Goal: Task Accomplishment & Management: Complete application form

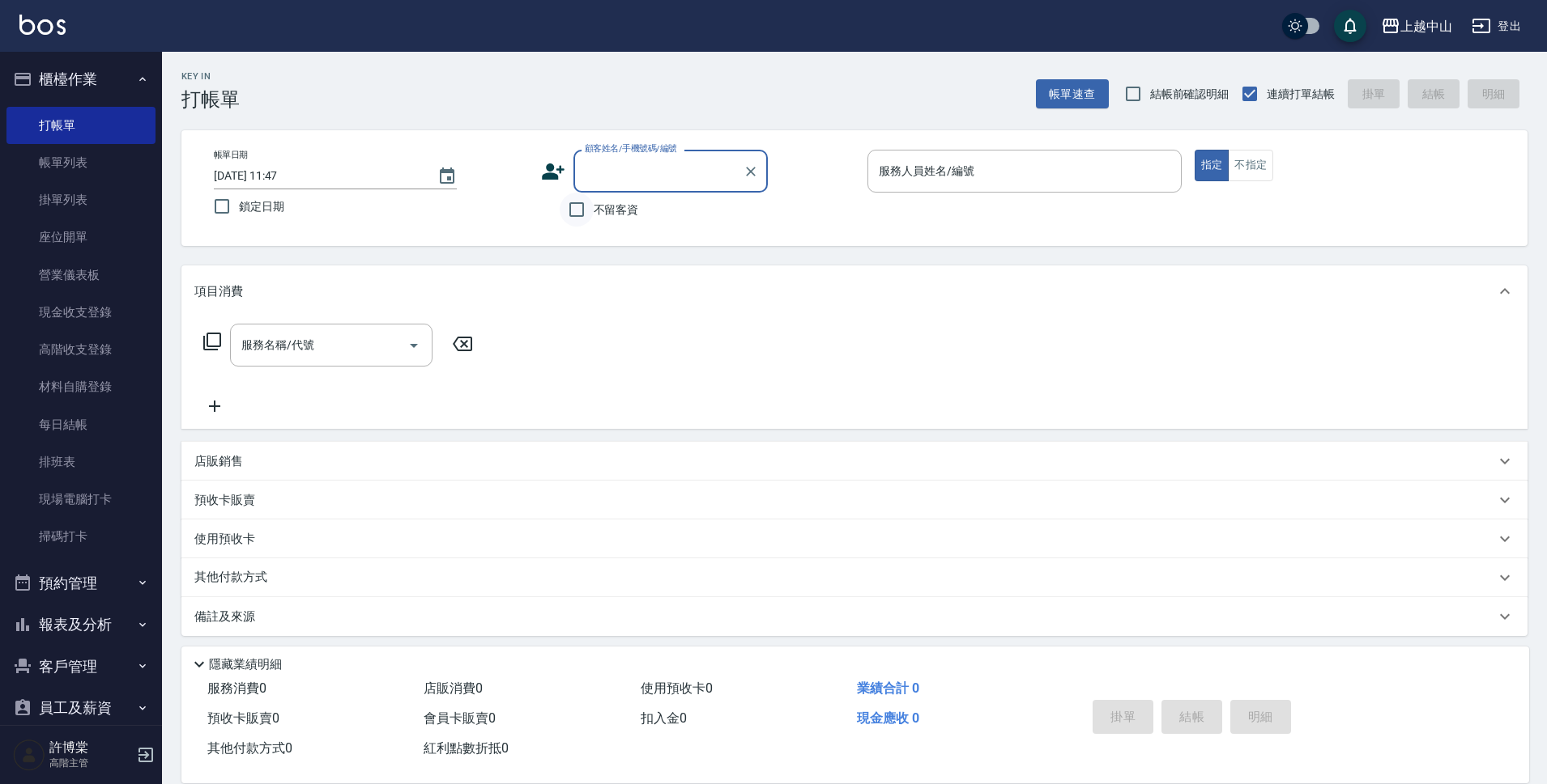
click at [572, 208] on input "不留客資" at bounding box center [576, 209] width 34 height 34
checkbox input "true"
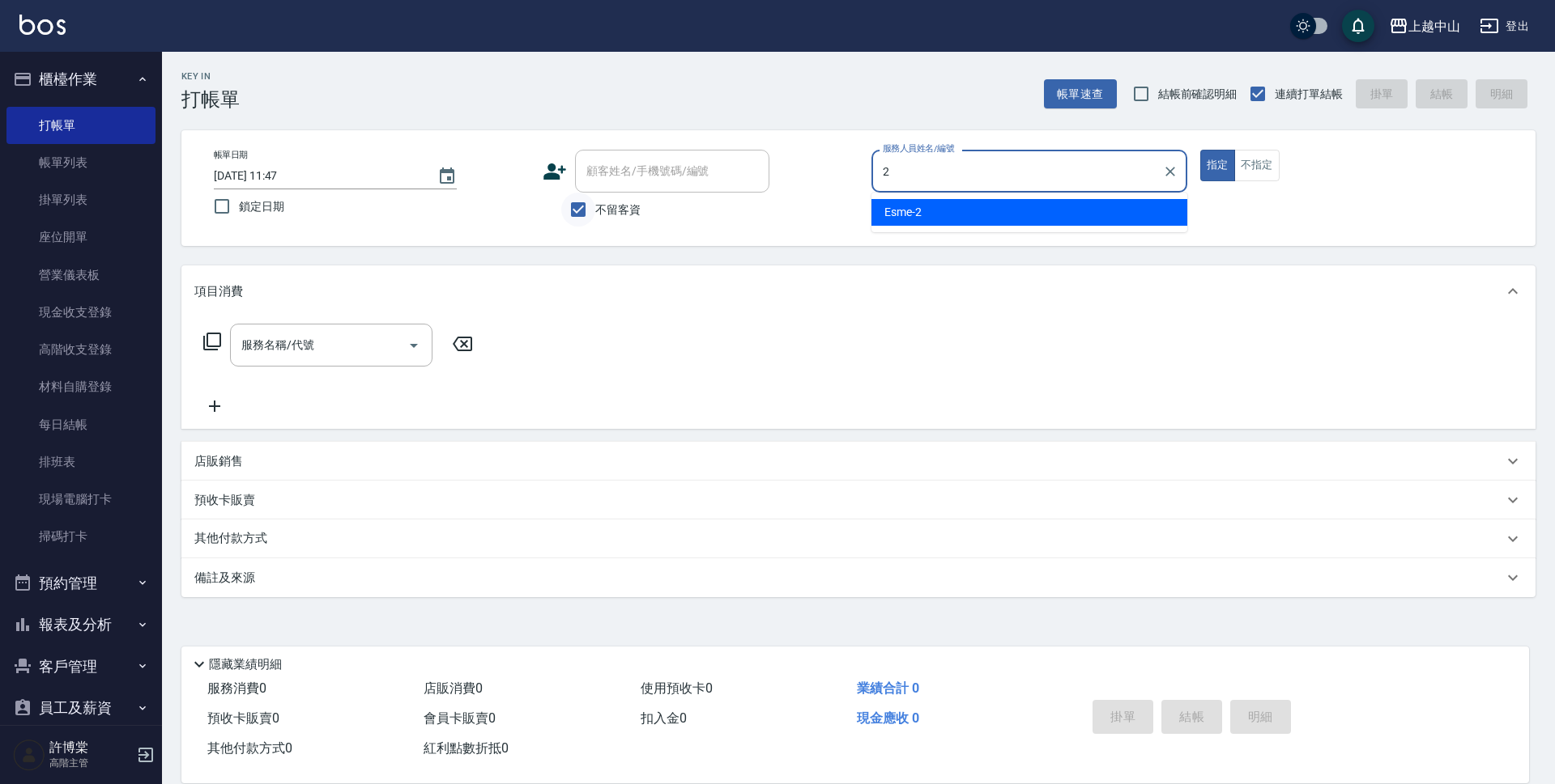
type input "Esme-2"
type button "true"
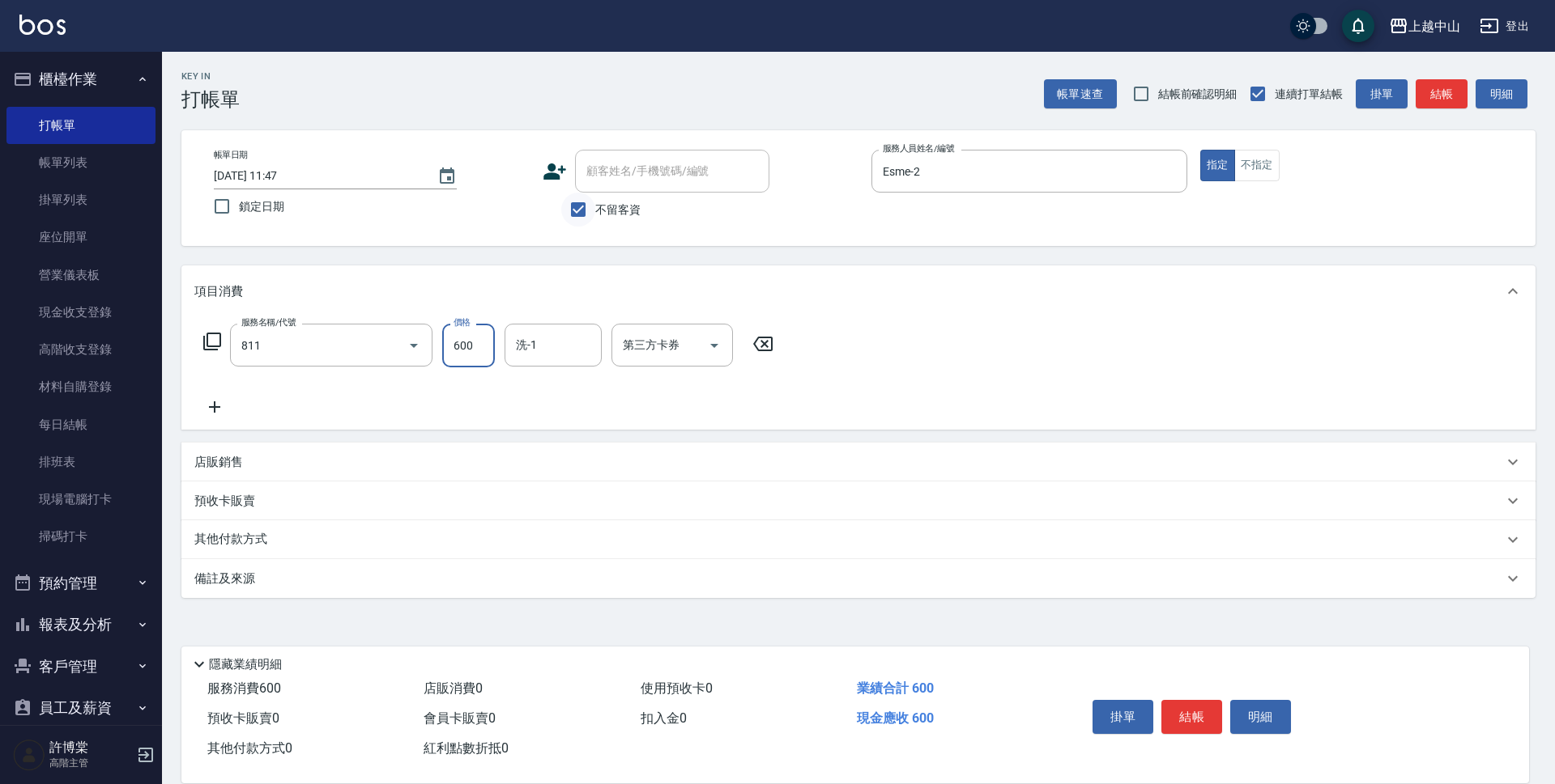
type input "洗+剪(811)"
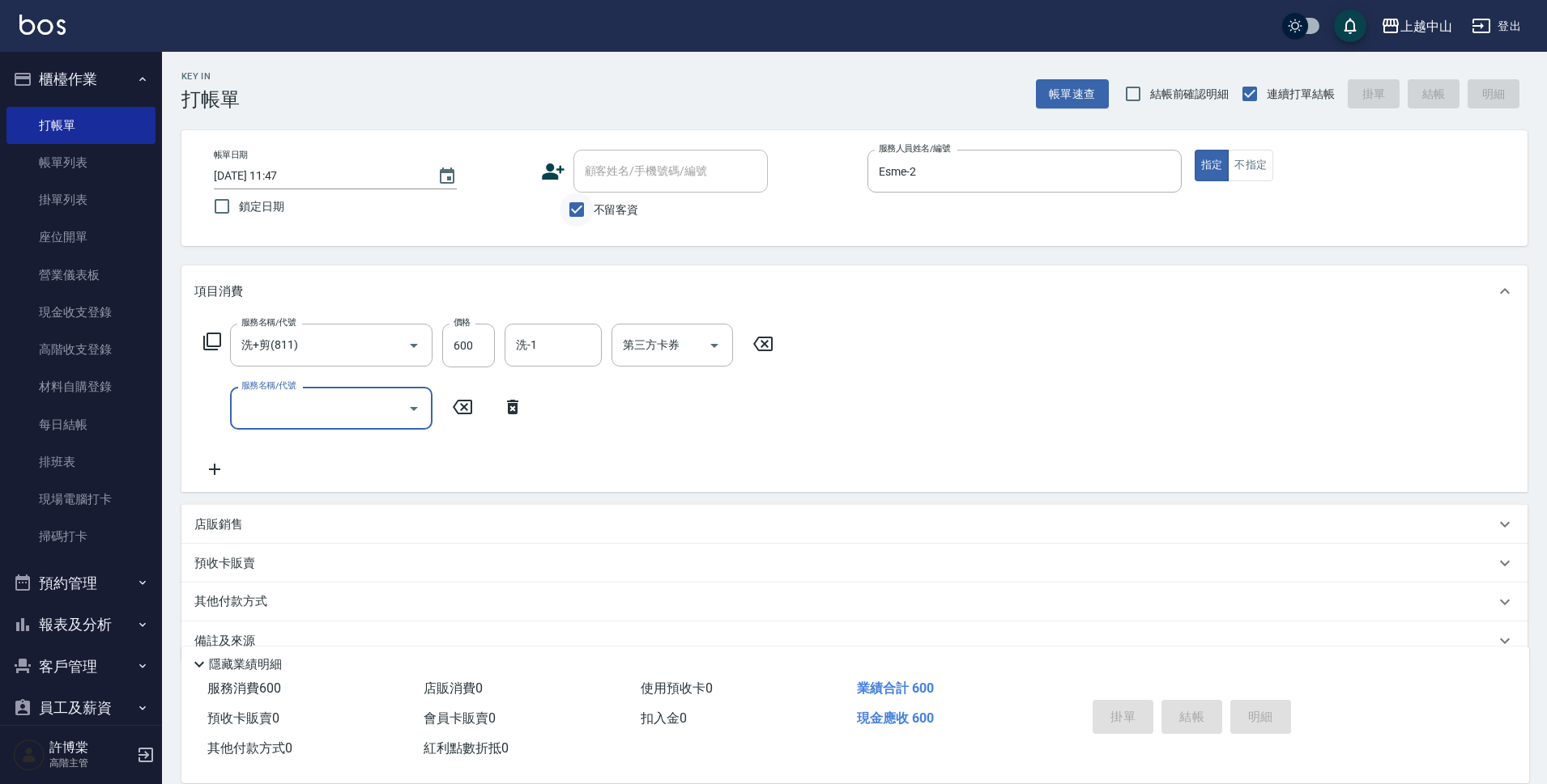
type input "[DATE] 18:07"
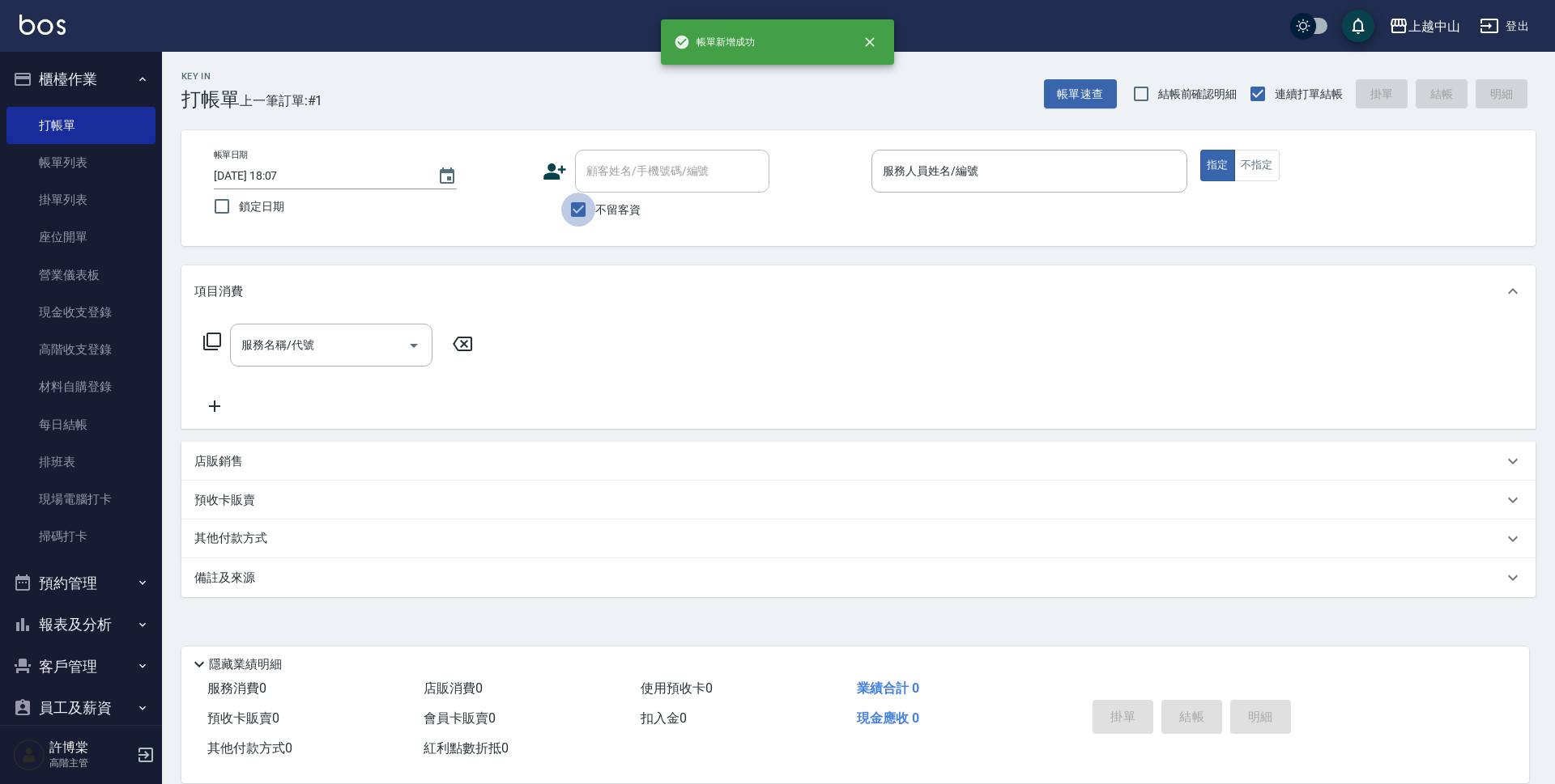
click at [572, 208] on input "不留客資" at bounding box center [578, 209] width 34 height 34
checkbox input "false"
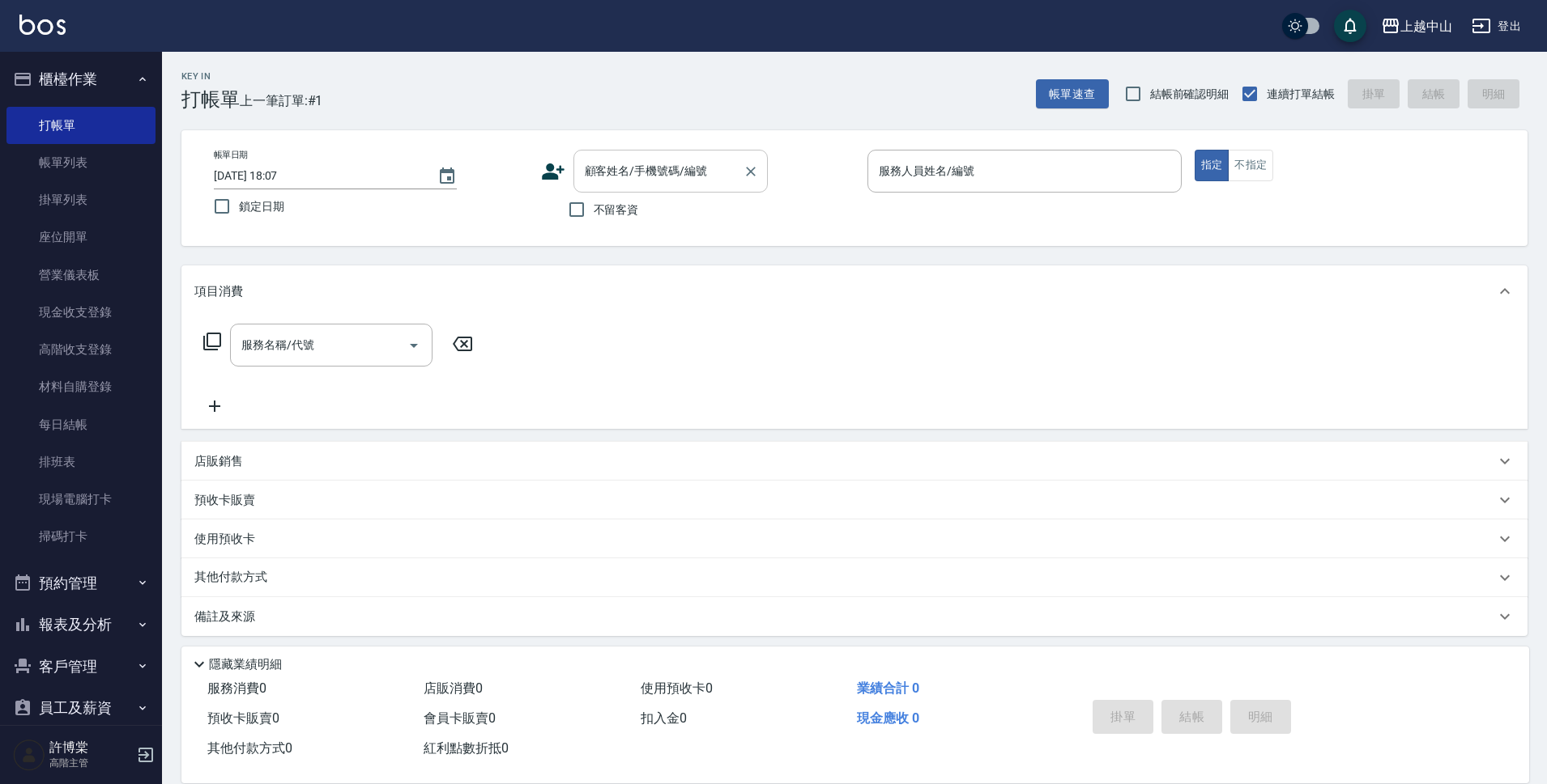
click at [597, 190] on div "顧客姓名/手機號碼/編號" at bounding box center [670, 170] width 194 height 43
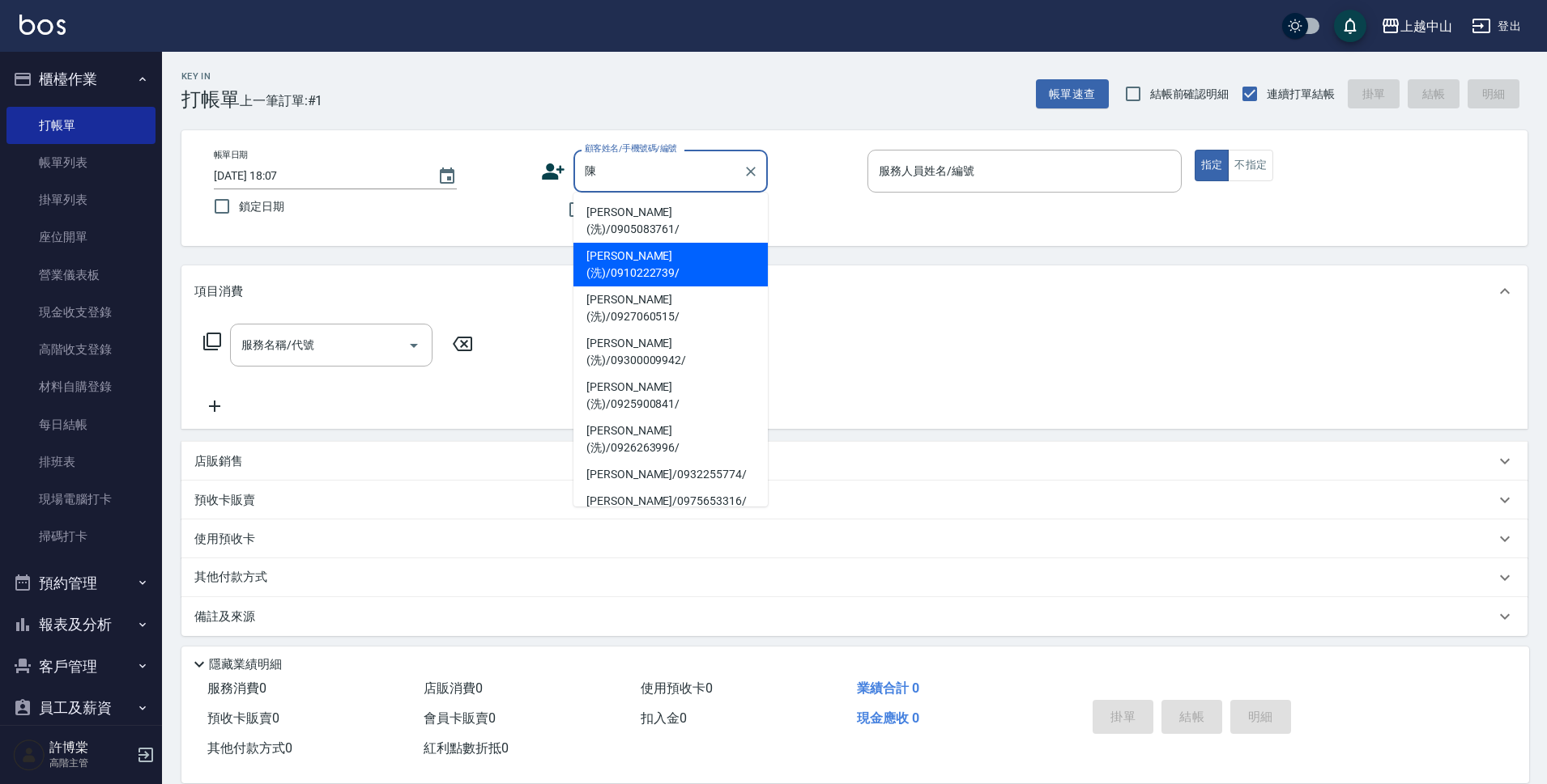
click at [615, 243] on li "[PERSON_NAME](洗)/0910222739/" at bounding box center [670, 265] width 194 height 44
type input "[PERSON_NAME](洗)/0910222739/"
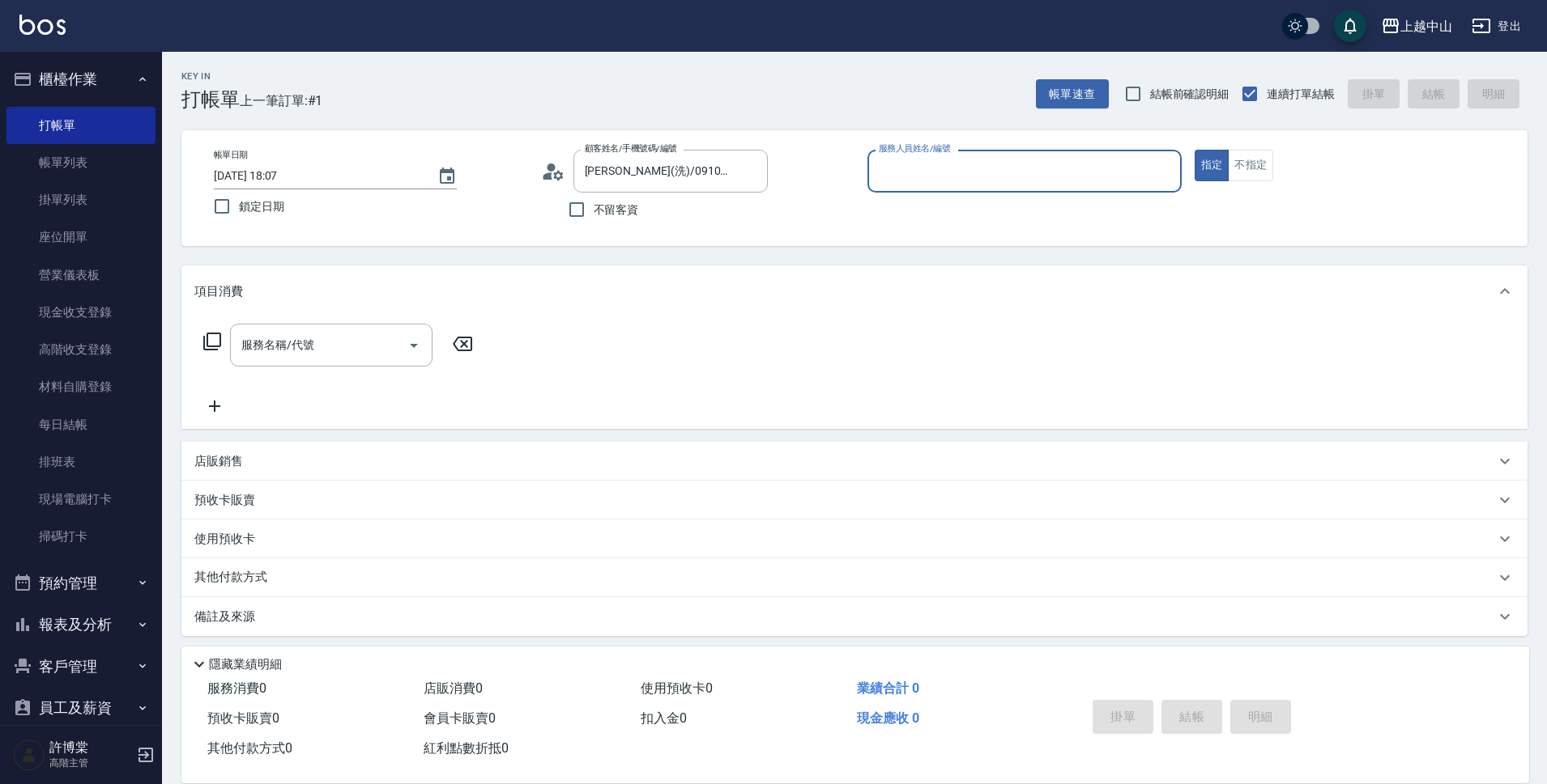
type input "Esme-2"
click at [1195, 149] on button "指定" at bounding box center [1212, 165] width 35 height 32
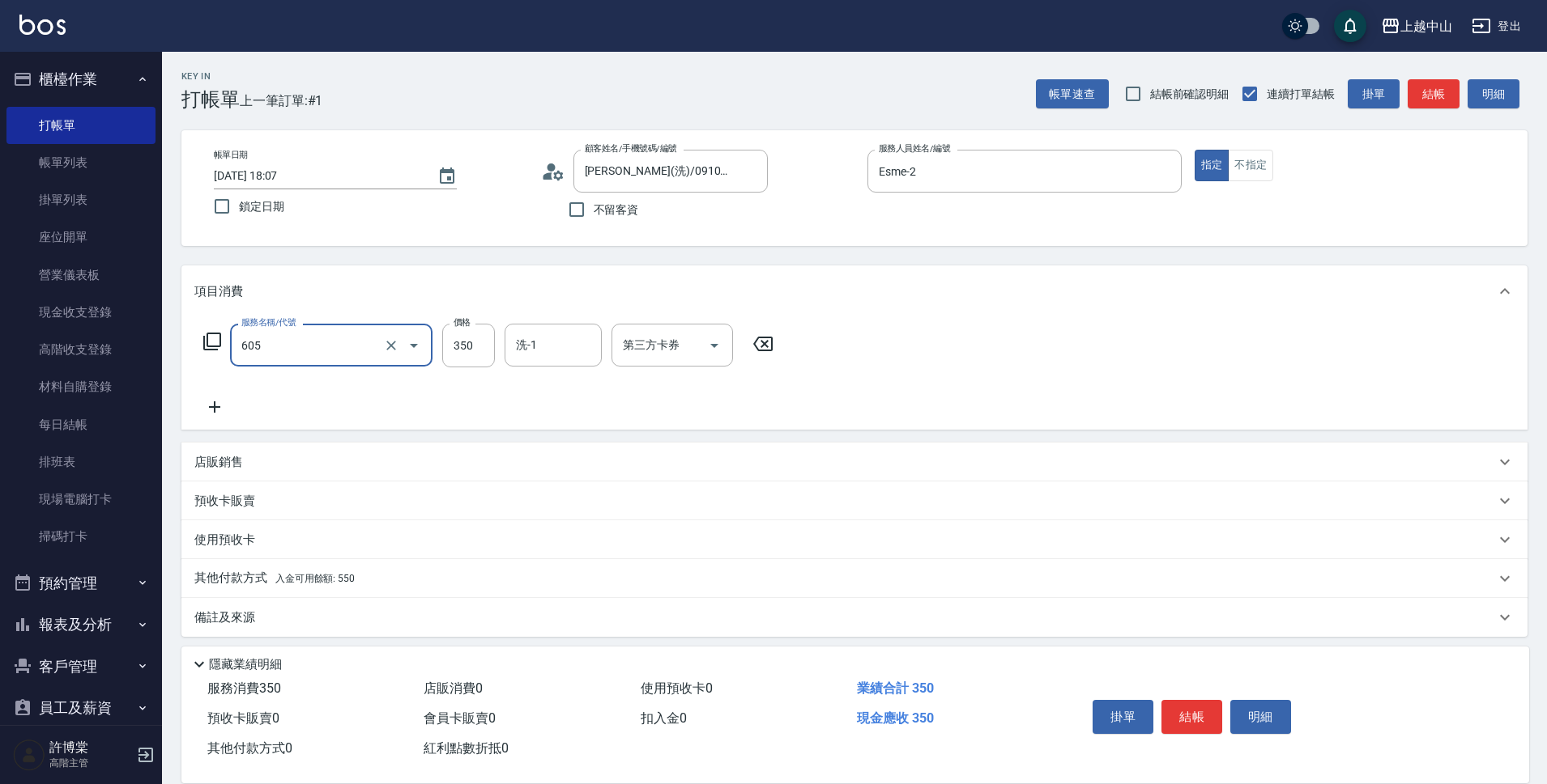
type input "洗髮 (女)(605)"
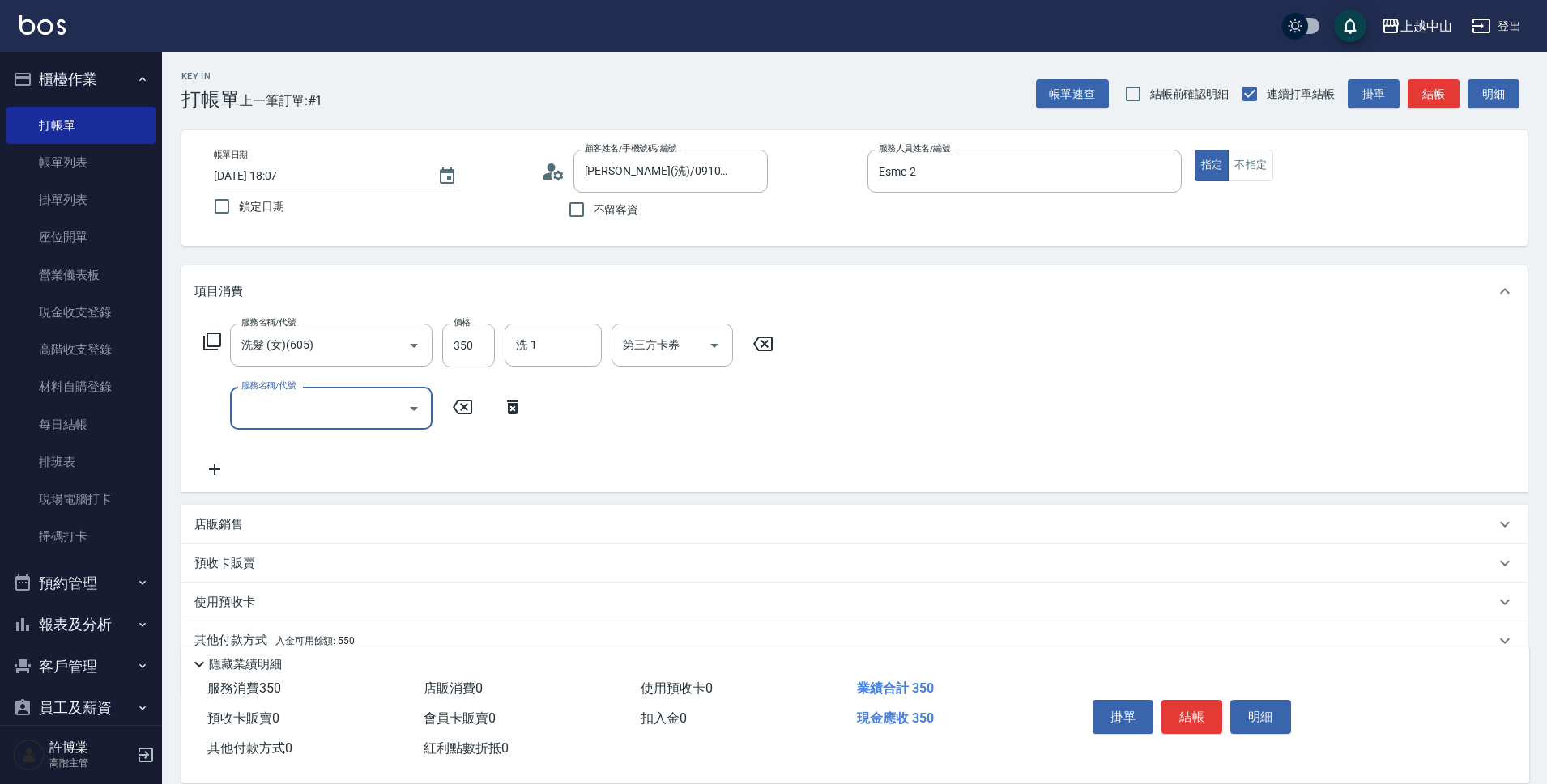
scroll to position [71, 0]
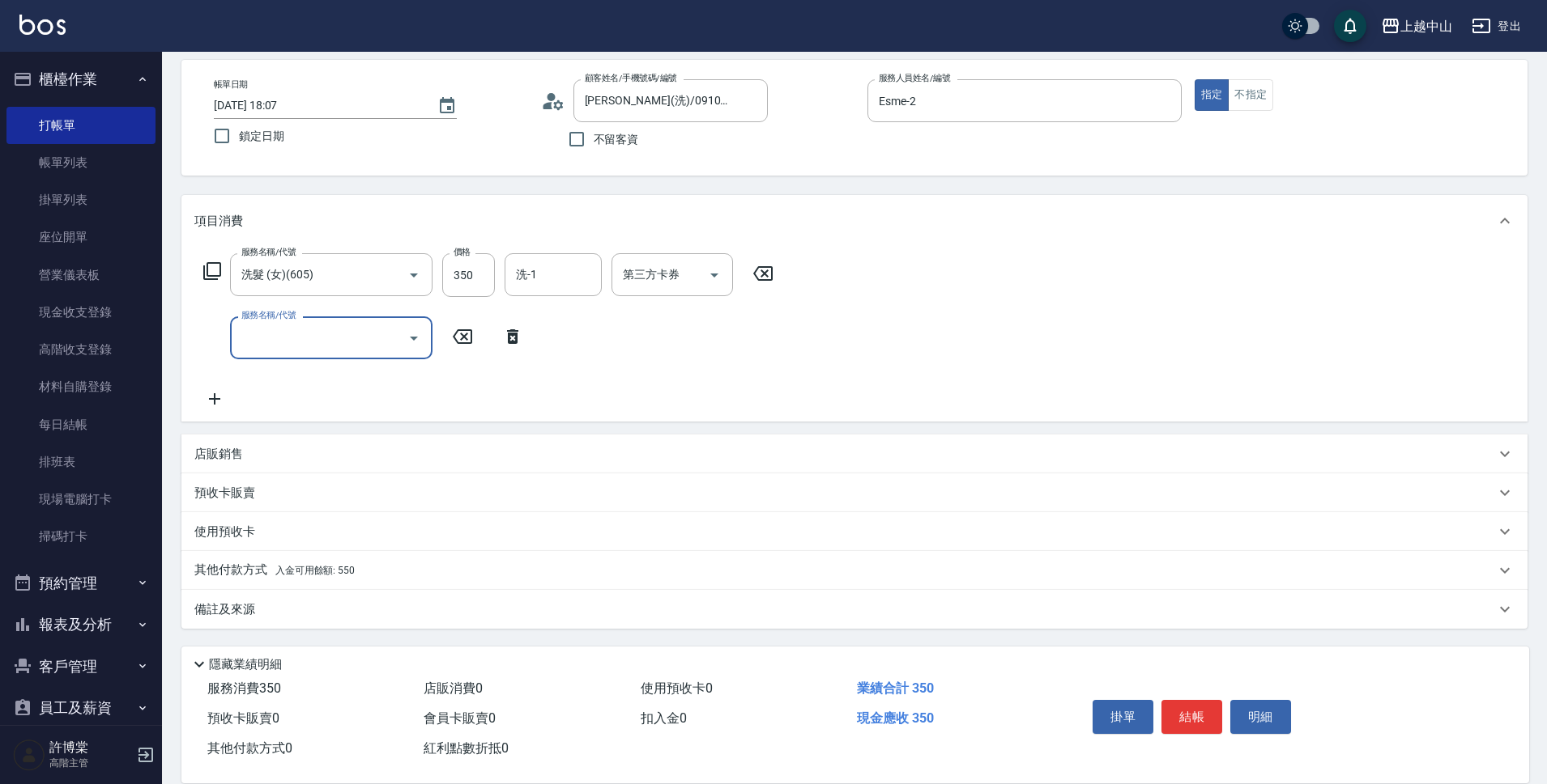
click at [318, 581] on div "其他付款方式 入金可用餘額: 550" at bounding box center [854, 570] width 1347 height 39
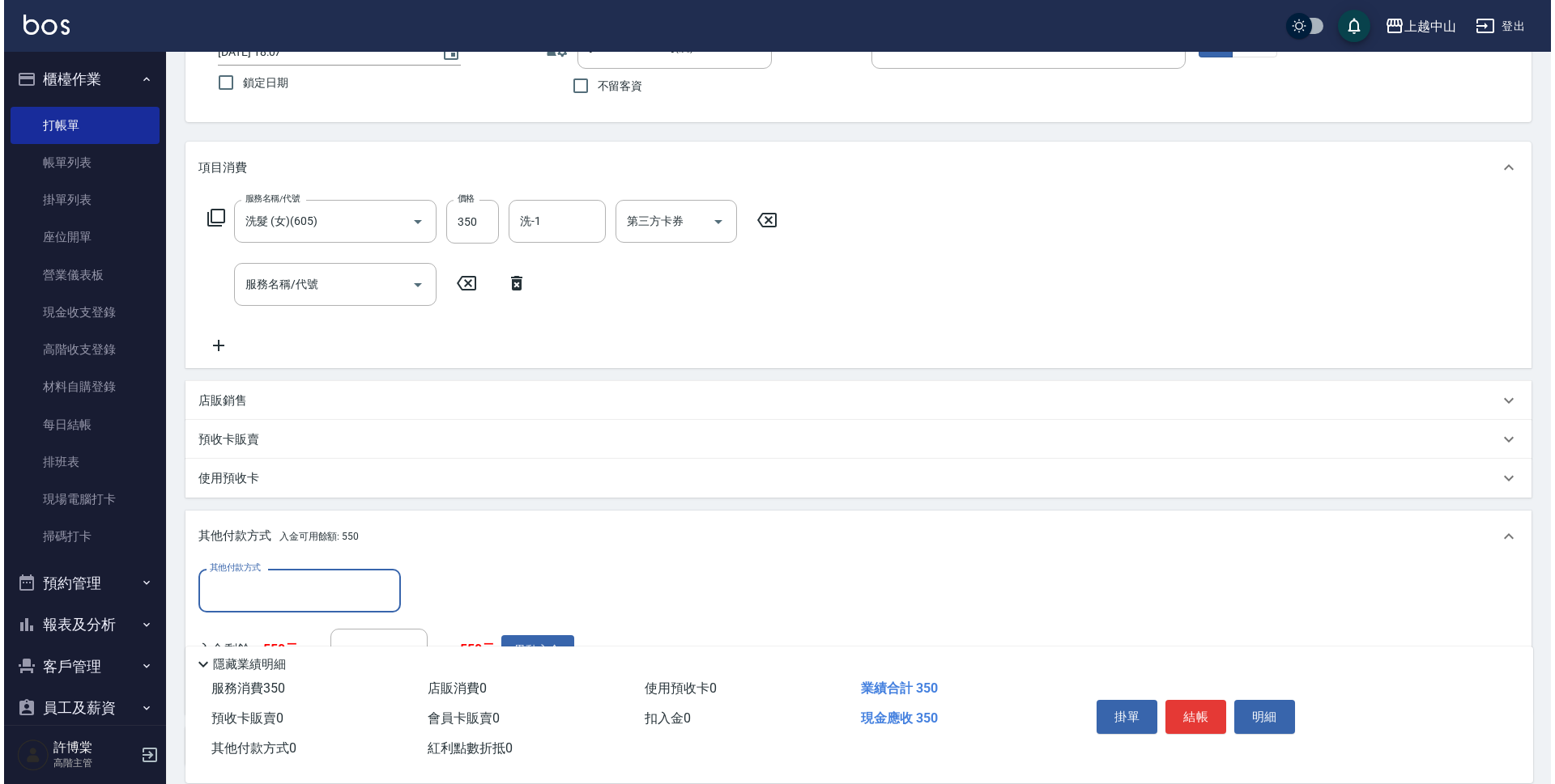
scroll to position [232, 0]
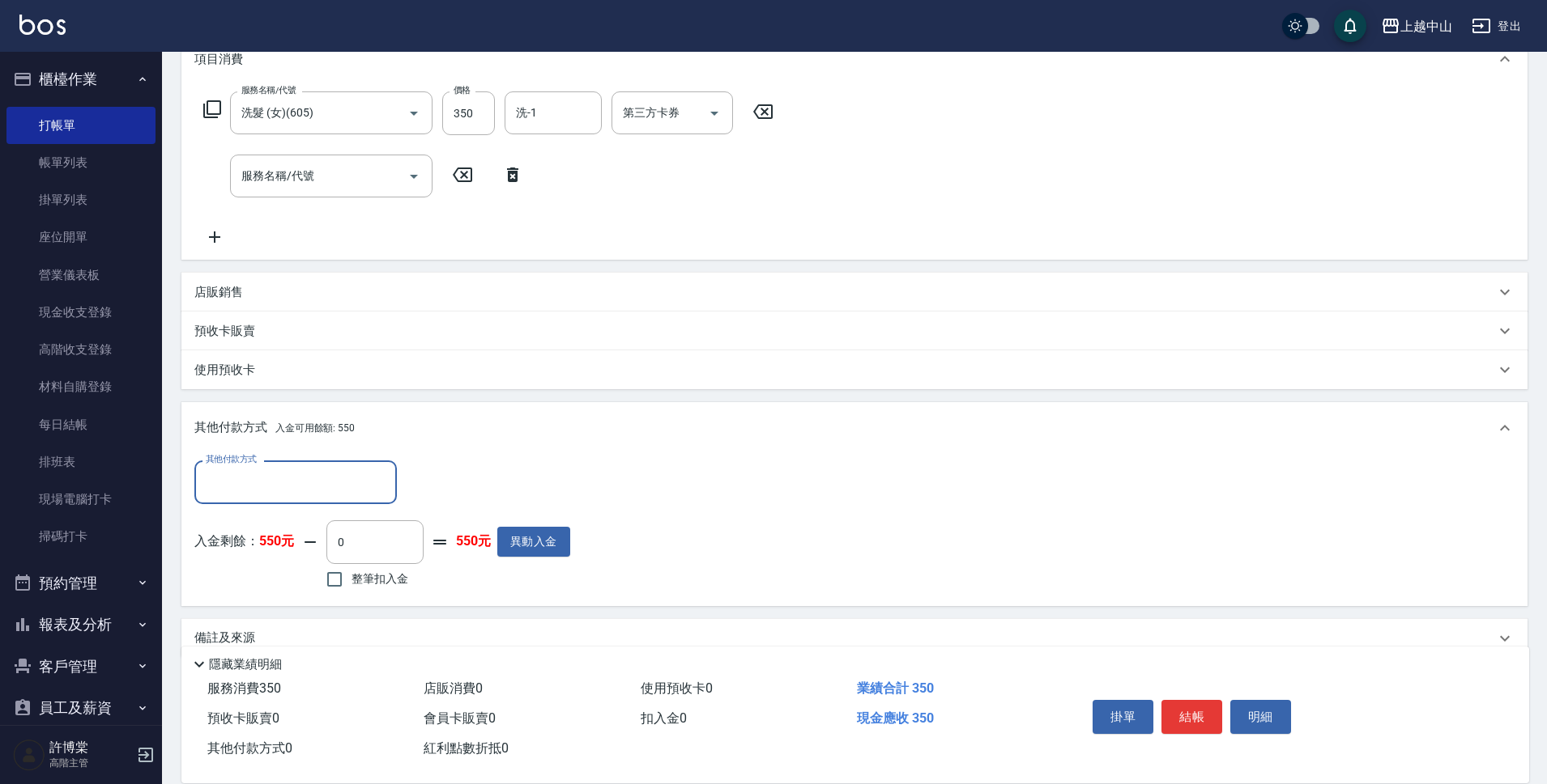
click at [349, 577] on input "整筆扣入金" at bounding box center [335, 580] width 34 height 34
checkbox input "true"
type input "350"
click at [1274, 713] on button "明細" at bounding box center [1260, 717] width 61 height 34
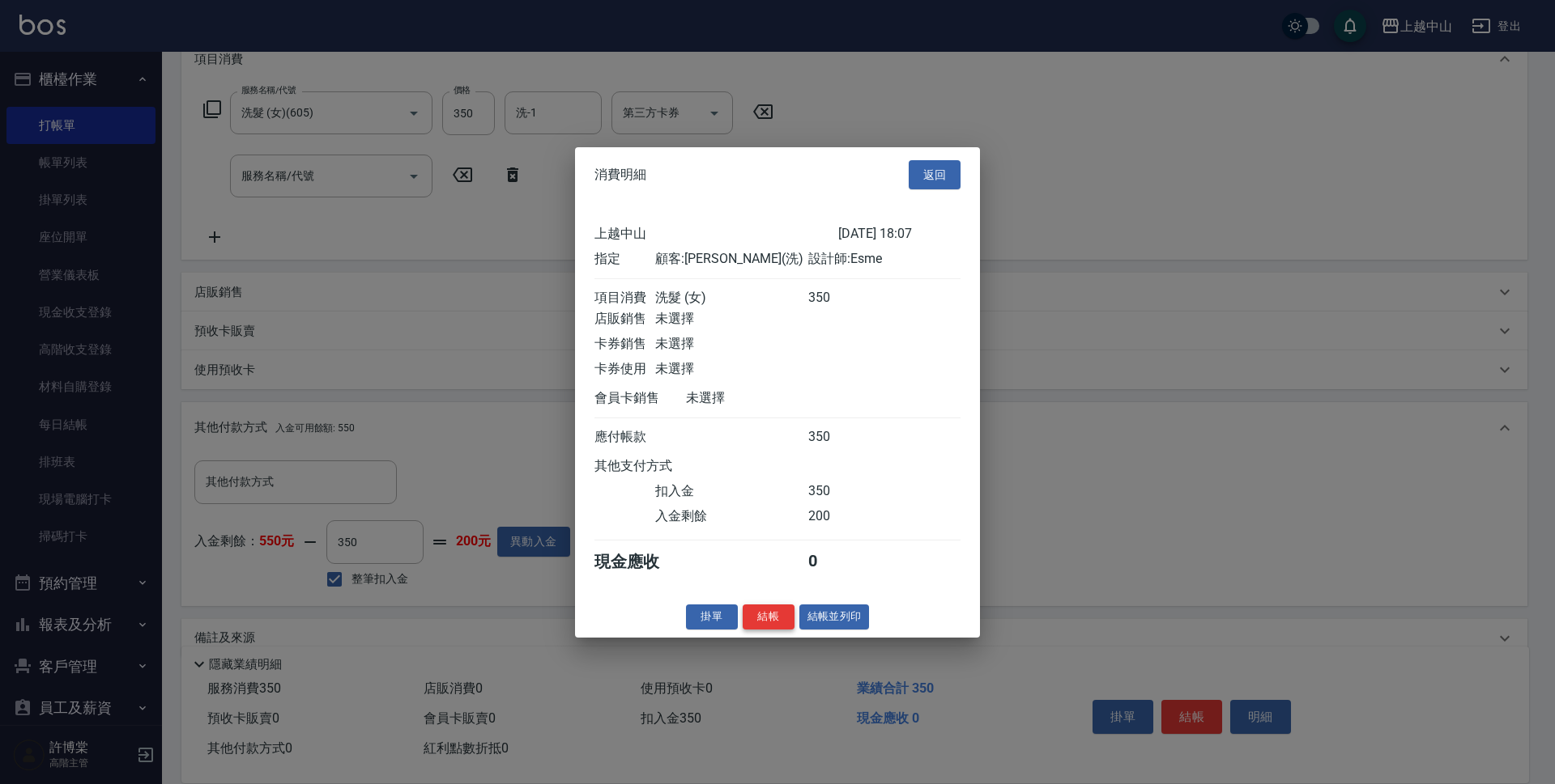
click at [762, 624] on button "結帳" at bounding box center [769, 617] width 52 height 25
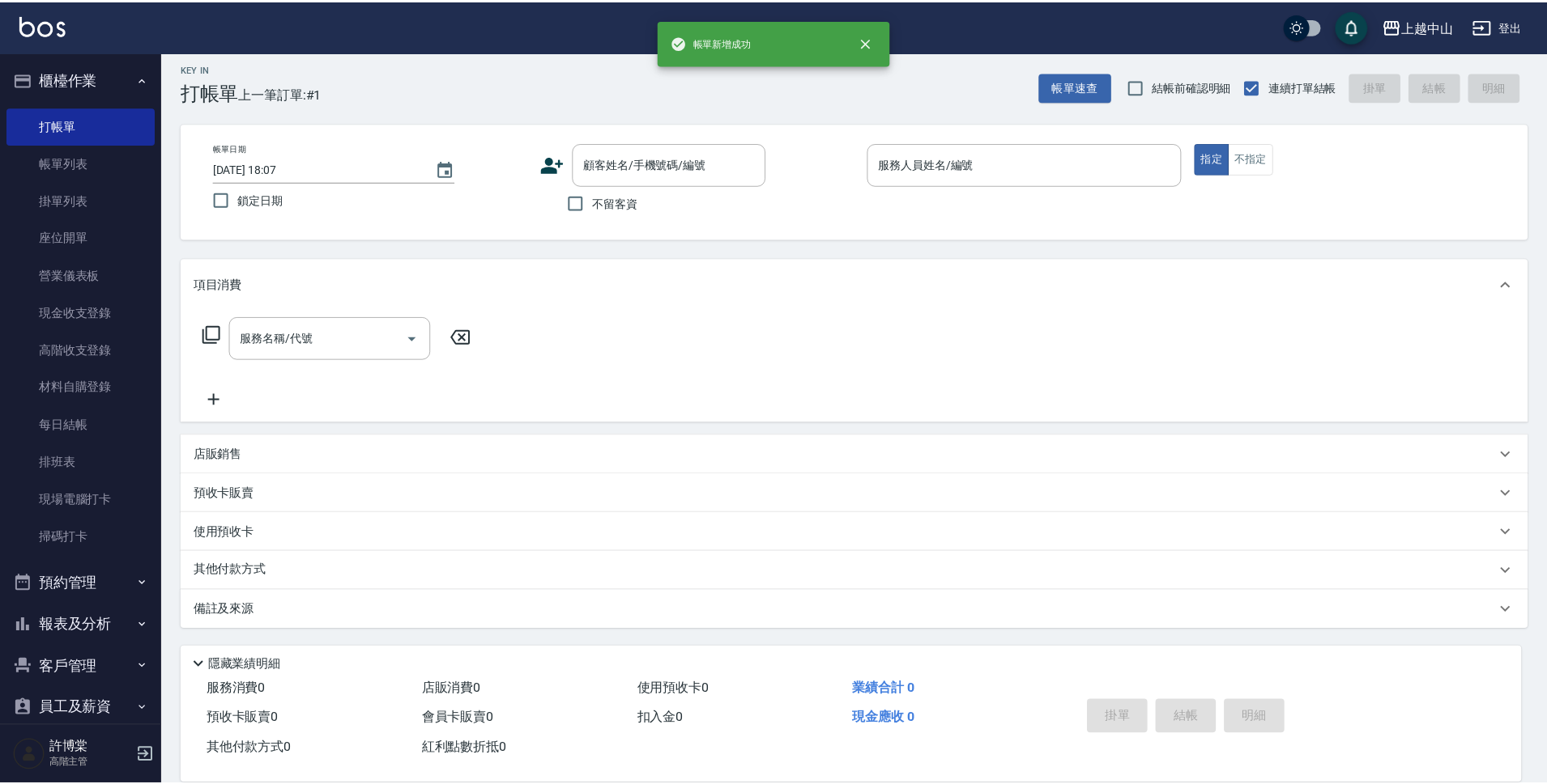
scroll to position [0, 0]
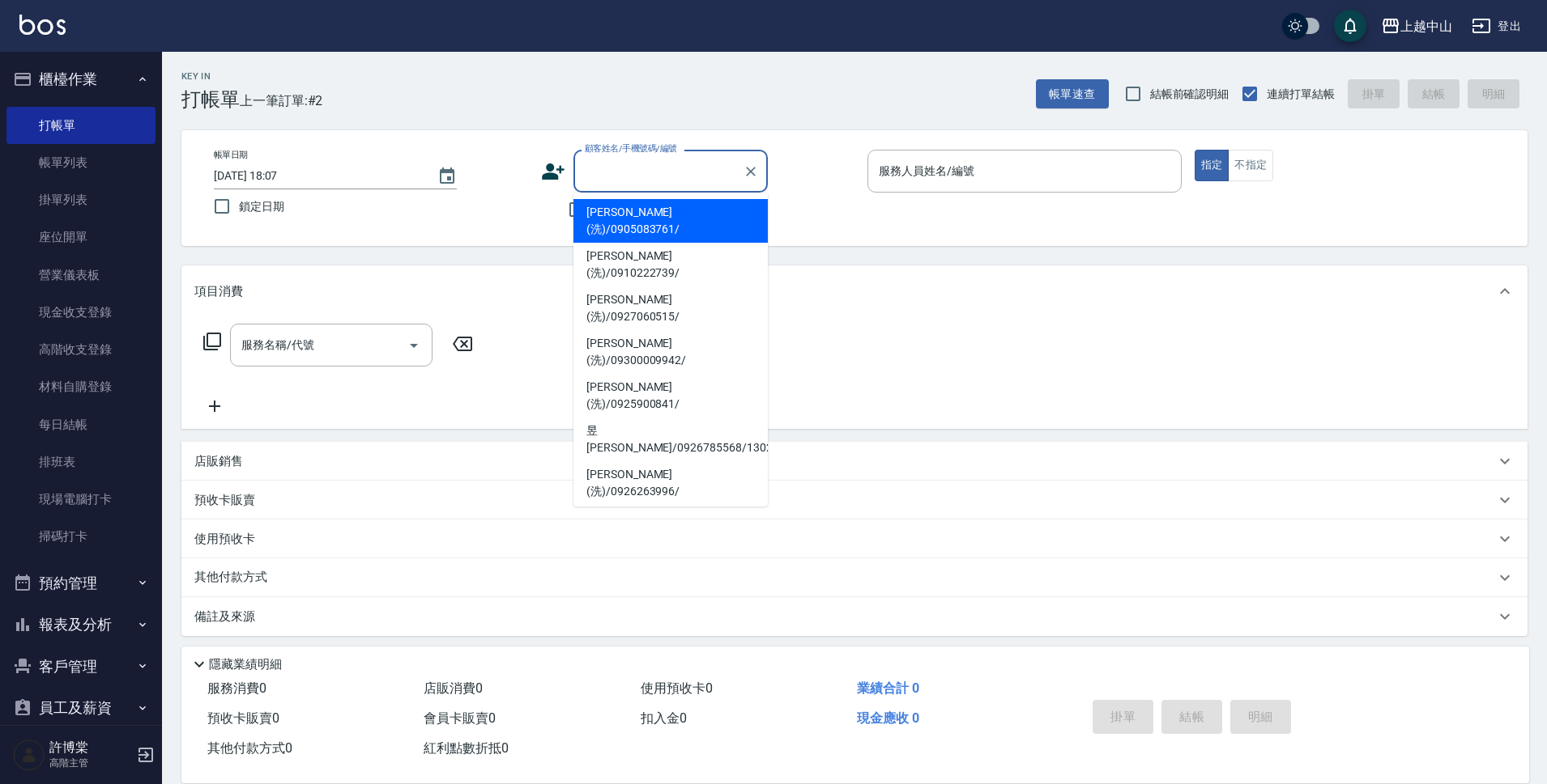
click at [658, 178] on input "顧客姓名/手機號碼/編號" at bounding box center [659, 171] width 155 height 28
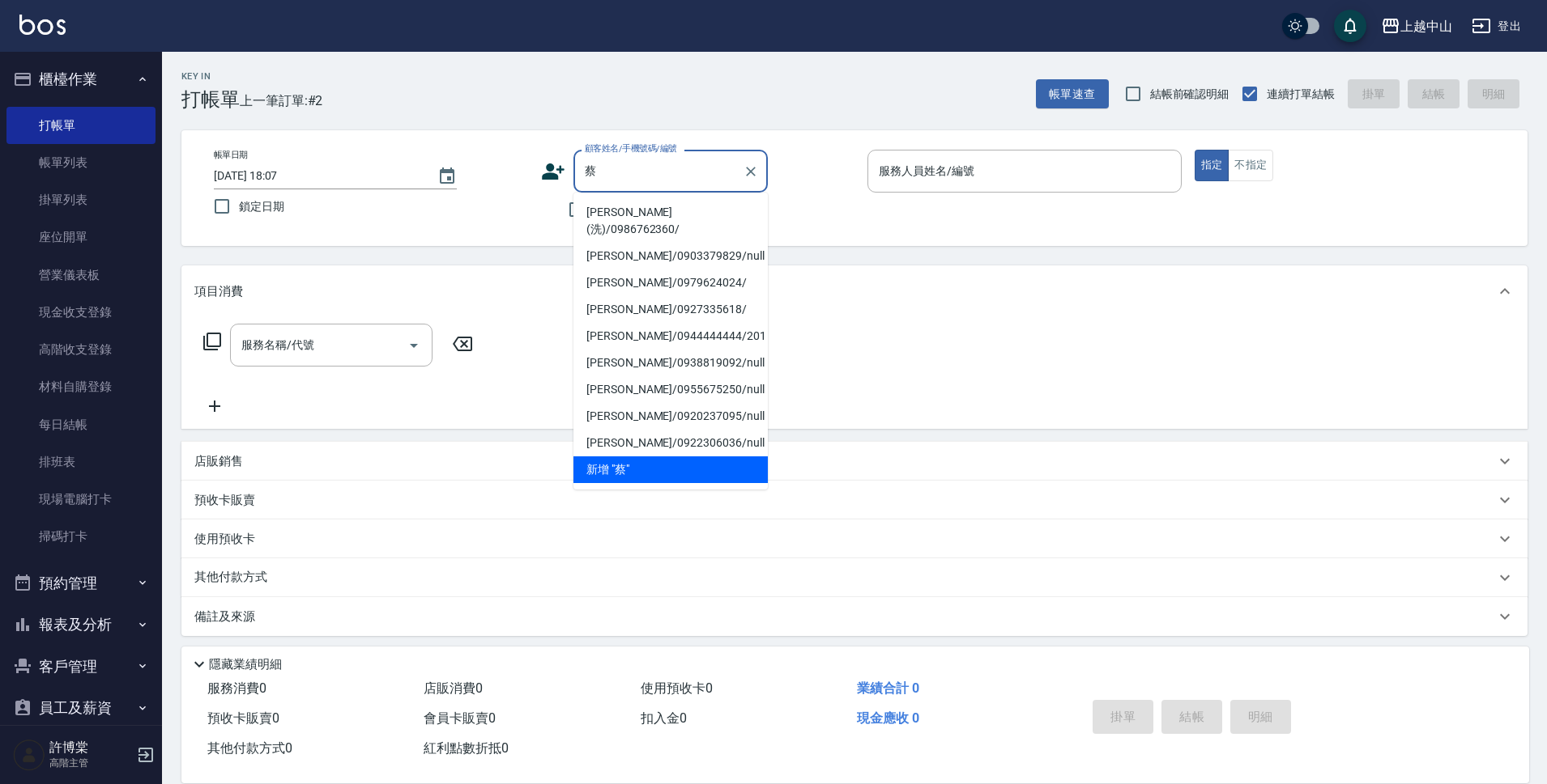
click at [651, 207] on li "[PERSON_NAME](洗)/0986762360/" at bounding box center [670, 221] width 194 height 44
type input "[PERSON_NAME](洗)/0986762360/"
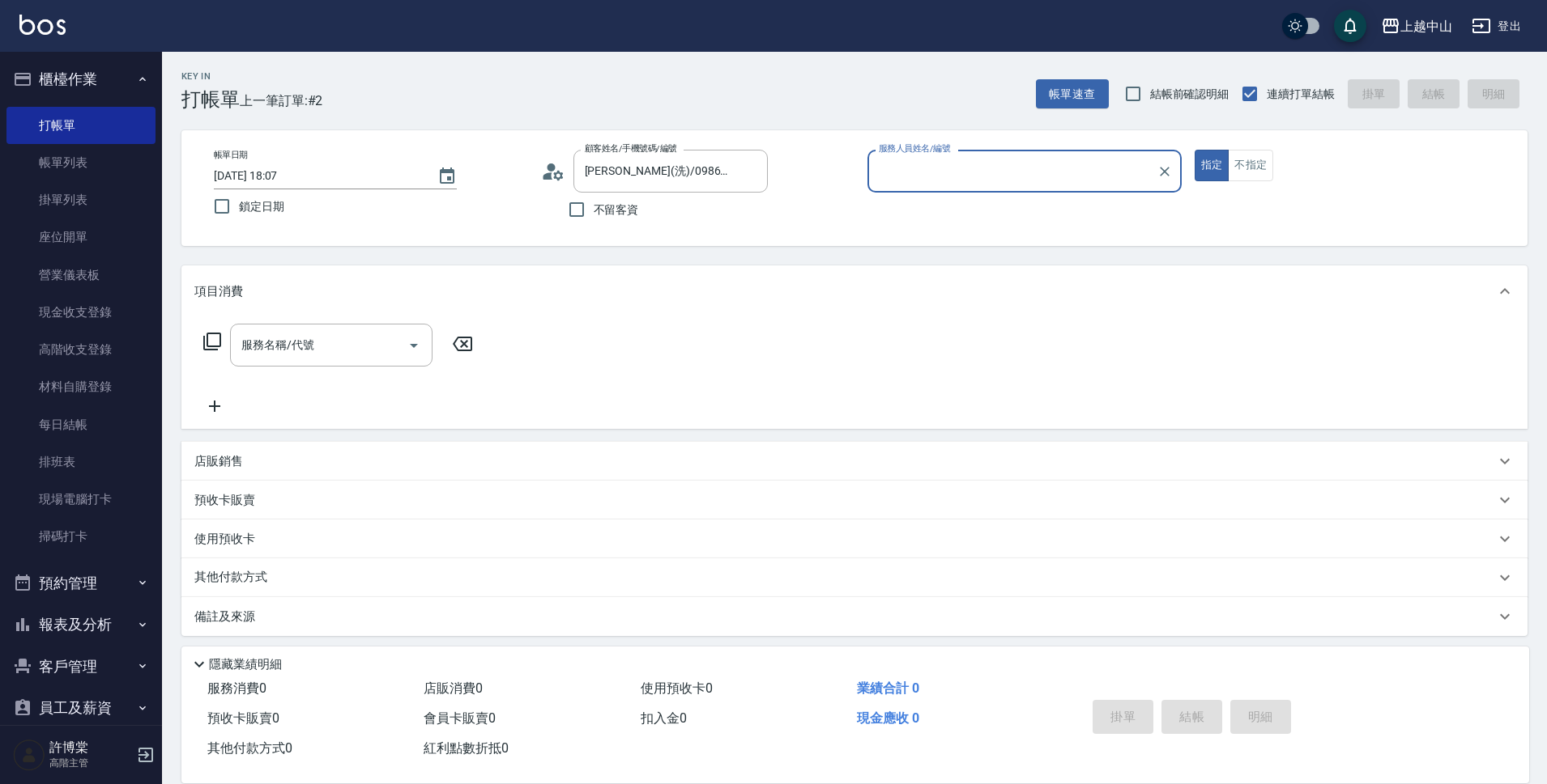
type input "Esme-2"
click at [1195, 149] on button "指定" at bounding box center [1212, 165] width 35 height 32
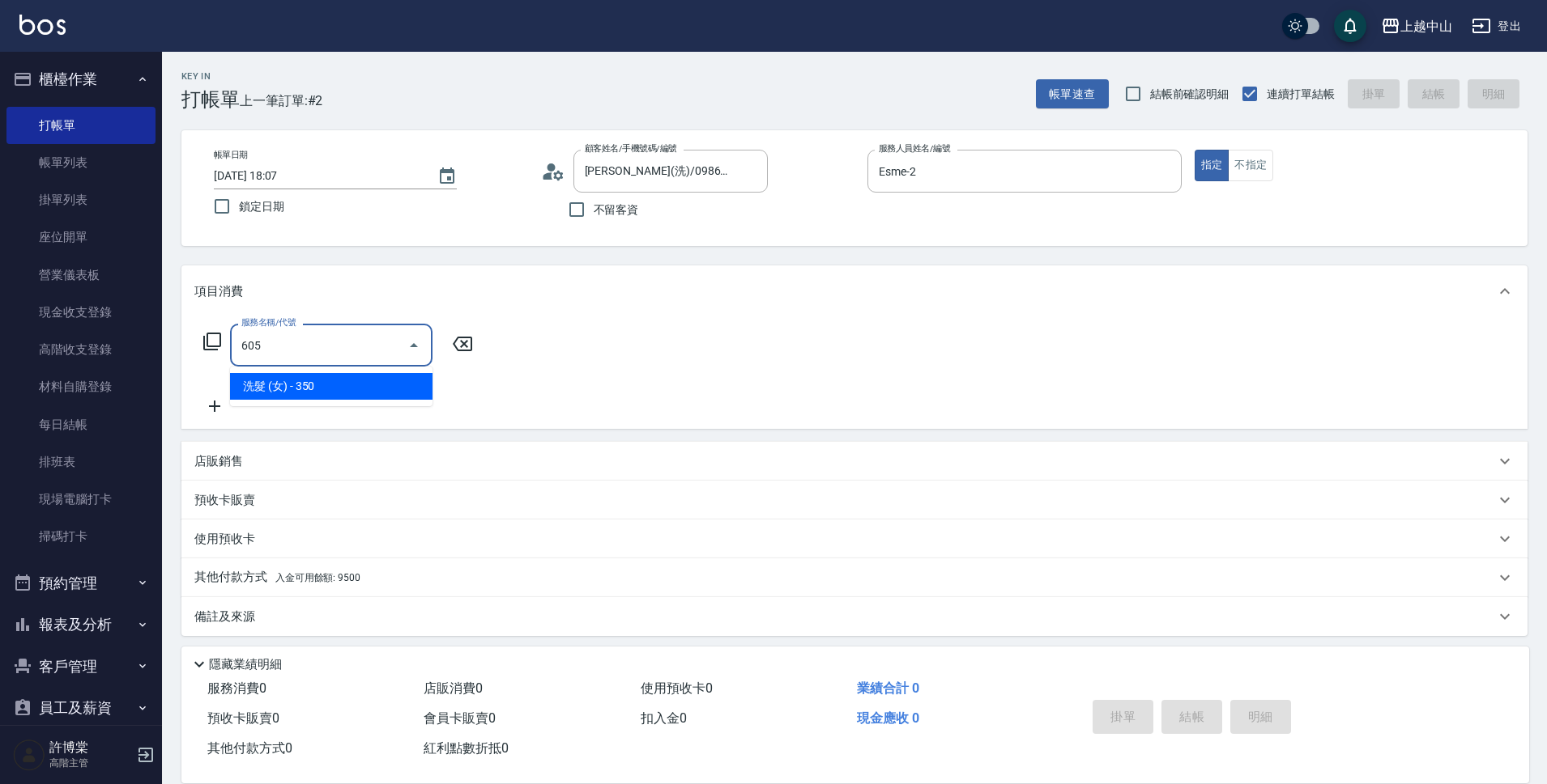
type input "洗髮 (女)(605)"
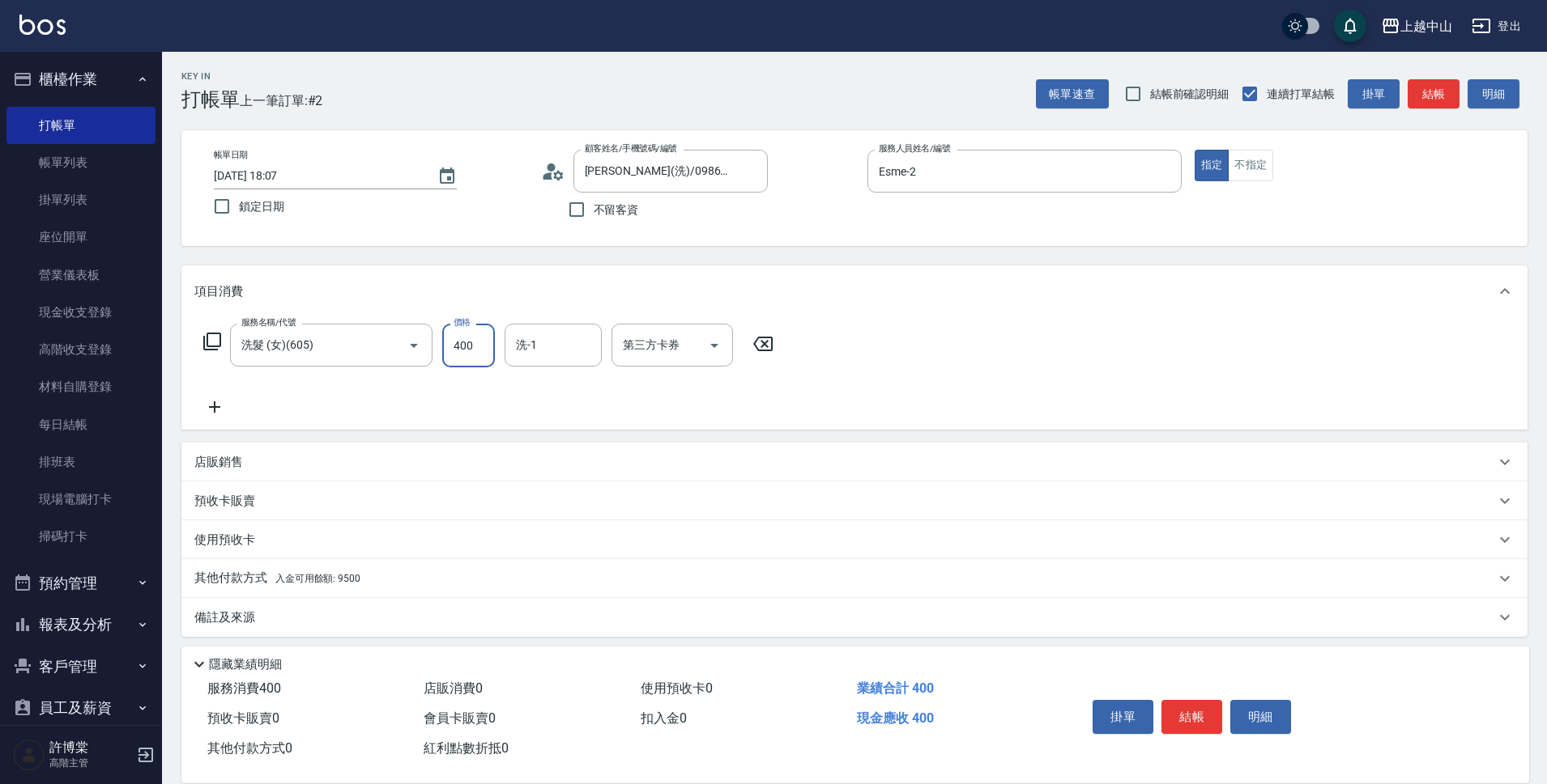
type input "400"
type input "薇慈-36"
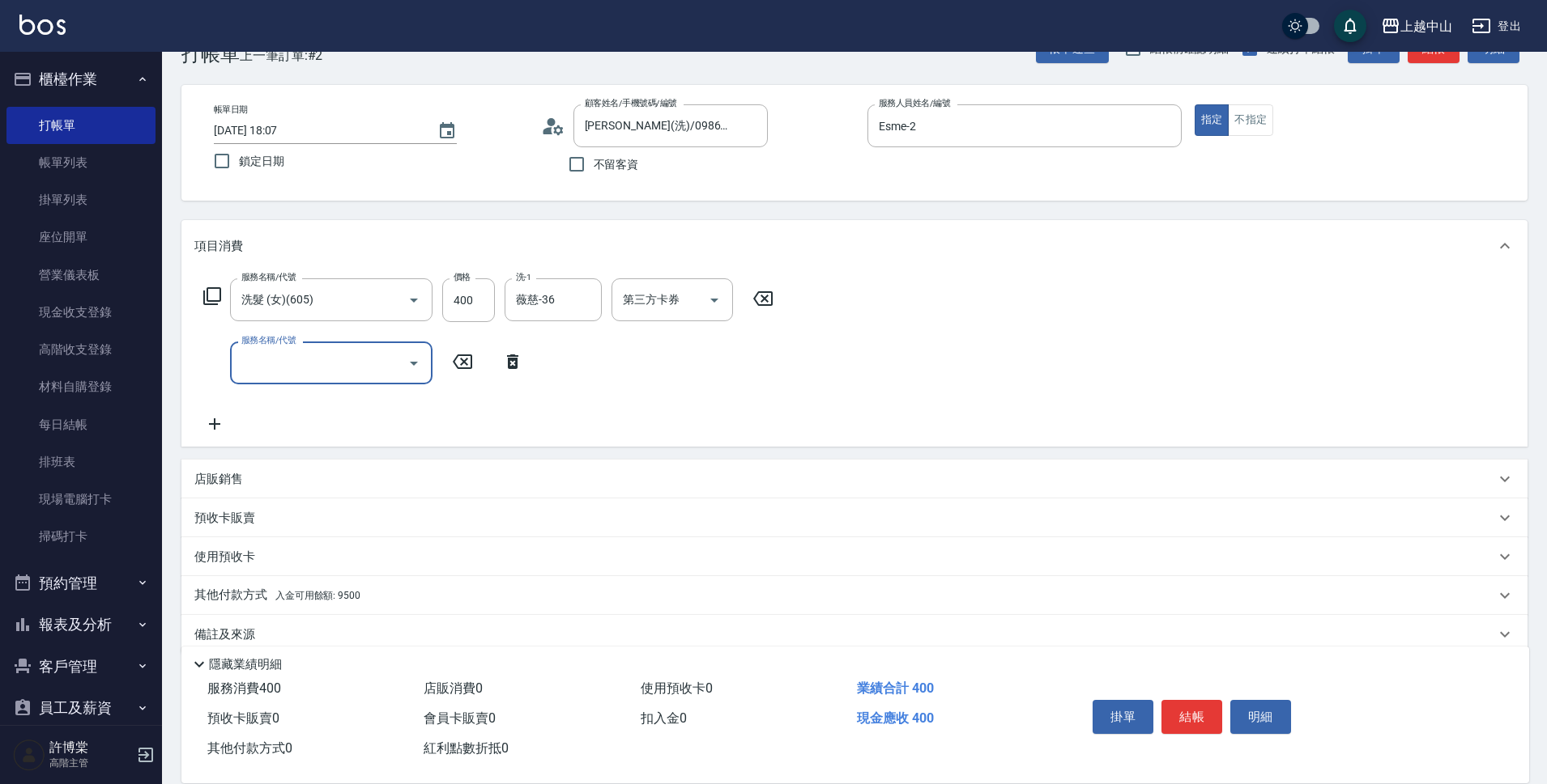
scroll to position [71, 0]
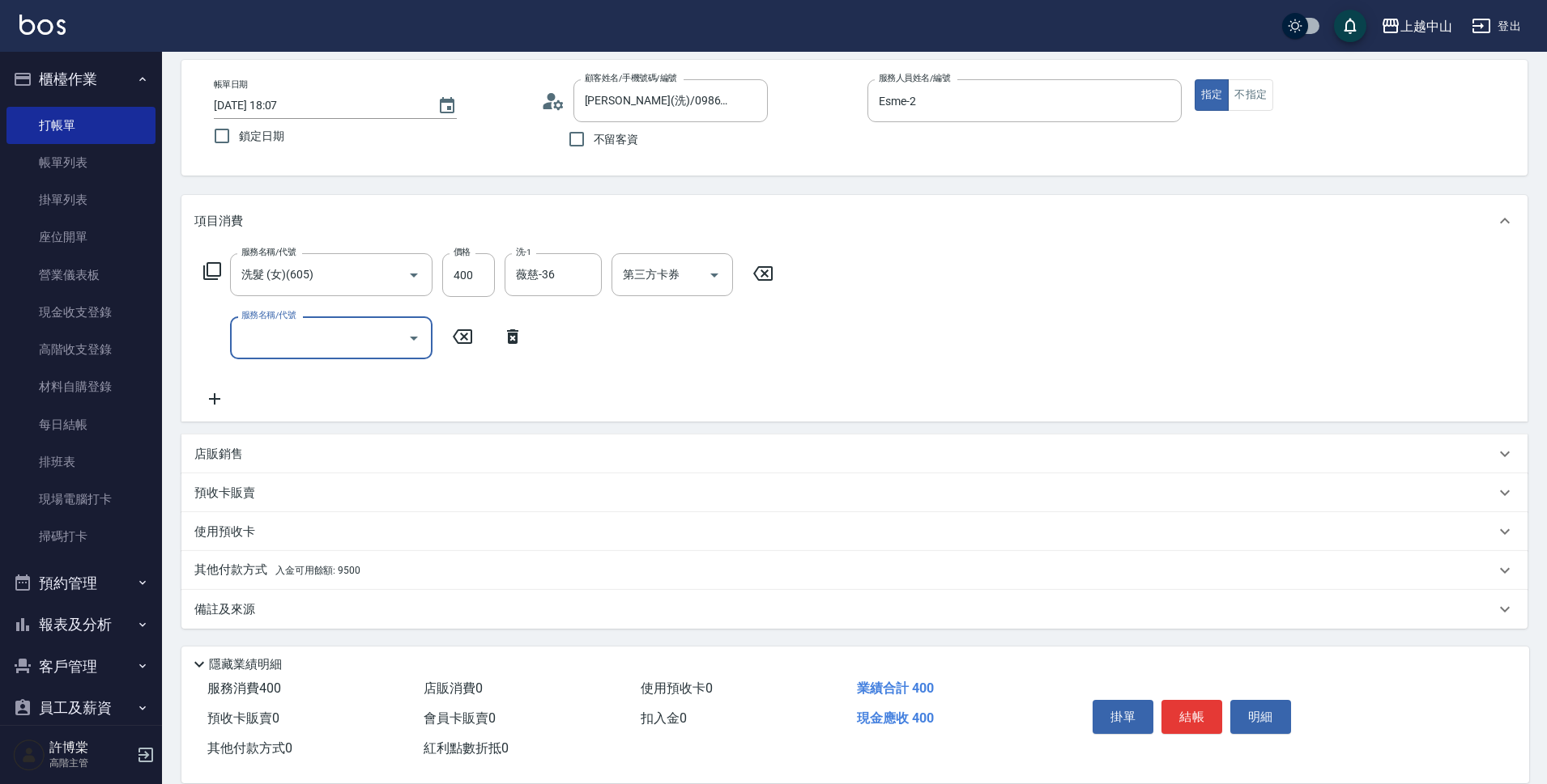
click at [415, 566] on div "其他付款方式 入金可用餘額: 9500" at bounding box center [844, 571] width 1301 height 18
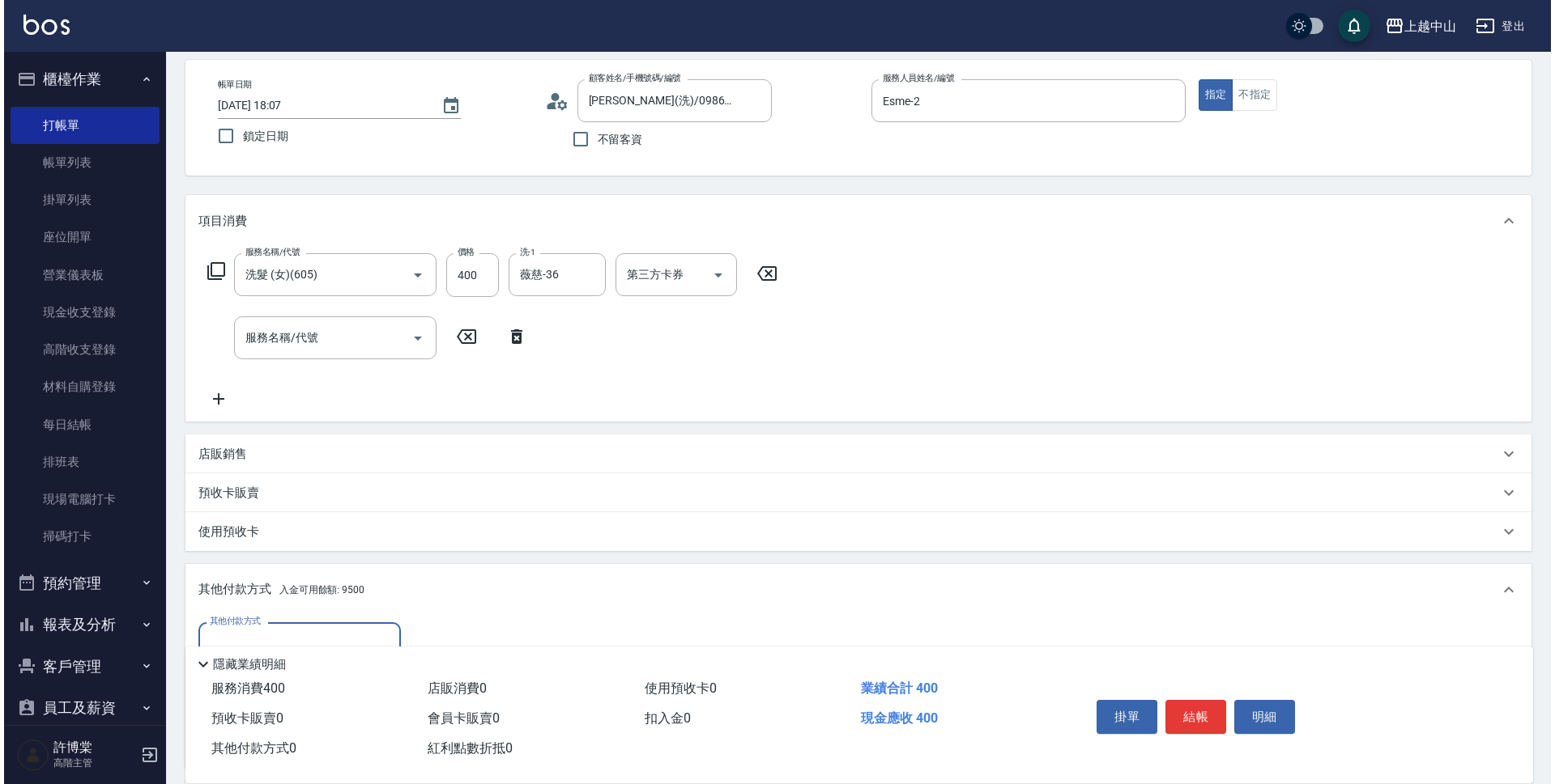
scroll to position [0, 0]
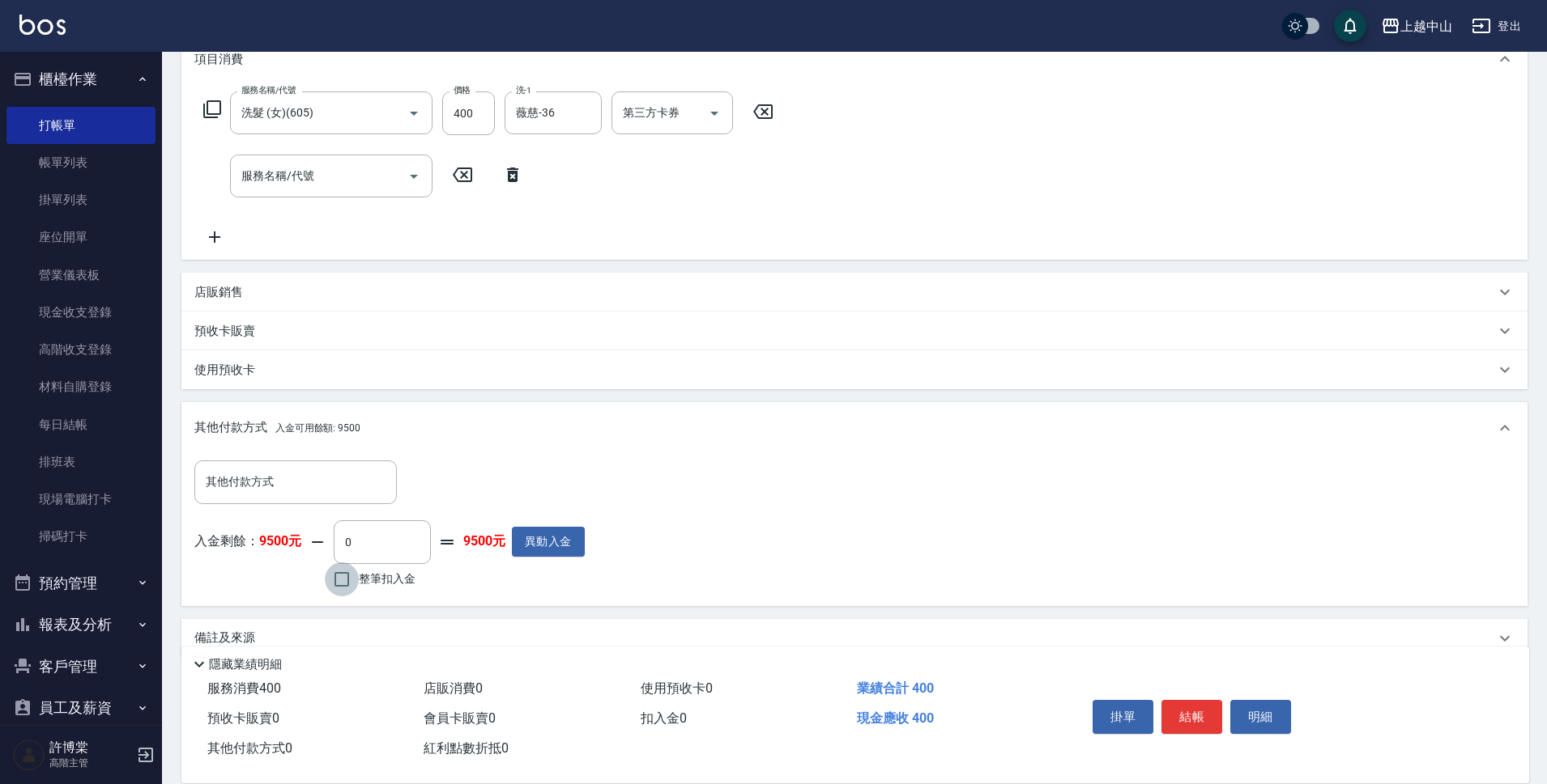
click at [356, 572] on input "整筆扣入金" at bounding box center [342, 580] width 34 height 34
checkbox input "true"
type input "400"
click at [1258, 702] on button "明細" at bounding box center [1260, 717] width 61 height 34
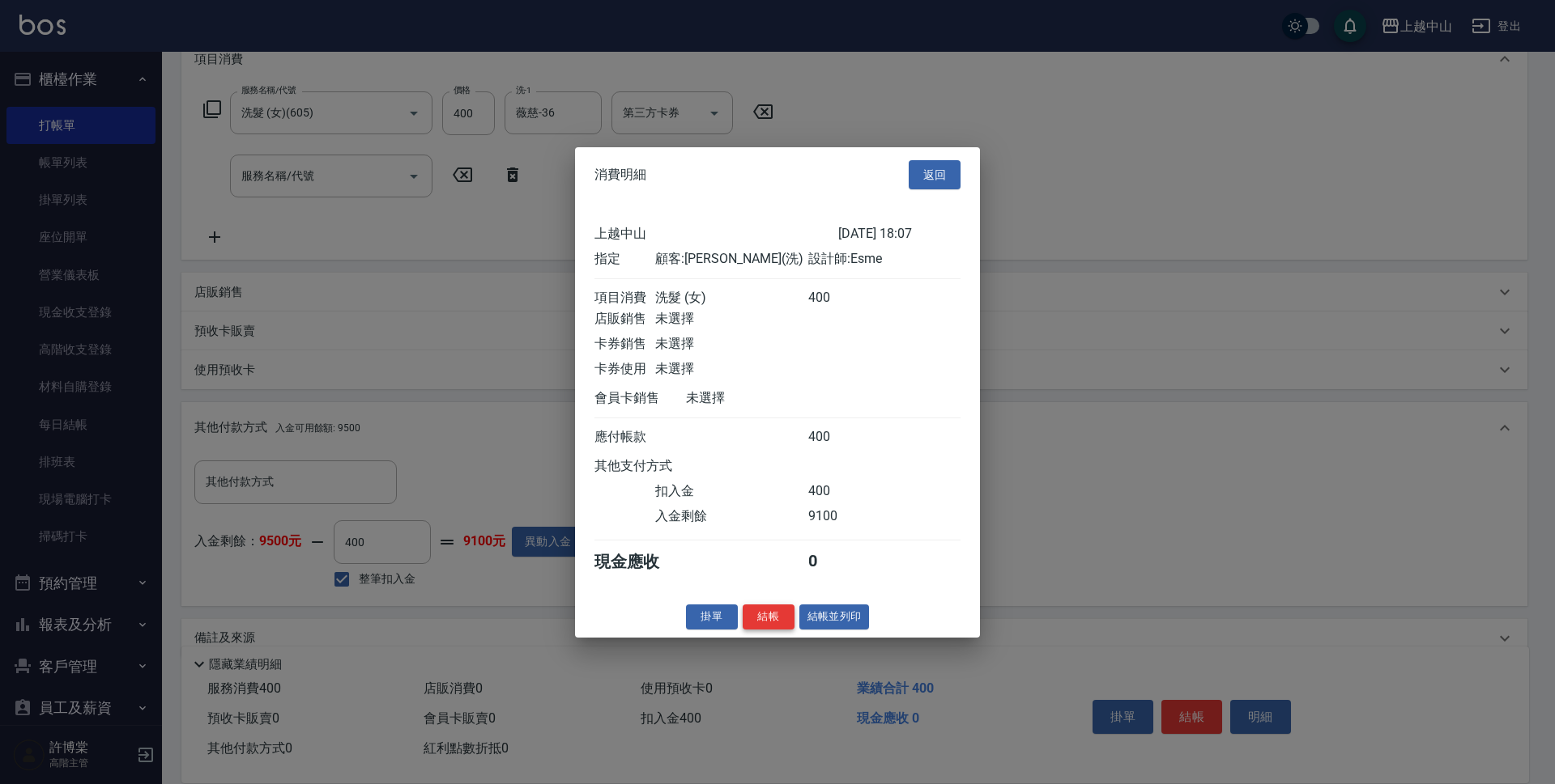
click at [779, 630] on button "結帳" at bounding box center [769, 617] width 52 height 25
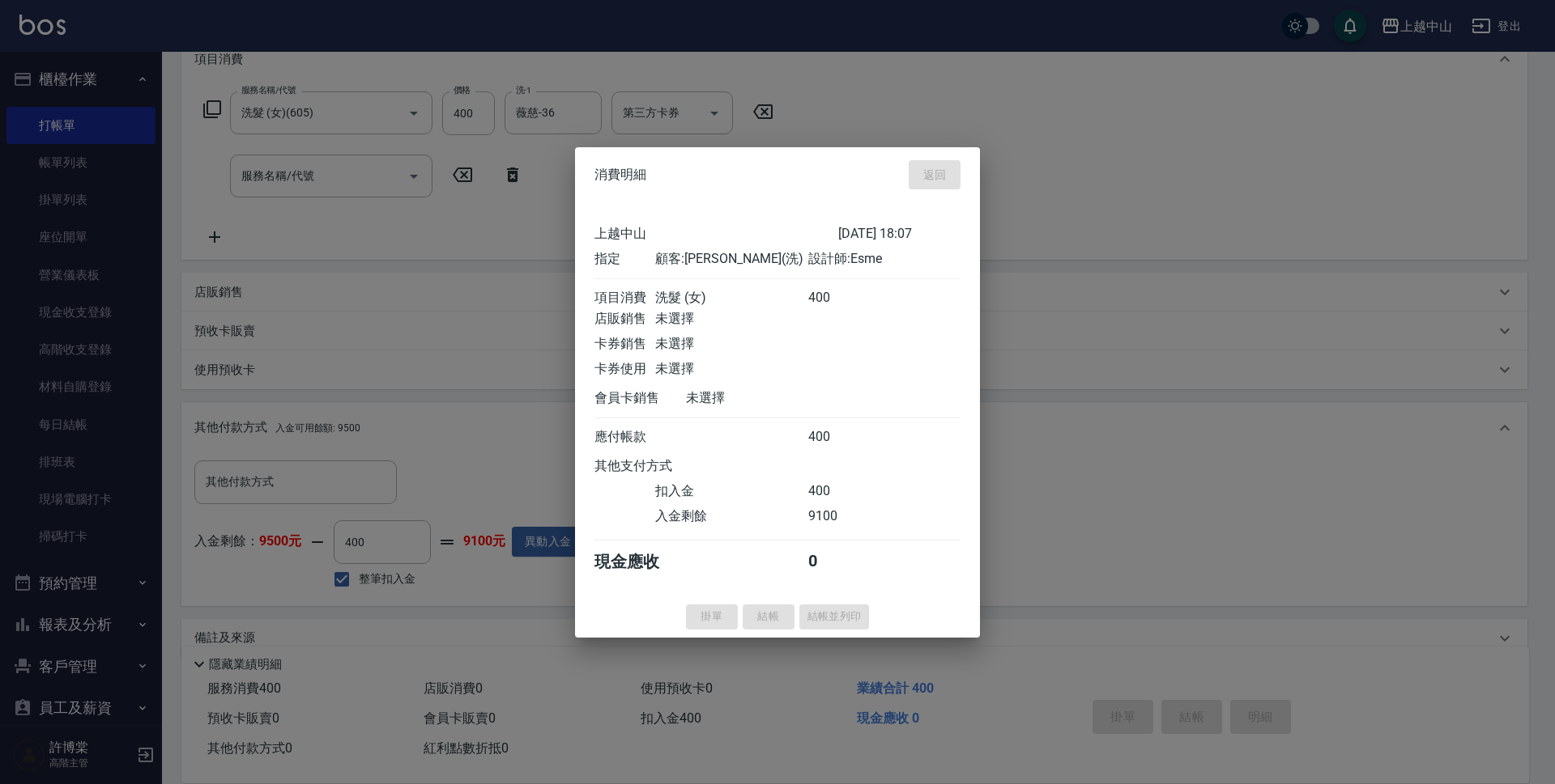
type input "[DATE] 18:08"
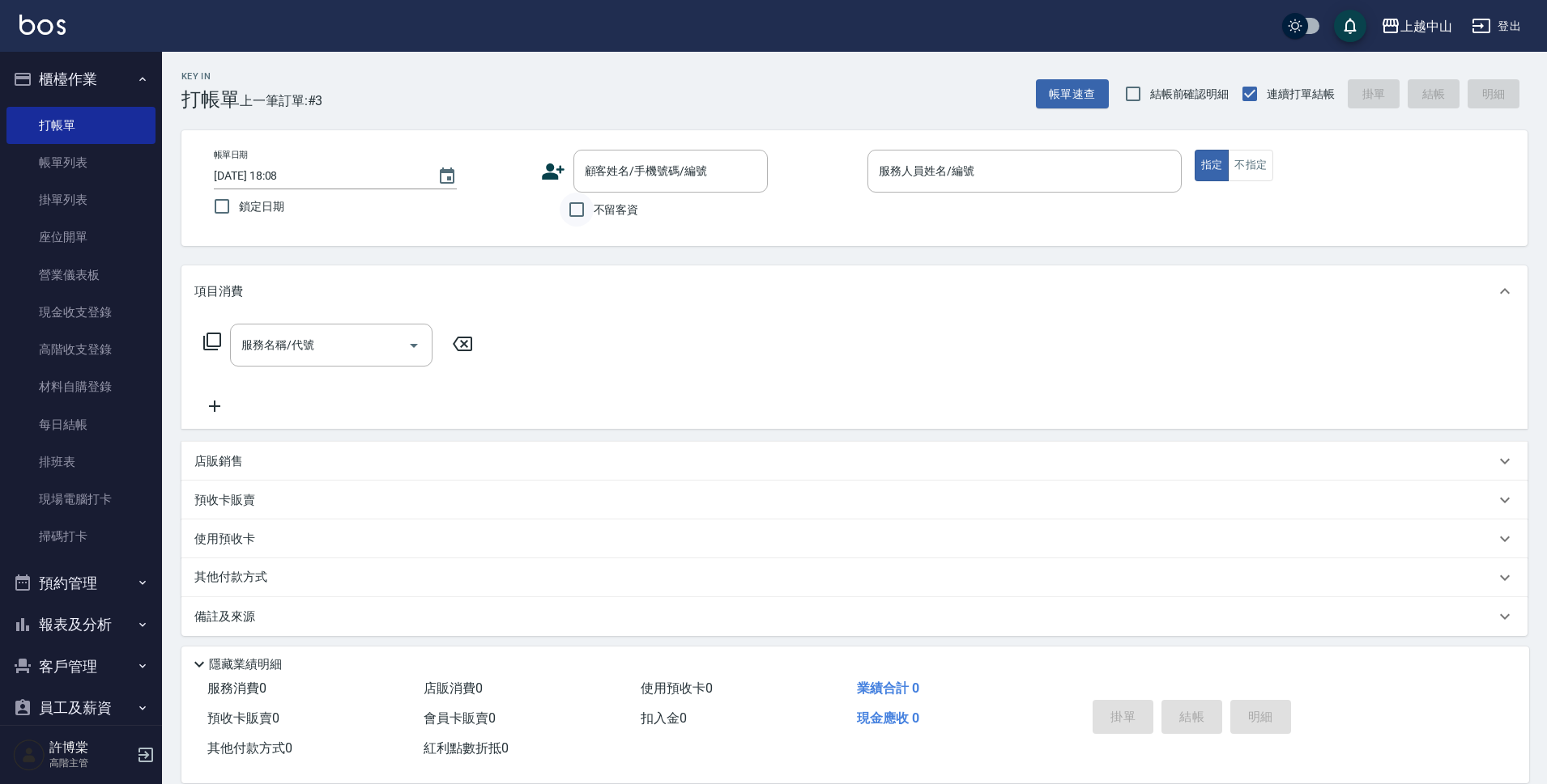
click at [582, 214] on input "不留客資" at bounding box center [576, 209] width 34 height 34
checkbox input "true"
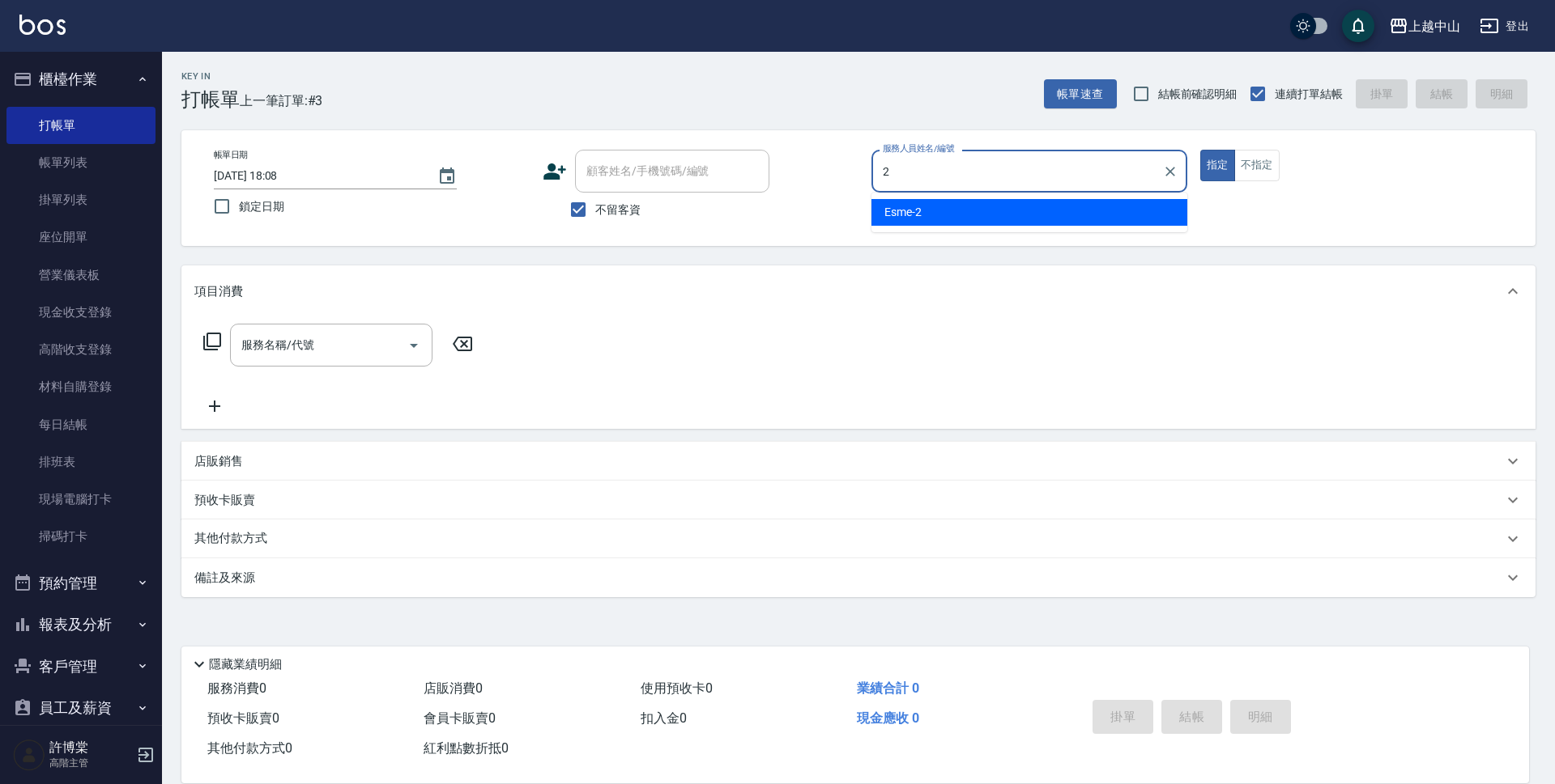
type input "Esme-2"
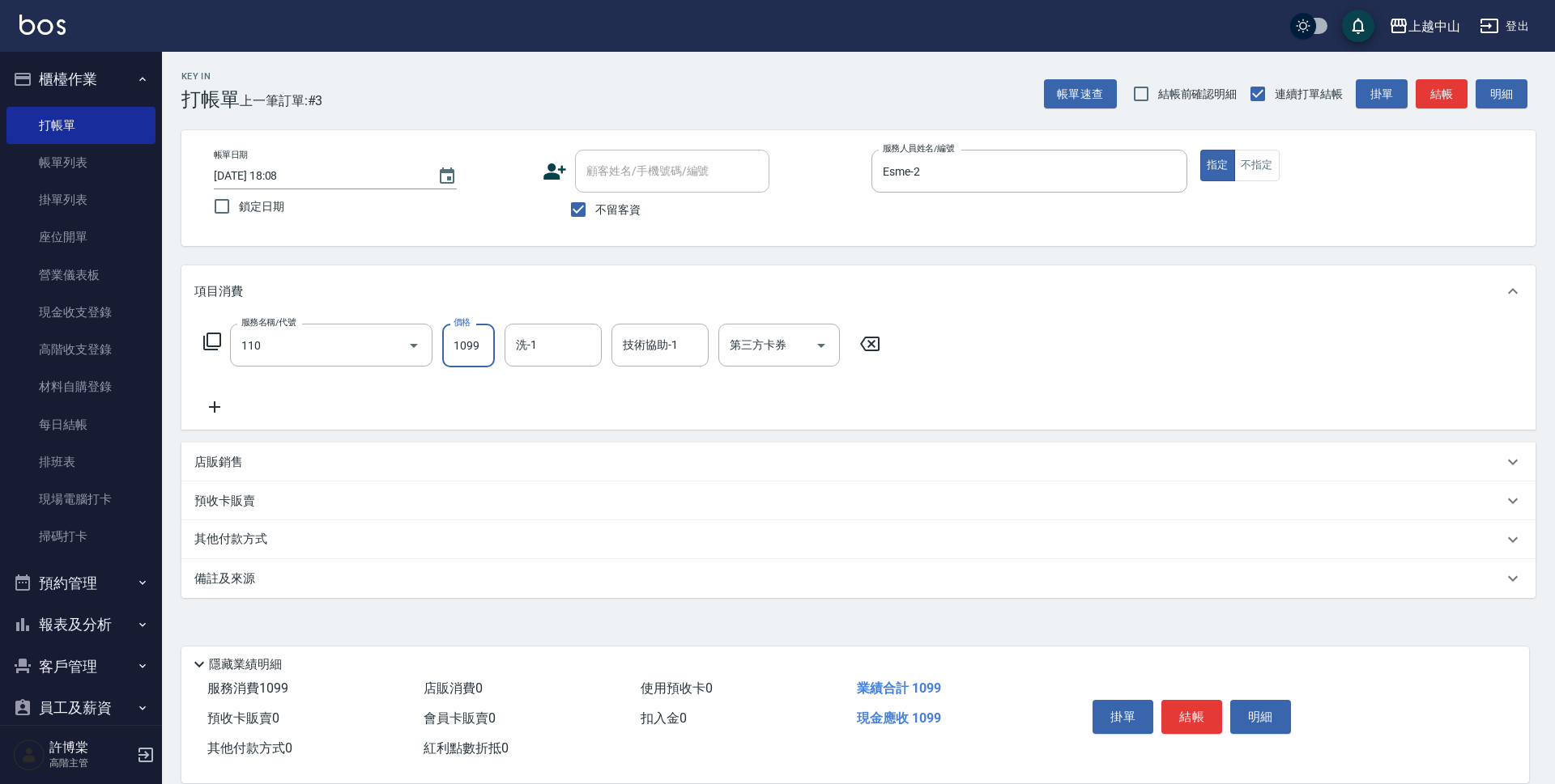
type input "洗+剪+頭皮999(110)"
type input "1200"
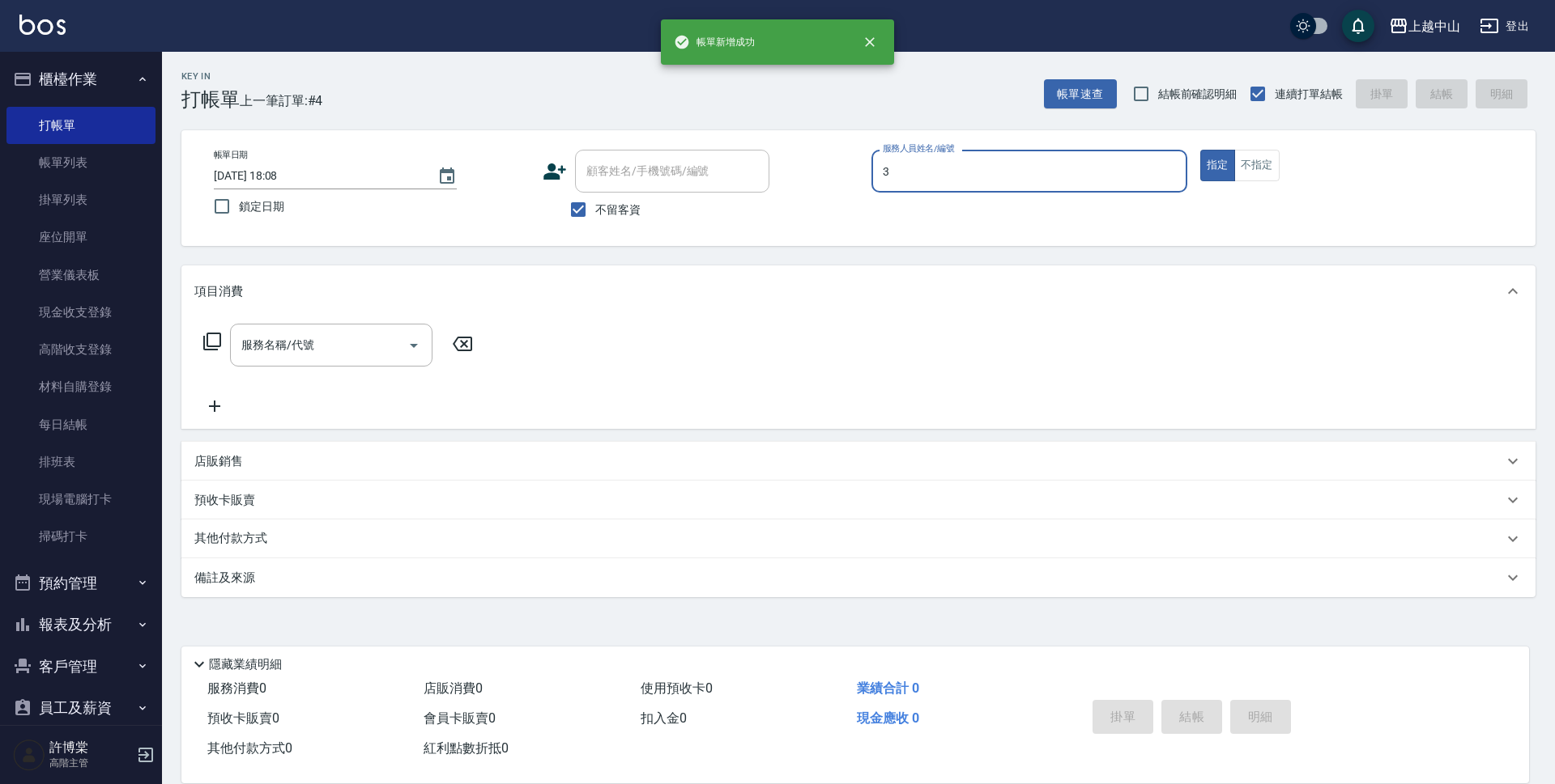
type input "Betty-3"
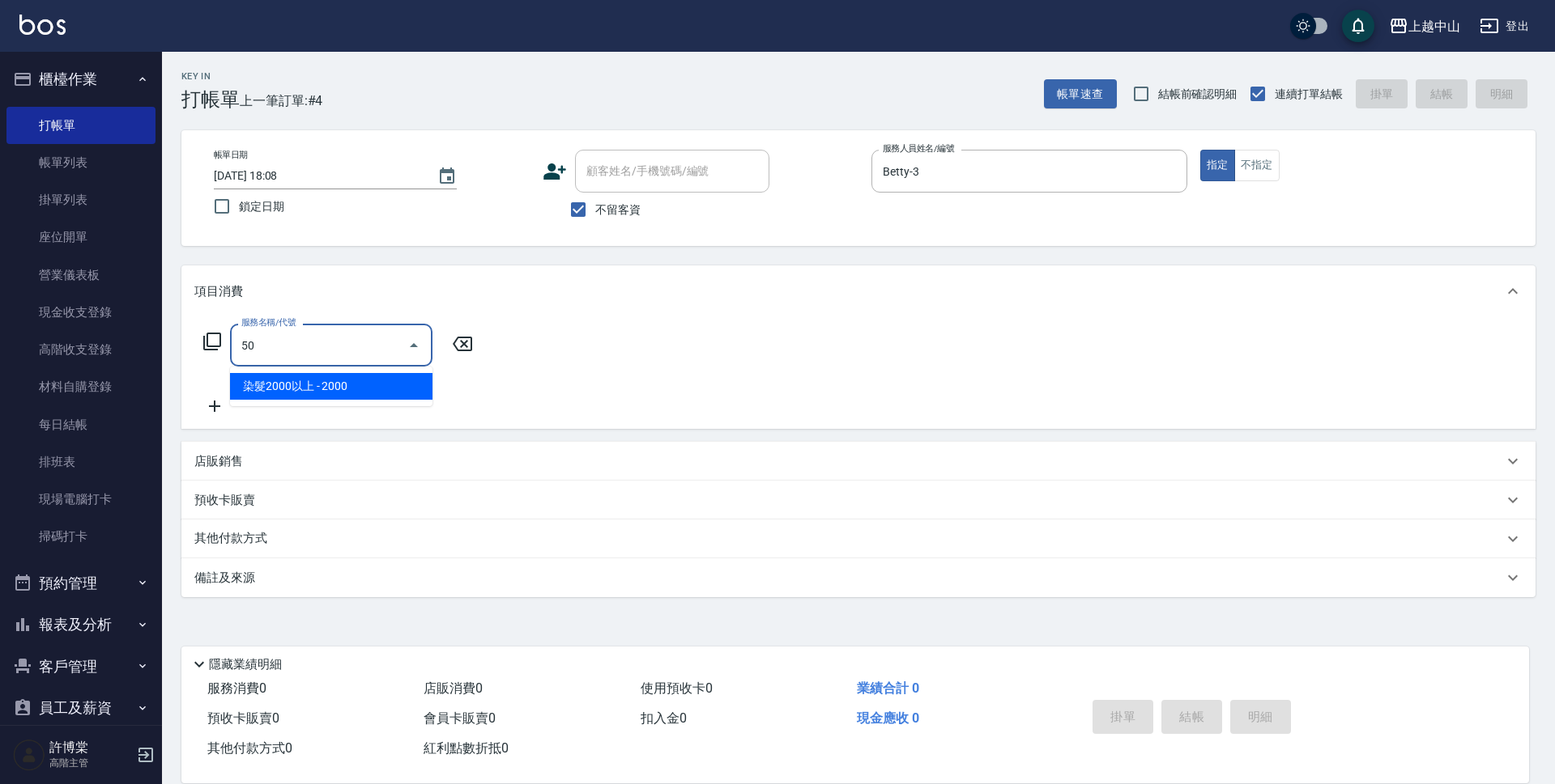
type input "5"
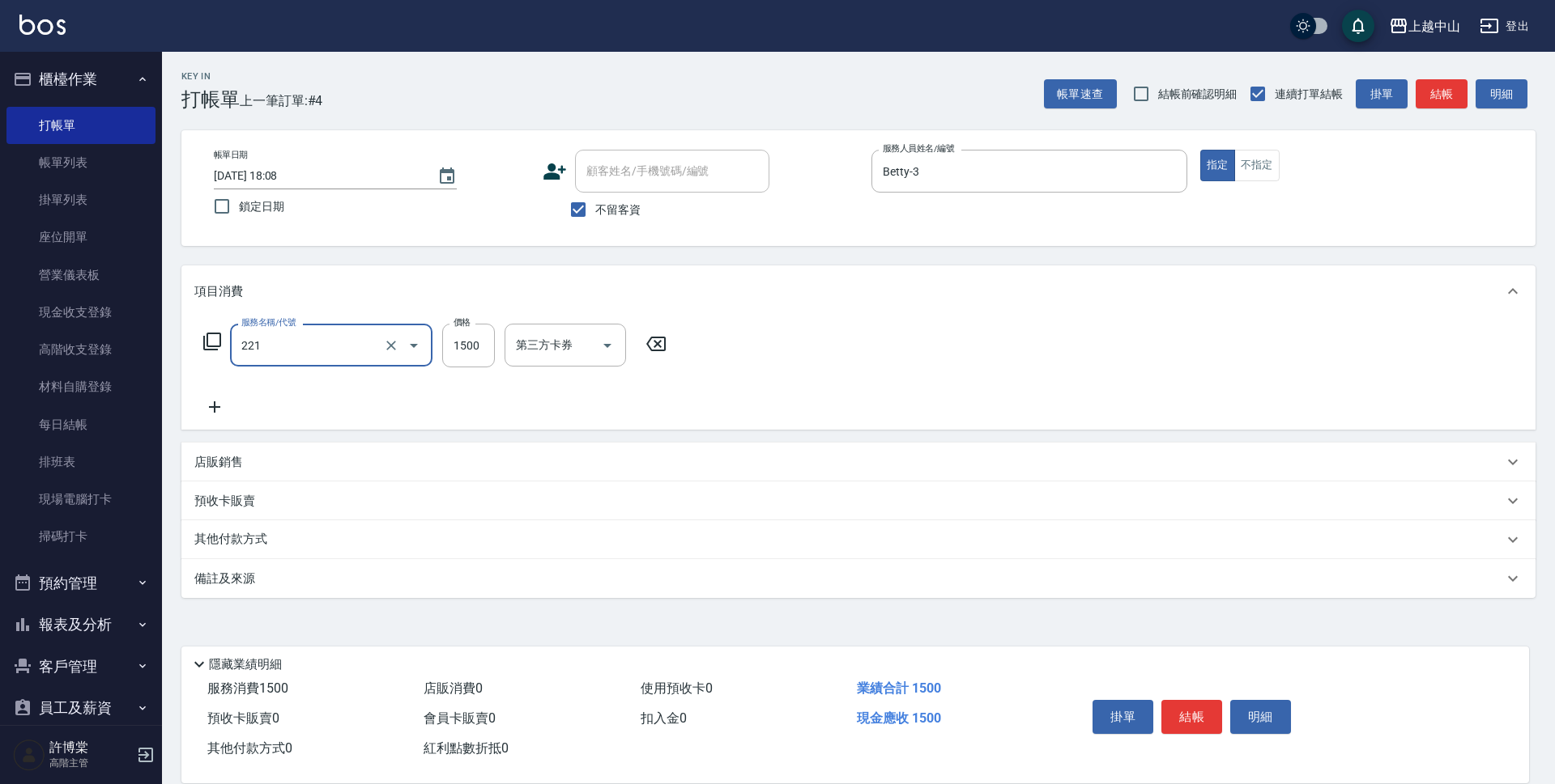
type input "燙髮自備 1500 以 下(221)"
type input "1399"
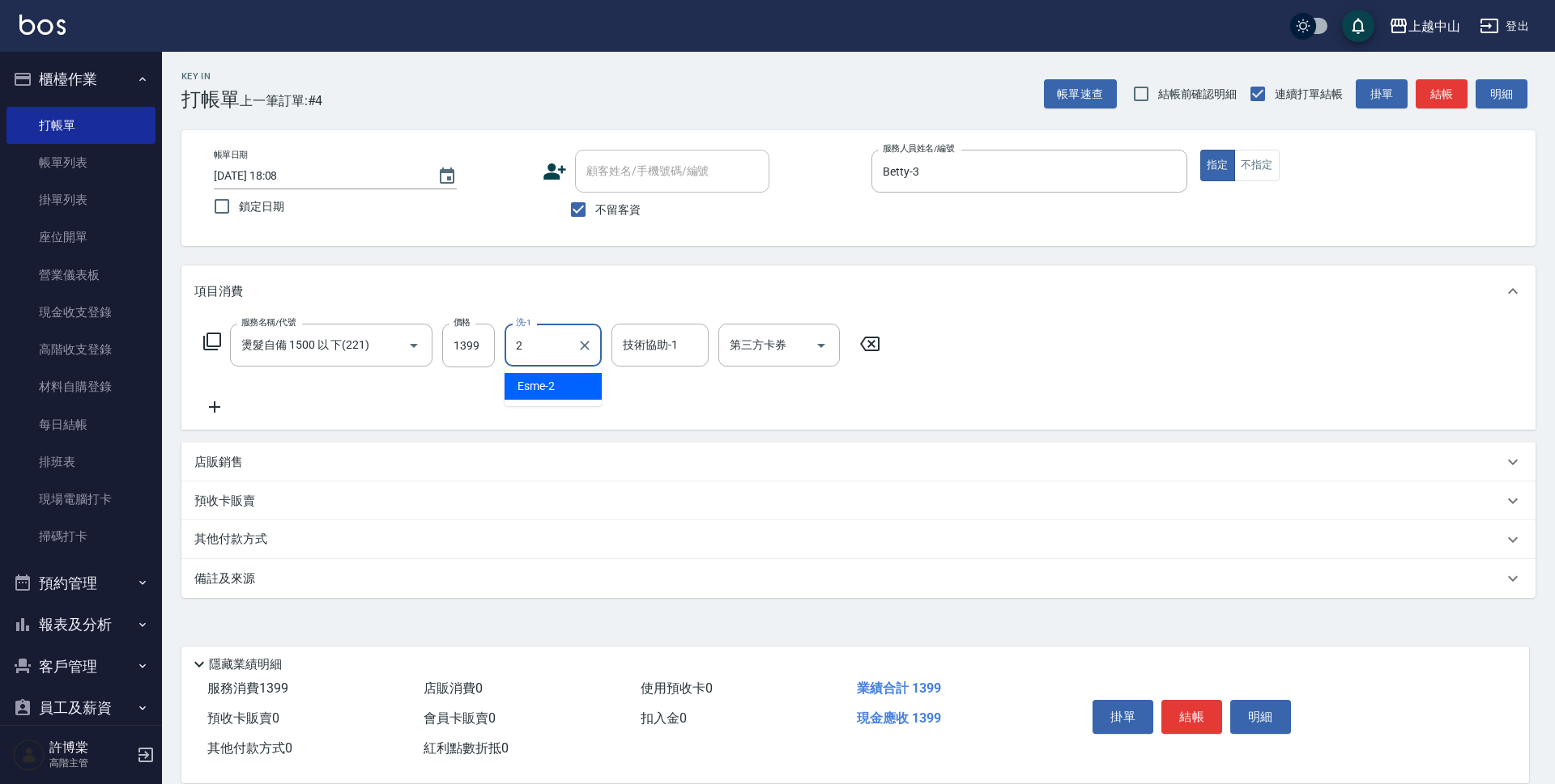
type input "Esme-2"
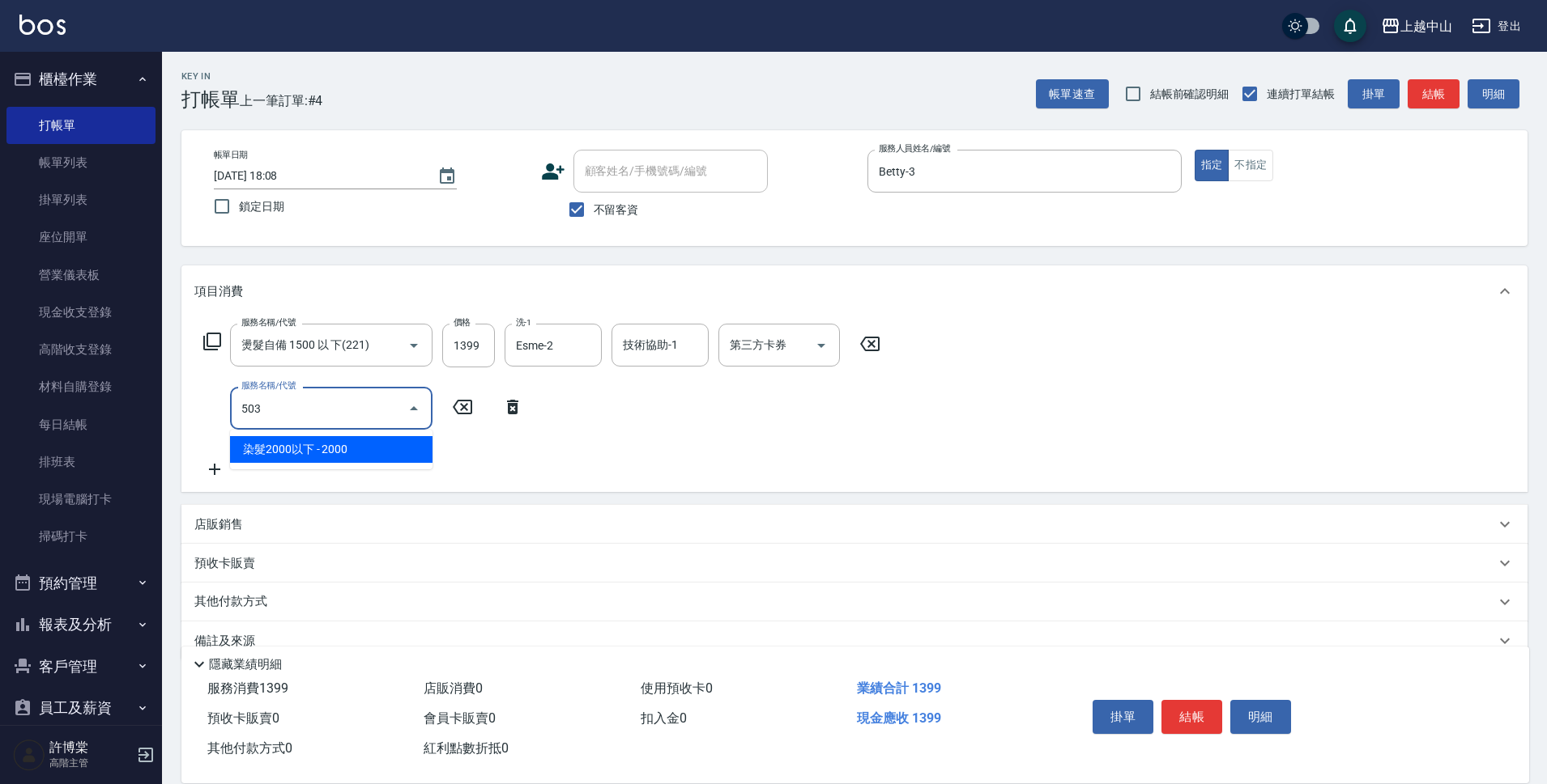
type input "染髮2000以下(503)"
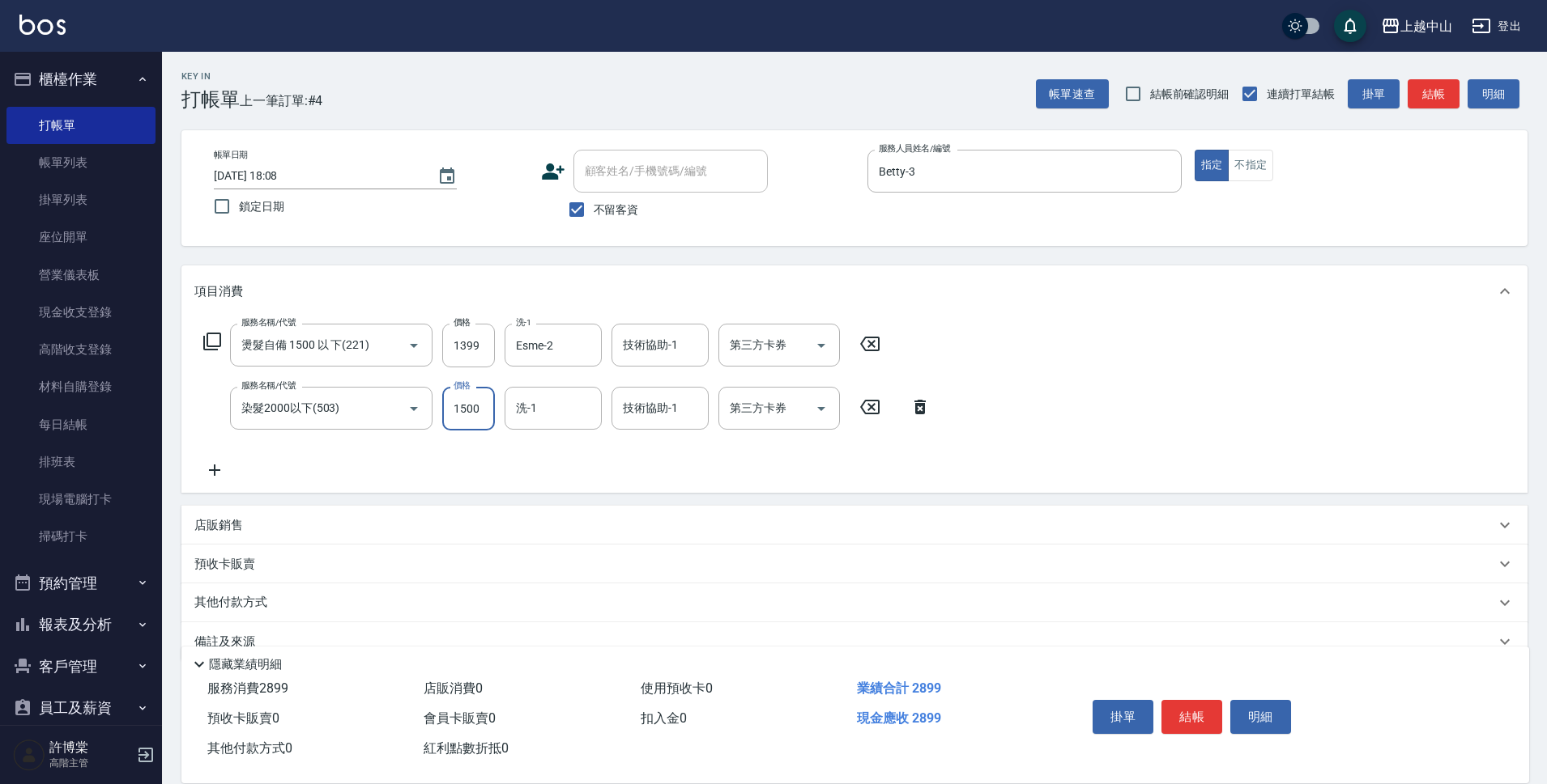
type input "1500"
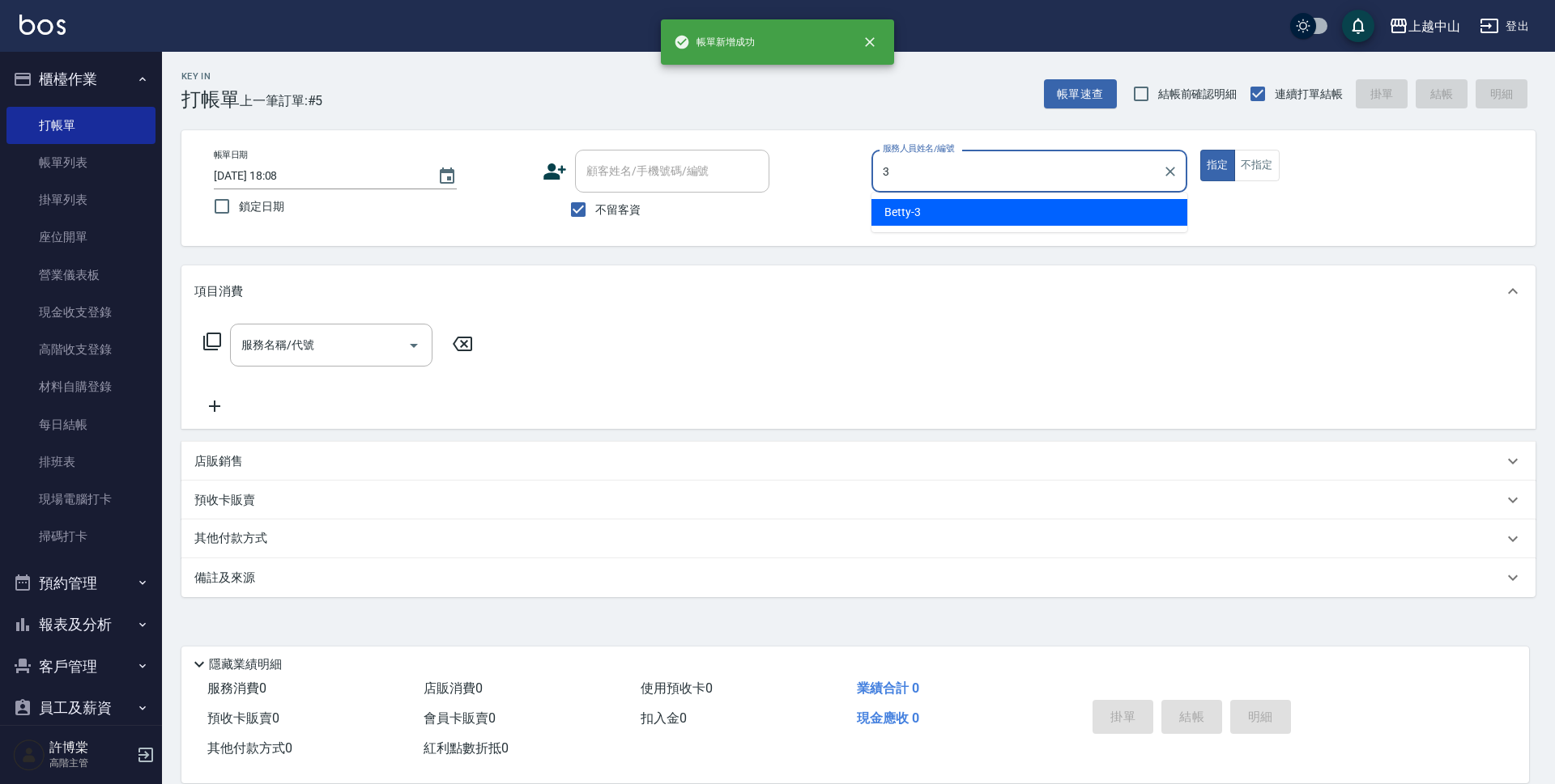
type input "Betty-3"
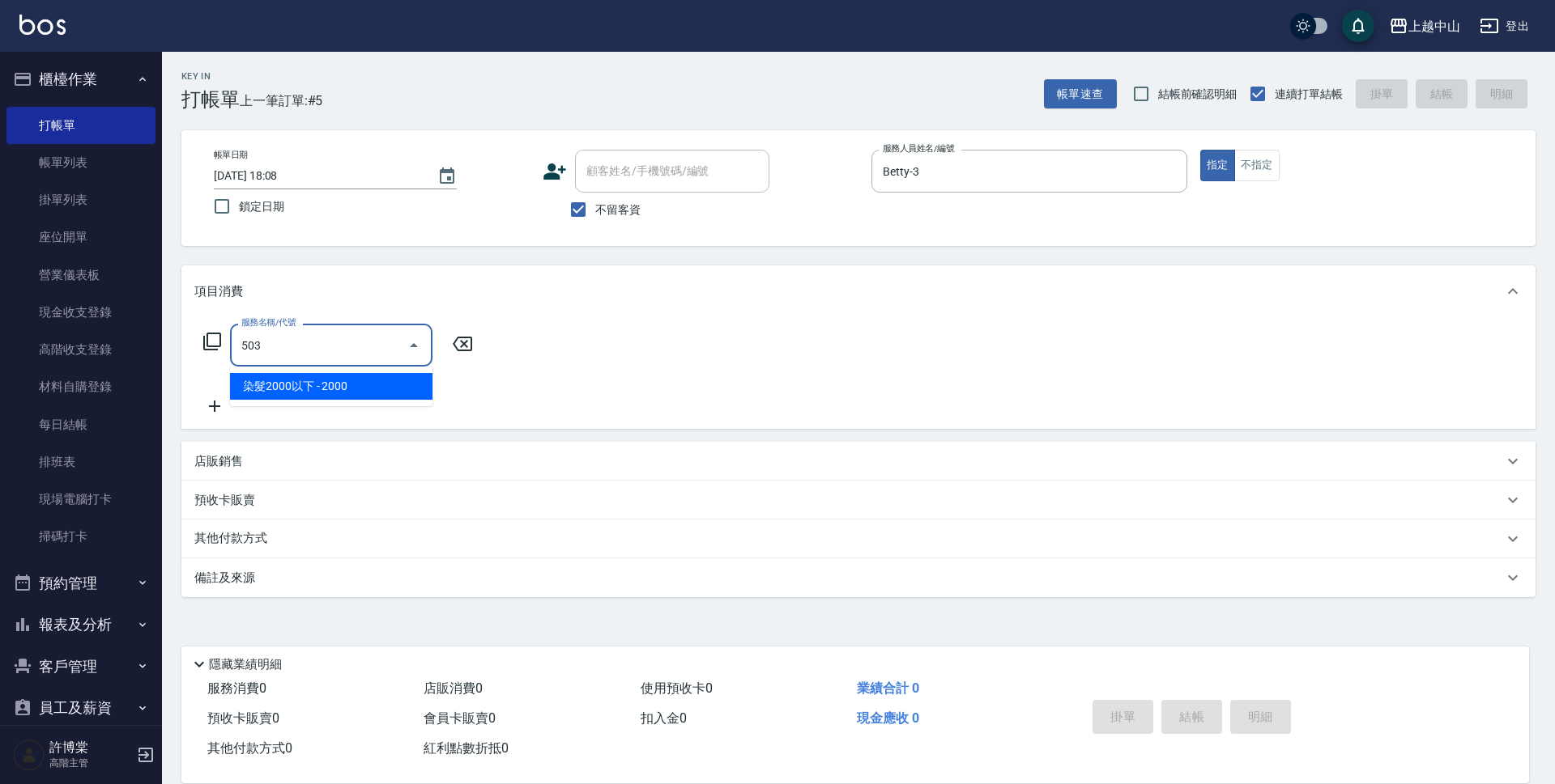
type input "染髮2000以下(503)"
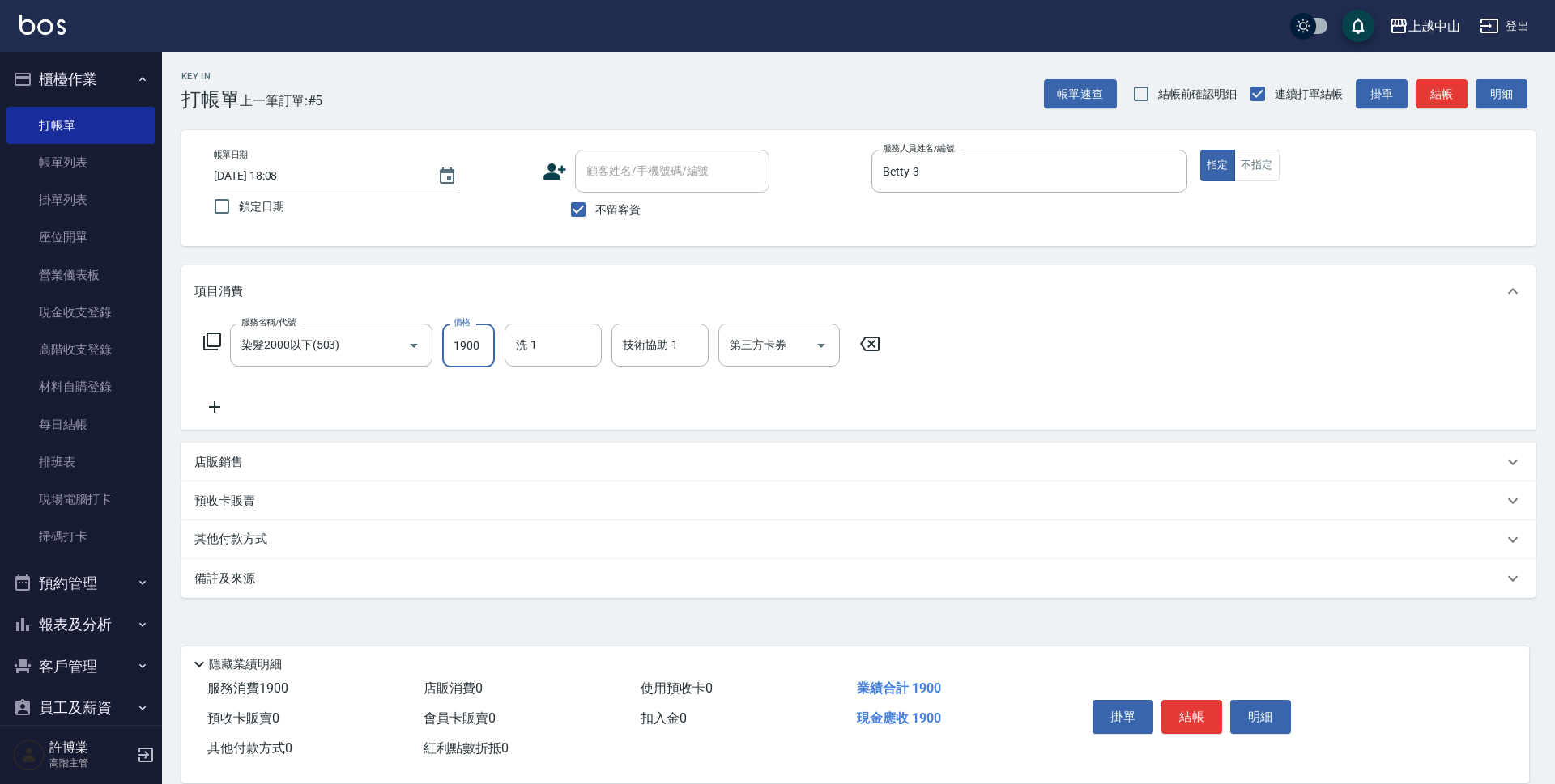
type input "1900"
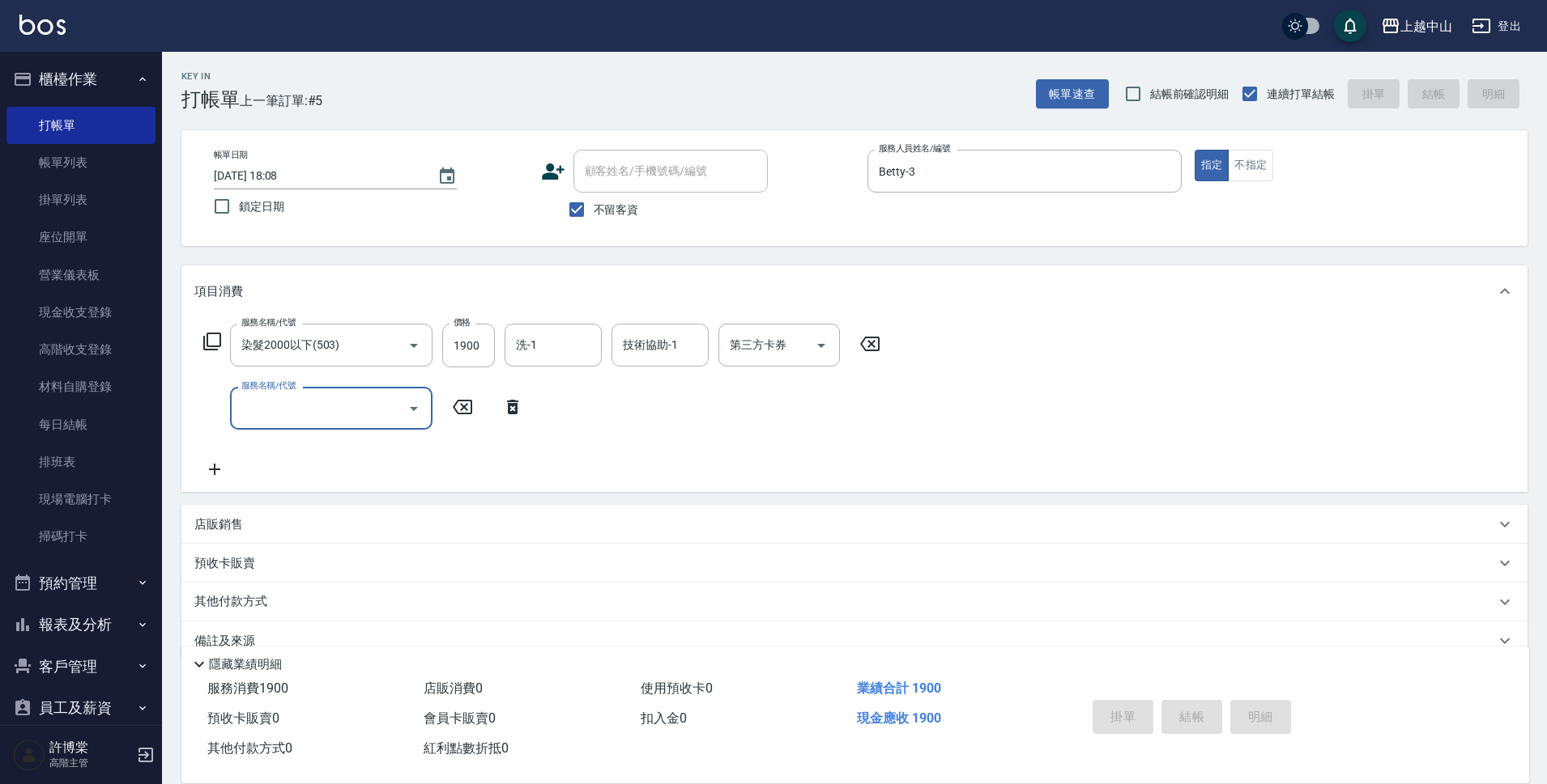
type input "[DATE] 18:09"
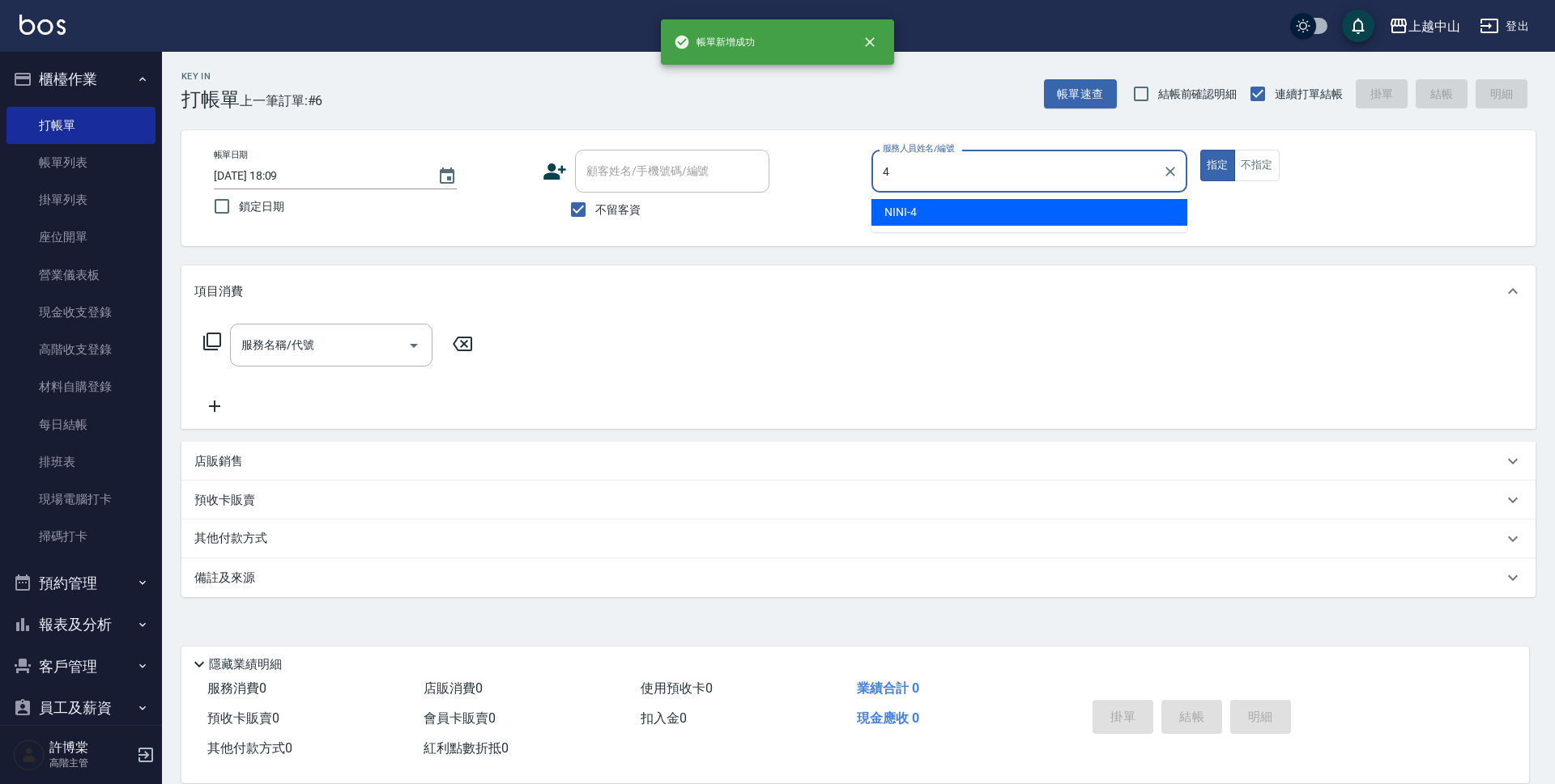
type input "NINI-4"
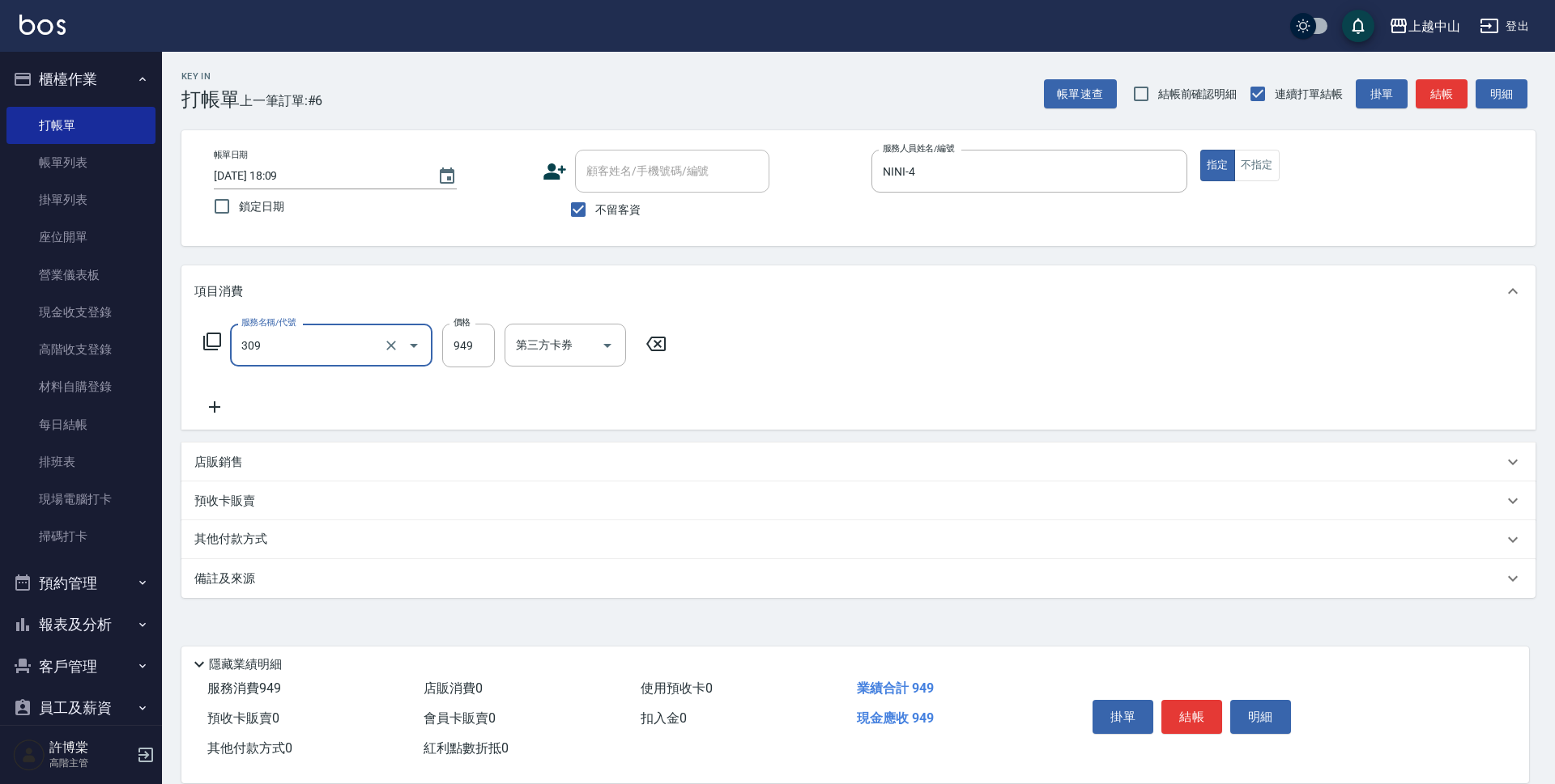
type input "森精萃舒壓調理髮浴(309)"
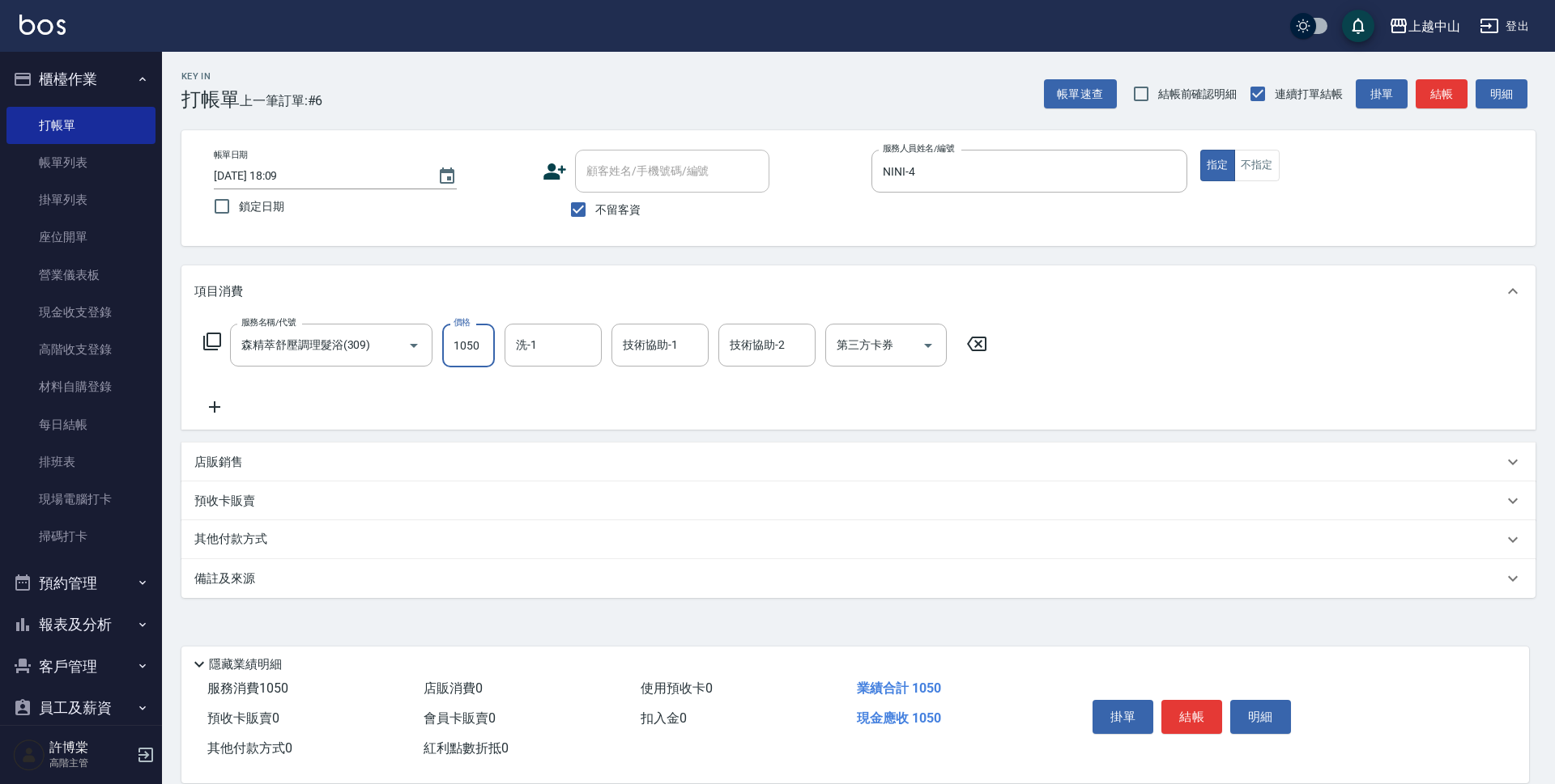
type input "1050"
type input "[PERSON_NAME]-33"
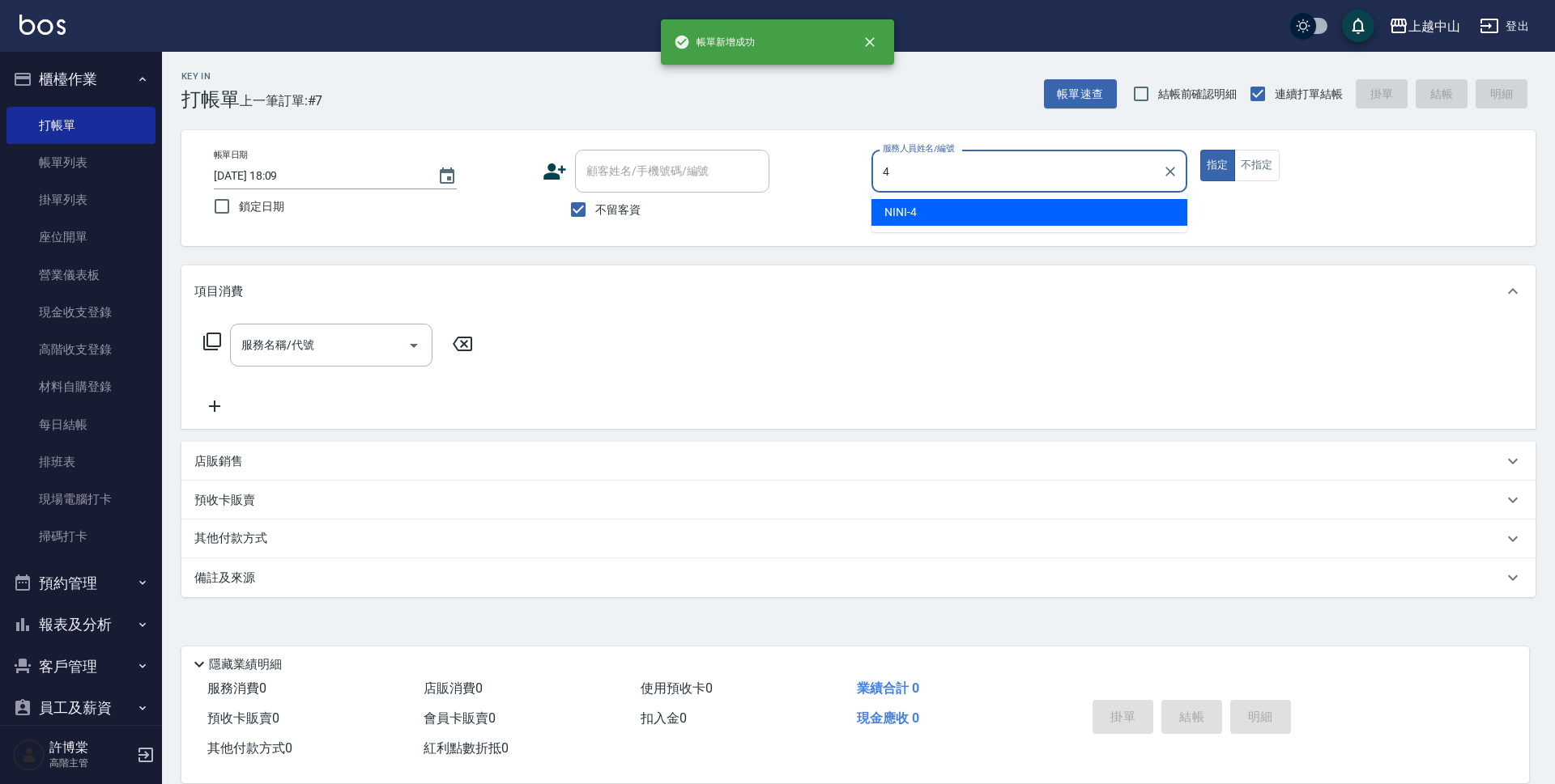
type input "NINI-4"
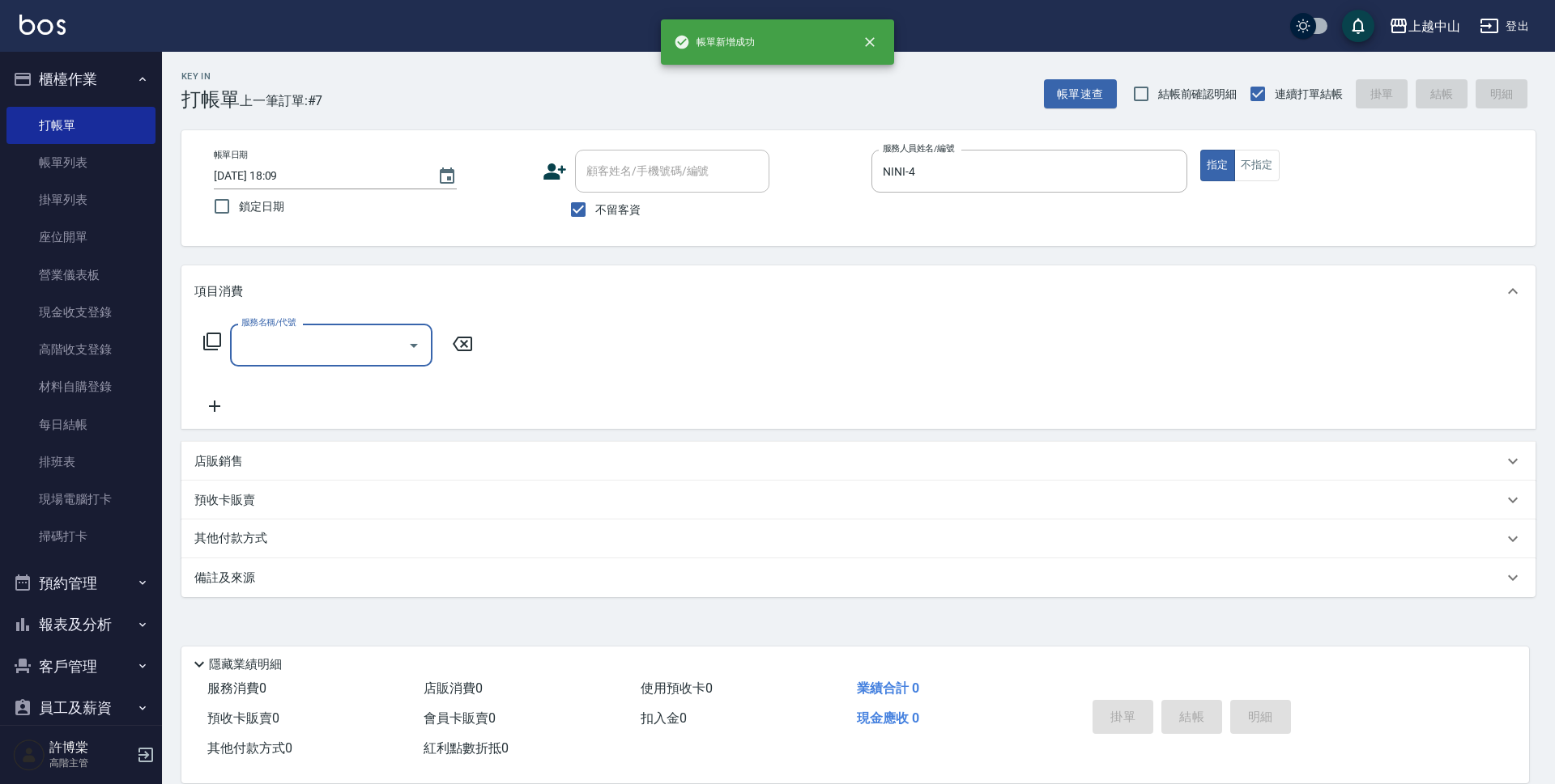
type input "6"
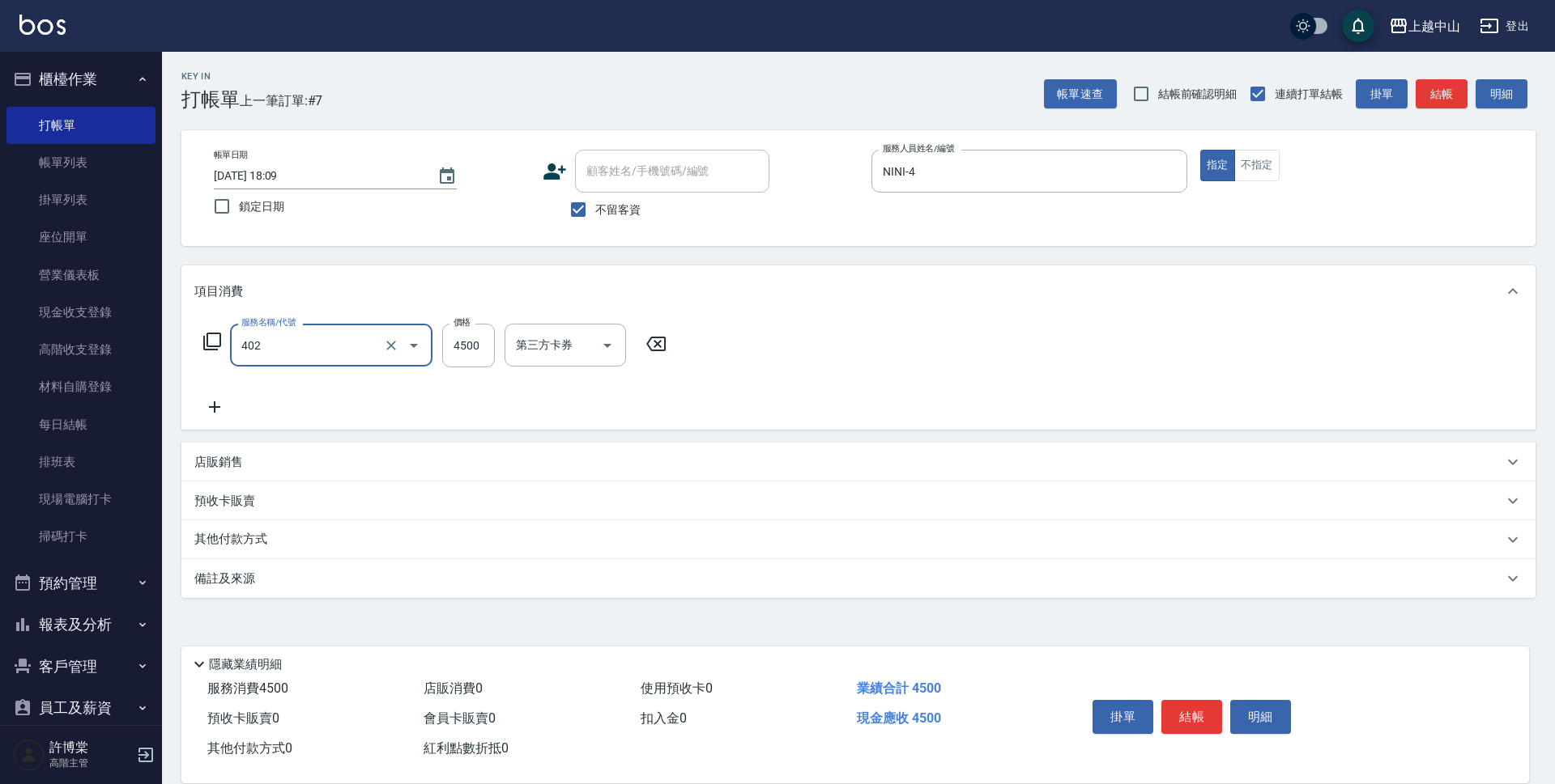
type input "2段式結構自備卡(402)"
type input "3000"
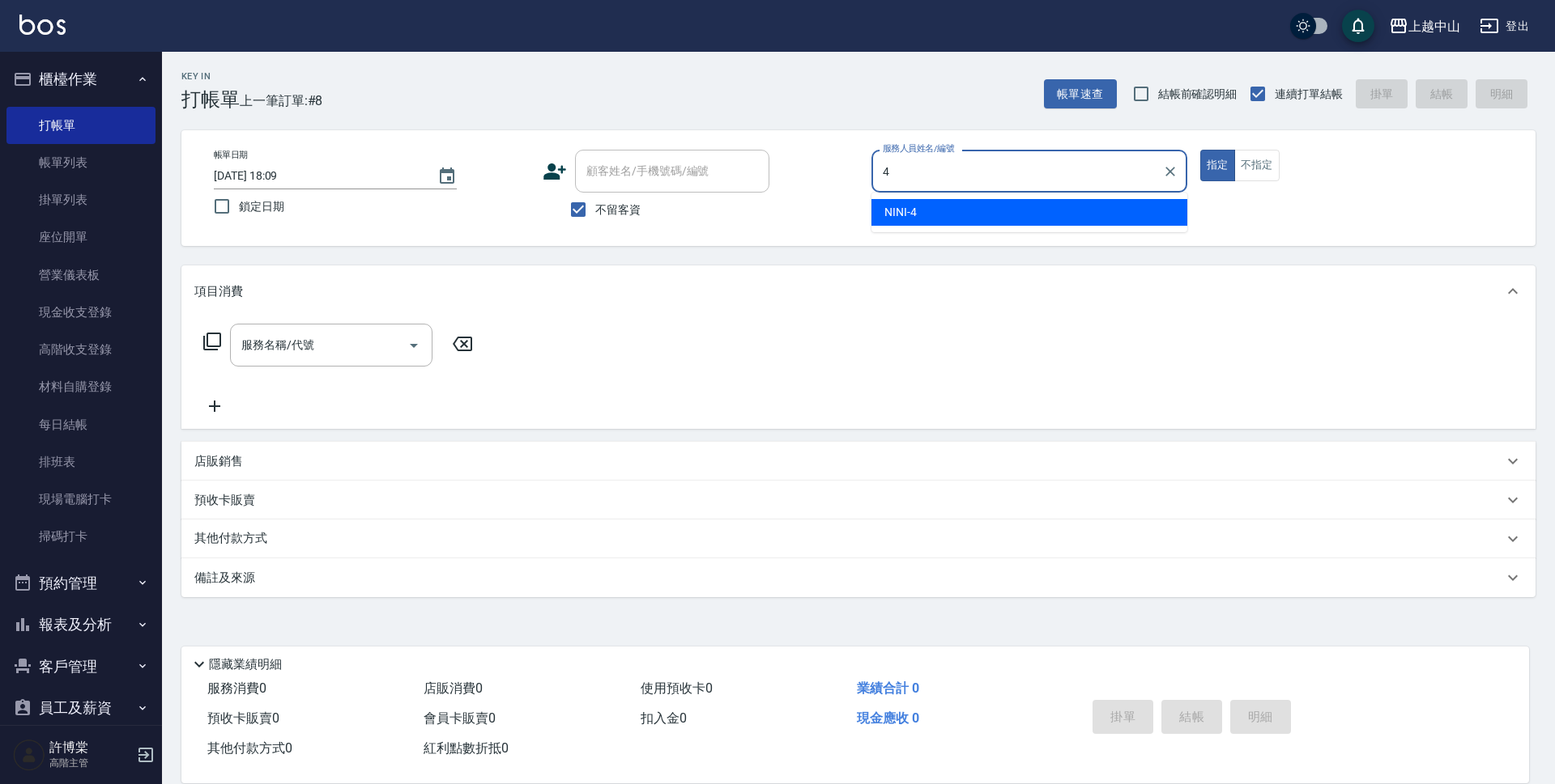
type input "NINI-4"
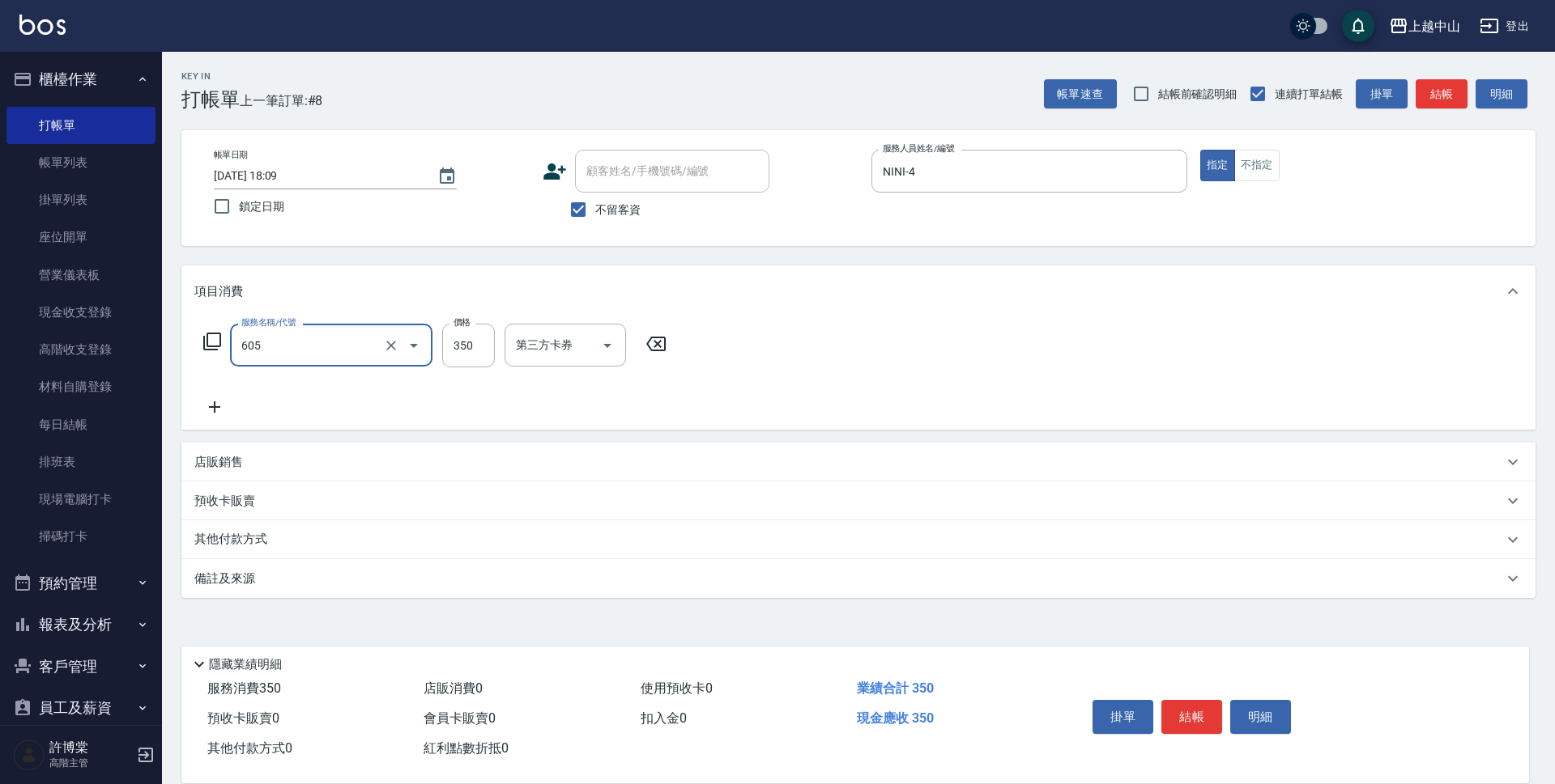
type input "洗髮 (女)(605)"
type input "500"
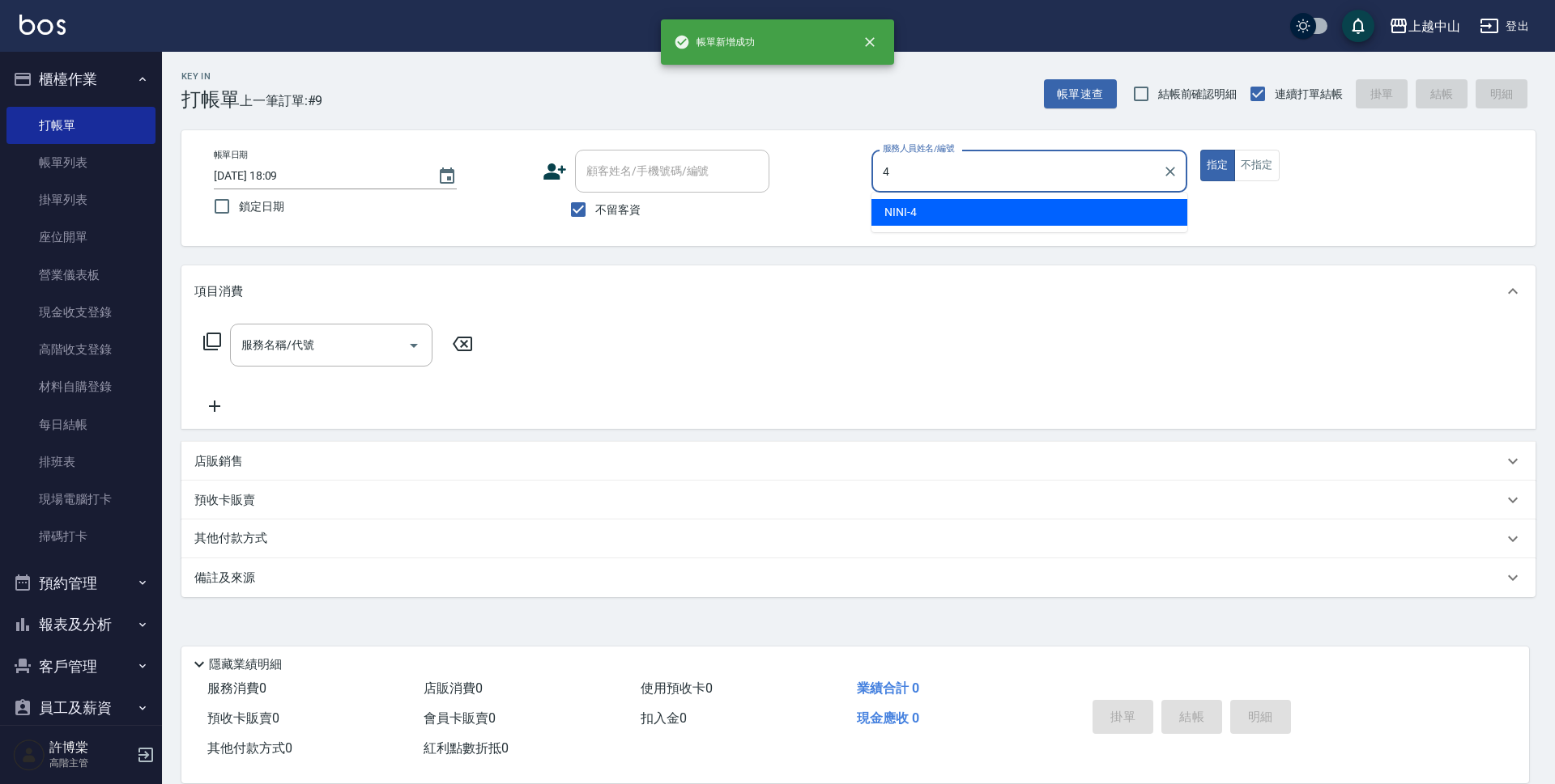
type input "NINI-4"
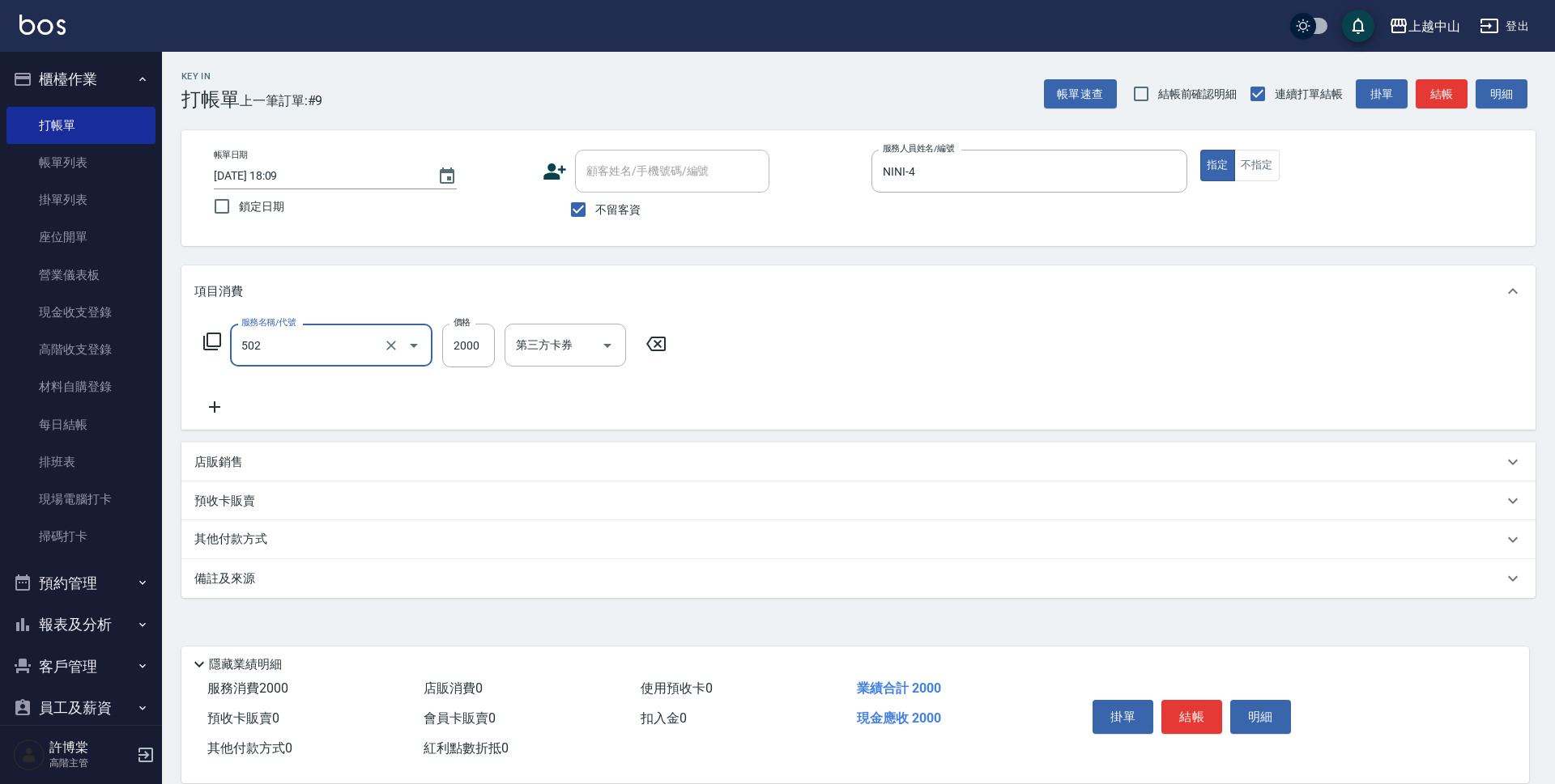
type input "染髮2000以上(502)"
type input "2500"
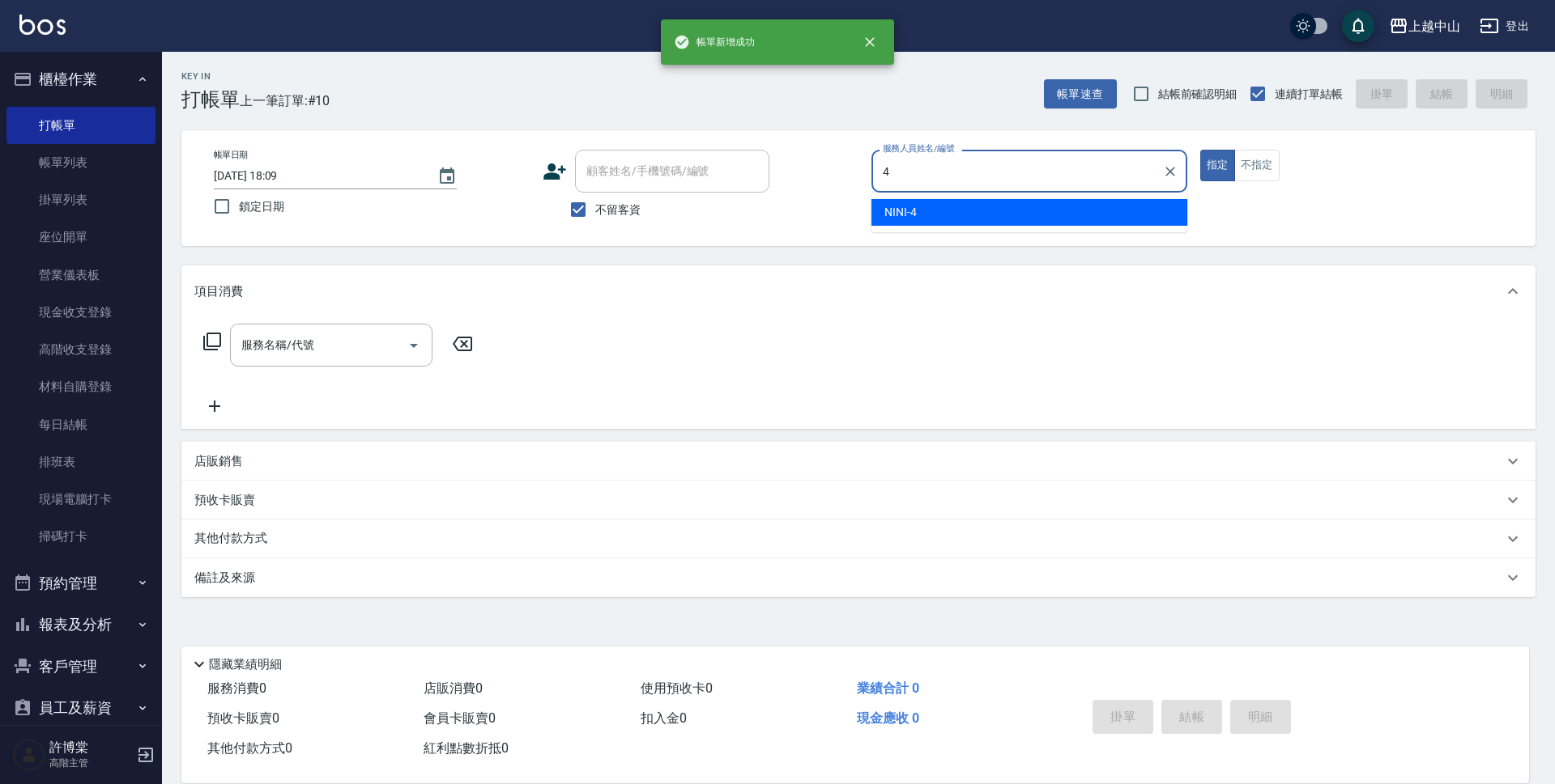
type input "NINI-4"
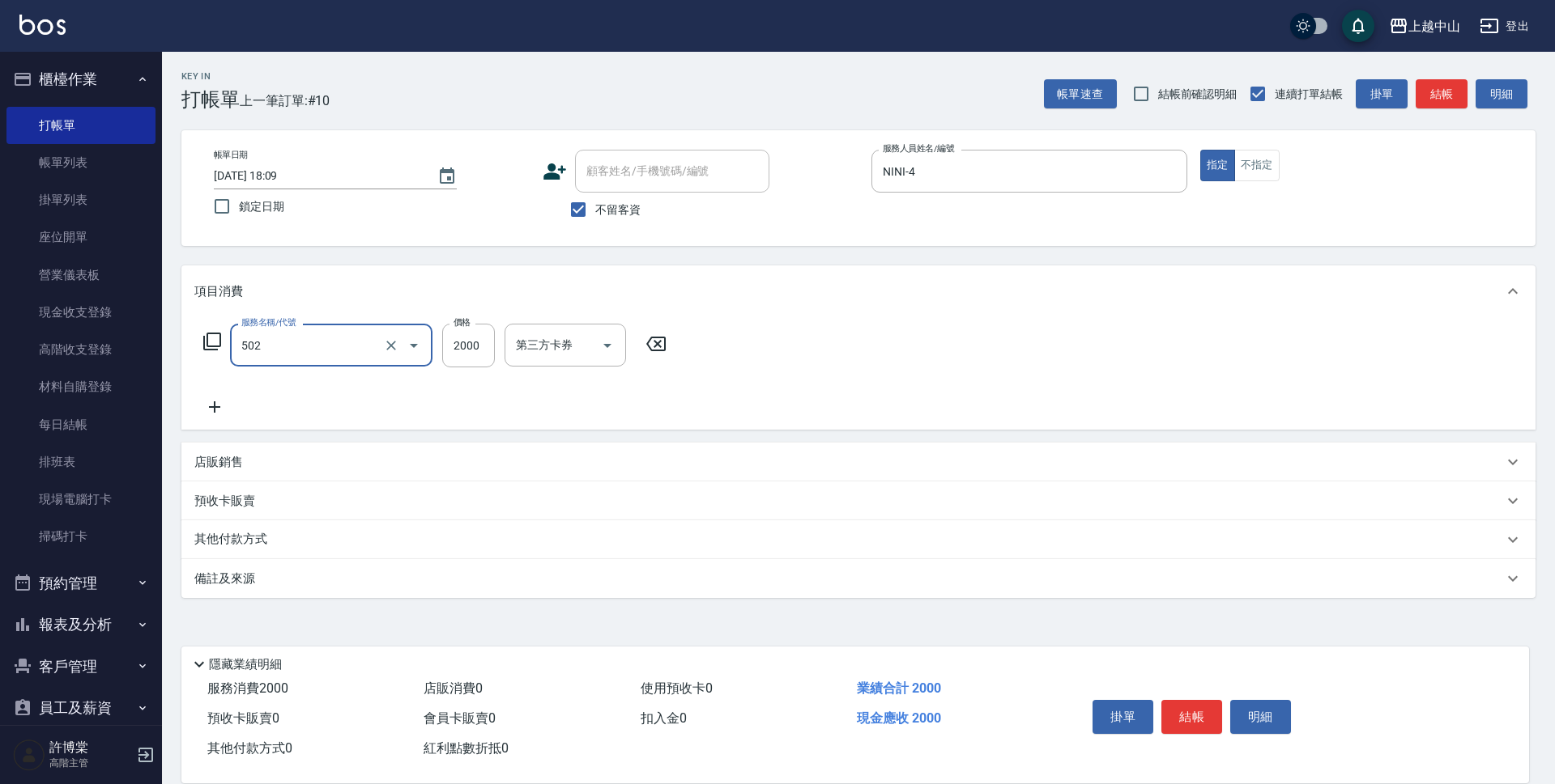
type input "染髮2000以上(502)"
type input "2500"
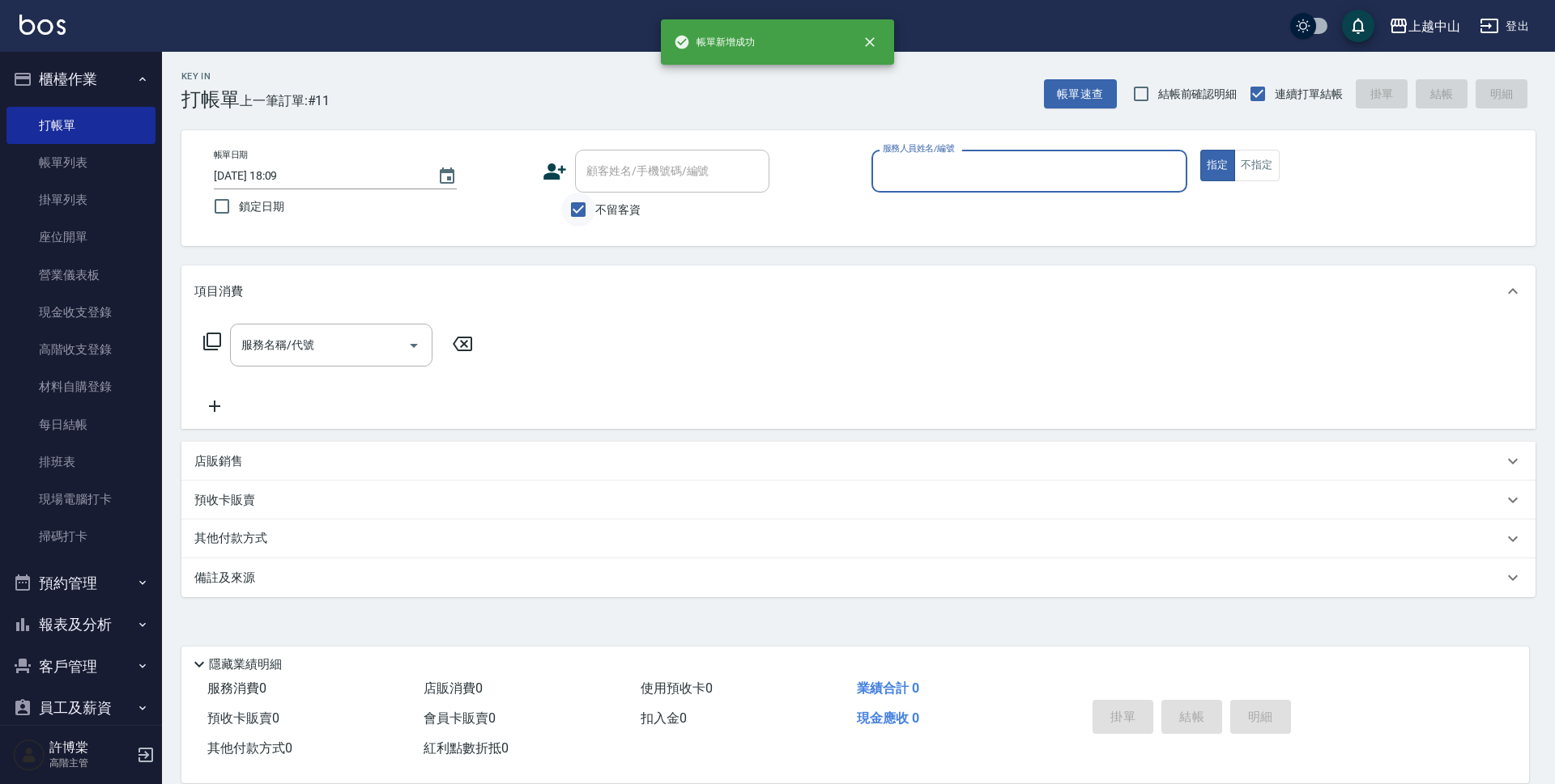
click at [581, 212] on input "不留客資" at bounding box center [578, 209] width 34 height 34
checkbox input "false"
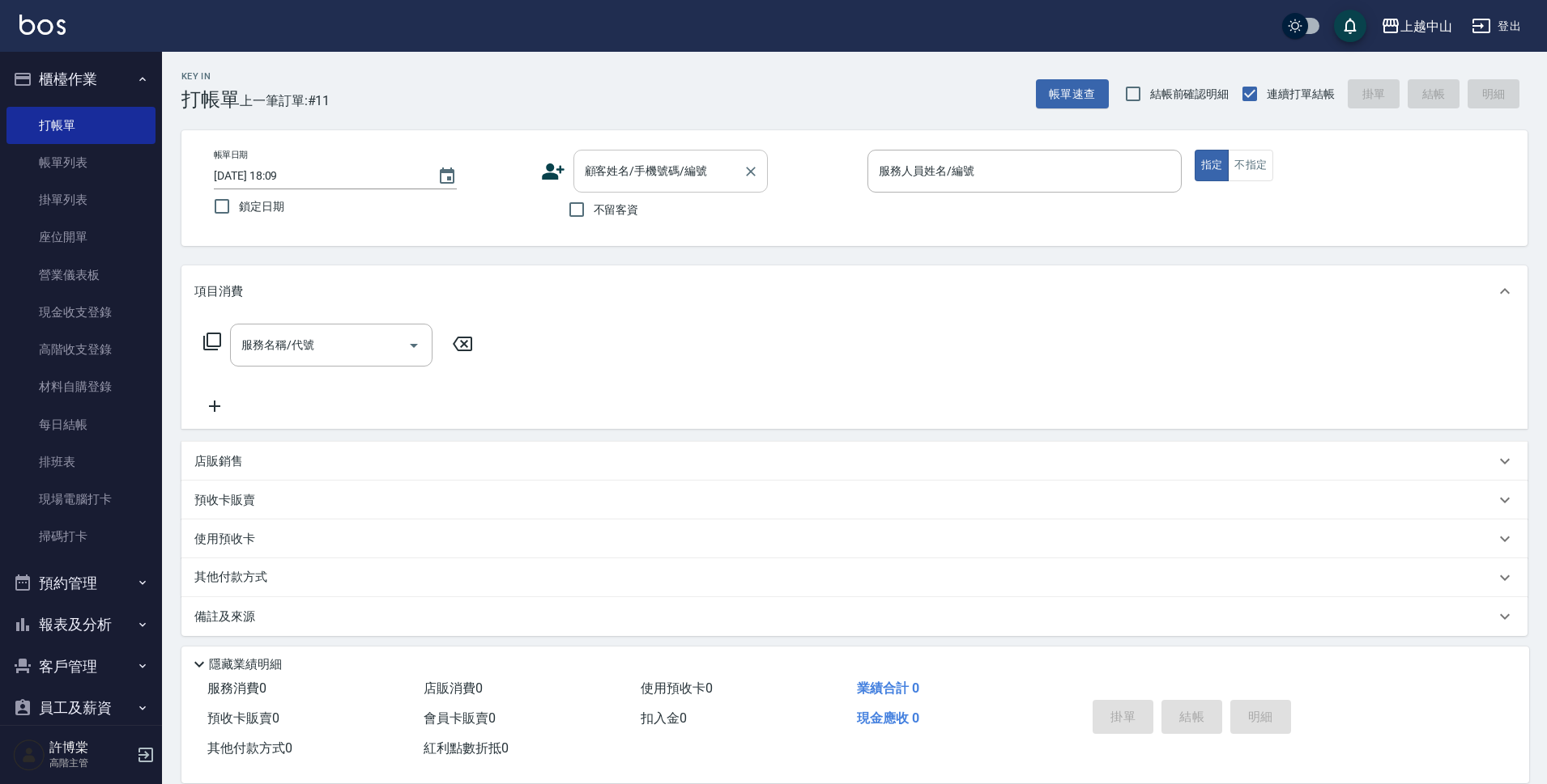
click at [597, 170] on div "顧客姓名/手機號碼/編號 顧客姓名/手機號碼/編號" at bounding box center [670, 170] width 194 height 43
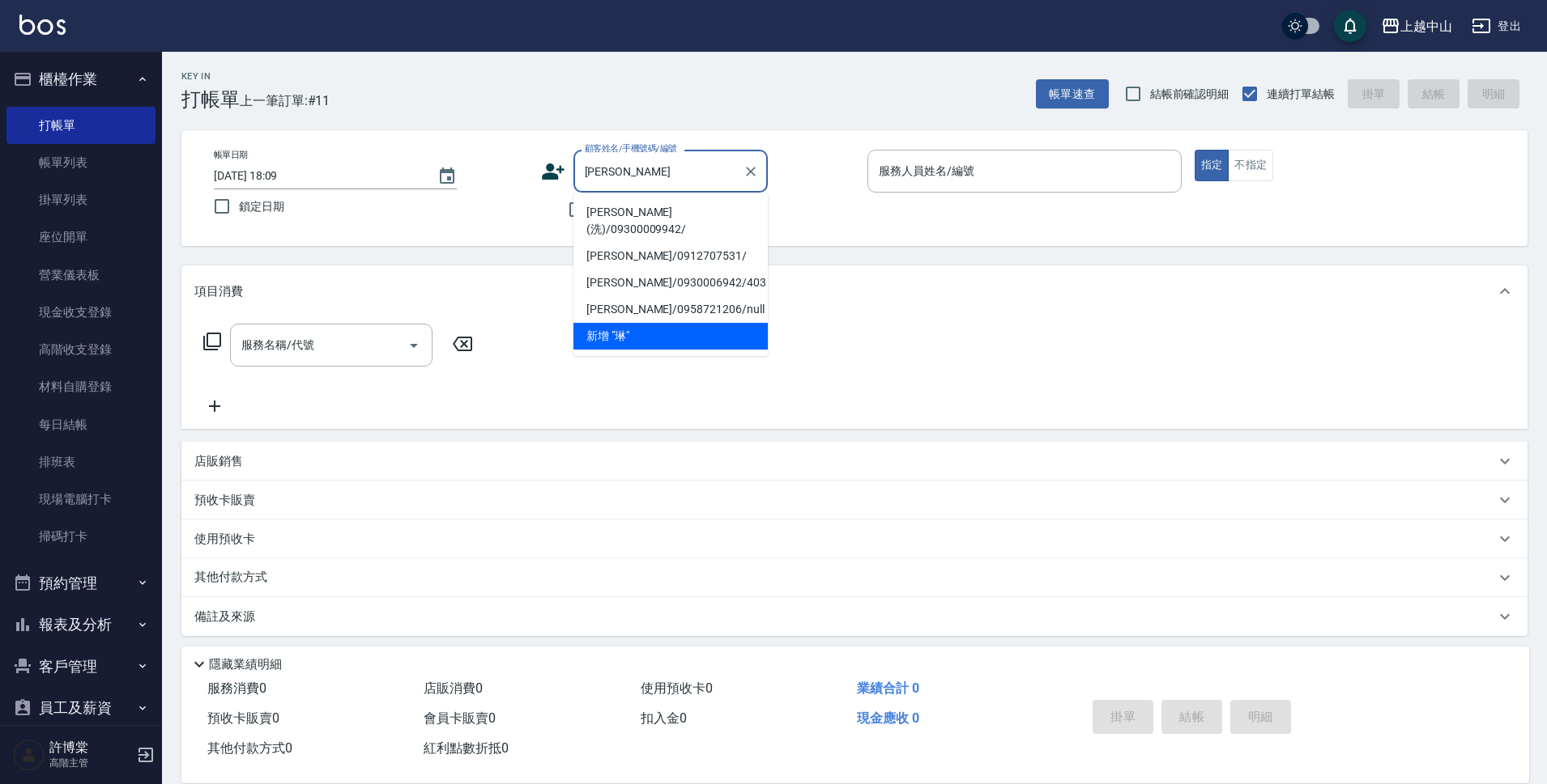
click at [625, 218] on li "[PERSON_NAME](洗)/09300009942/" at bounding box center [670, 221] width 194 height 44
type input "[PERSON_NAME](洗)/09300009942/"
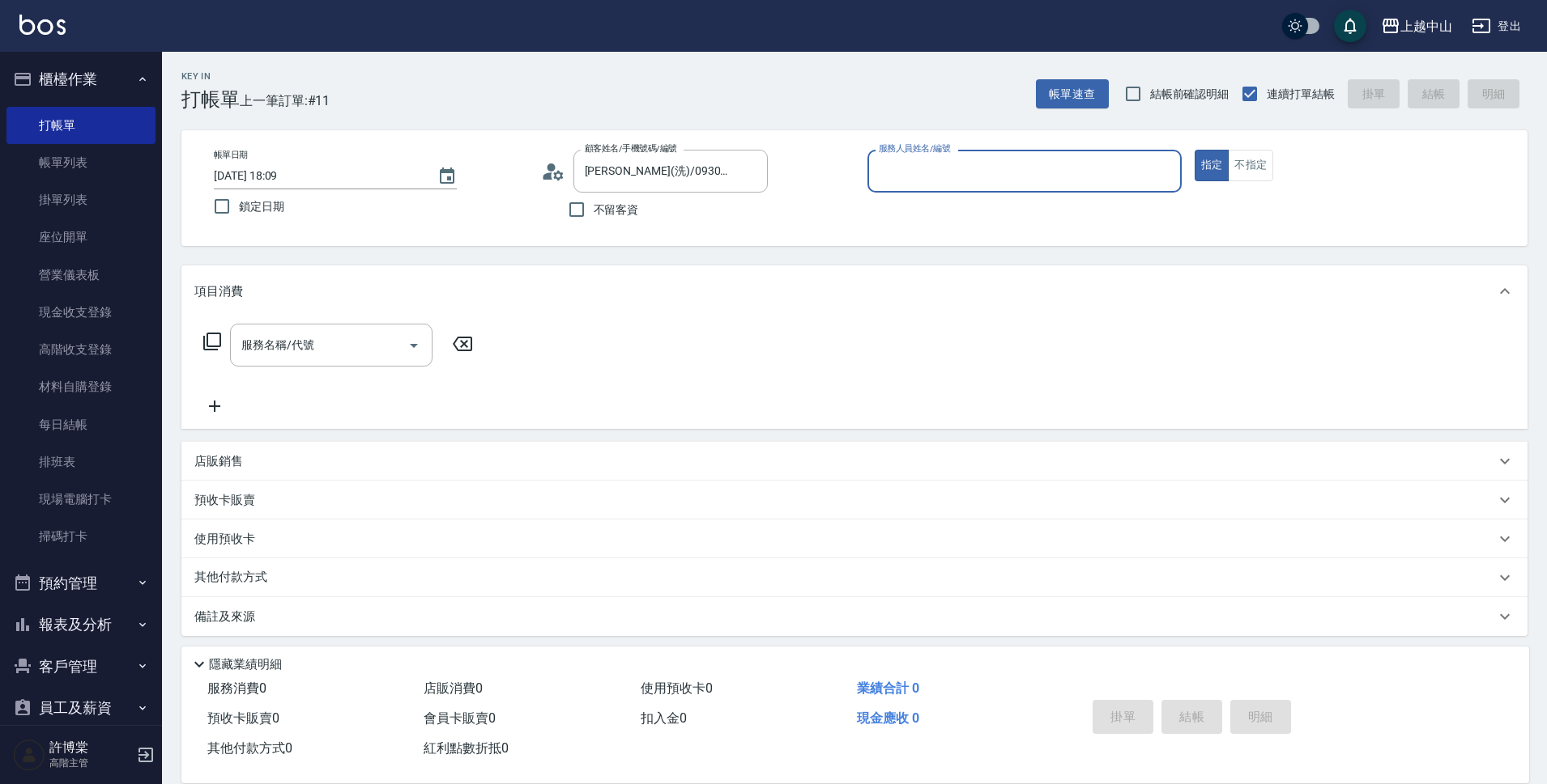
type input "NINI-4"
click at [1195, 149] on button "指定" at bounding box center [1212, 165] width 35 height 32
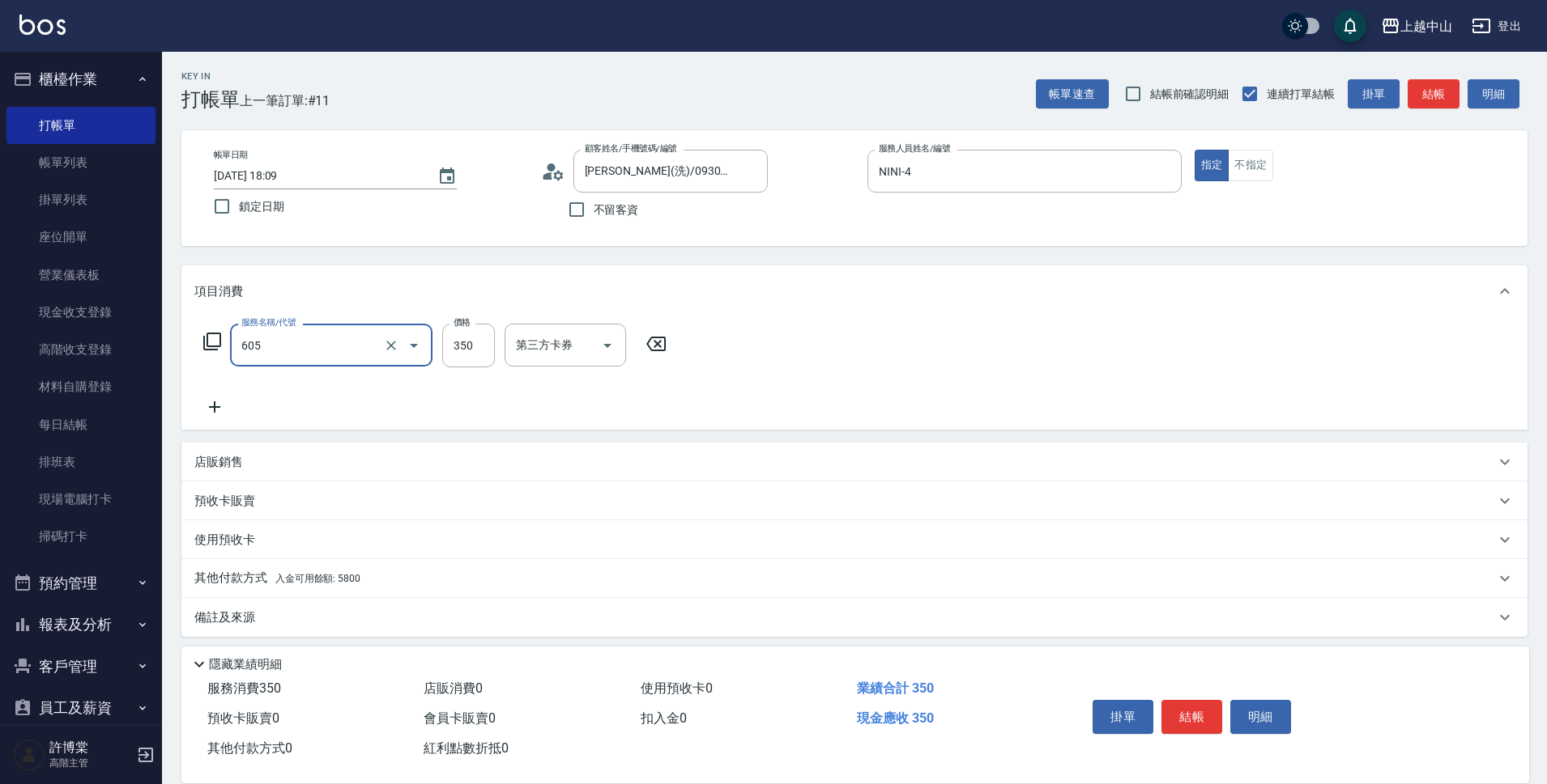
type input "洗髮 (女)(605)"
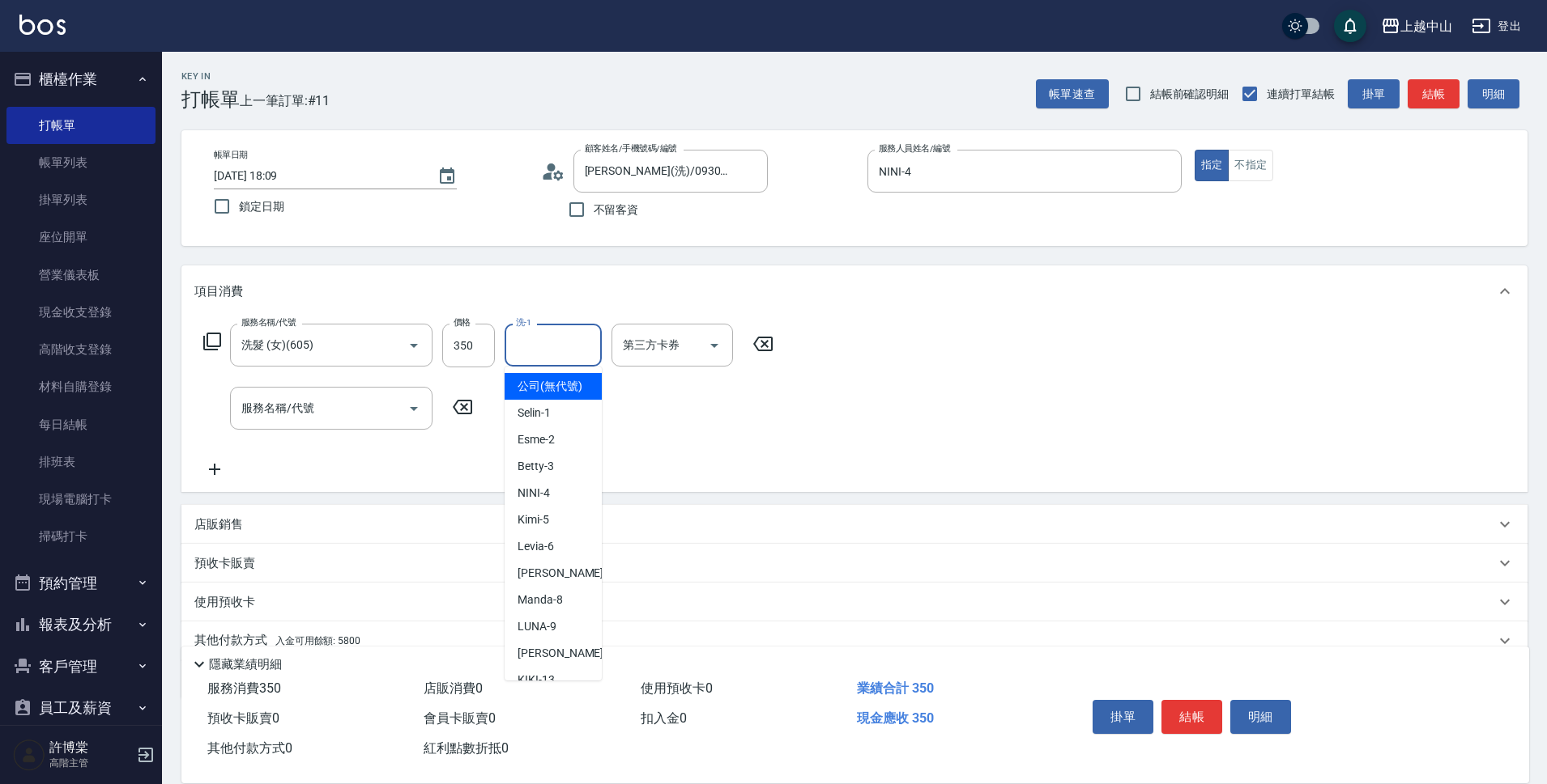
click at [542, 334] on input "洗-1" at bounding box center [553, 345] width 83 height 28
type input "[PERSON_NAME]-33"
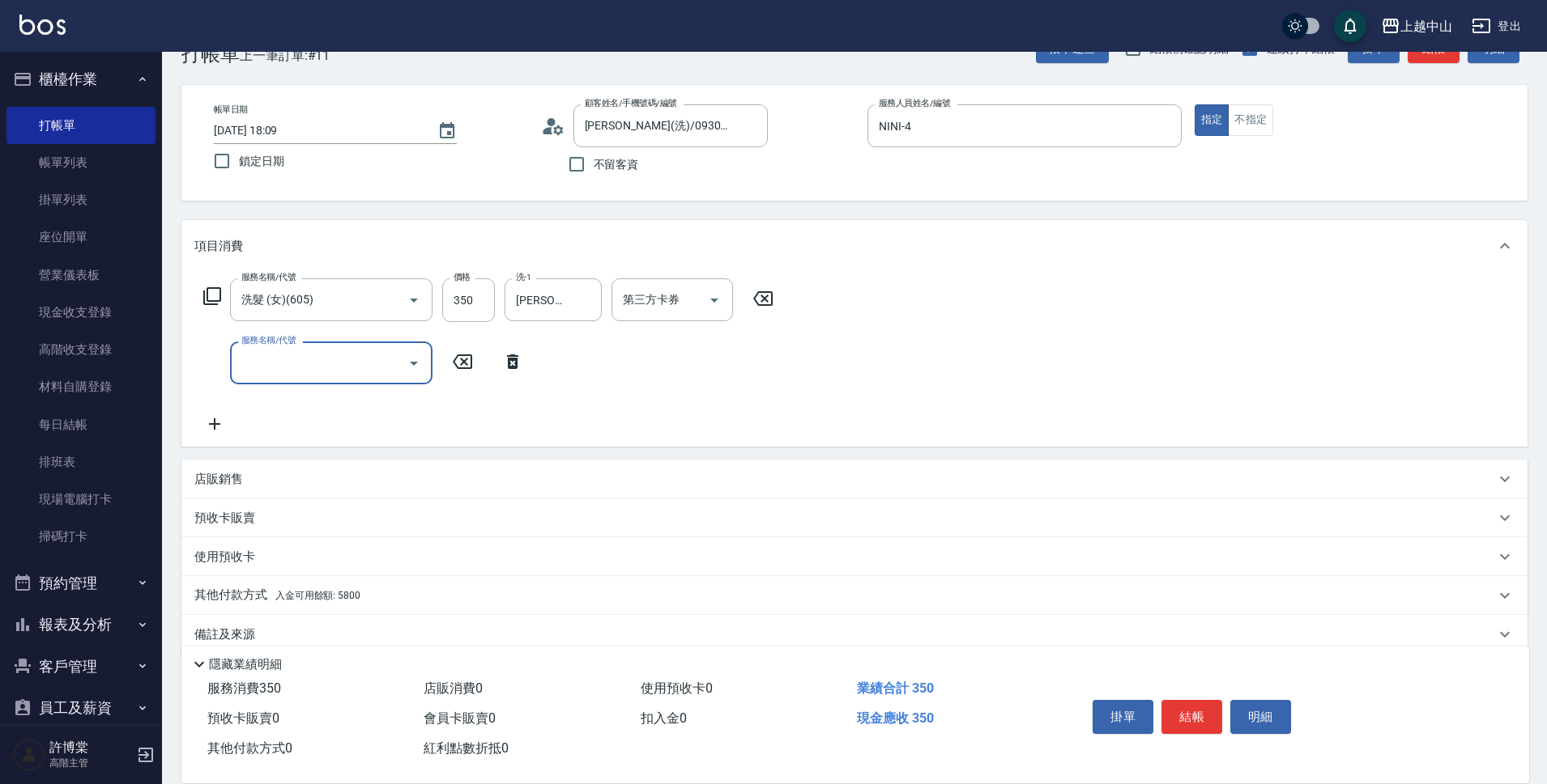
scroll to position [71, 0]
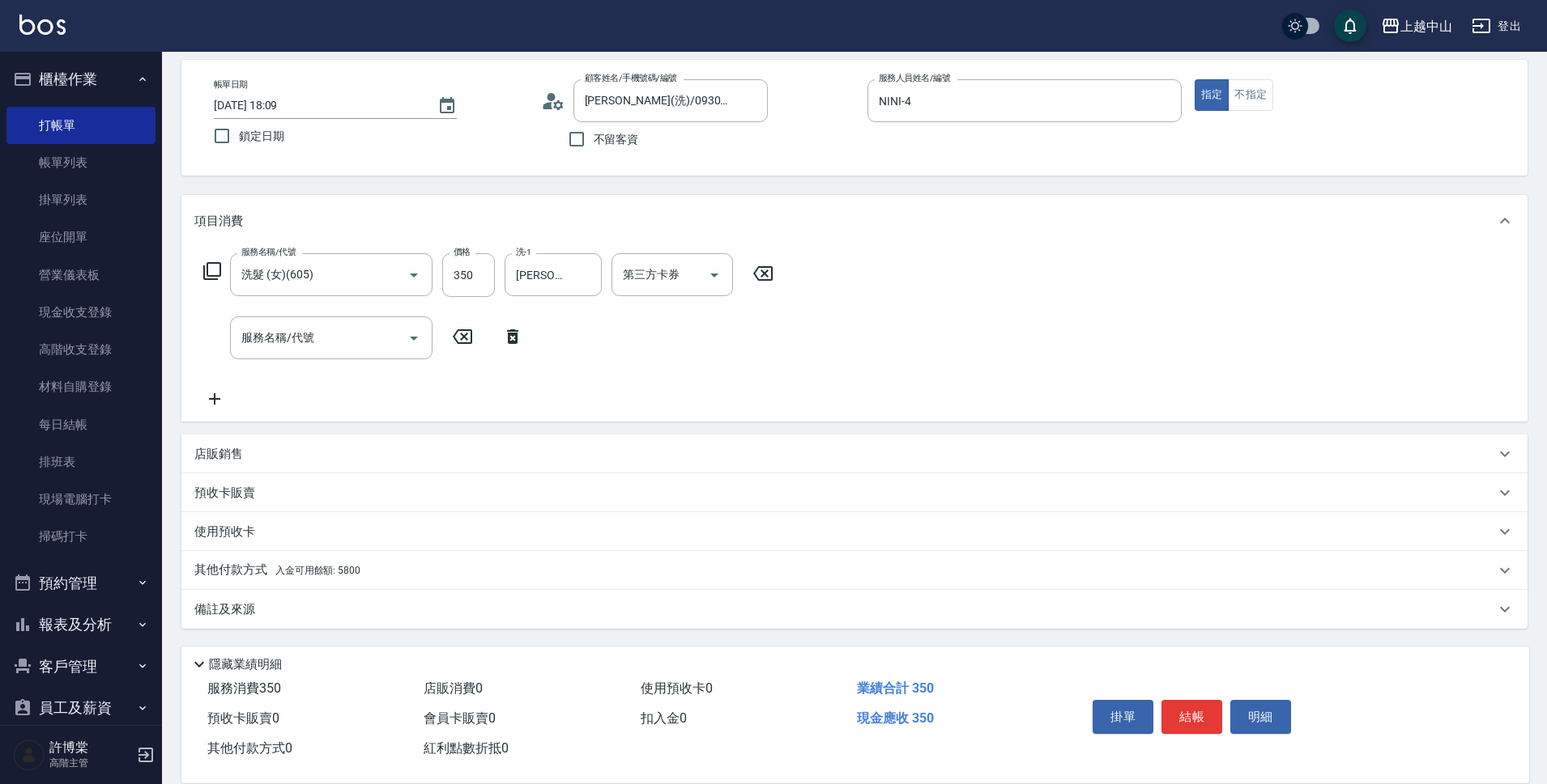
click at [342, 576] on span "入金可用餘額: 5800" at bounding box center [317, 570] width 85 height 11
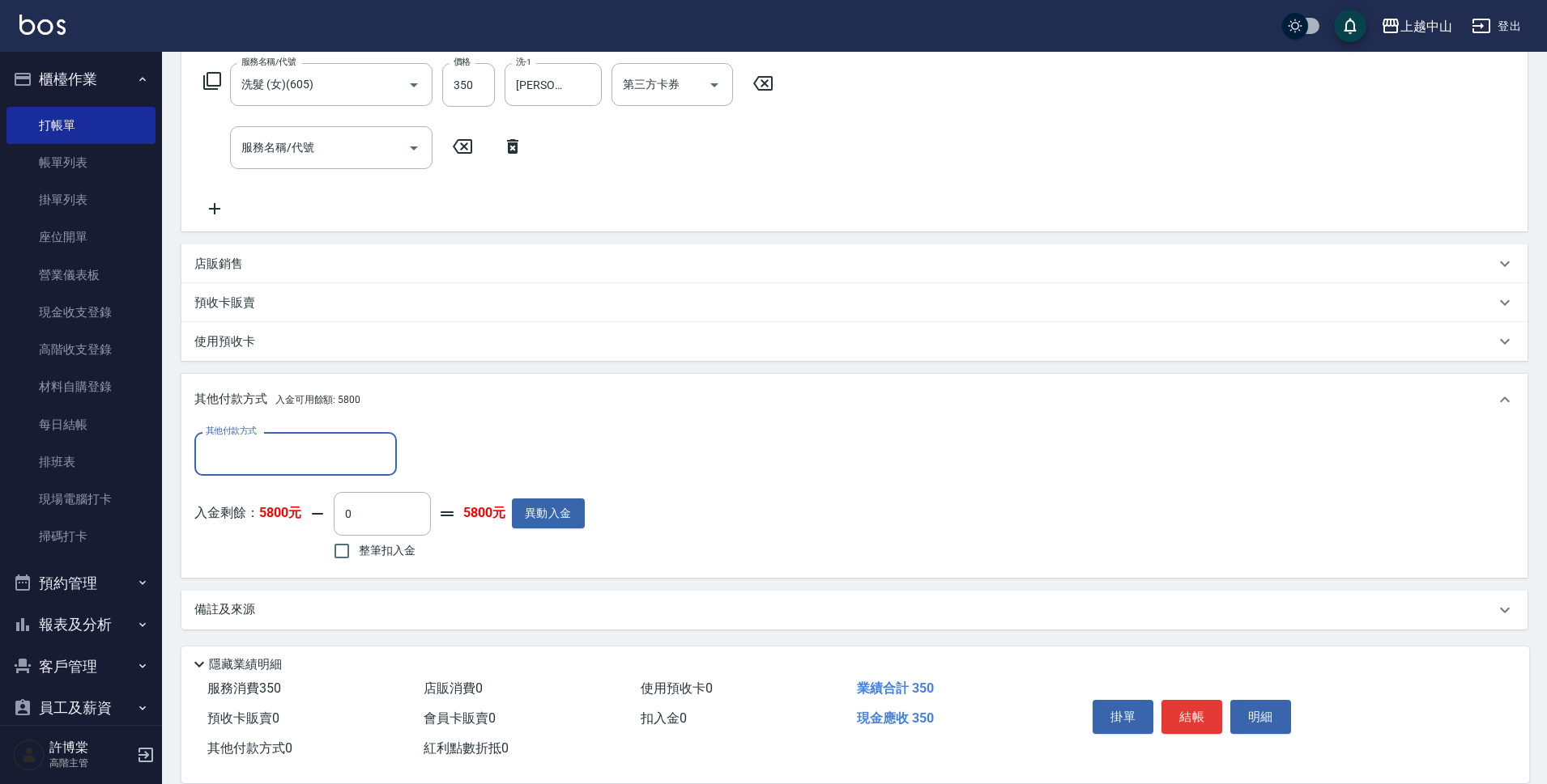
scroll to position [261, 0]
click at [346, 556] on input "整筆扣入金" at bounding box center [342, 550] width 34 height 34
checkbox input "true"
type input "350"
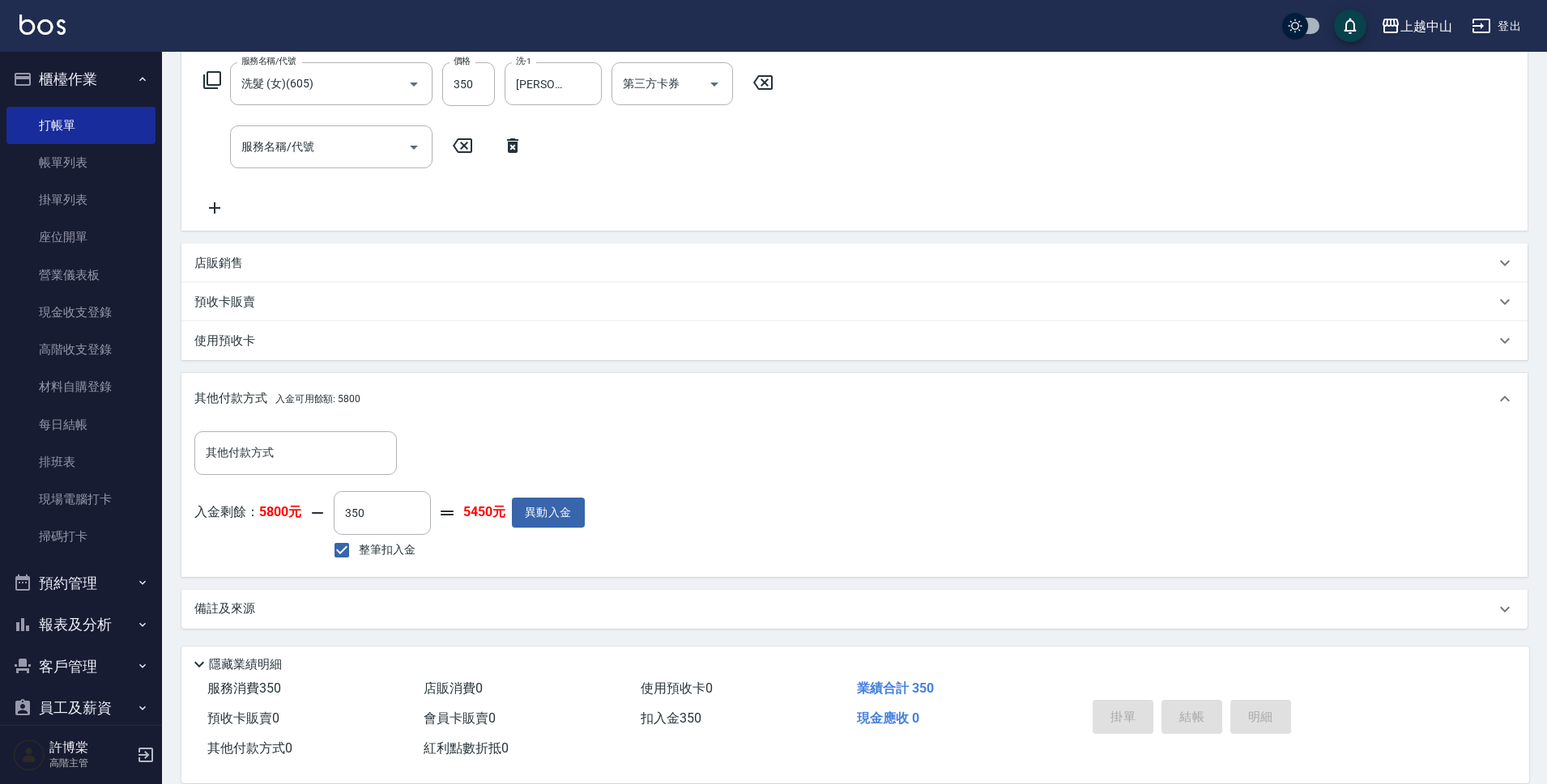
type input "[DATE] 18:10"
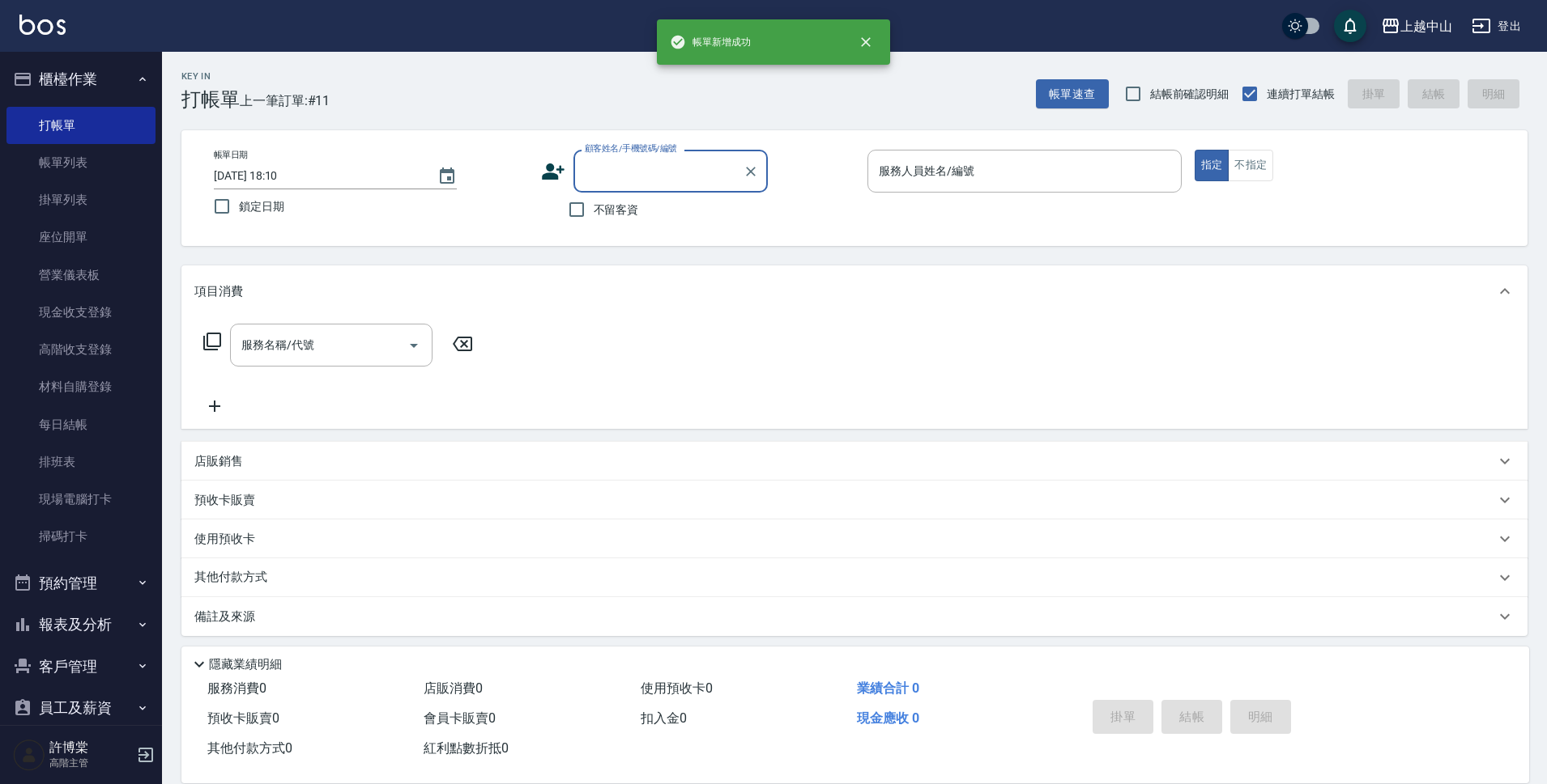
scroll to position [0, 0]
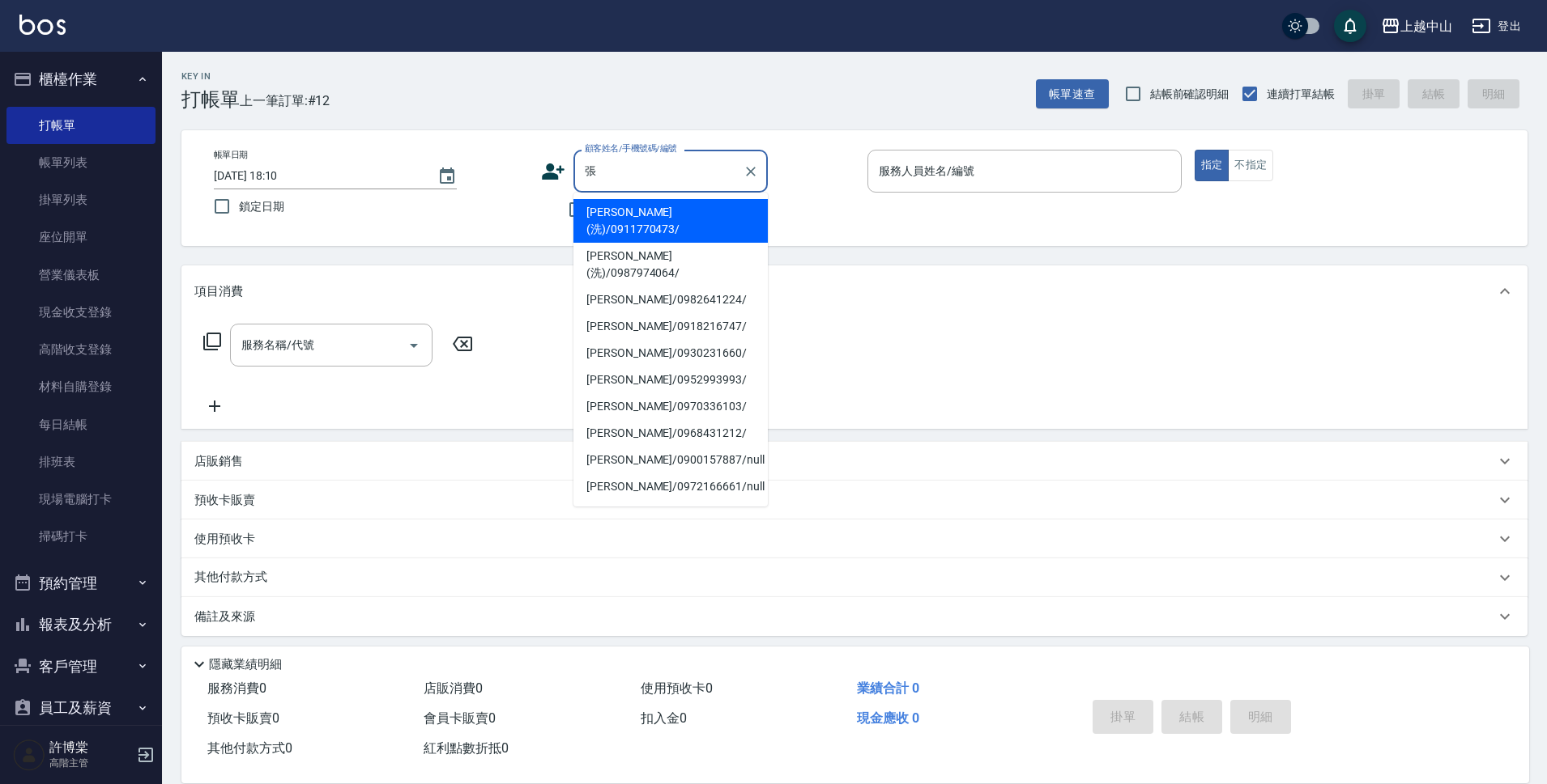
click at [682, 204] on li "[PERSON_NAME](洗)/0911770473/" at bounding box center [670, 221] width 194 height 44
type input "[PERSON_NAME](洗)/0911770473/"
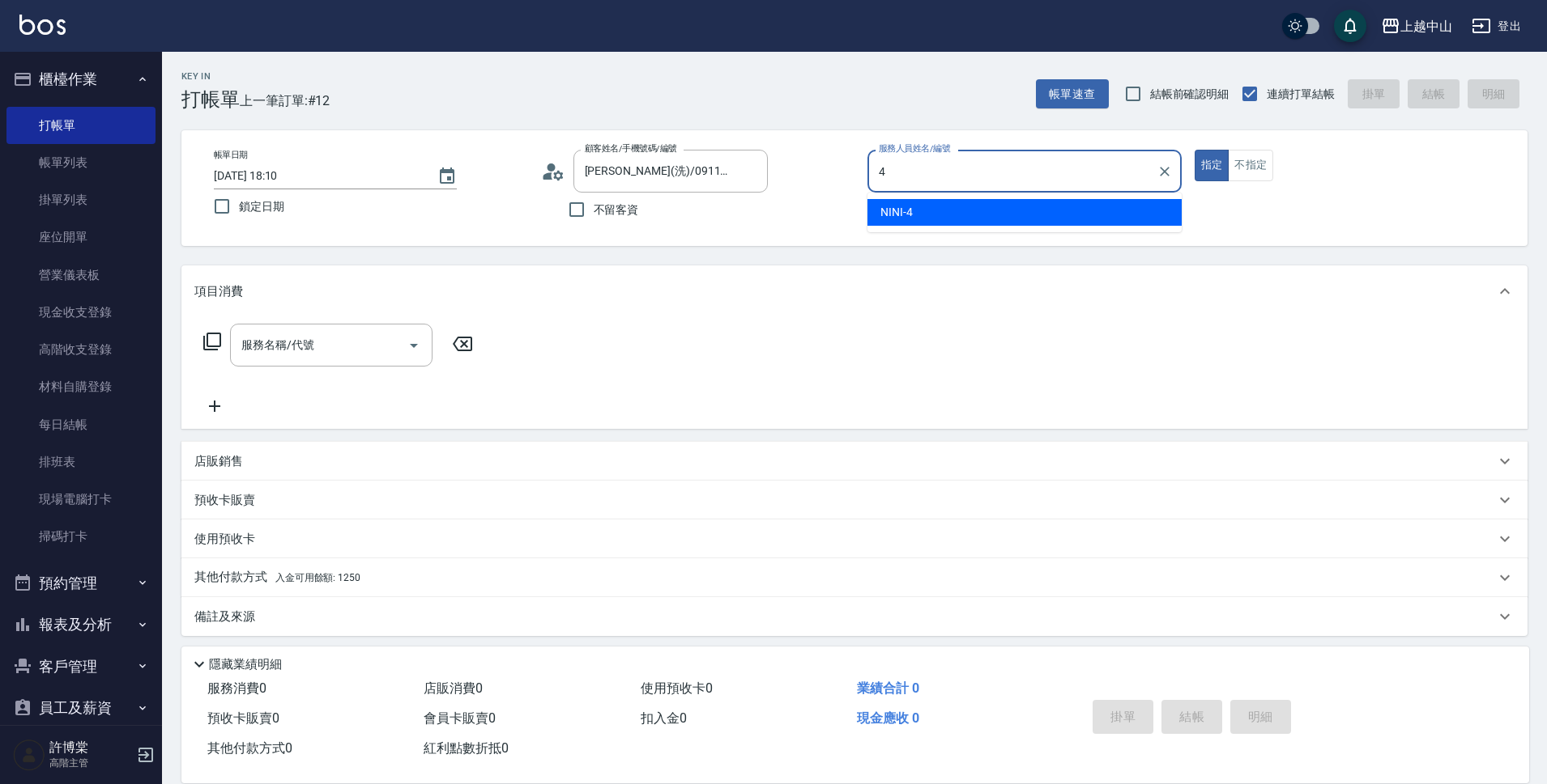
type input "NINI-4"
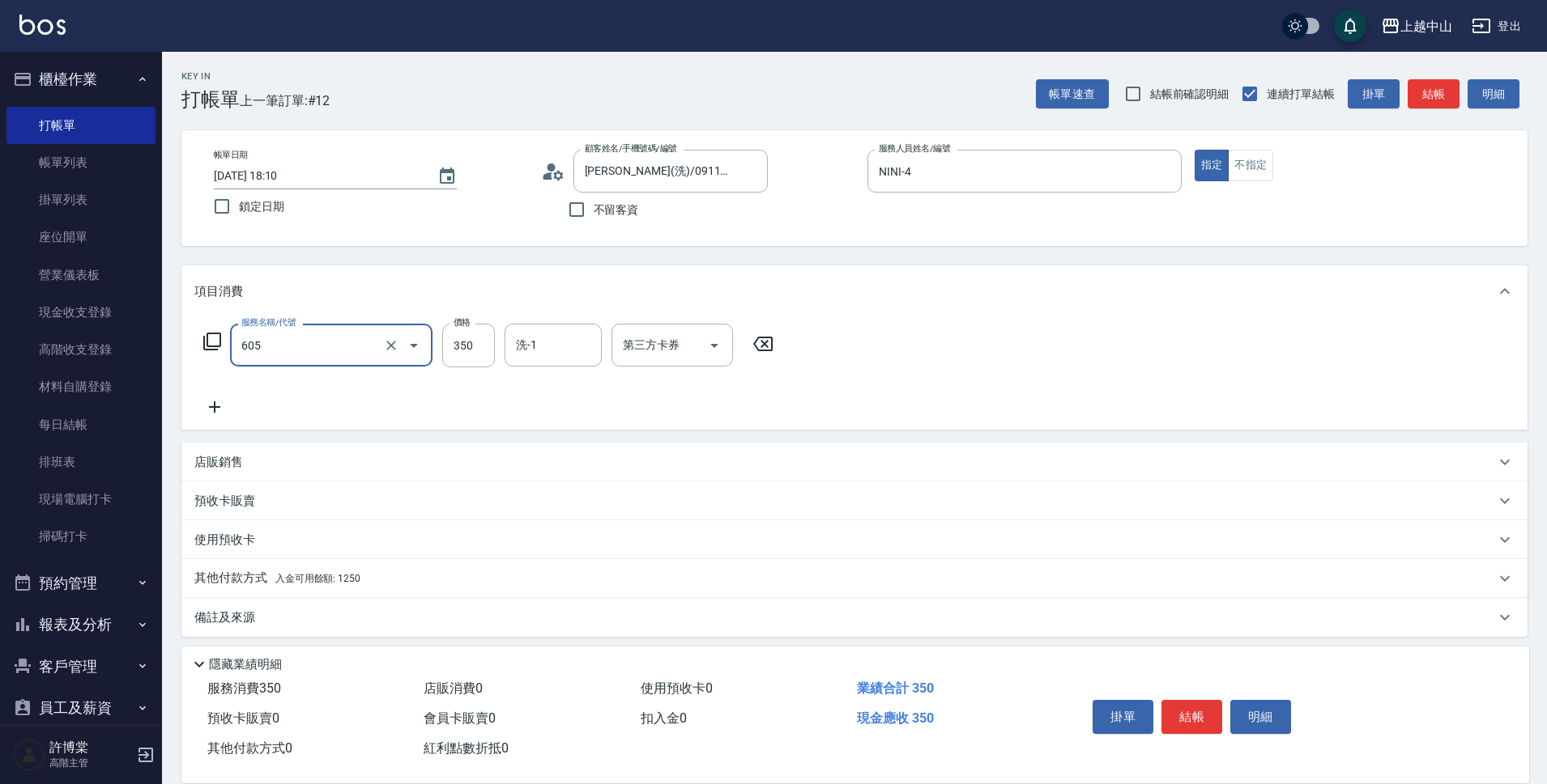
type input "洗髮 (女)(605)"
type input "[PERSON_NAME]-33"
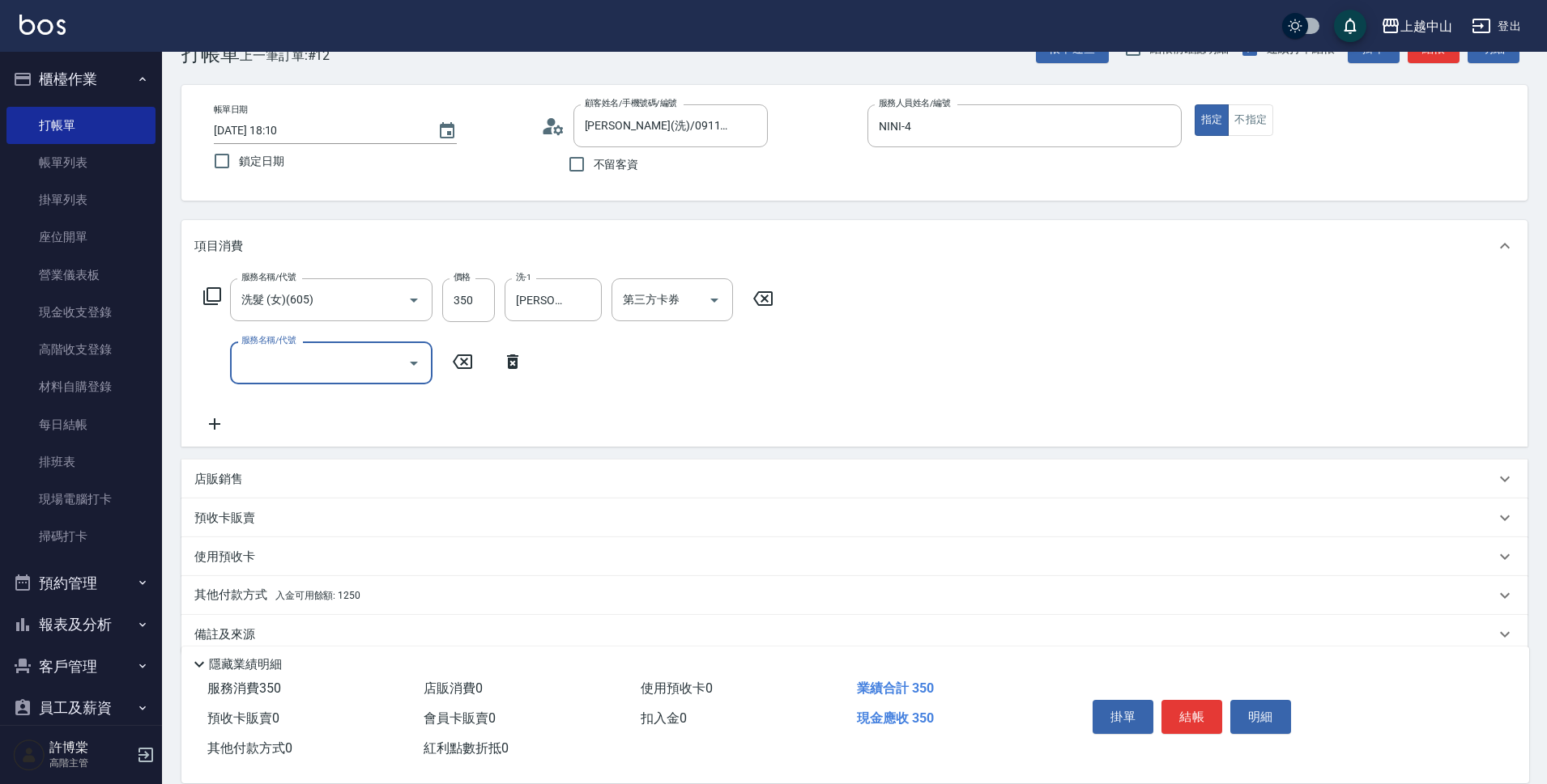
scroll to position [71, 0]
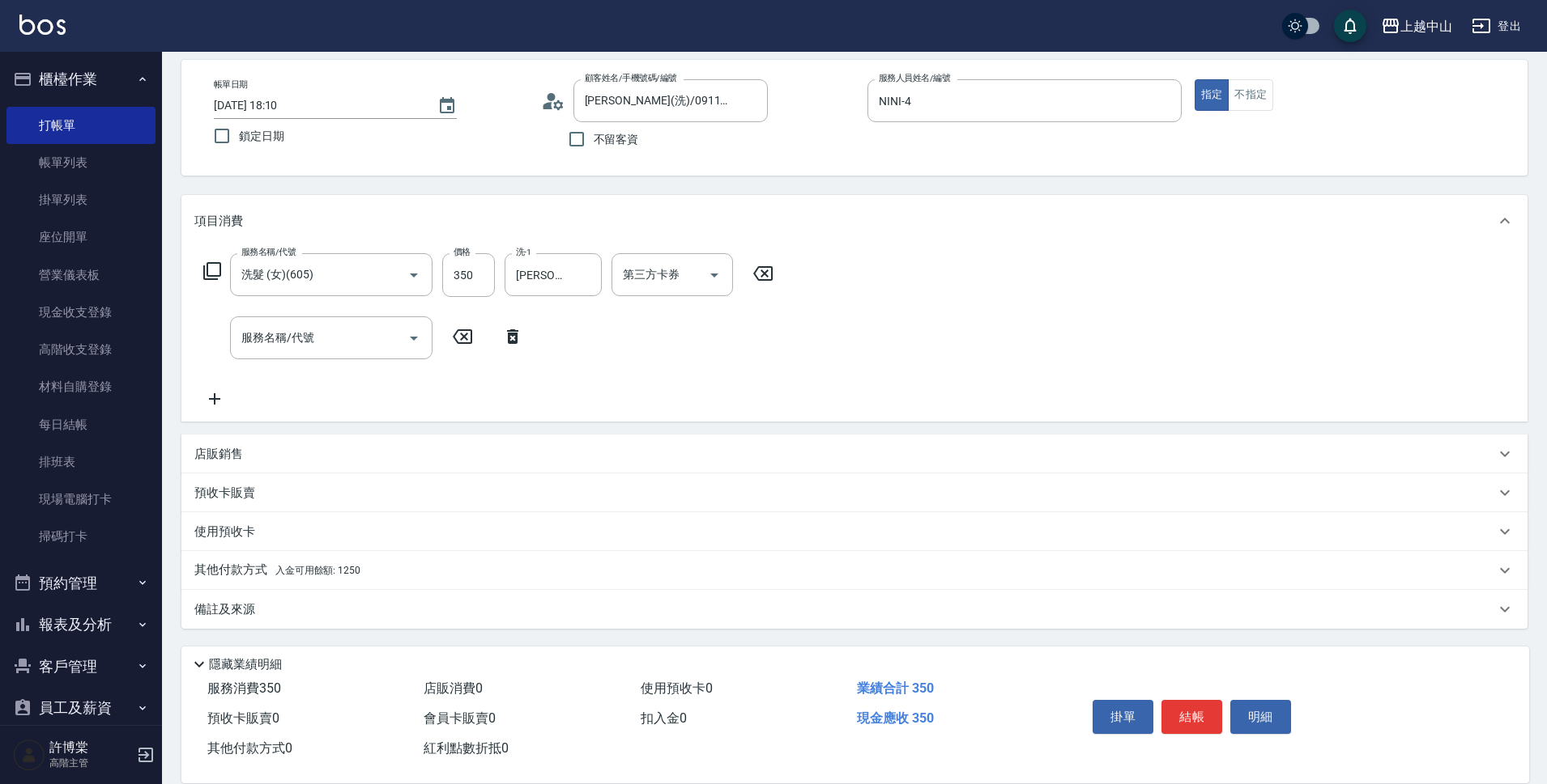
click at [369, 560] on div "其他付款方式 入金可用餘額: 1250" at bounding box center [854, 570] width 1347 height 39
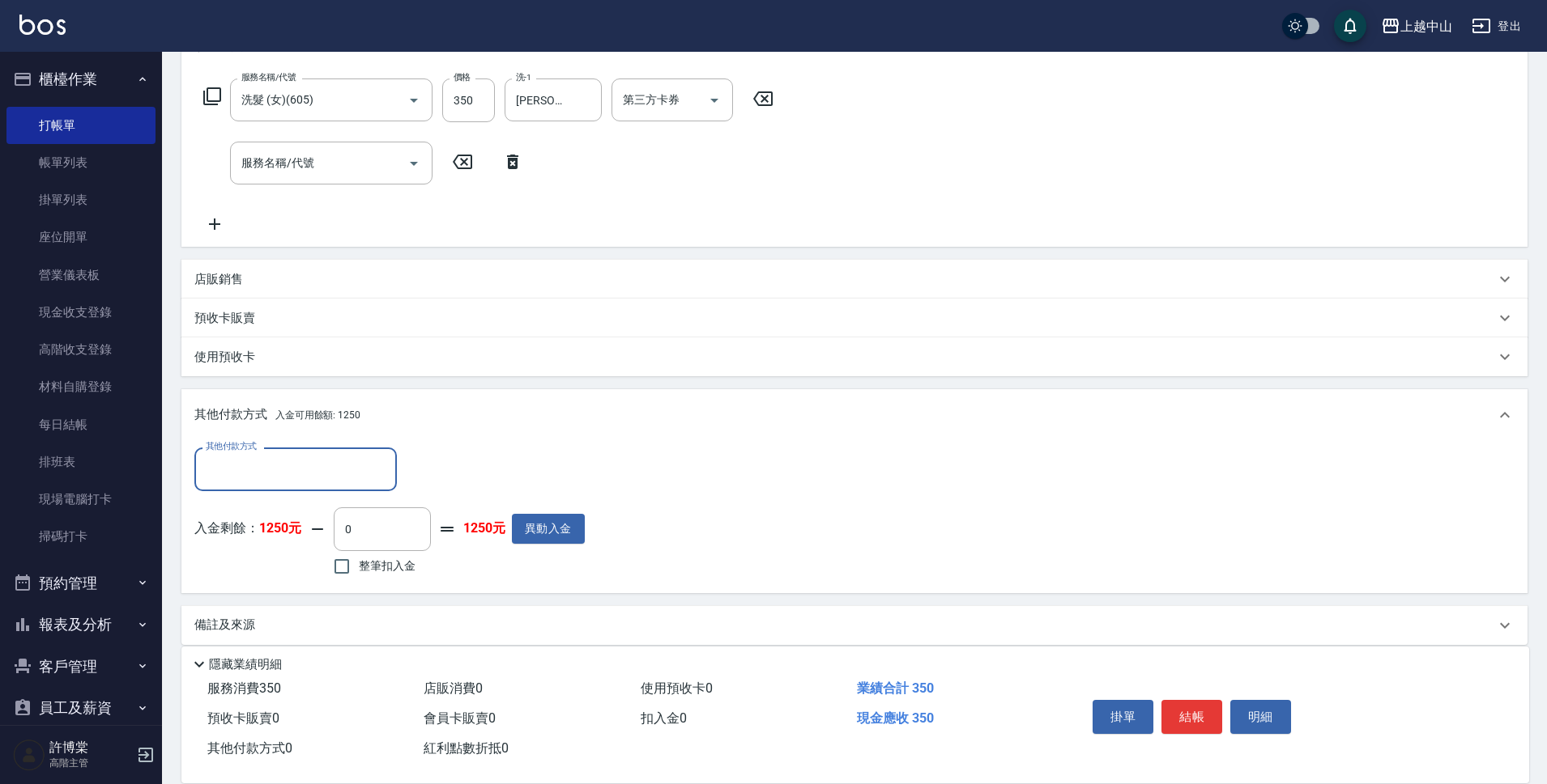
scroll to position [248, 0]
click at [354, 559] on input "整筆扣入金" at bounding box center [342, 563] width 34 height 34
checkbox input "true"
type input "350"
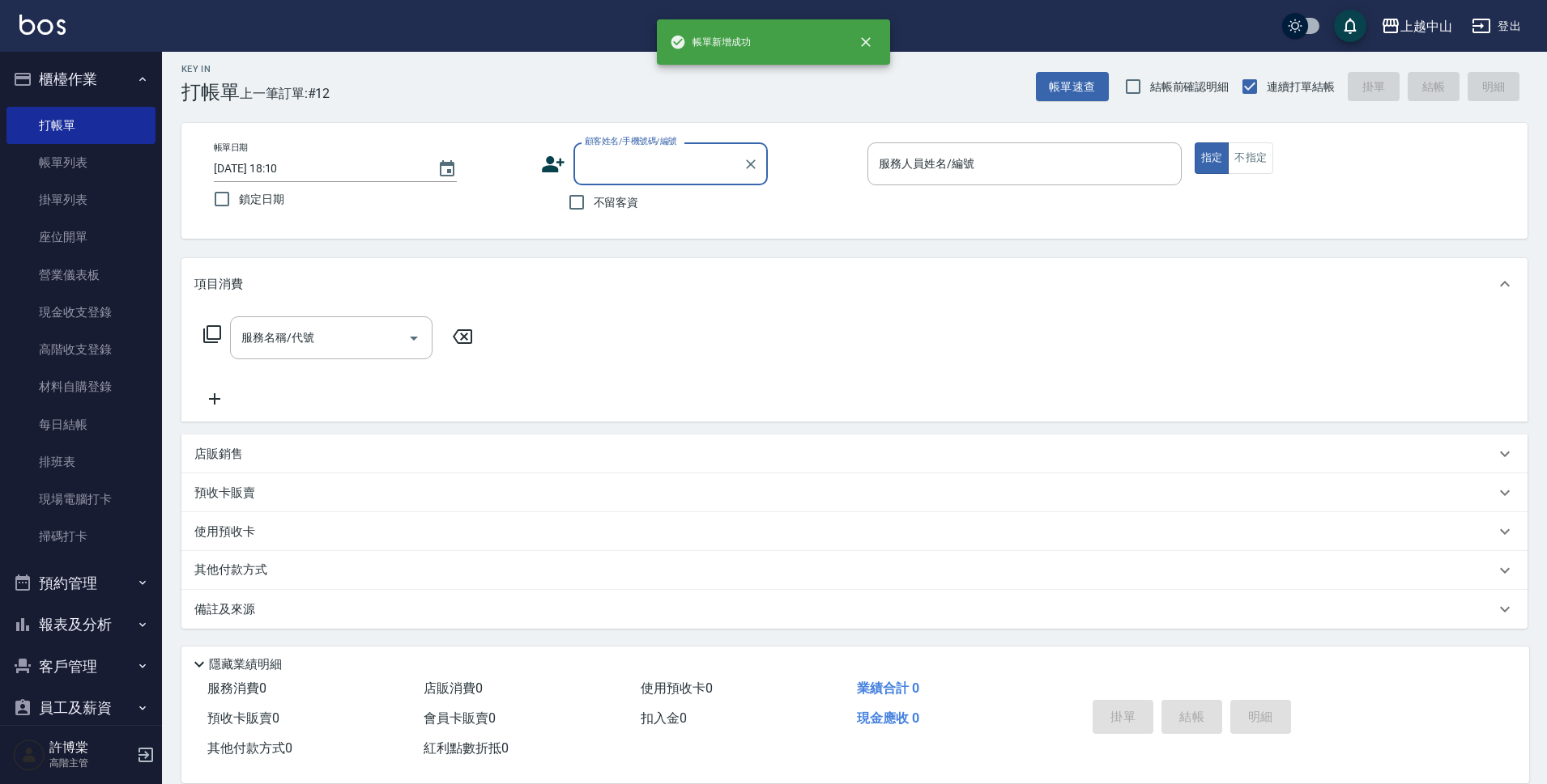
scroll to position [0, 0]
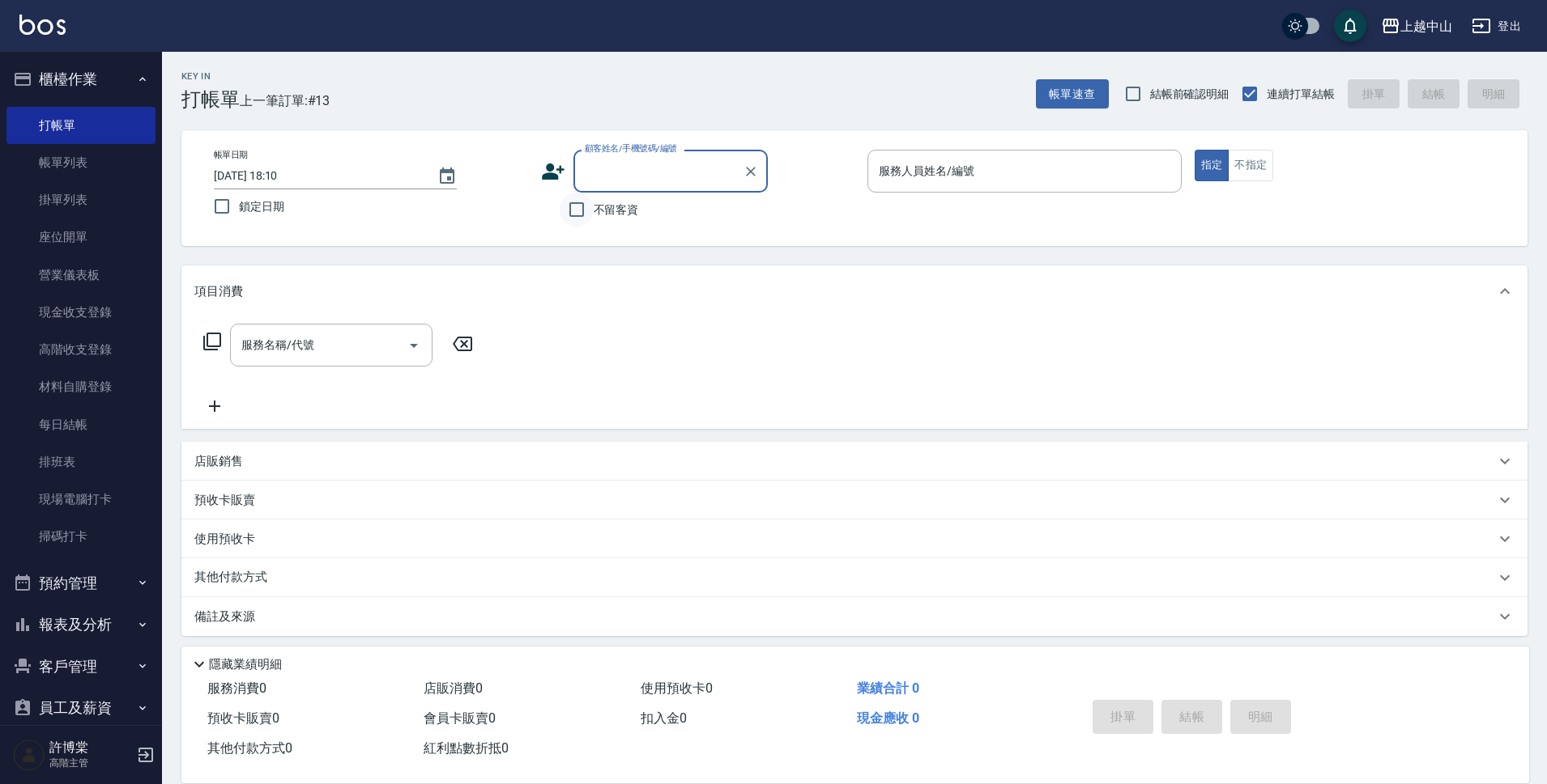
click at [585, 197] on input "不留客資" at bounding box center [576, 209] width 34 height 34
checkbox input "true"
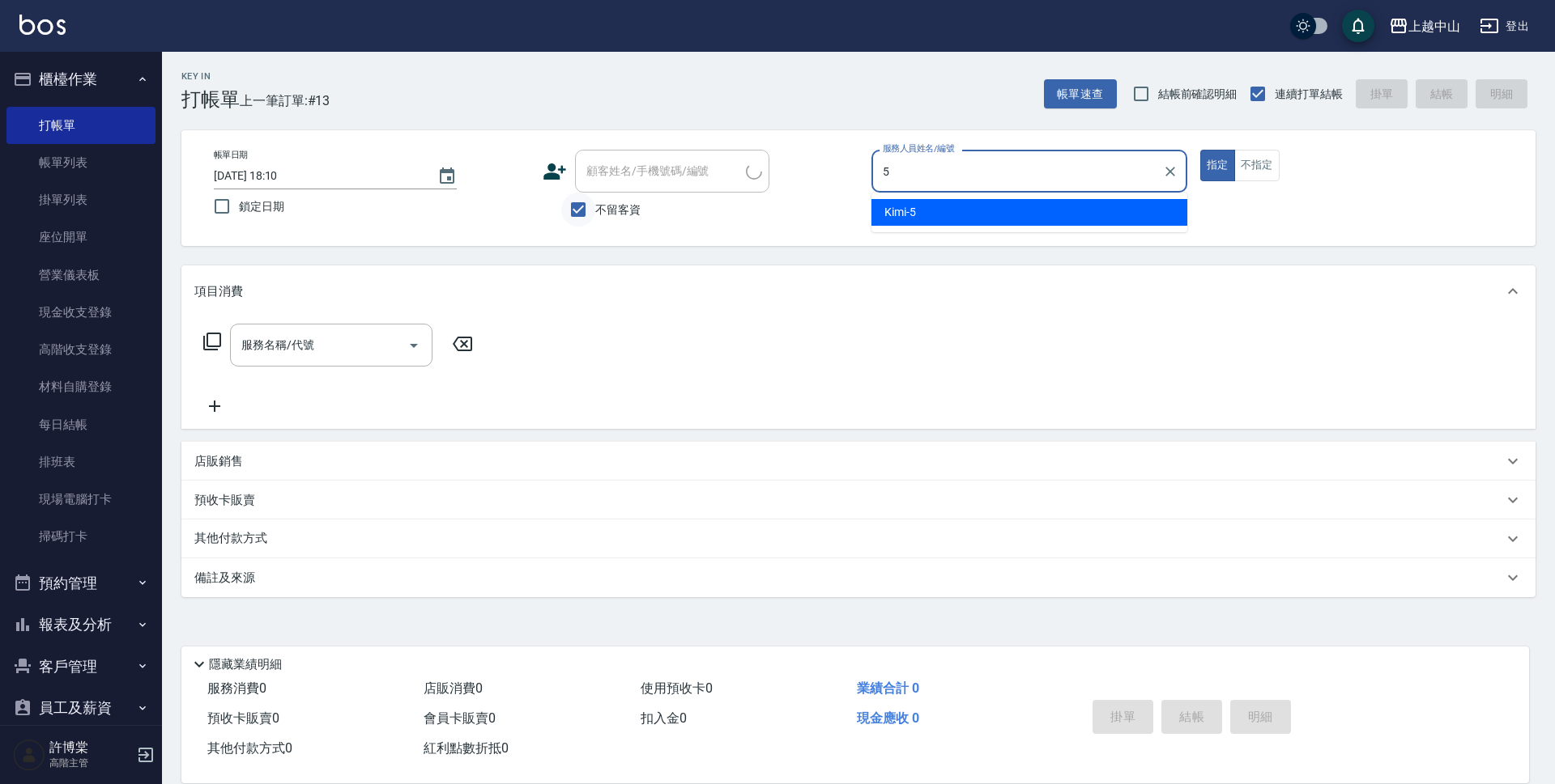
type input "Kimi-5"
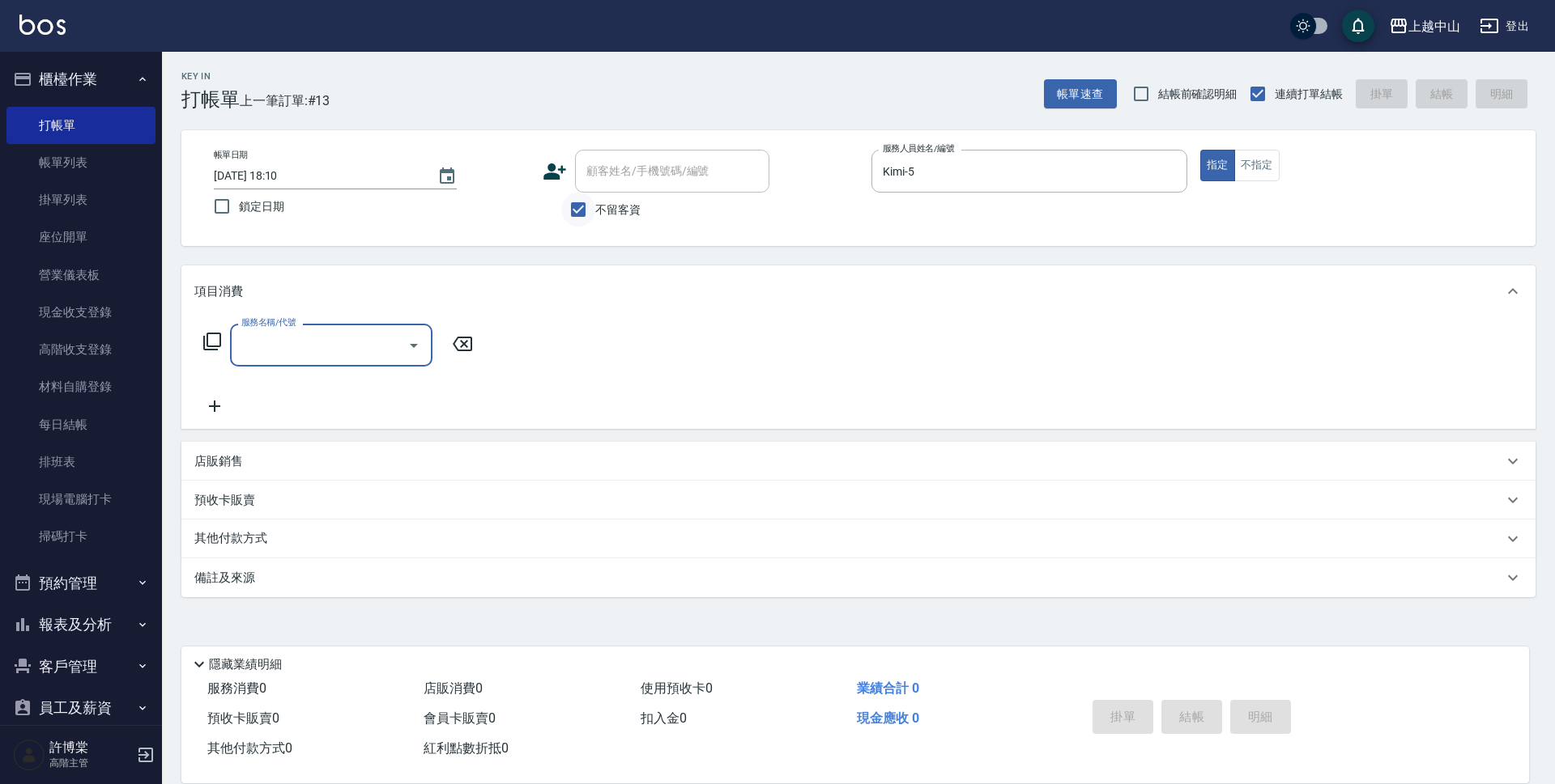
type input "8"
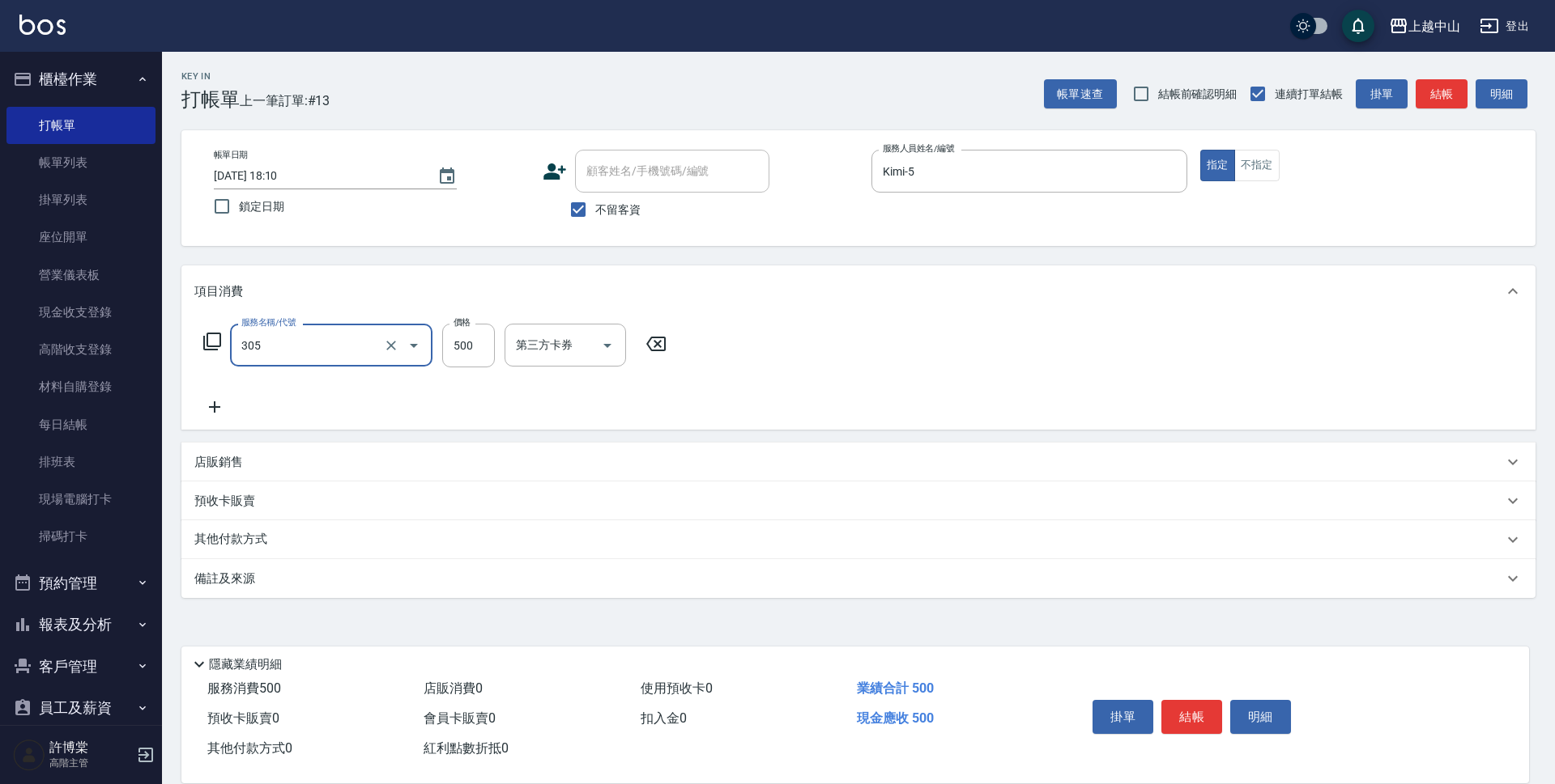
type input "剪髮(305)"
click at [660, 347] on icon at bounding box center [656, 344] width 20 height 15
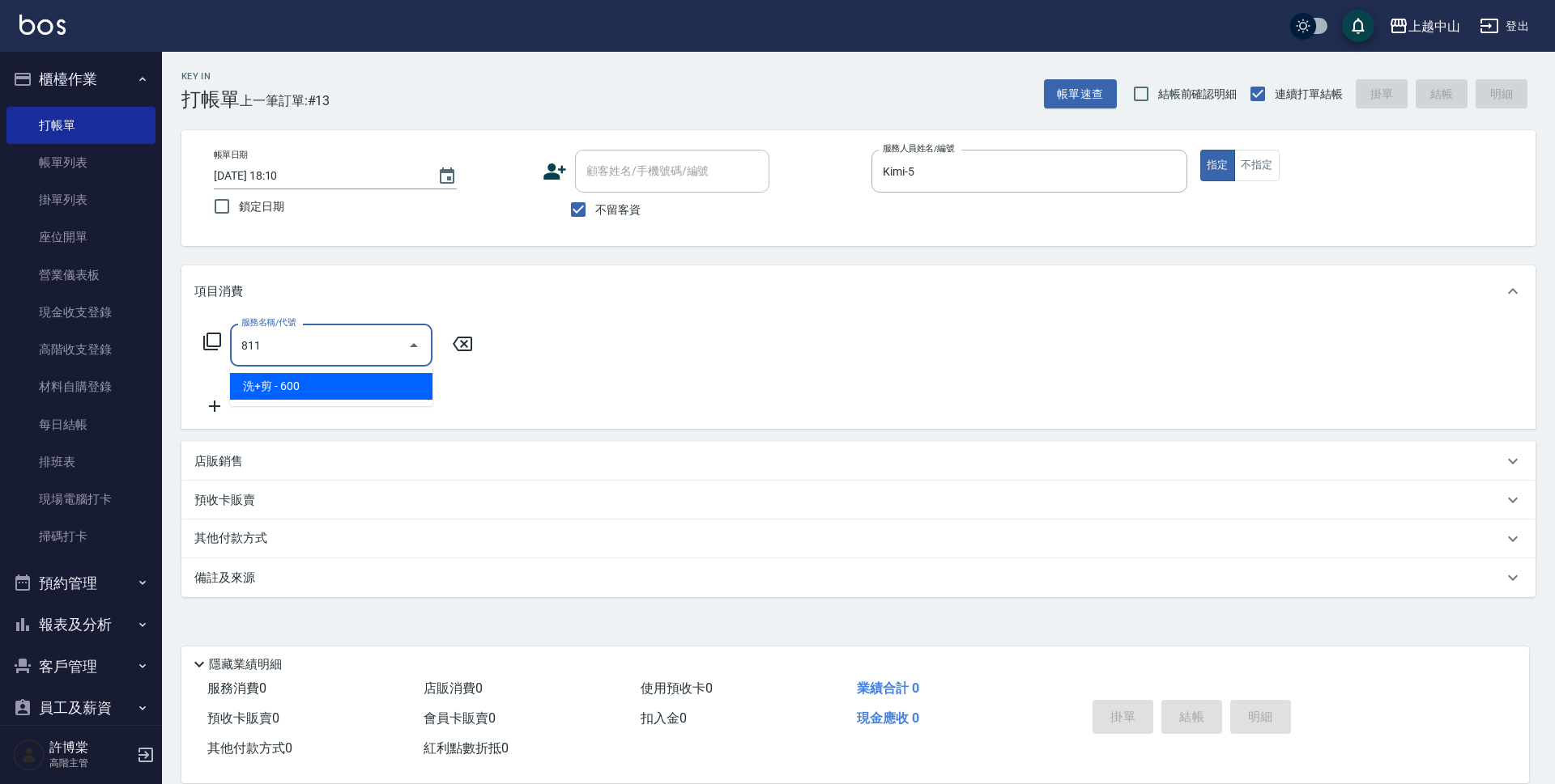
type input "洗+剪(811)"
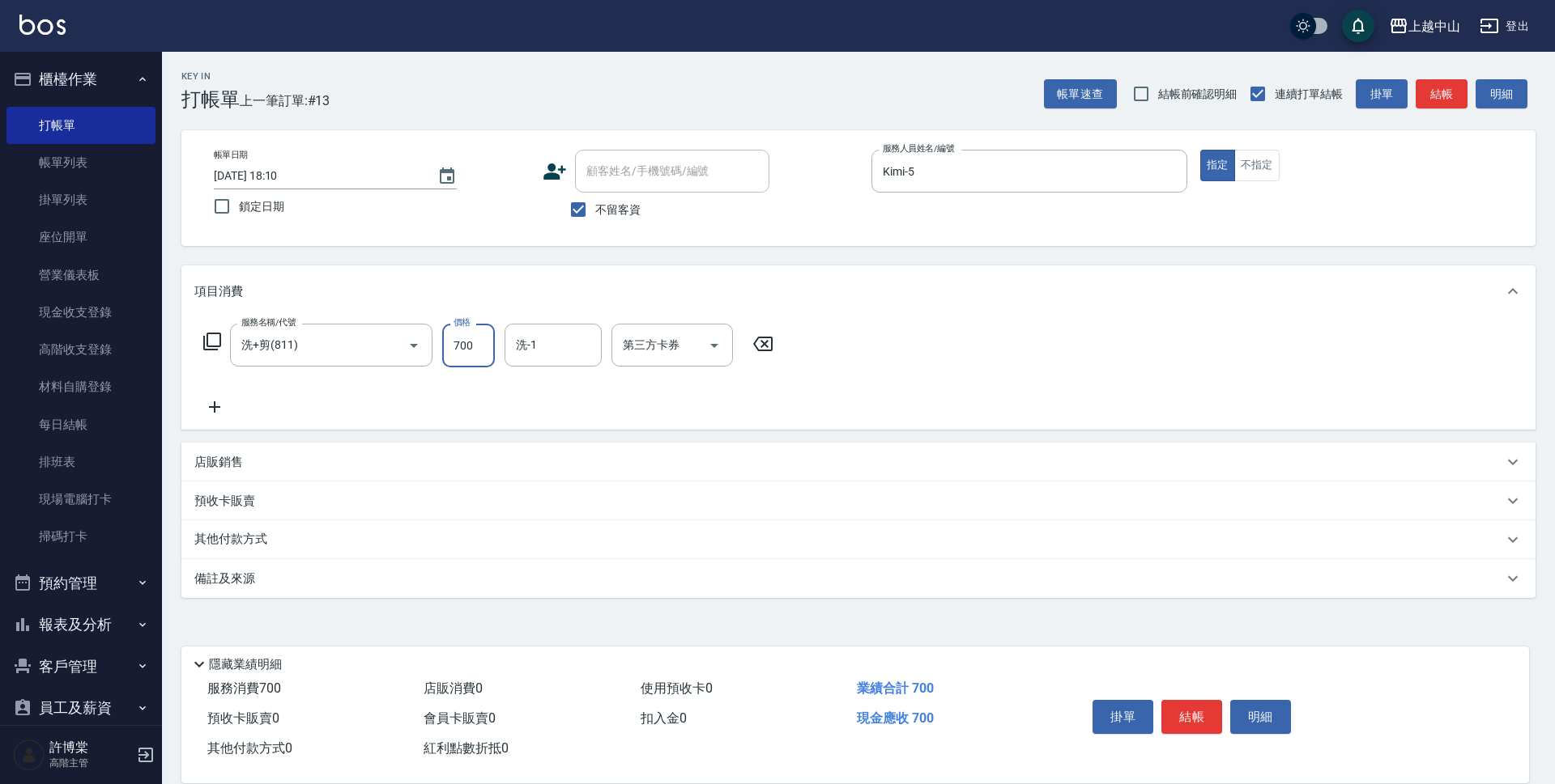
type input "700"
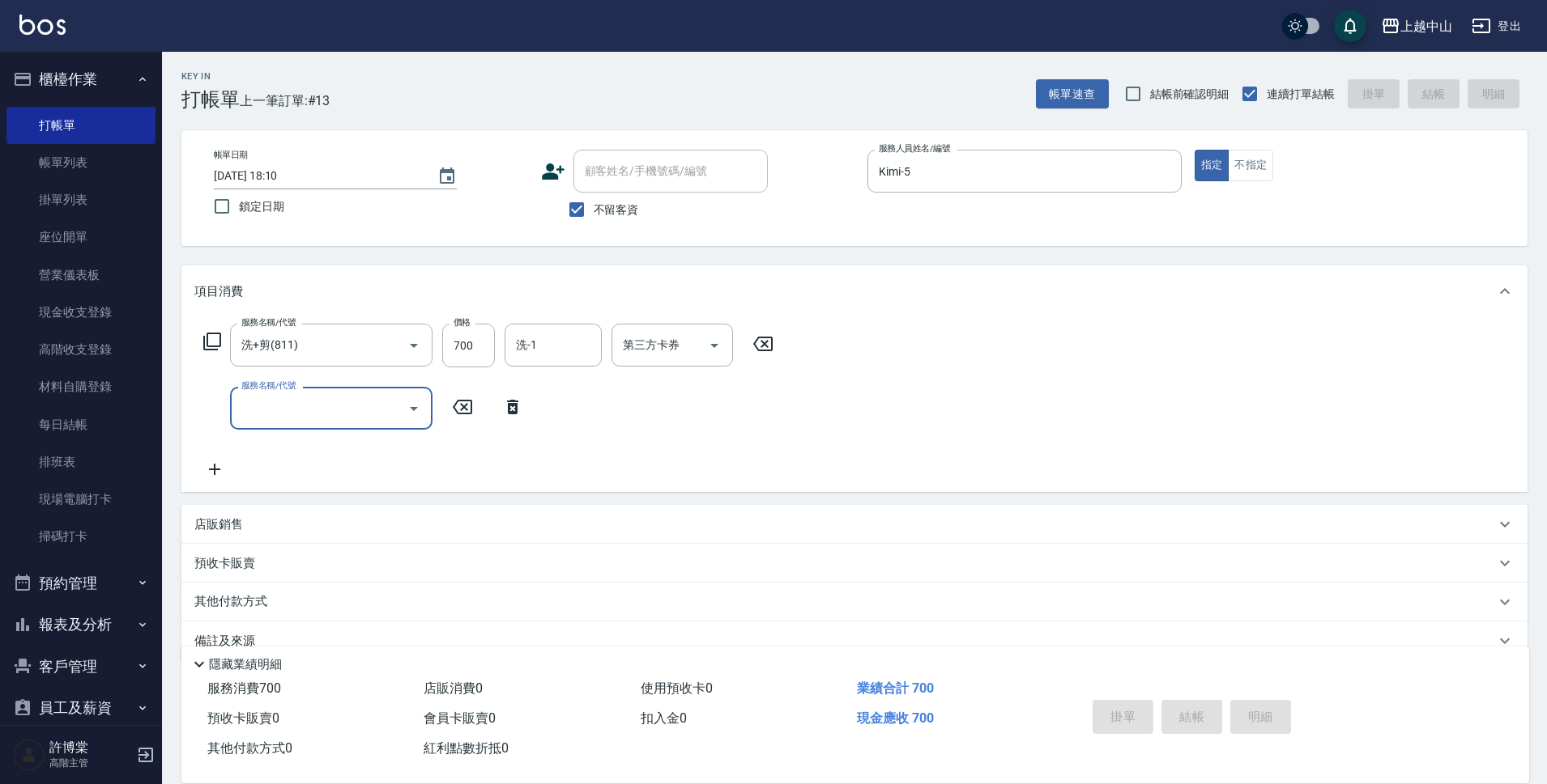
type input "[DATE] 18:11"
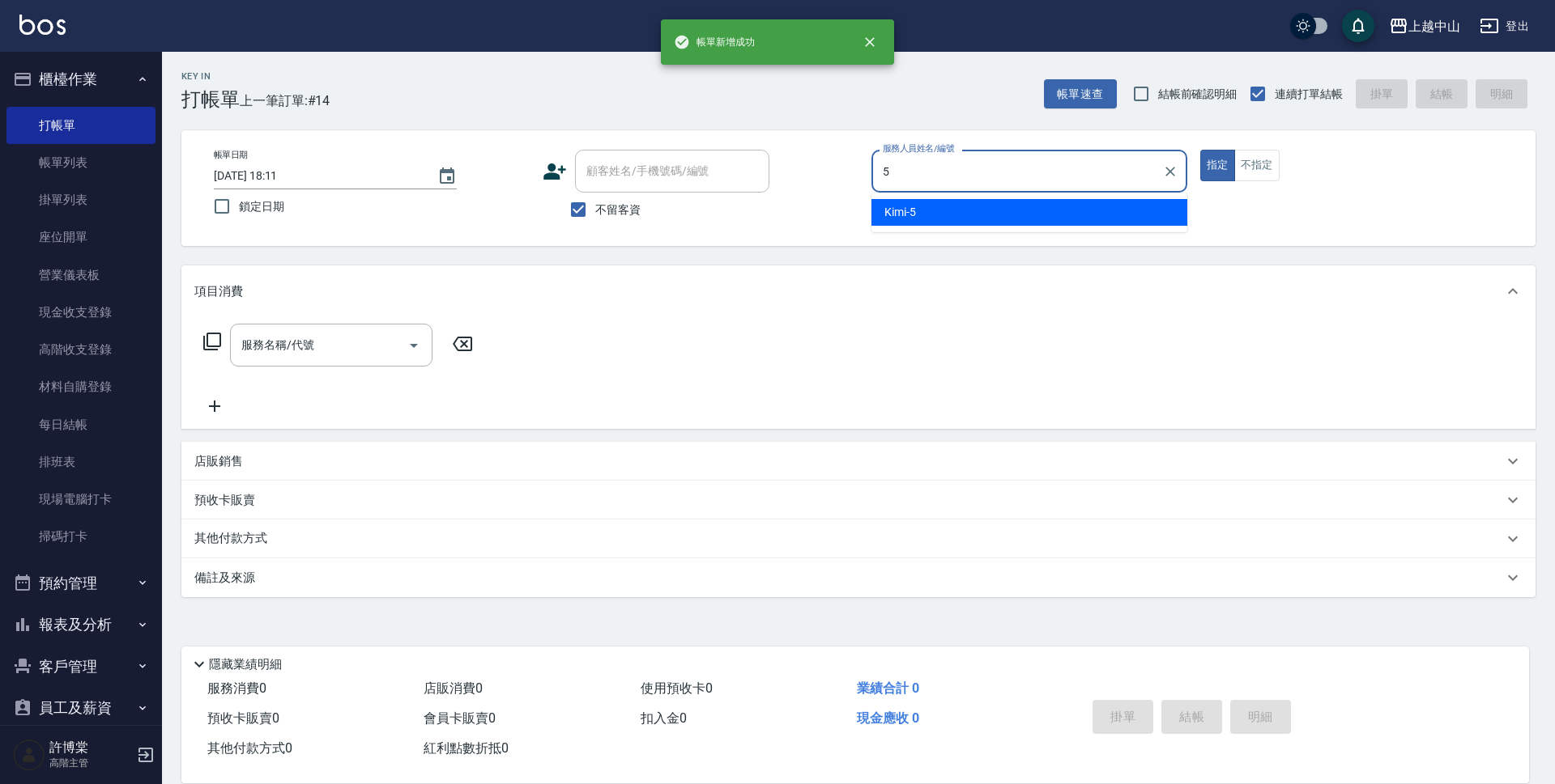
type input "Kimi-5"
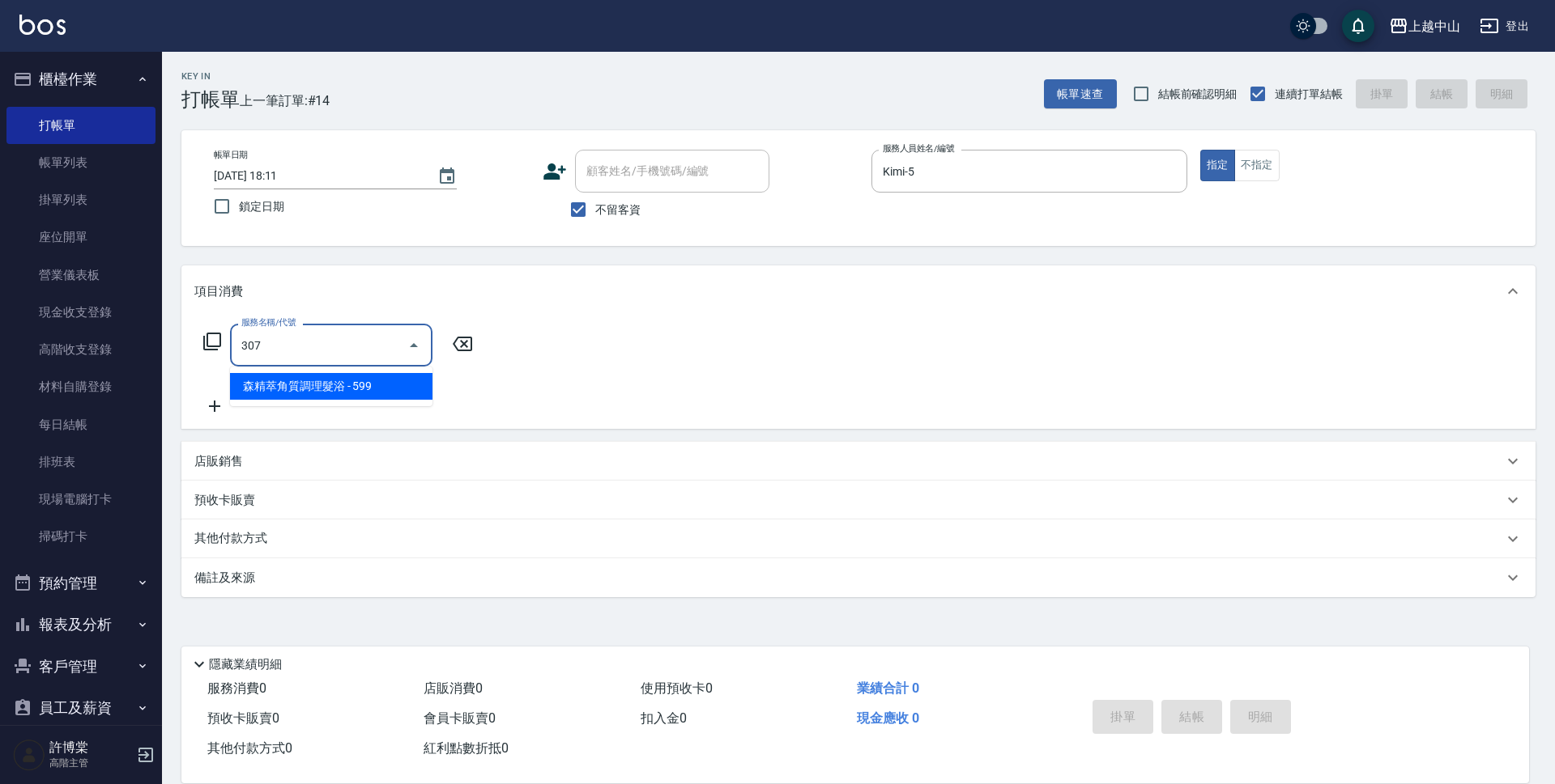
type input "森精萃角質調理髮浴(307)"
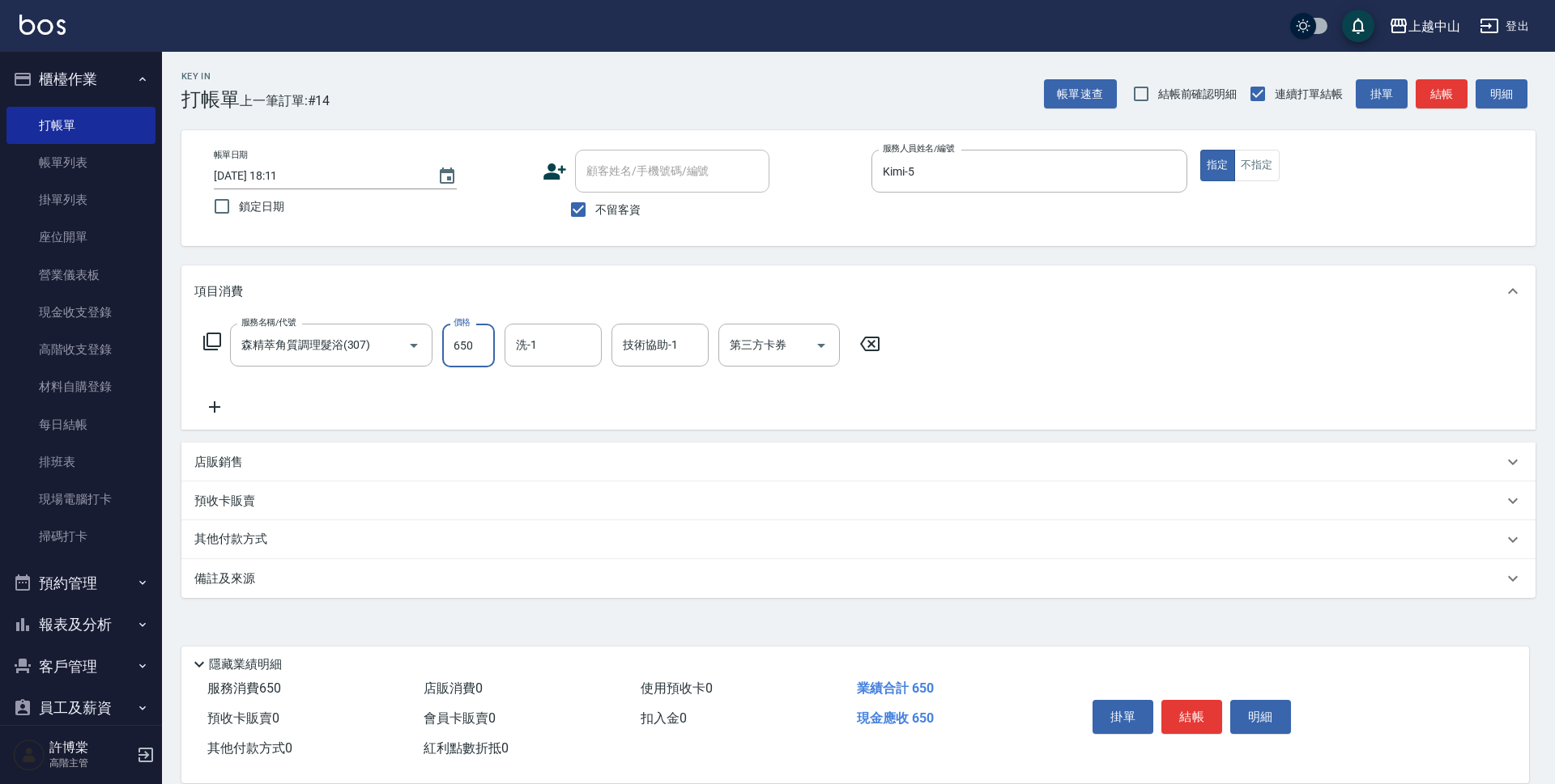
type input "650"
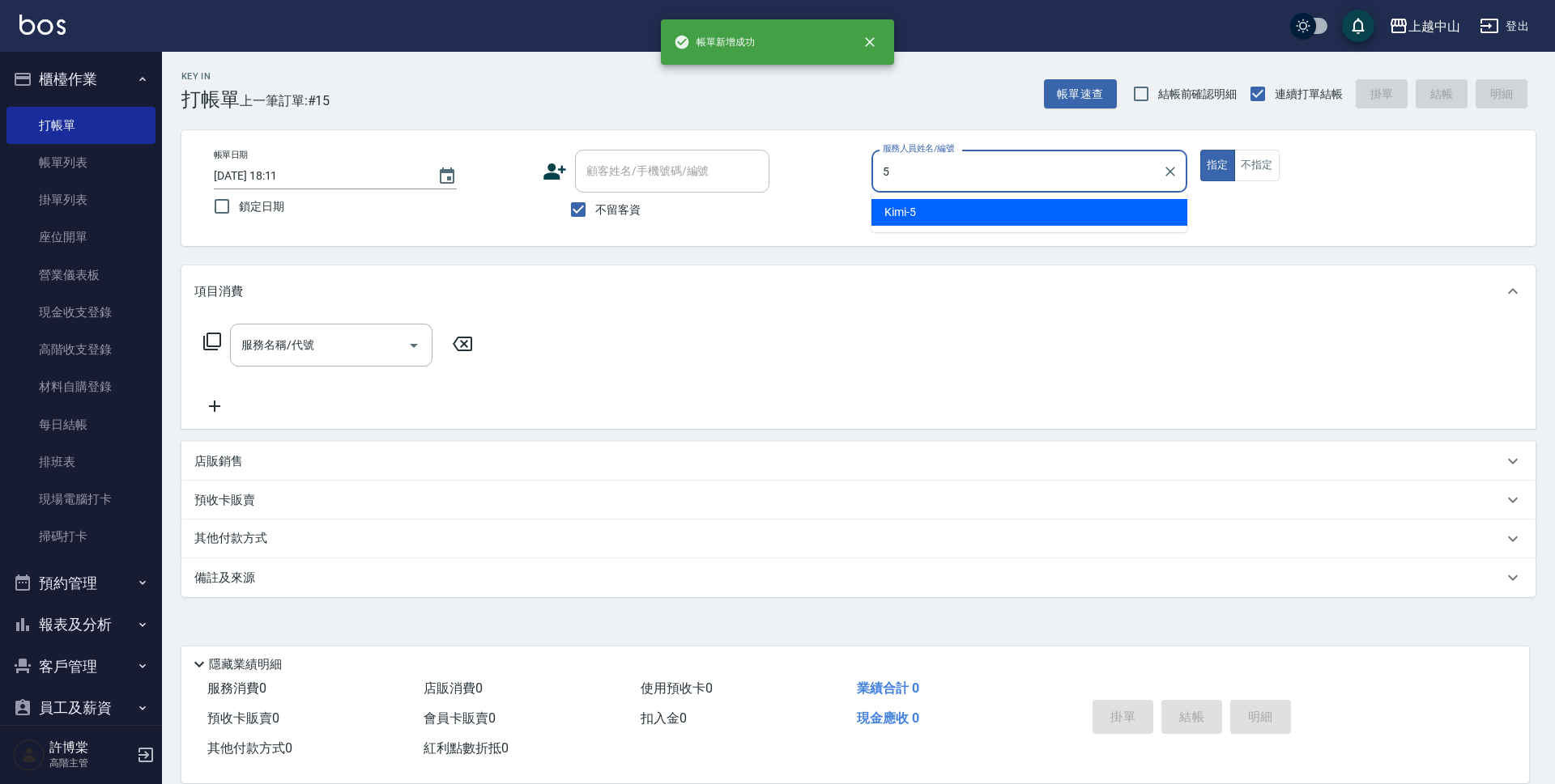
type input "Kimi-5"
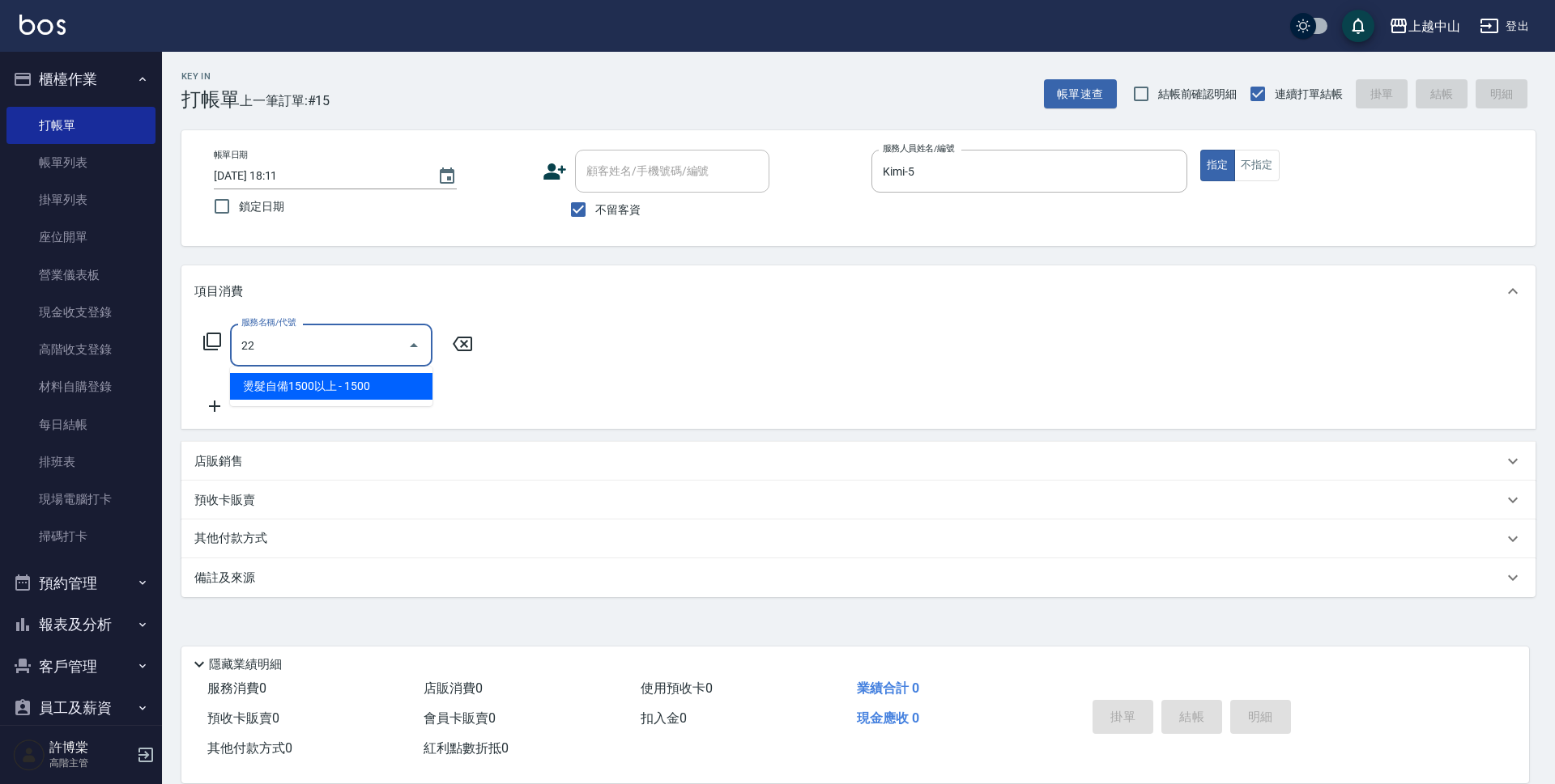
type input "2"
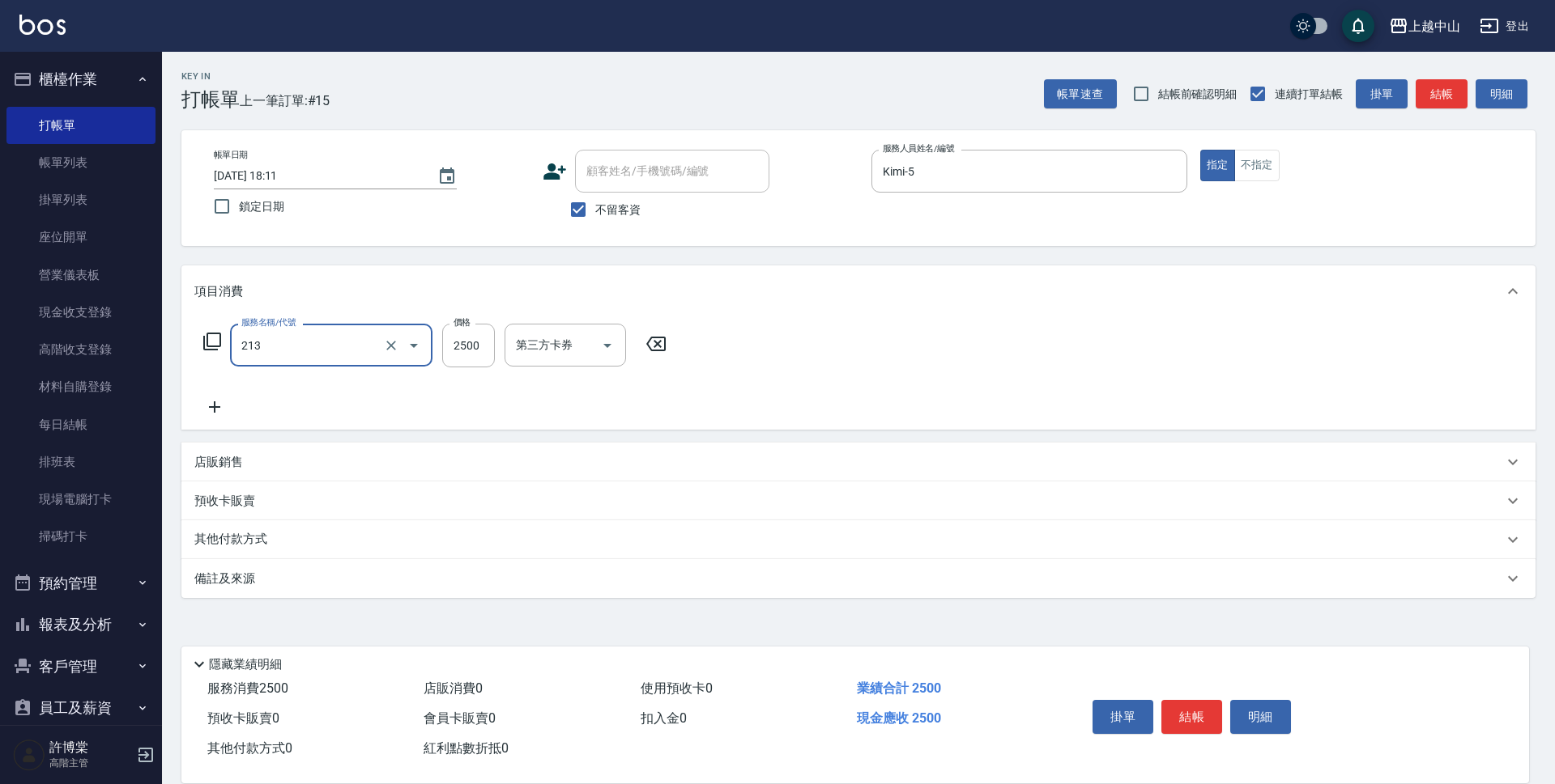
type input "溫朔燙髮2500(213)"
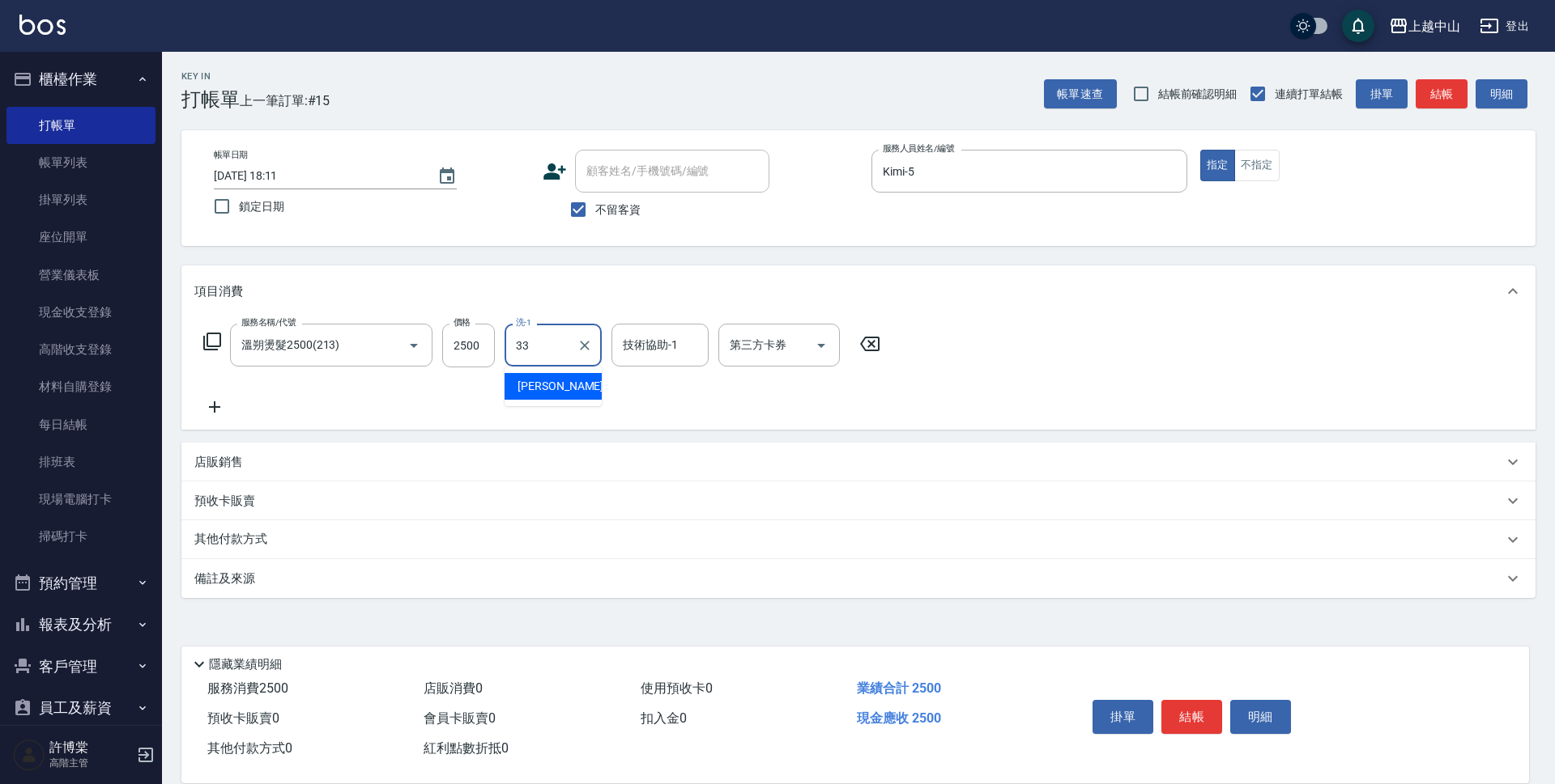
type input "[PERSON_NAME]-33"
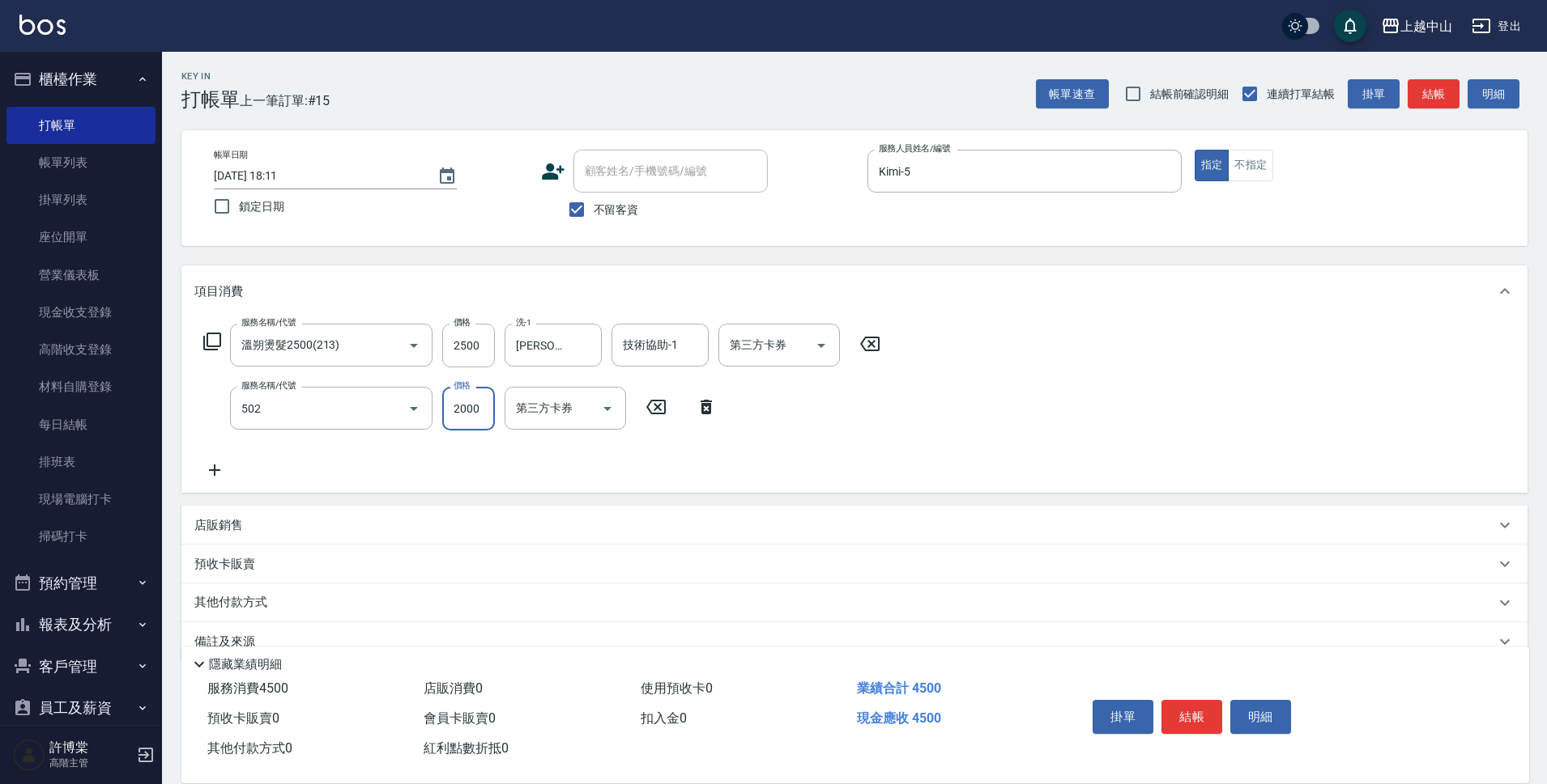
type input "染髮2000以上(502)"
type input "2100"
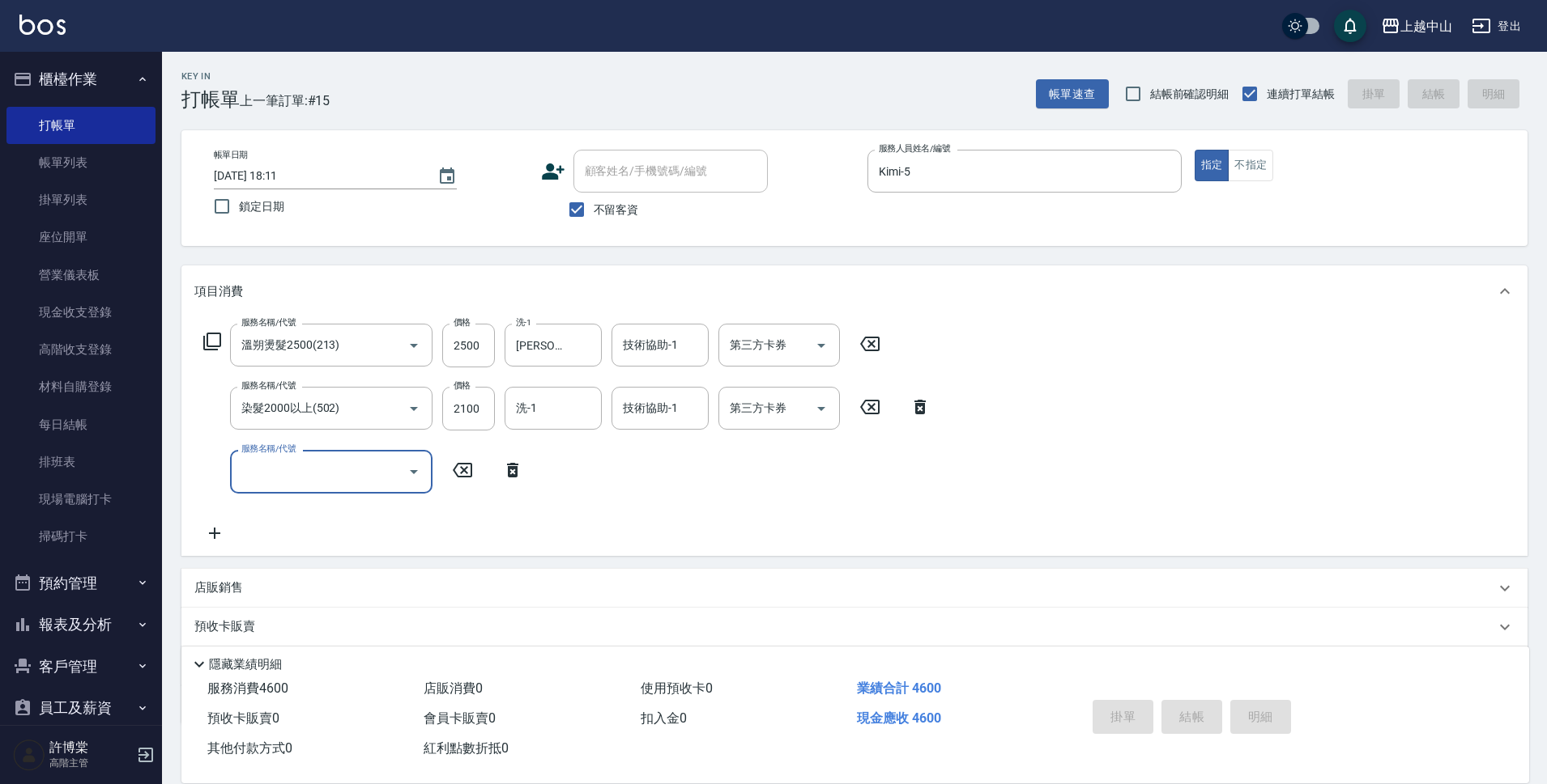
type input "[DATE] 18:12"
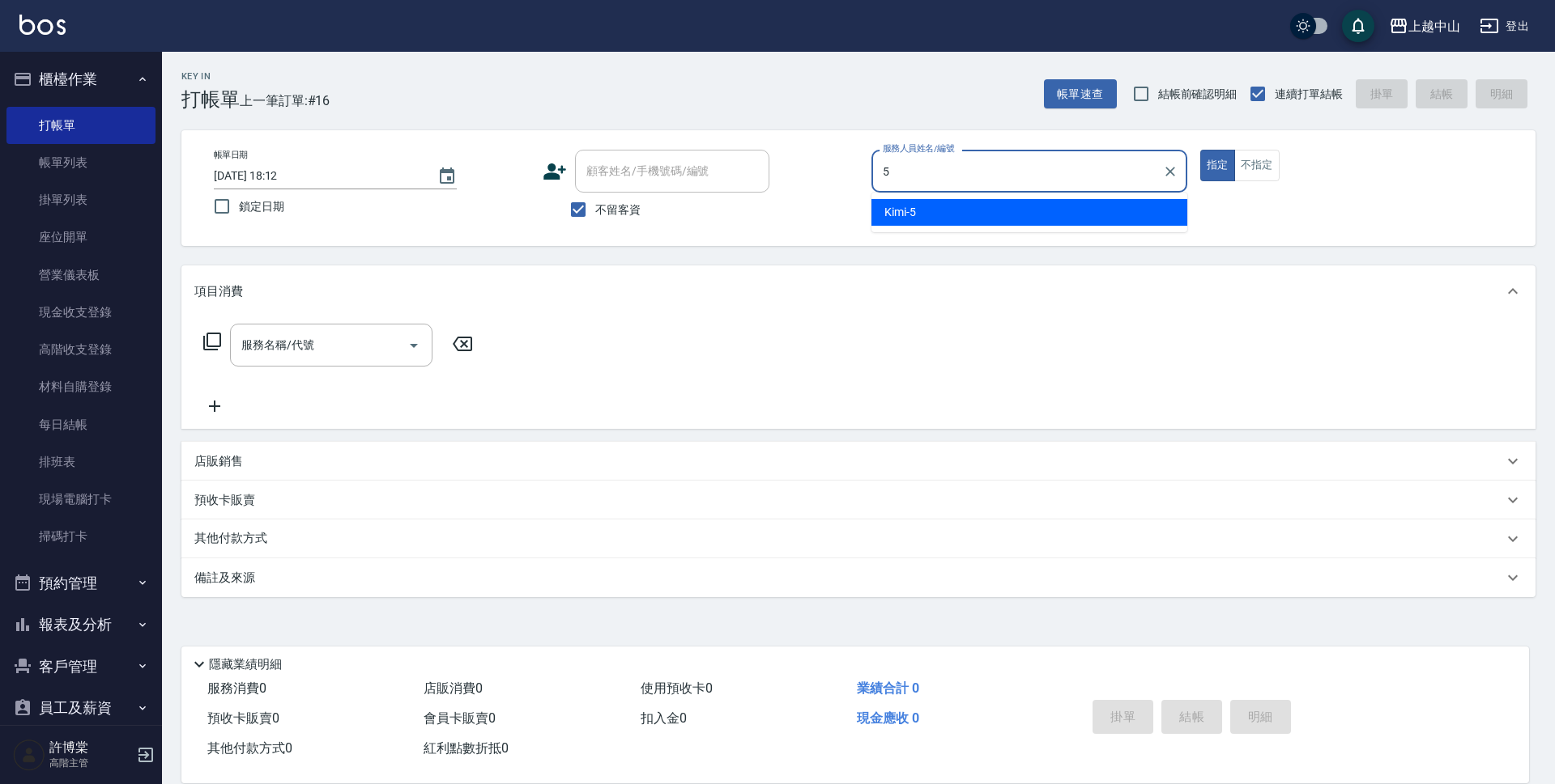
type input "Kimi-5"
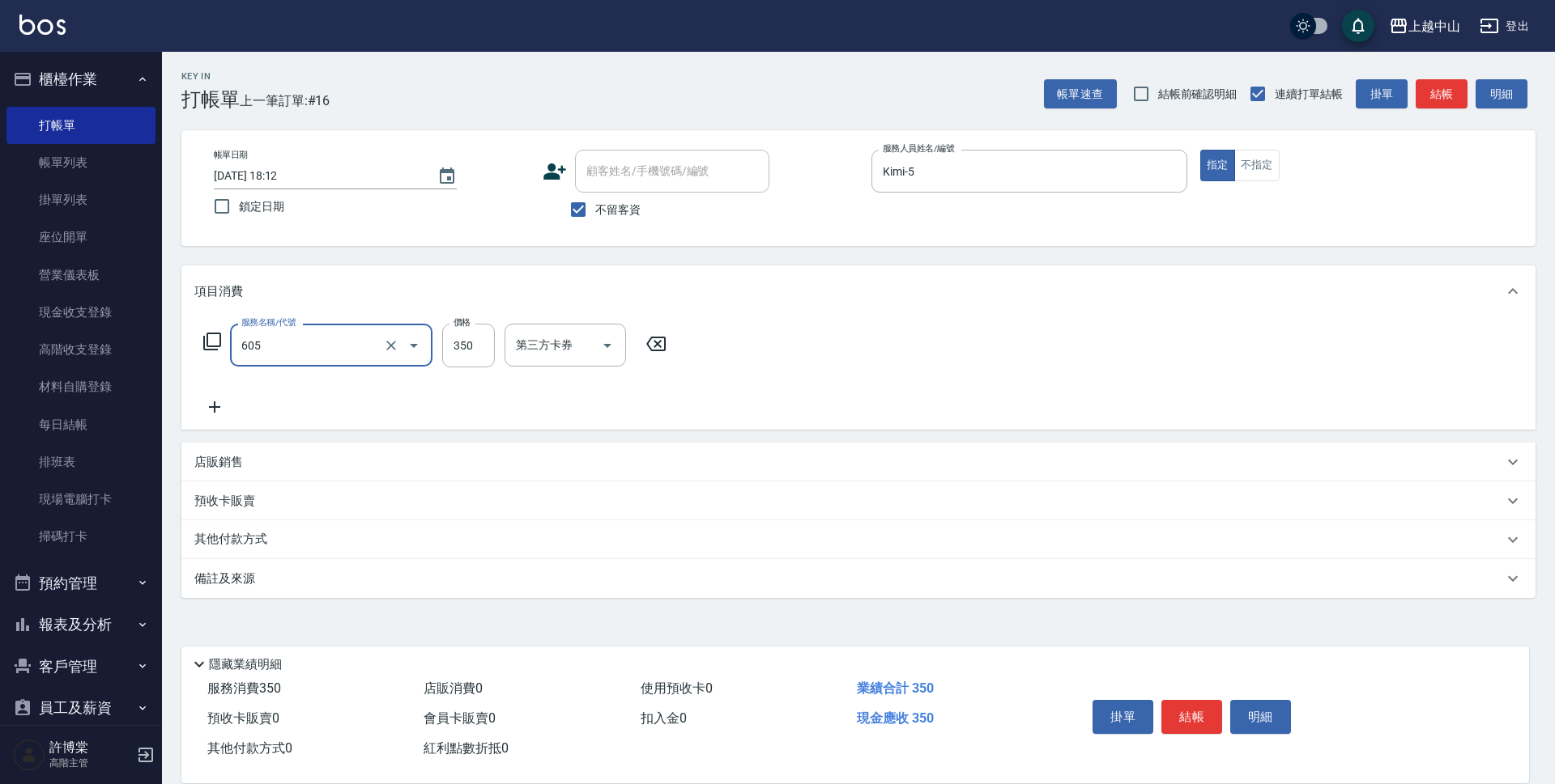
type input "洗髮 (女)(605)"
type input "400"
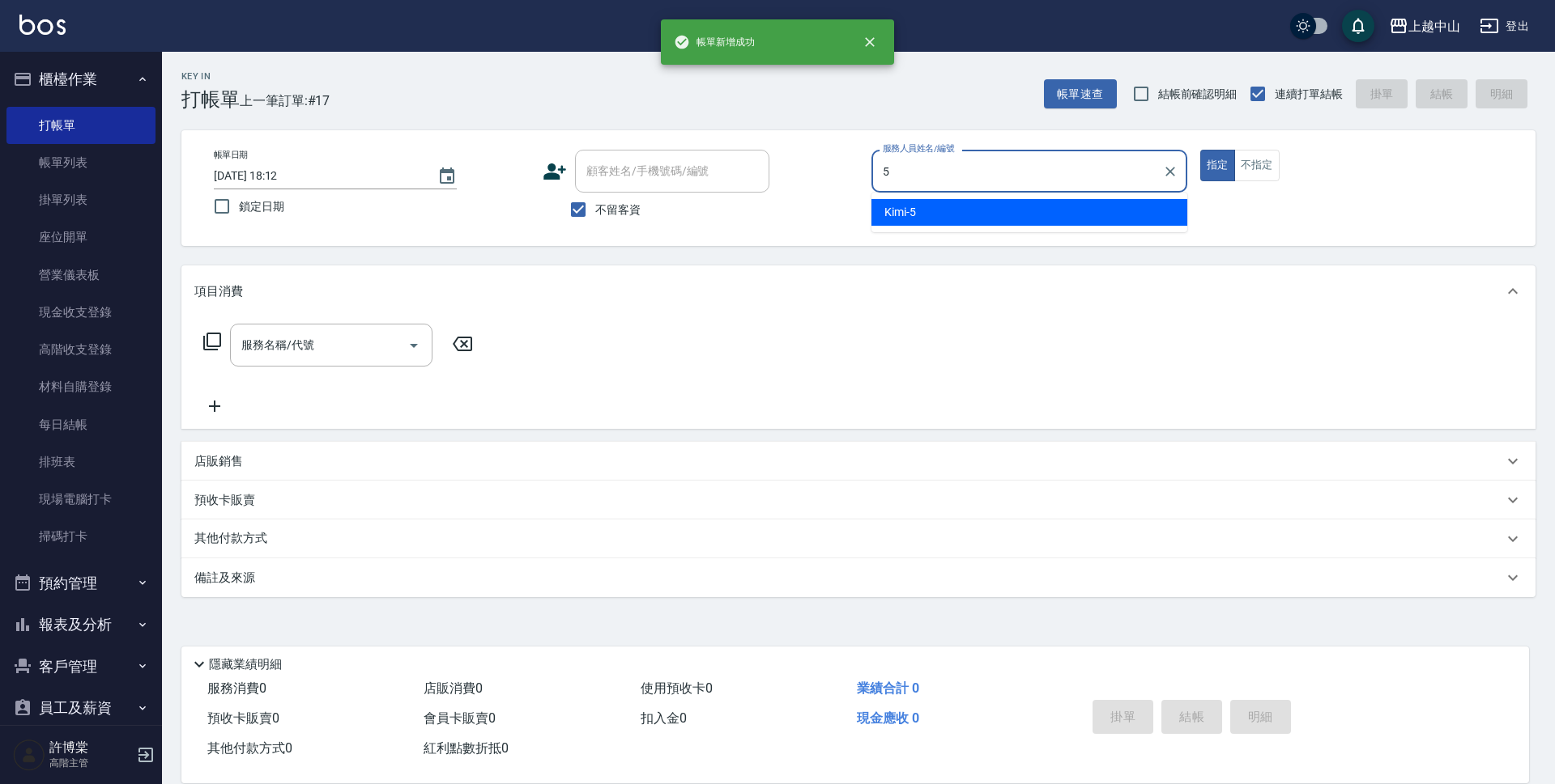
type input "Kimi-5"
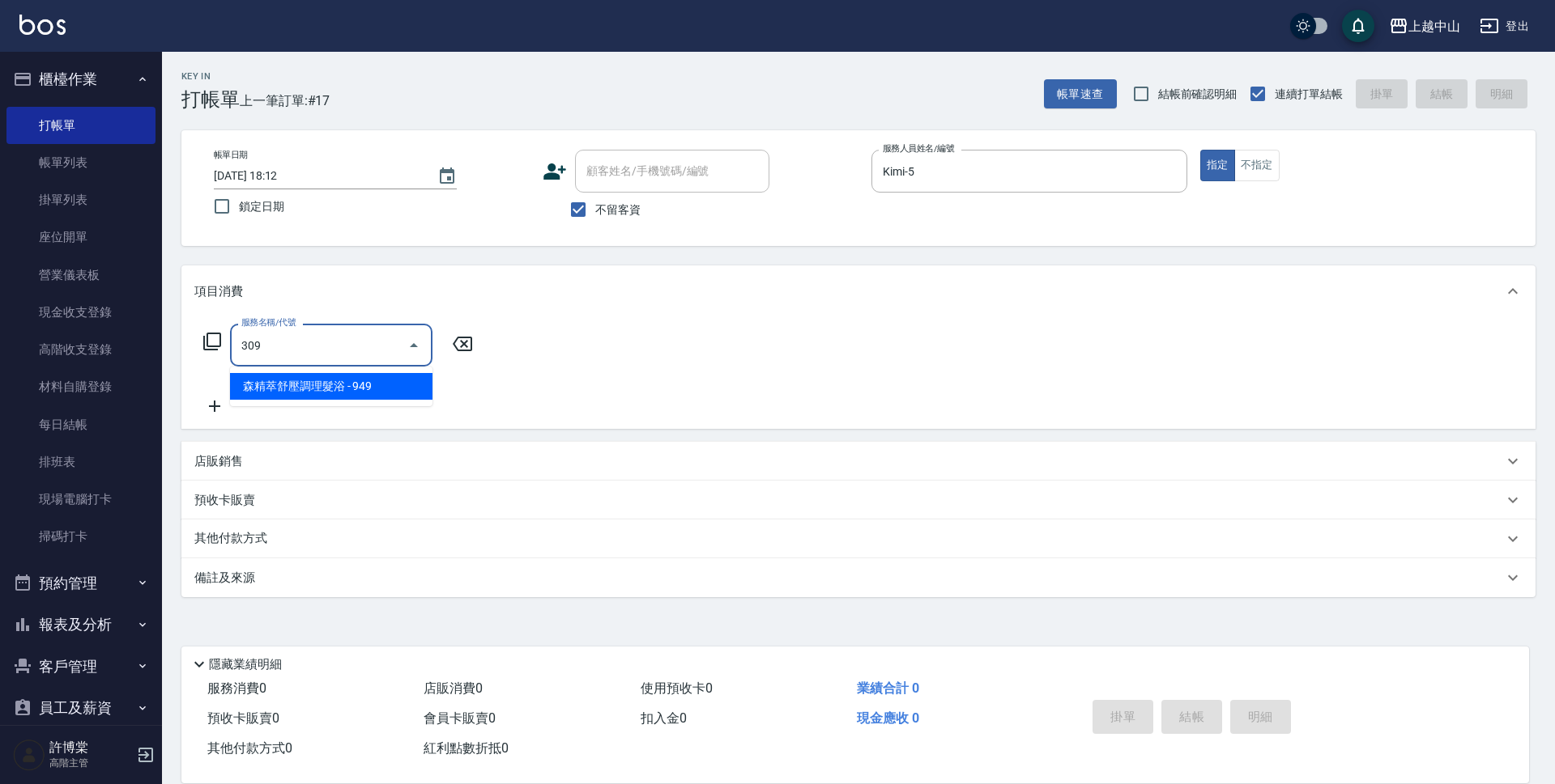
type input "森精萃舒壓調理髮浴(309)"
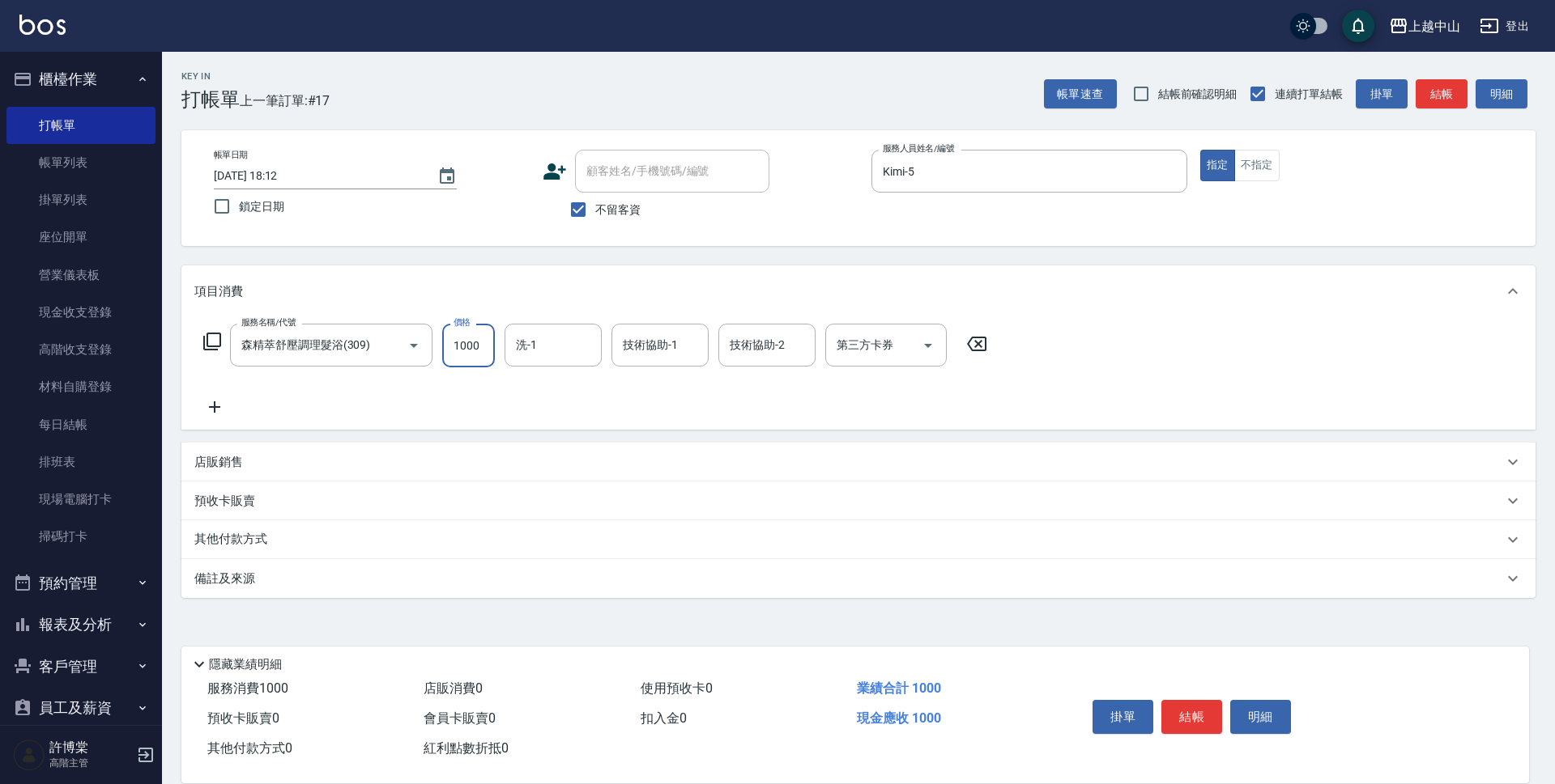
type input "1000"
type input "[PERSON_NAME]-33"
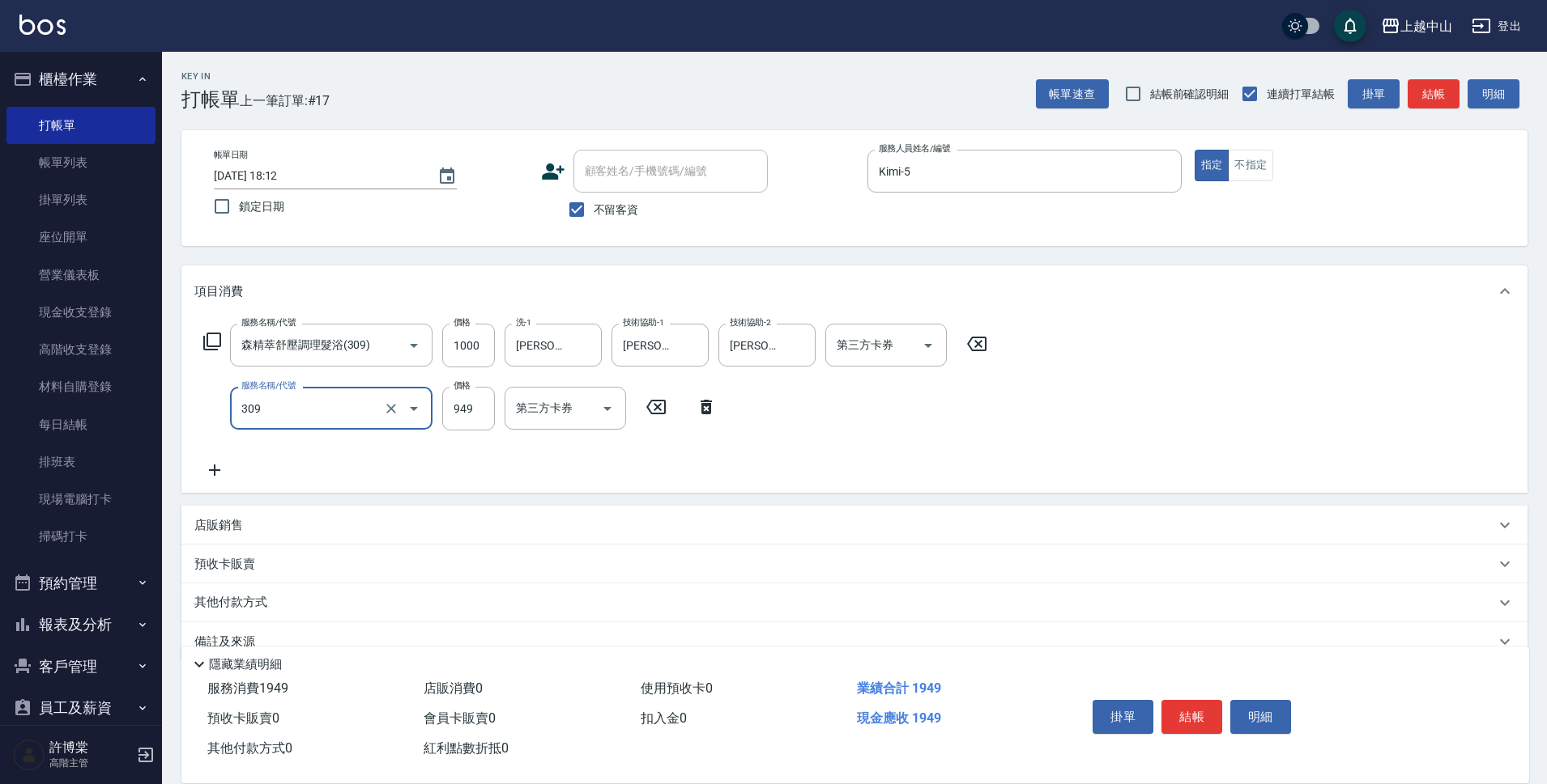
type input "森精萃舒壓調理髮浴(309)"
type input "1000"
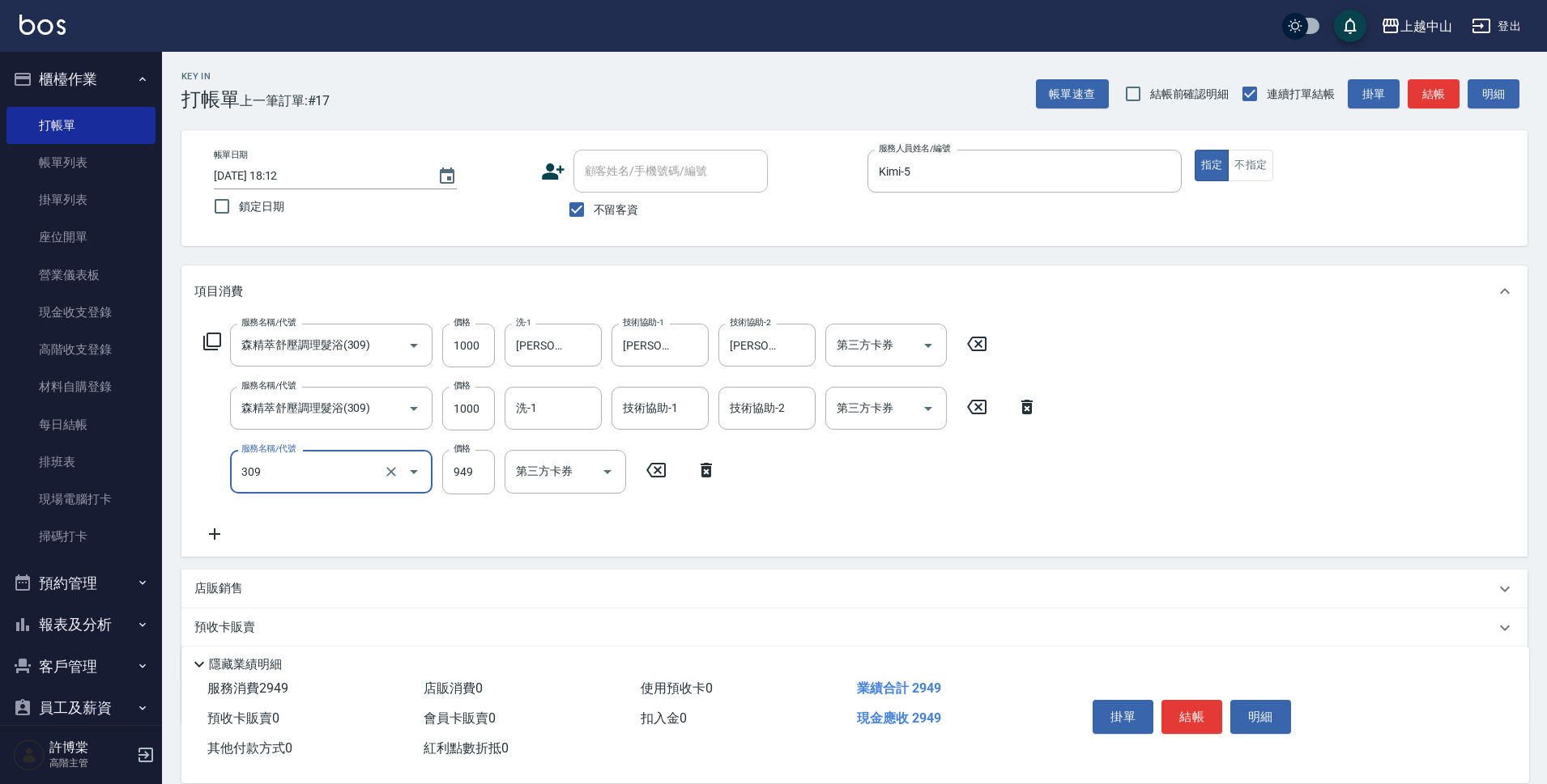
type input "森精萃舒壓調理髮浴(309)"
type input "1000"
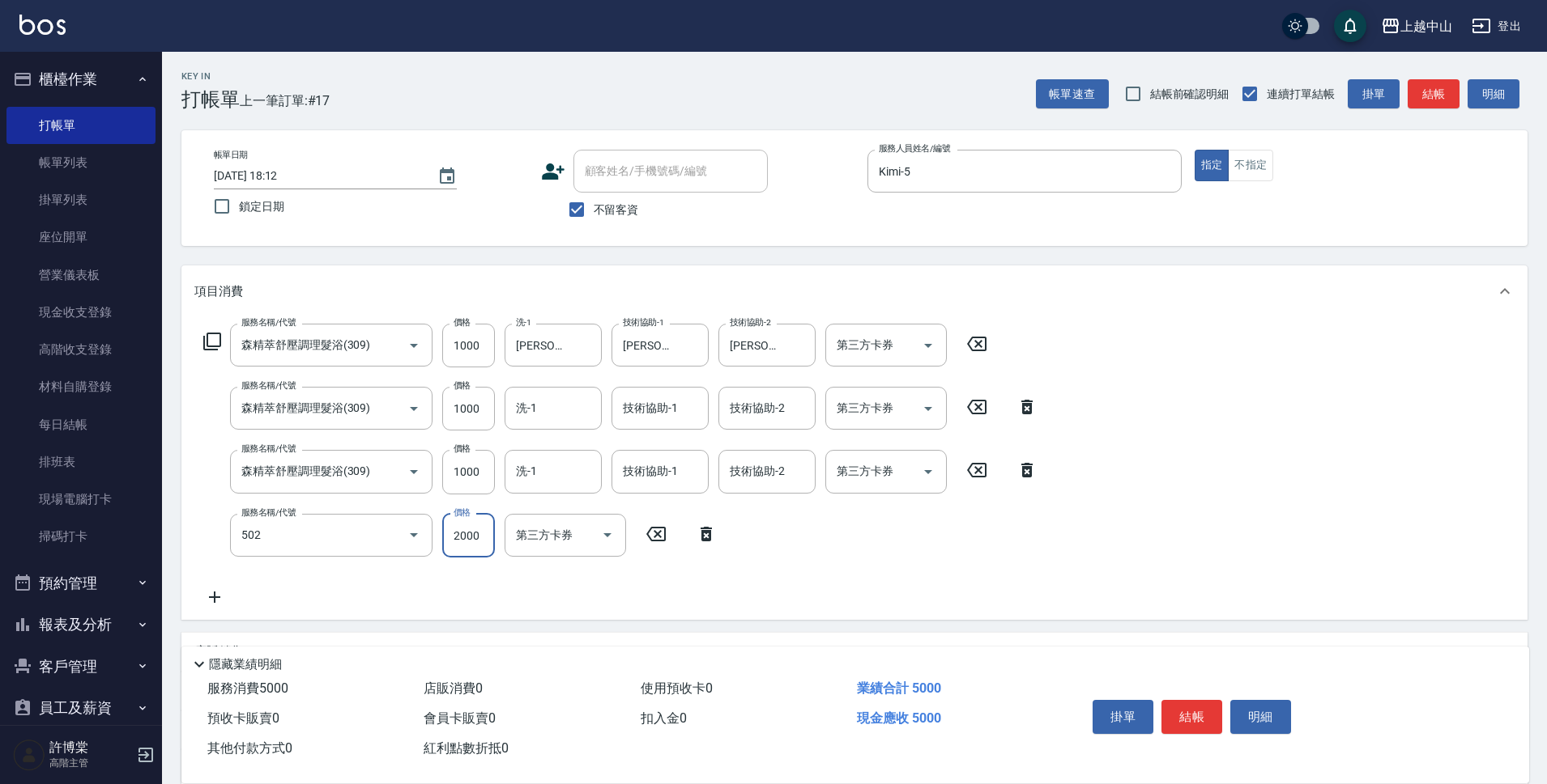
type input "染髮2000以上(502)"
type input "3000"
click at [520, 525] on input "洗-1" at bounding box center [553, 535] width 83 height 28
type input "[PERSON_NAME]-33"
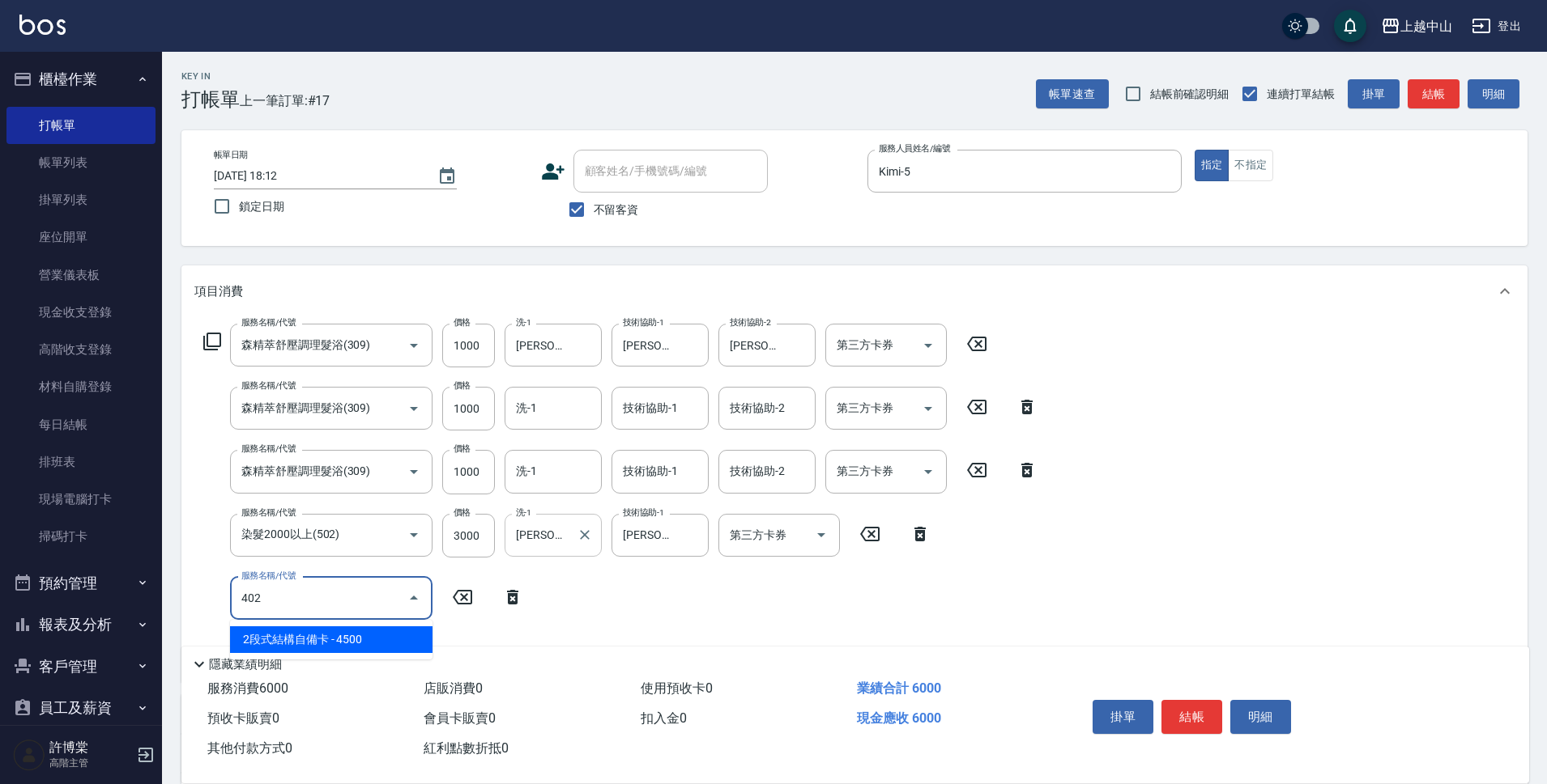
type input "2段式結構自備卡(402)"
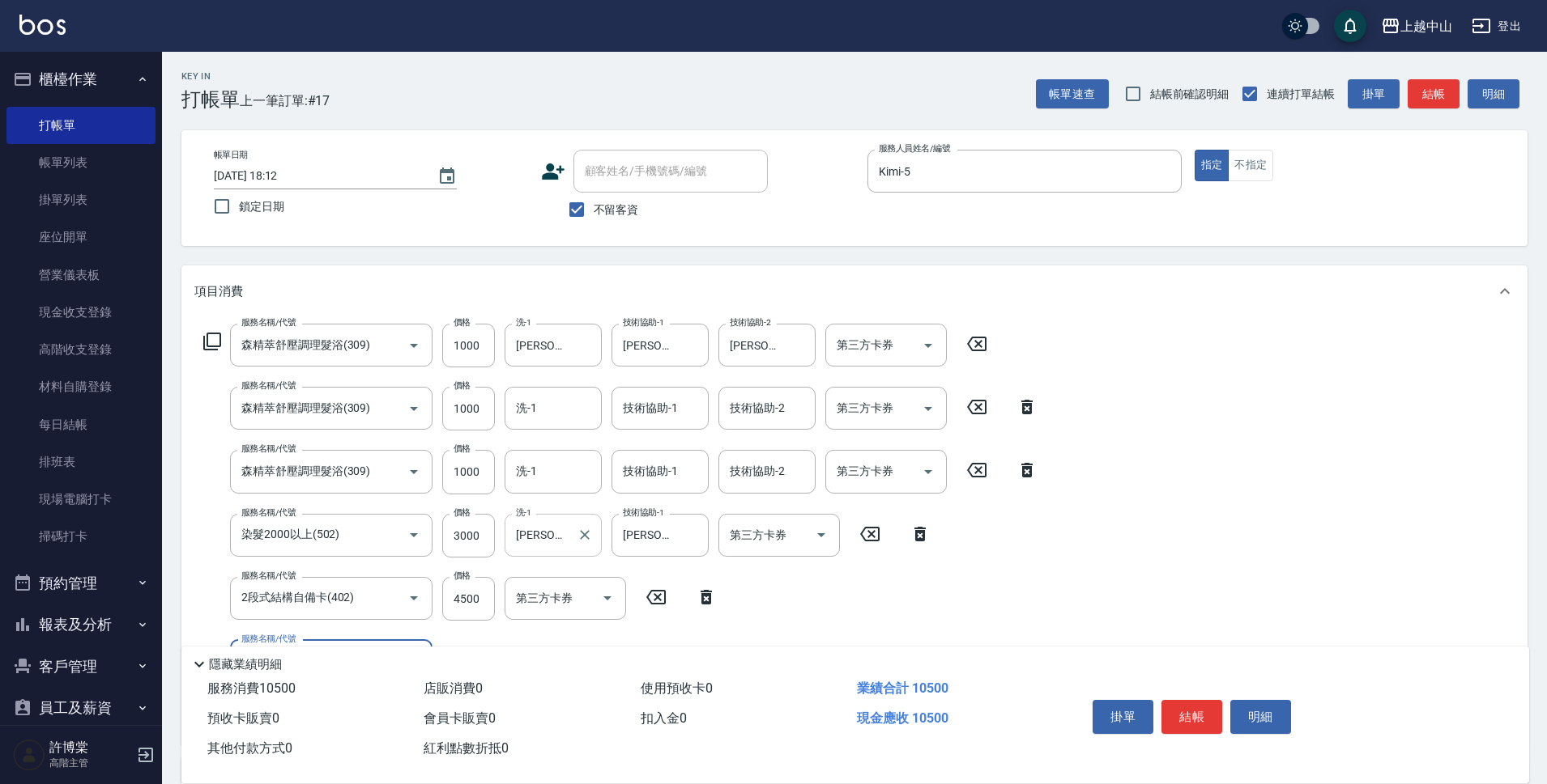
scroll to position [162, 0]
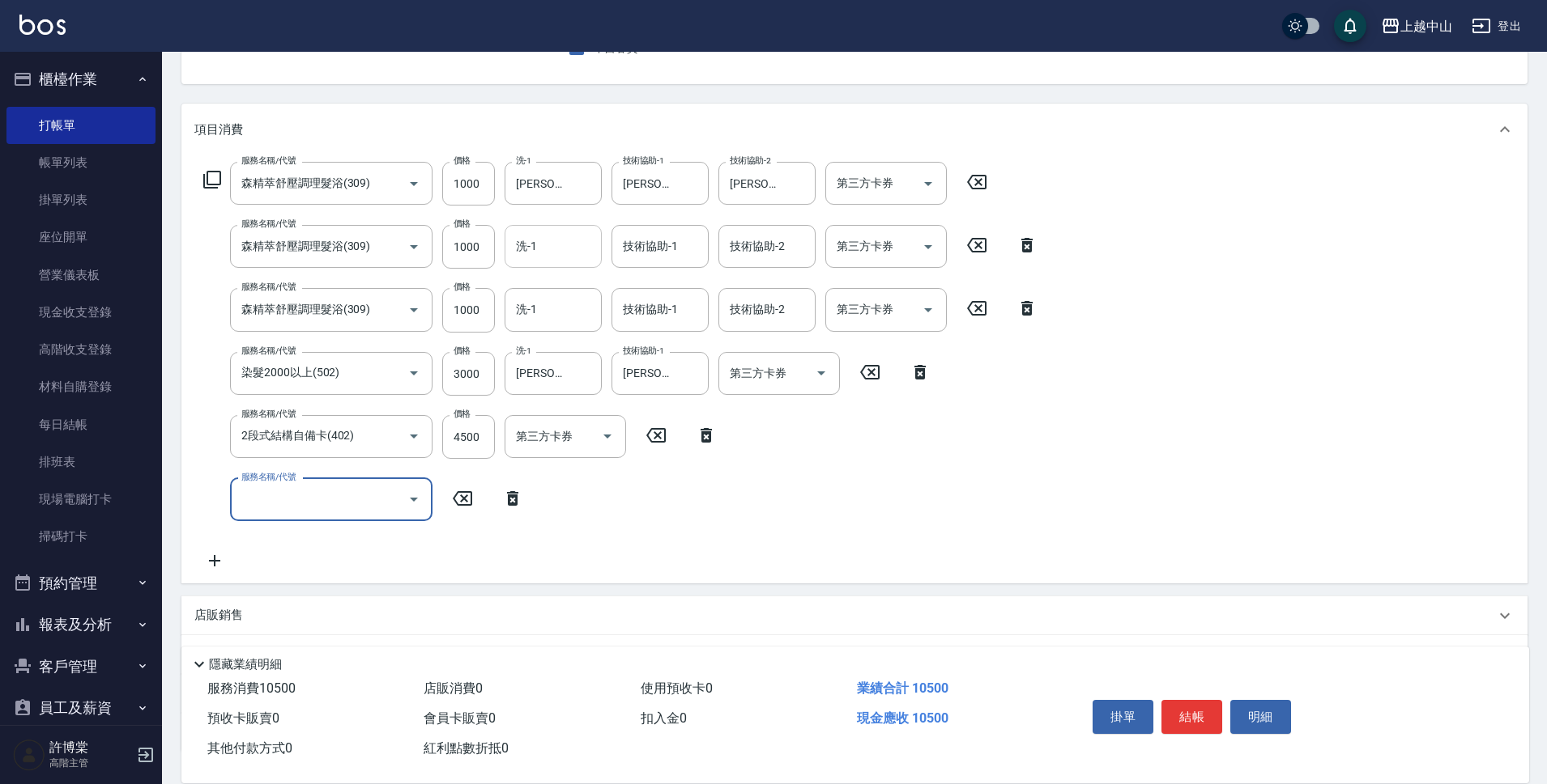
click at [538, 253] on input "洗-1" at bounding box center [553, 246] width 83 height 28
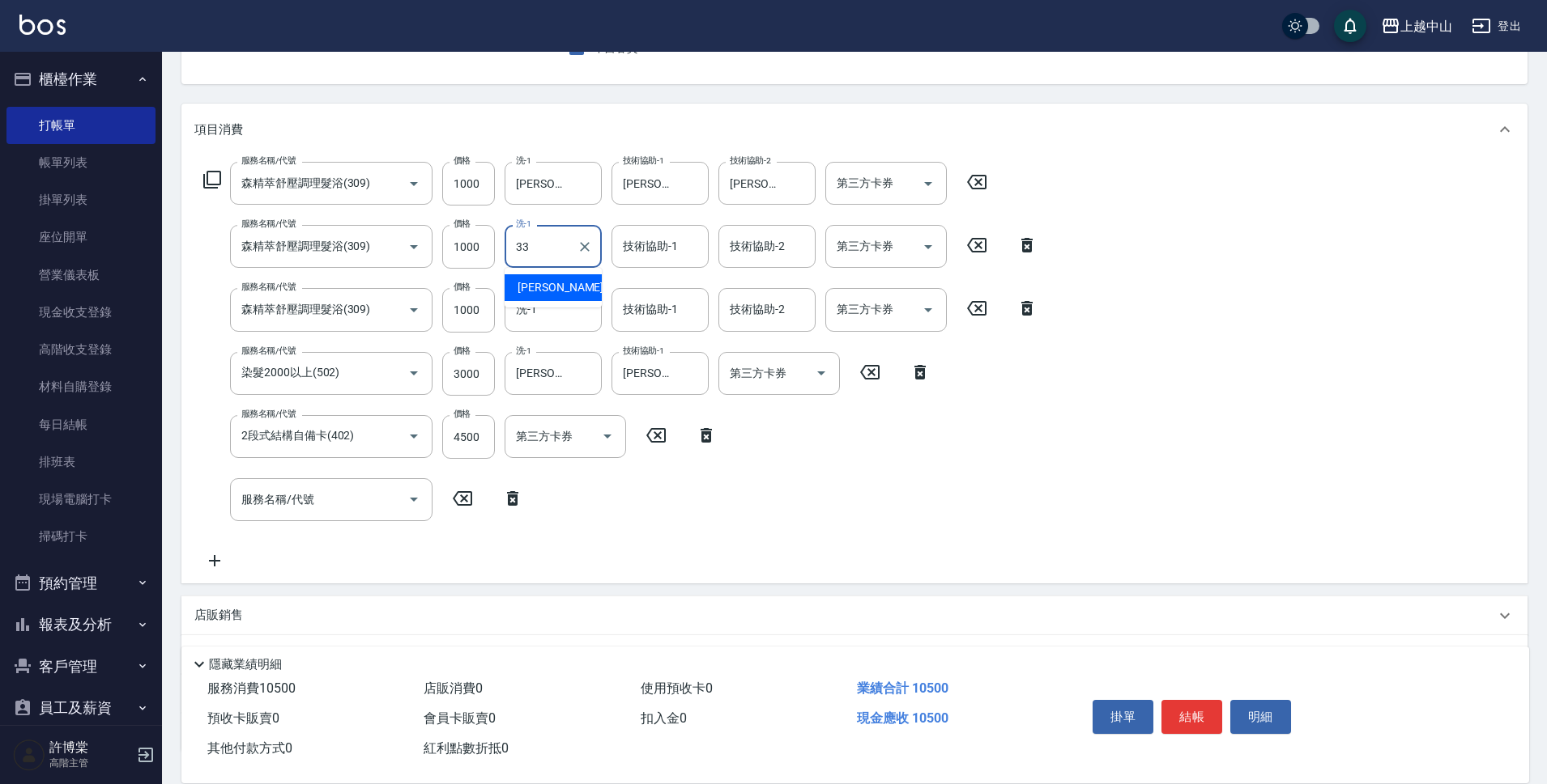
type input "[PERSON_NAME]-33"
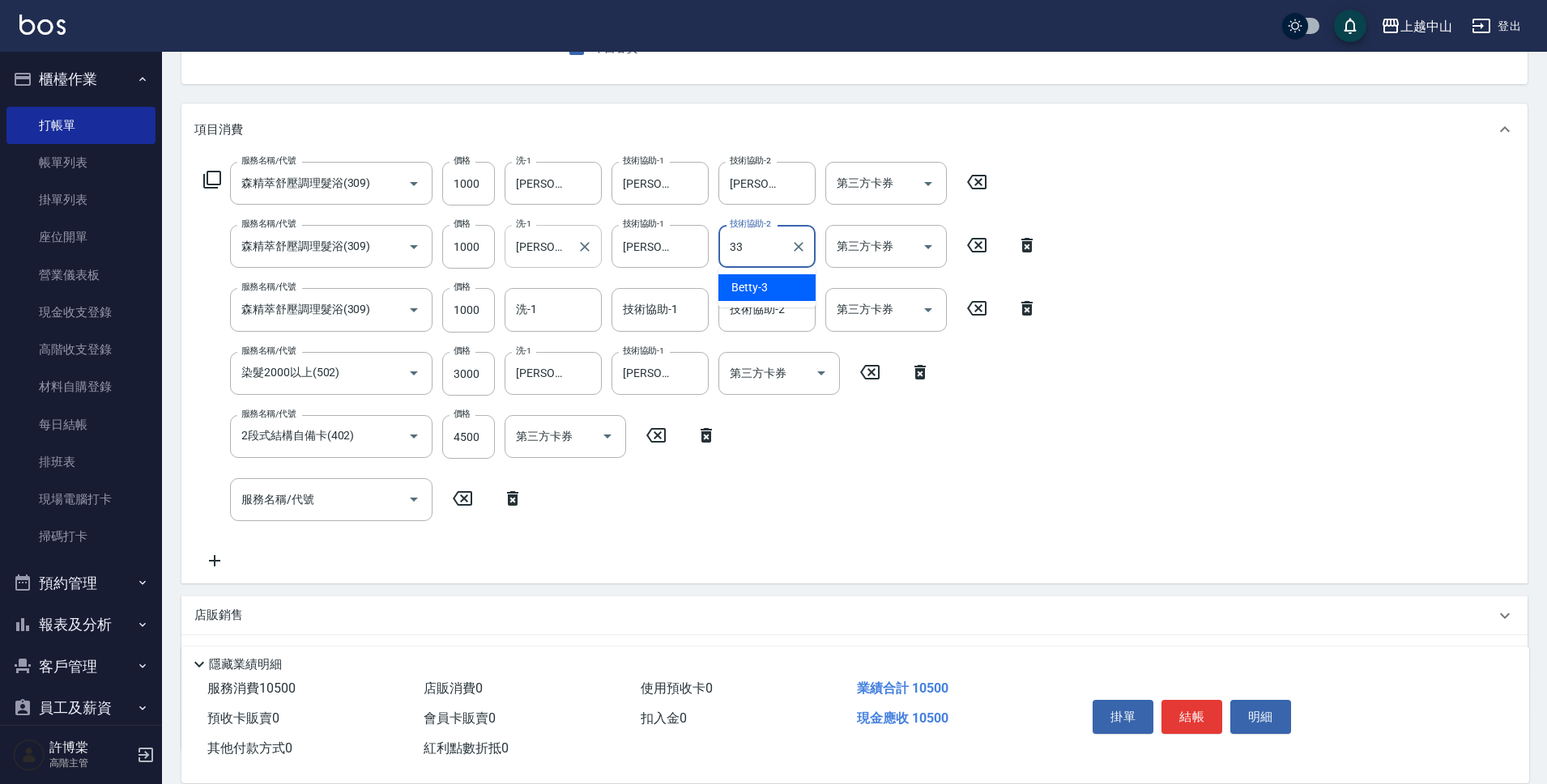
type input "[PERSON_NAME]-33"
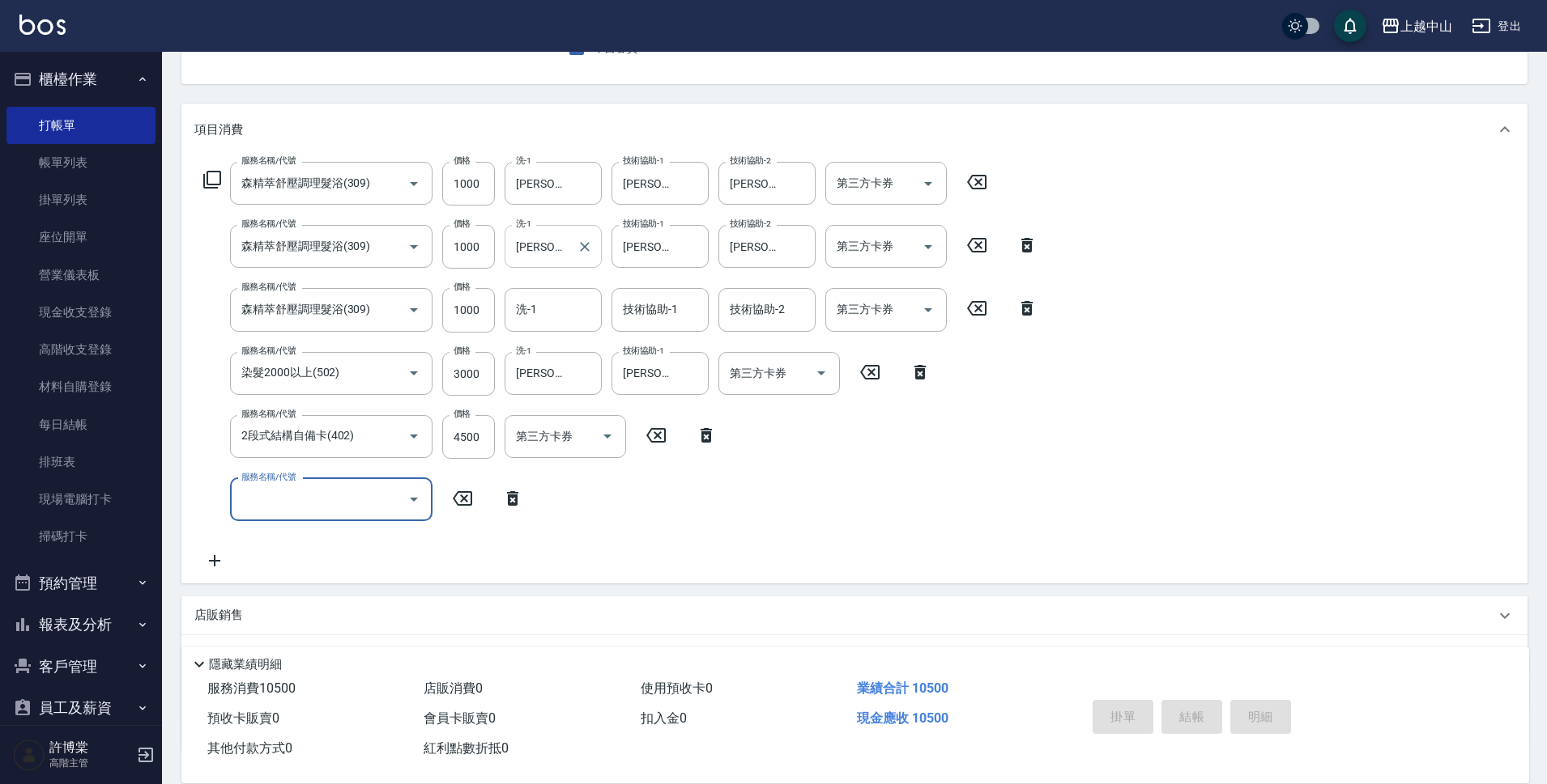
type input "[DATE] 18:13"
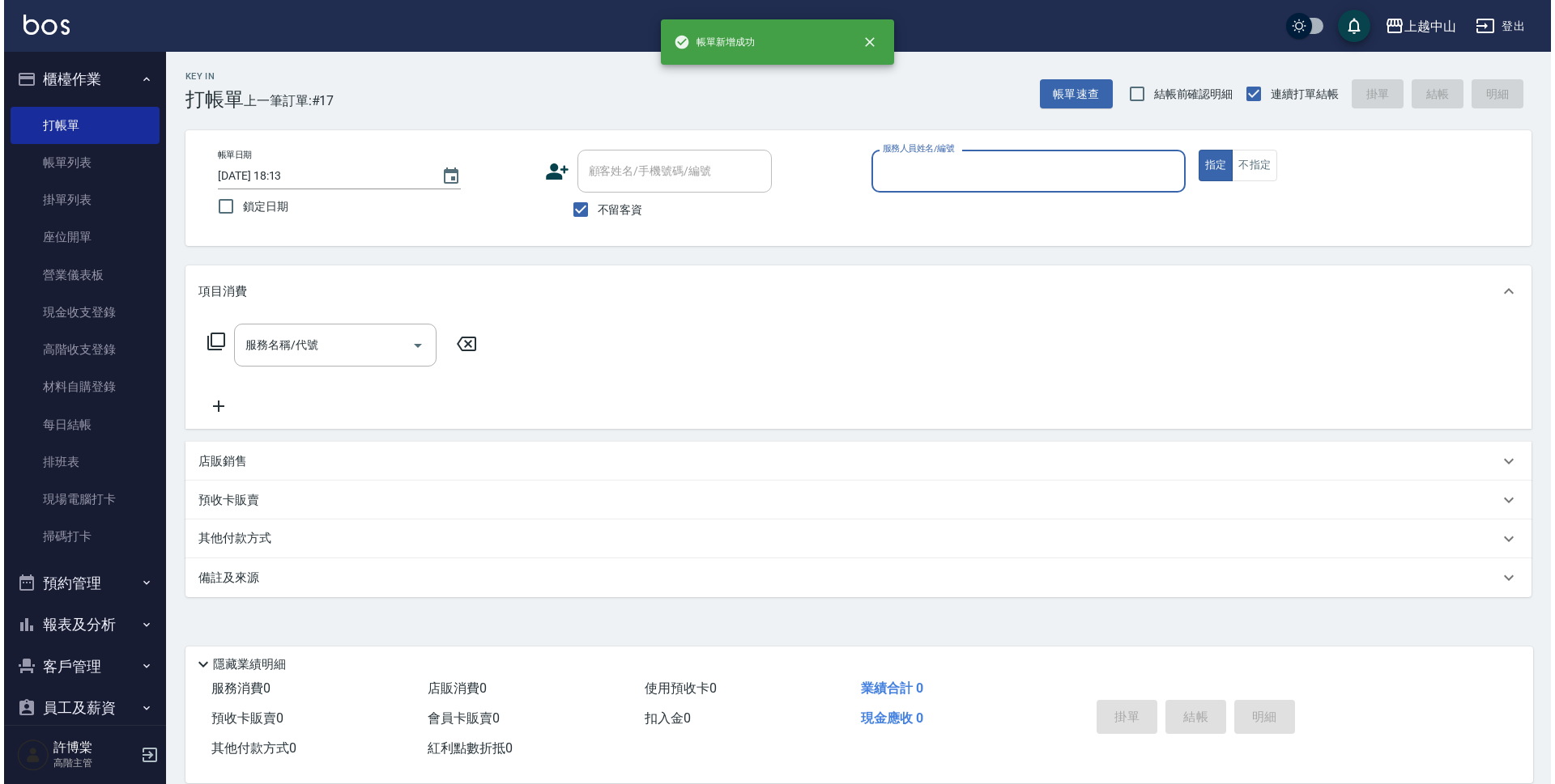
scroll to position [0, 0]
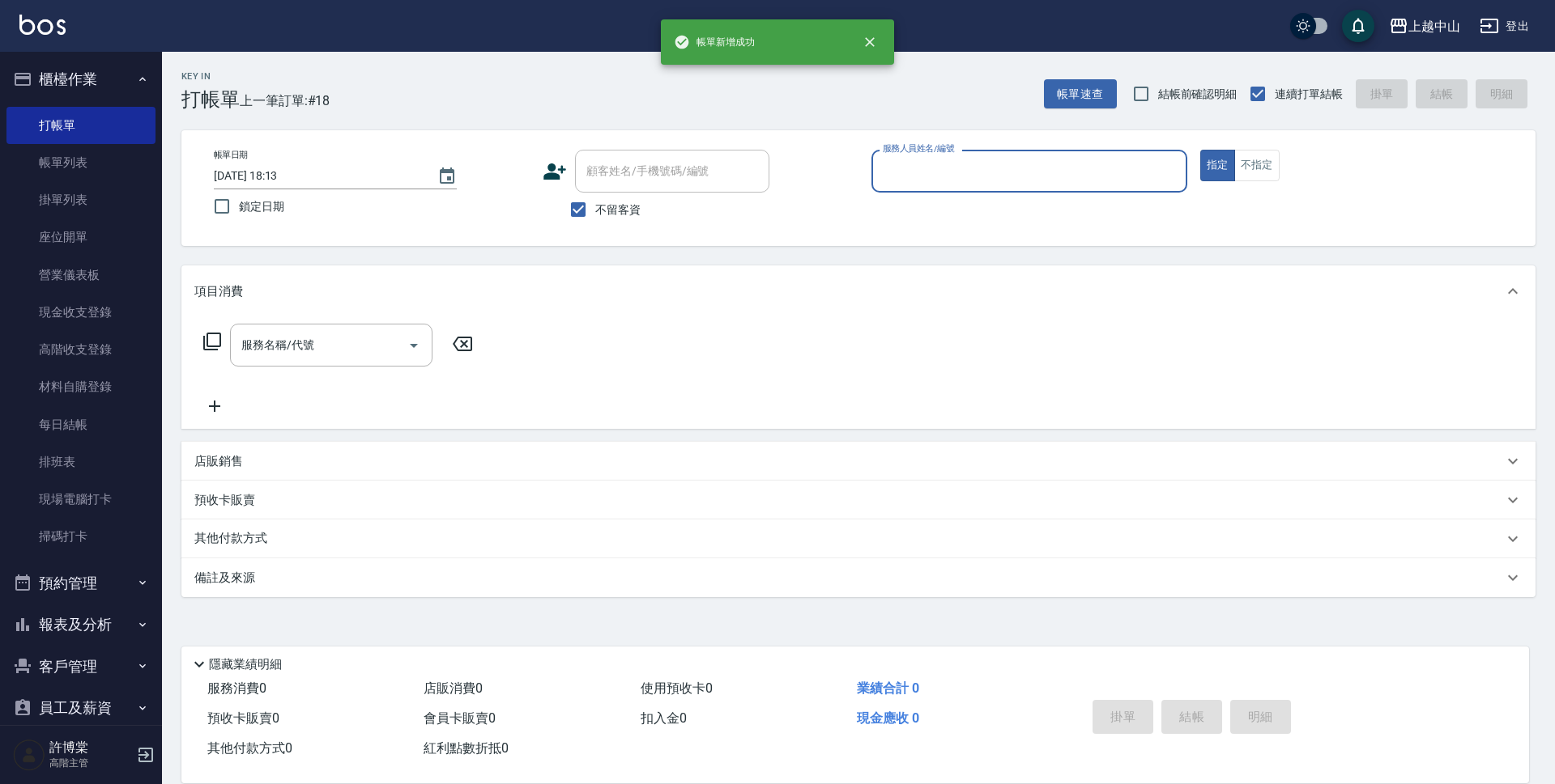
click at [66, 77] on button "櫃檯作業" at bounding box center [82, 80] width 150 height 42
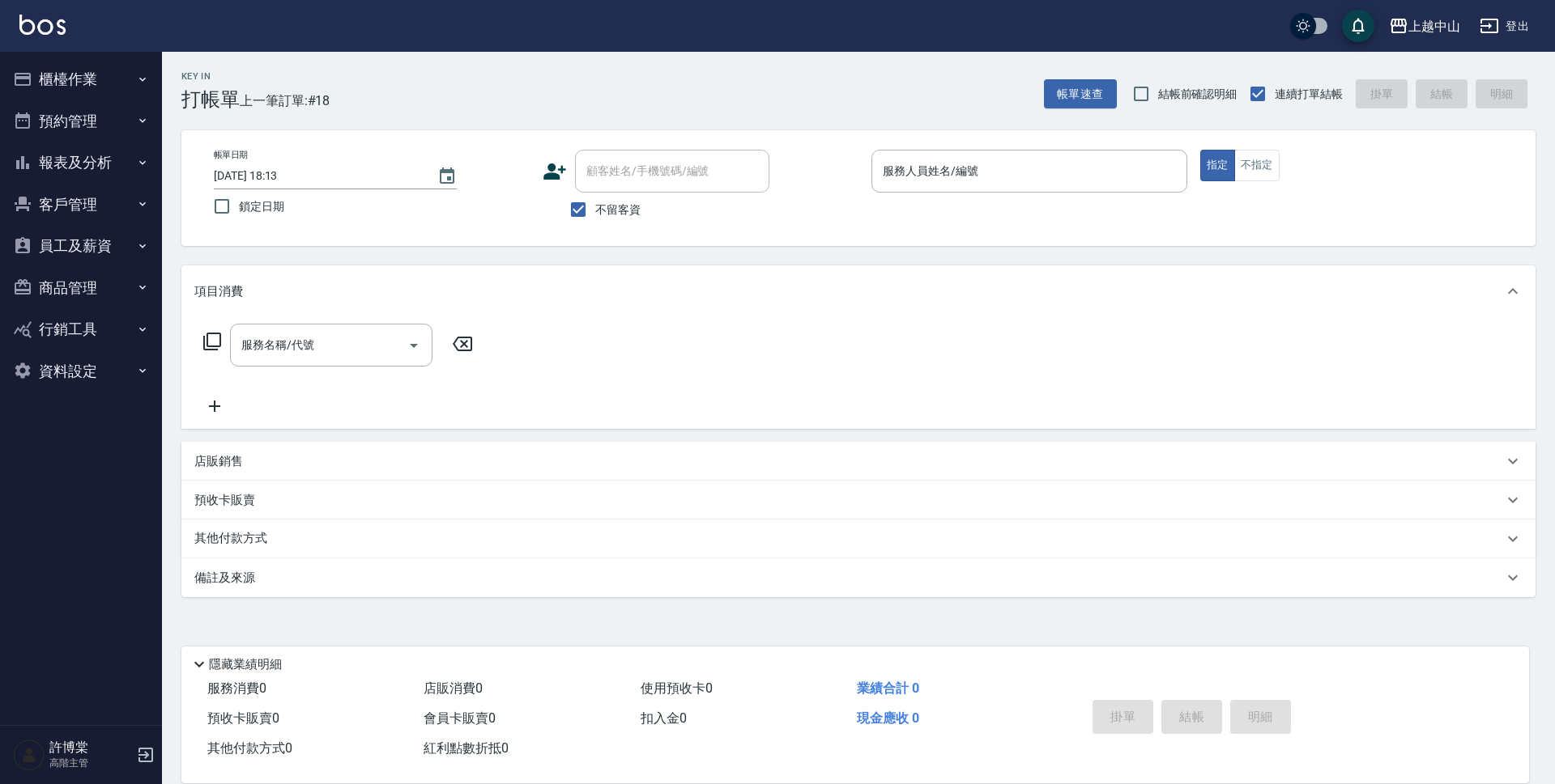
click at [93, 160] on button "報表及分析" at bounding box center [82, 162] width 150 height 42
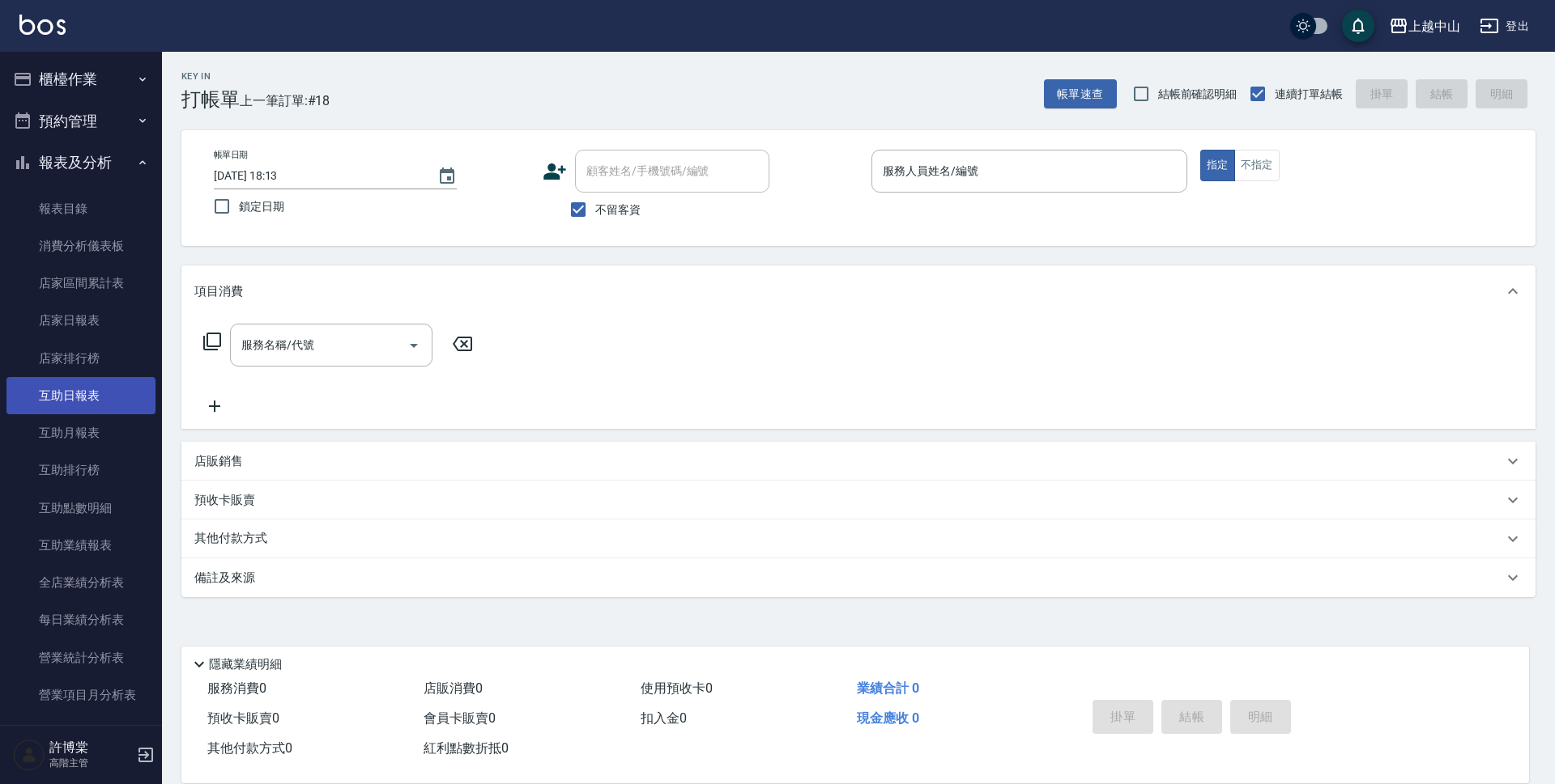
click at [93, 391] on link "互助日報表" at bounding box center [82, 395] width 150 height 37
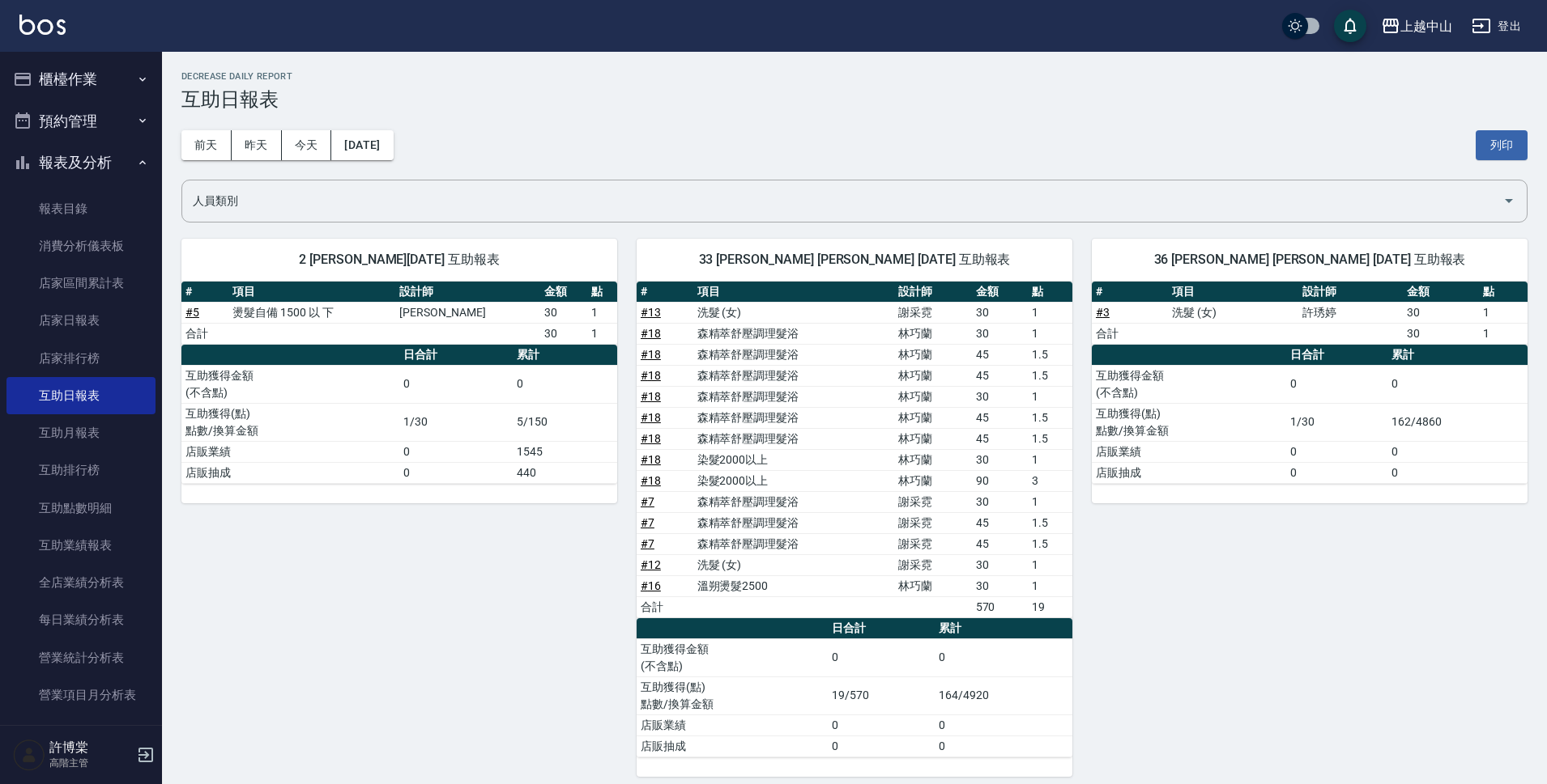
click at [108, 74] on button "櫃檯作業" at bounding box center [82, 80] width 150 height 42
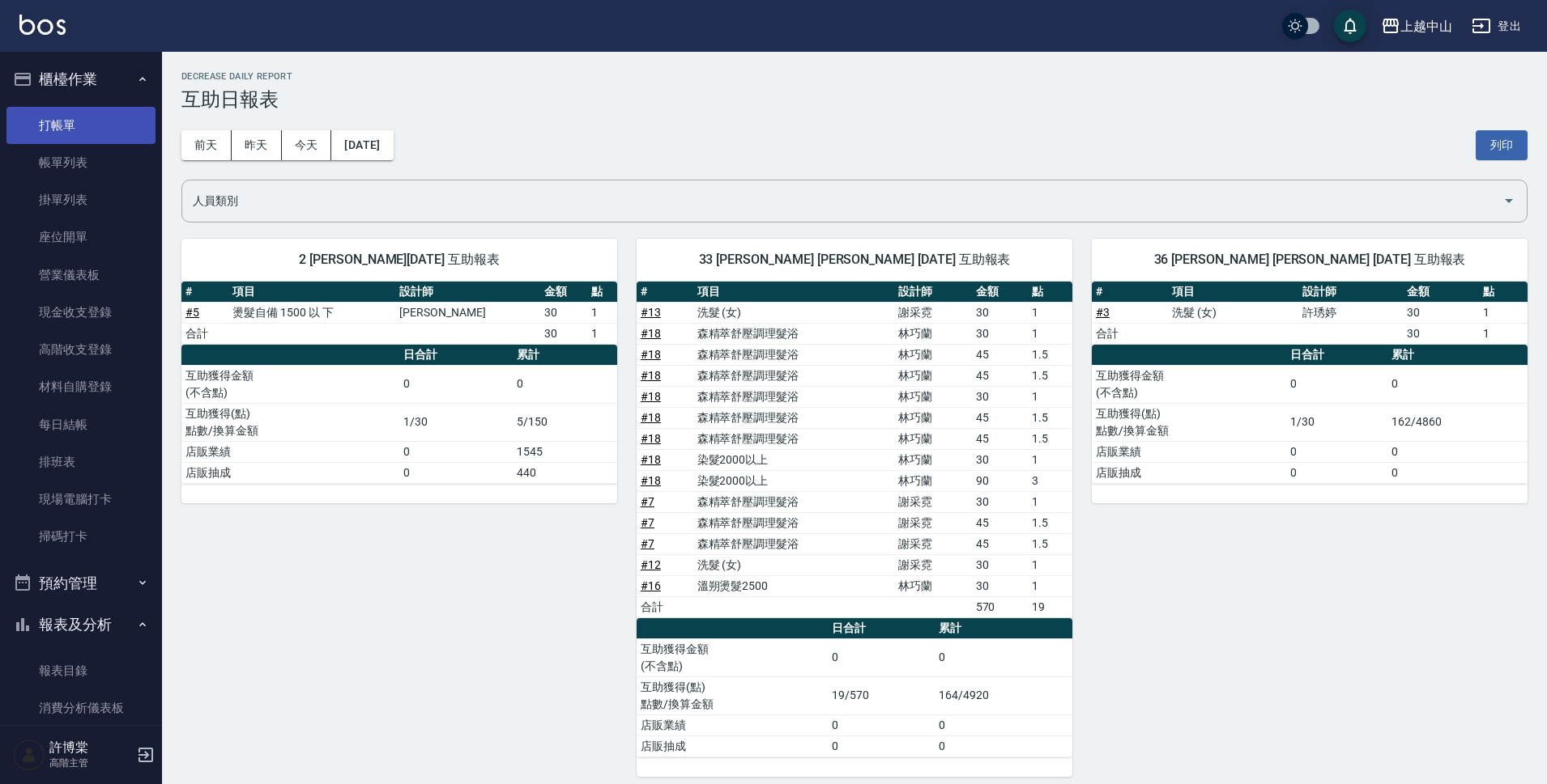
click at [100, 122] on link "打帳單" at bounding box center [82, 125] width 150 height 37
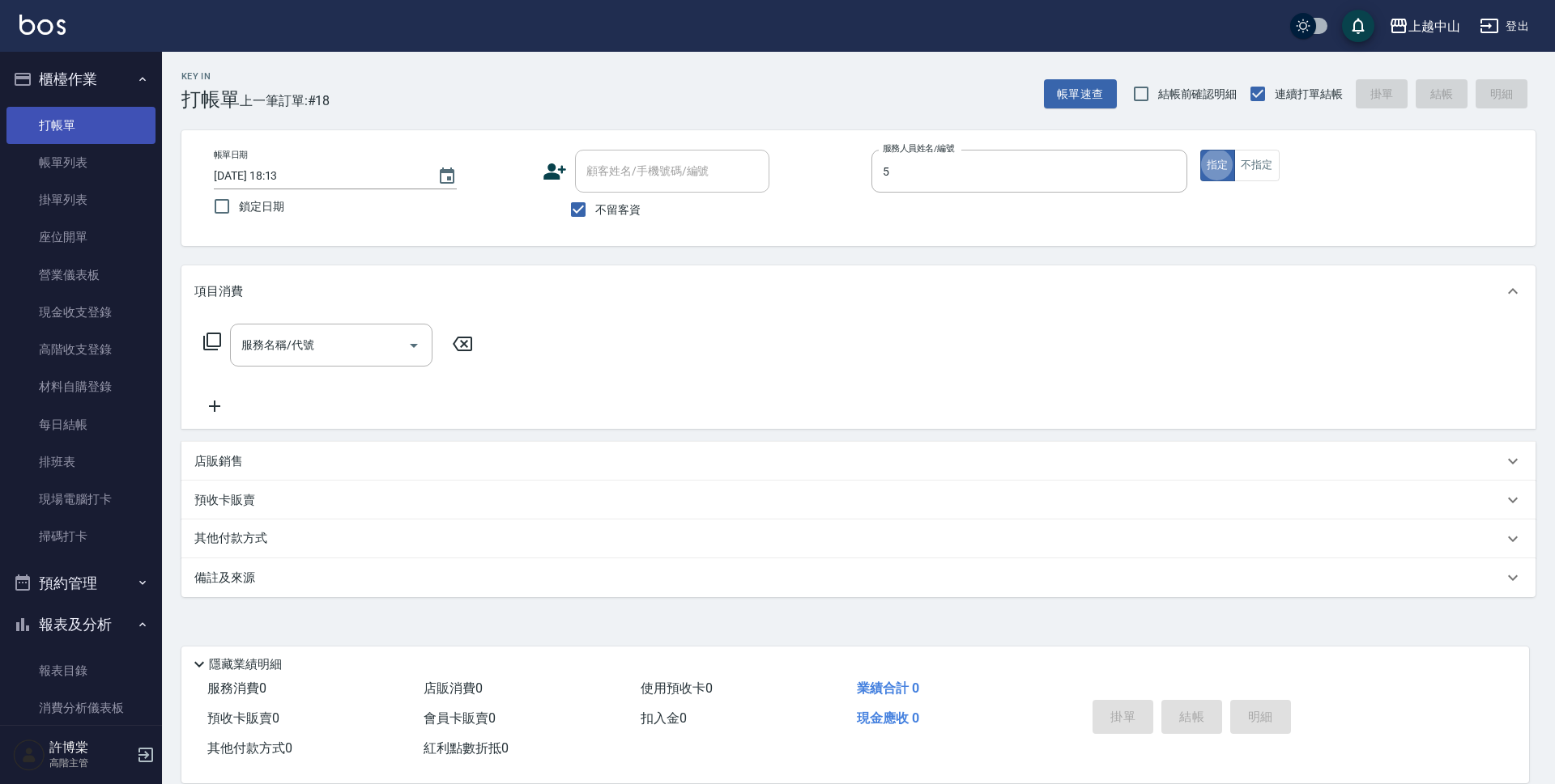
type input "Kimi-5"
type button "true"
type input "3"
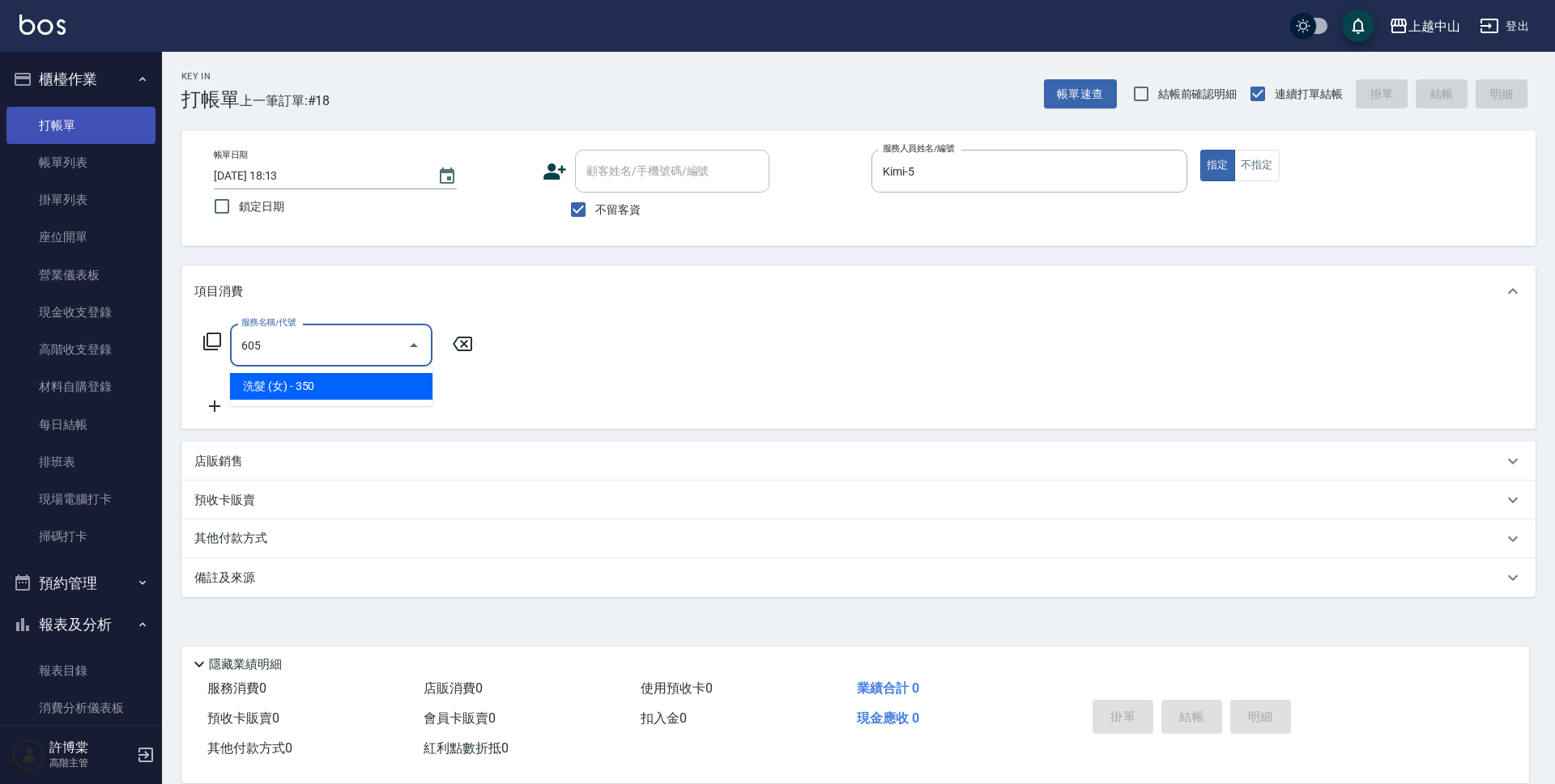
type input "洗髮 (女)(605)"
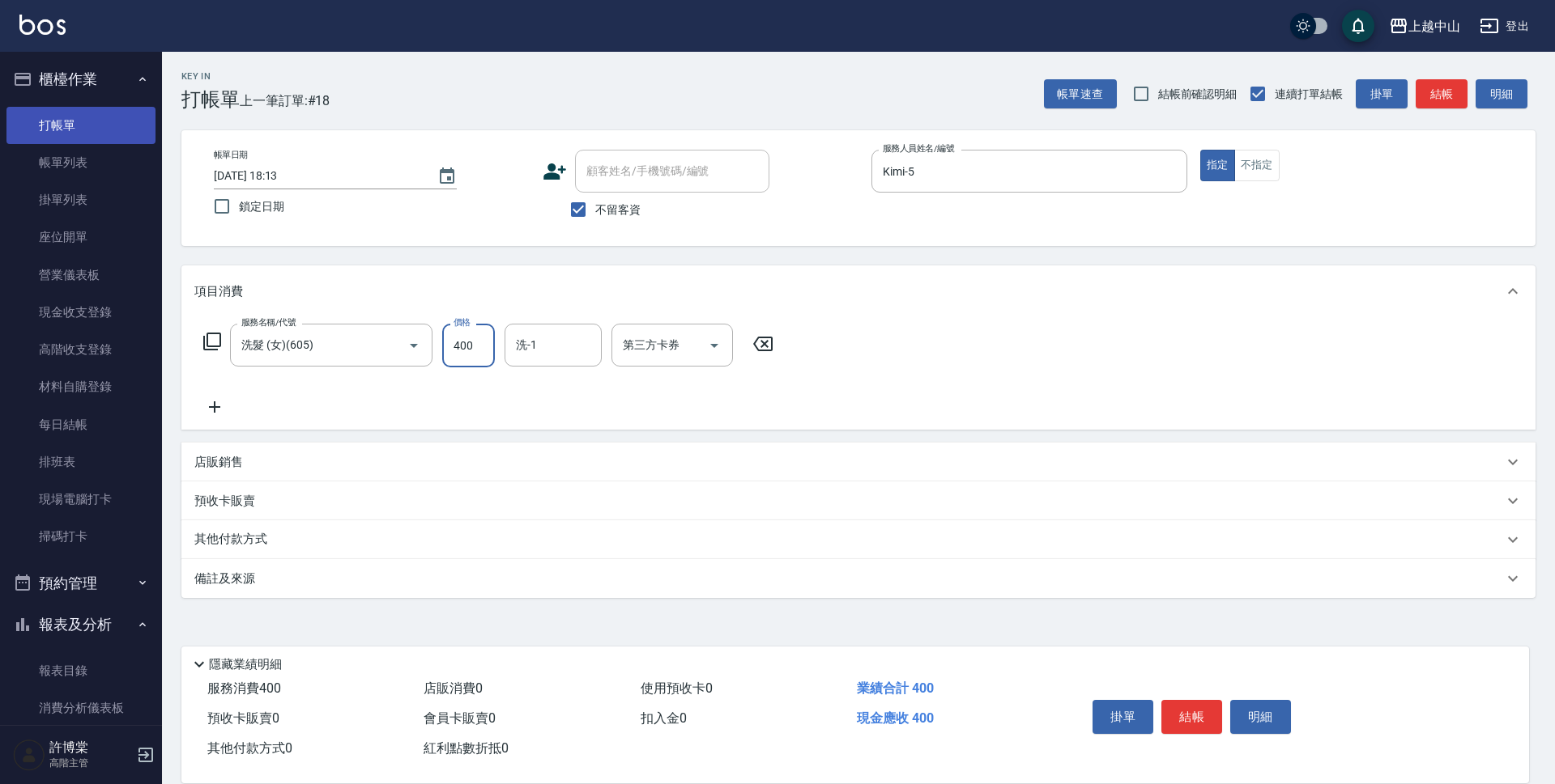
type input "400"
type input "[PERSON_NAME]-33"
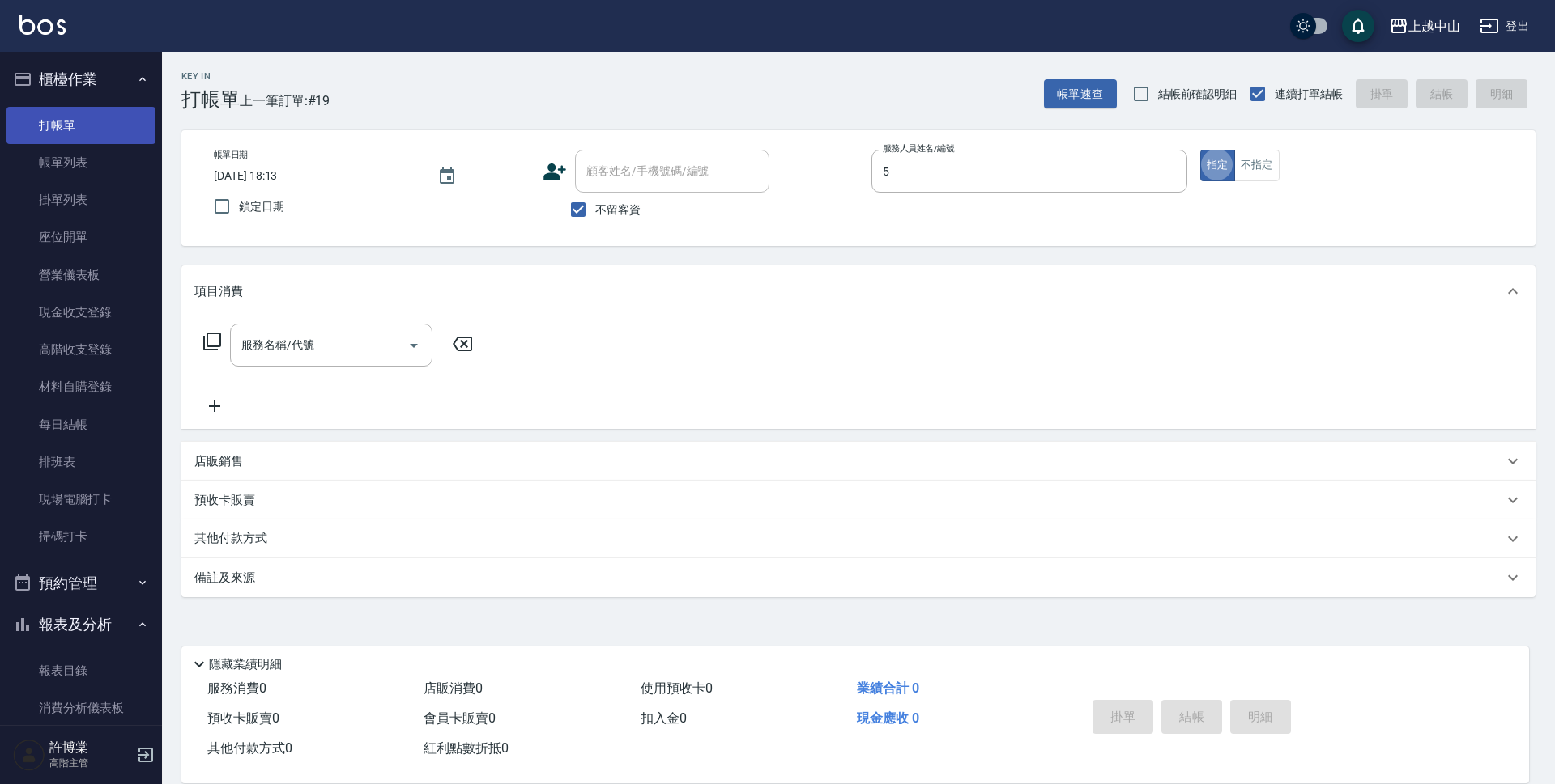
type input "Kimi-5"
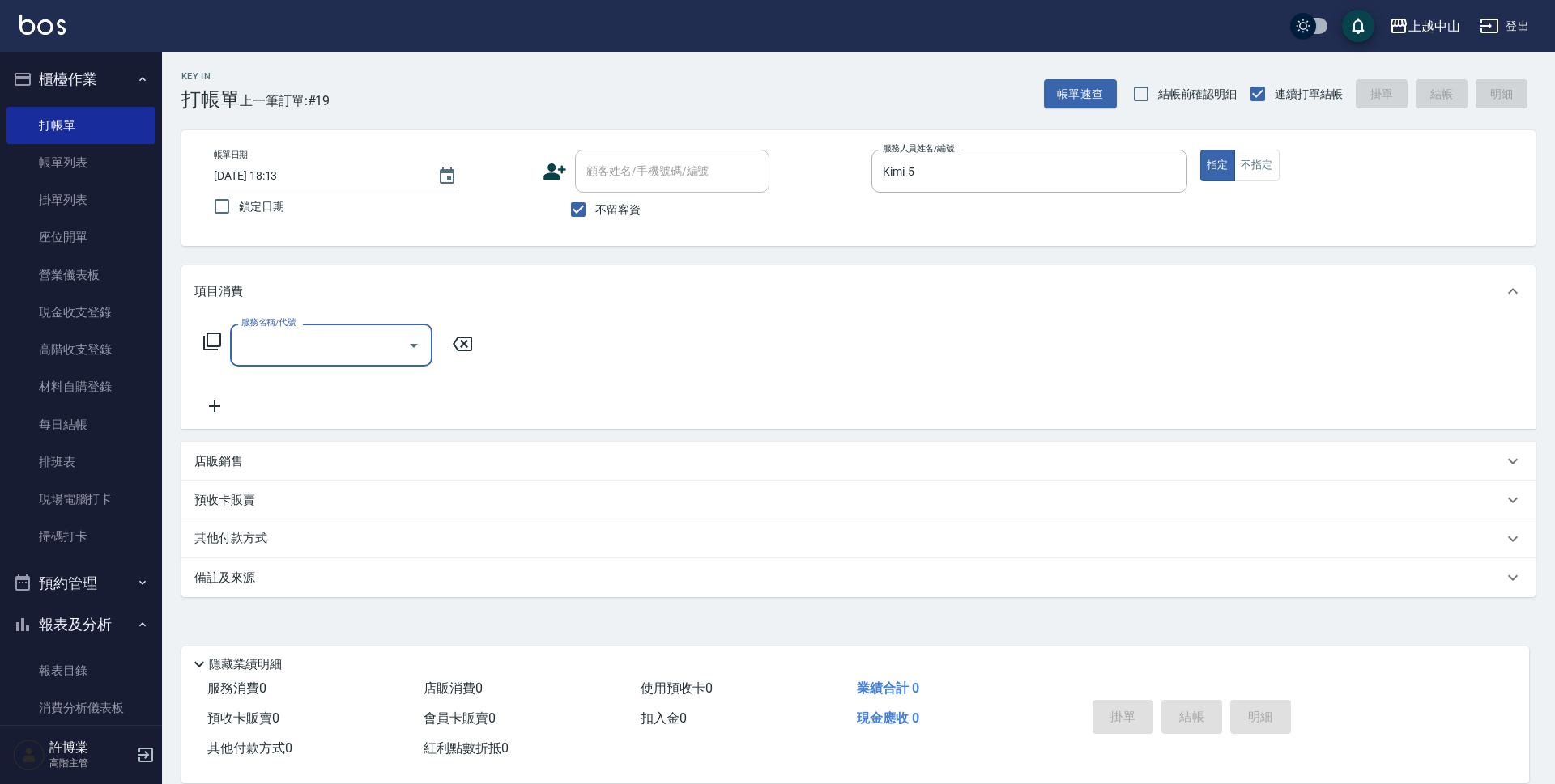
click at [220, 349] on icon at bounding box center [212, 342] width 20 height 20
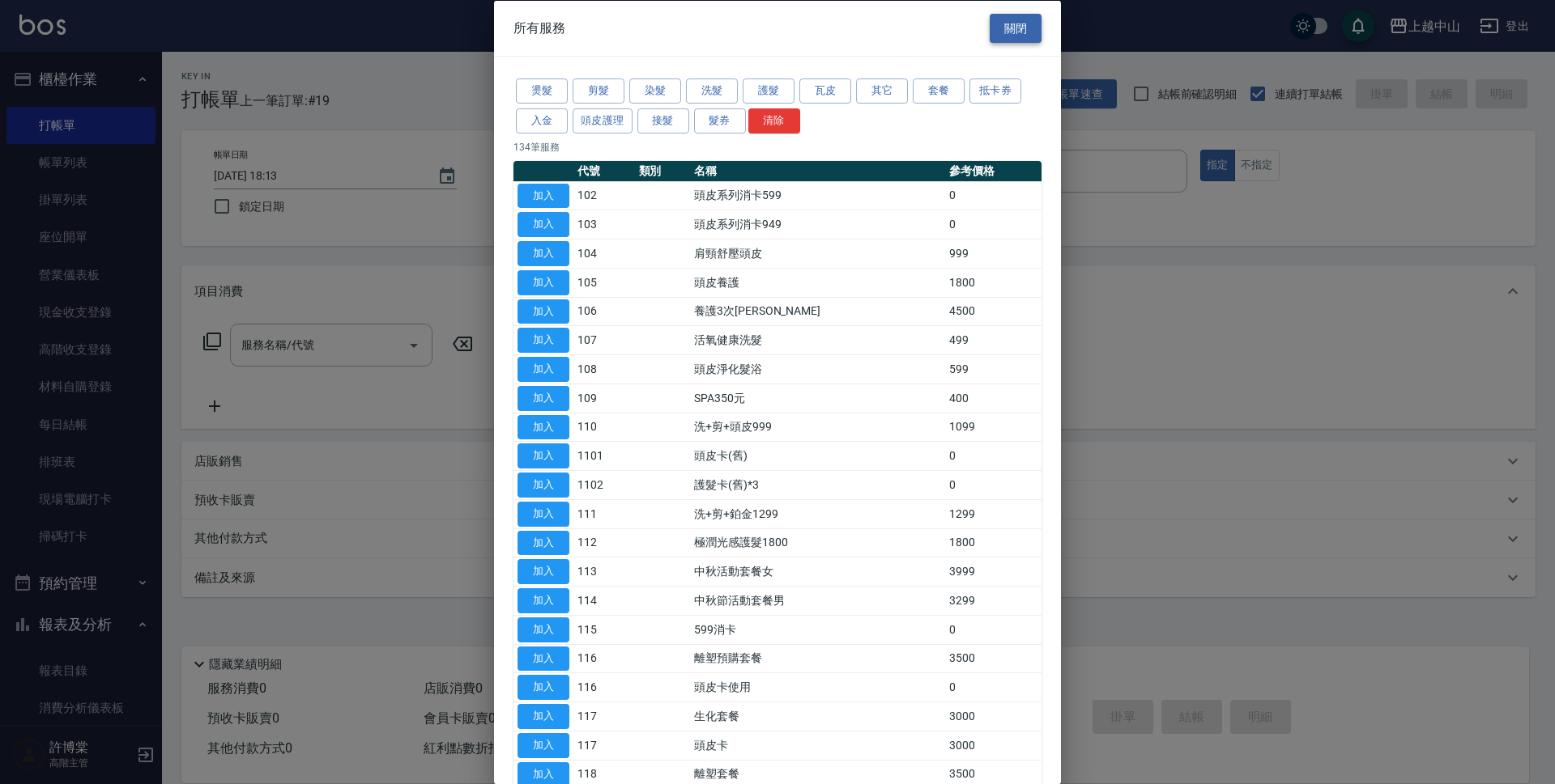
click at [1005, 20] on button "關閉" at bounding box center [1016, 28] width 52 height 30
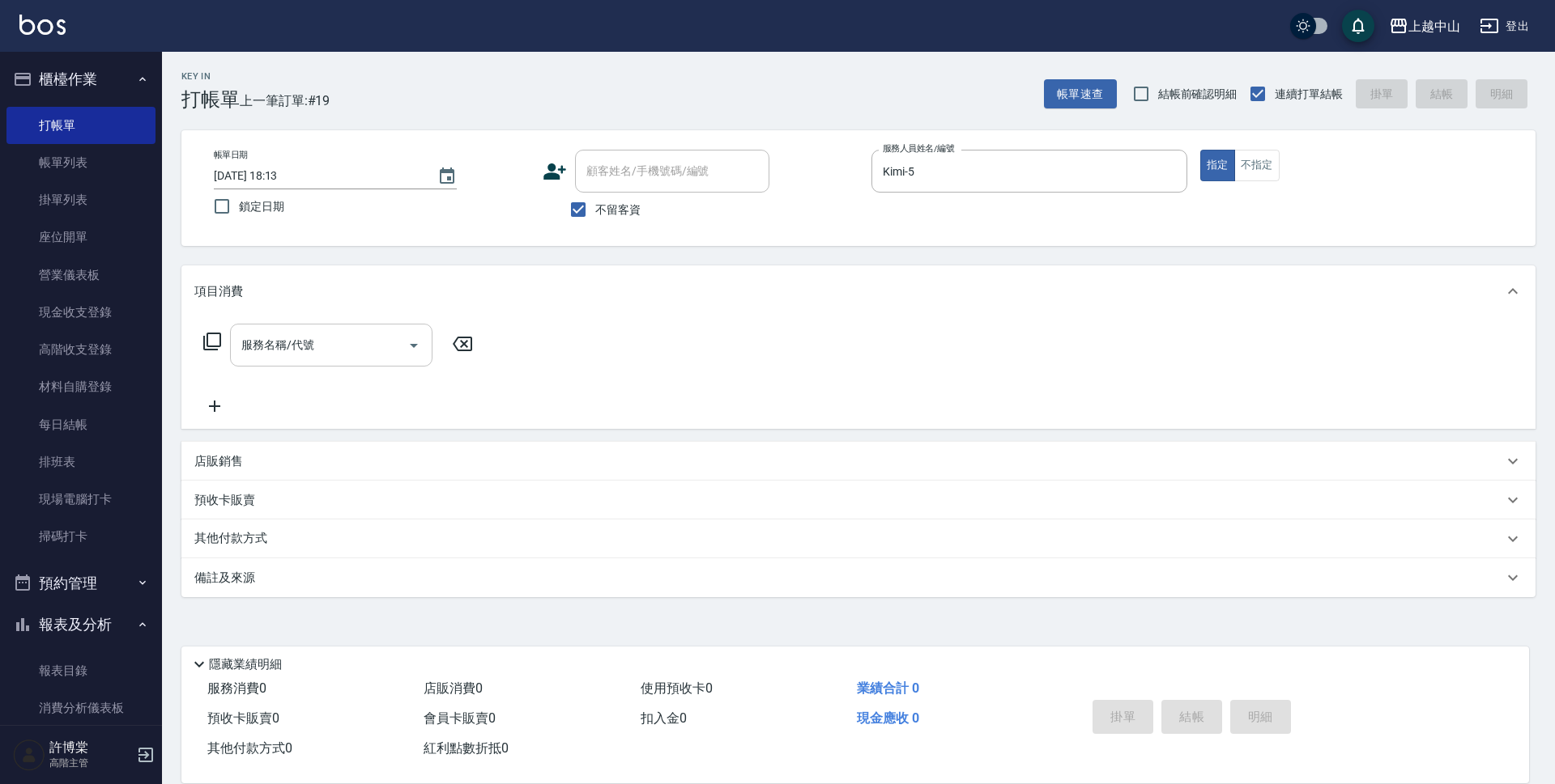
click at [357, 343] on input "服務名稱/代號" at bounding box center [319, 345] width 163 height 28
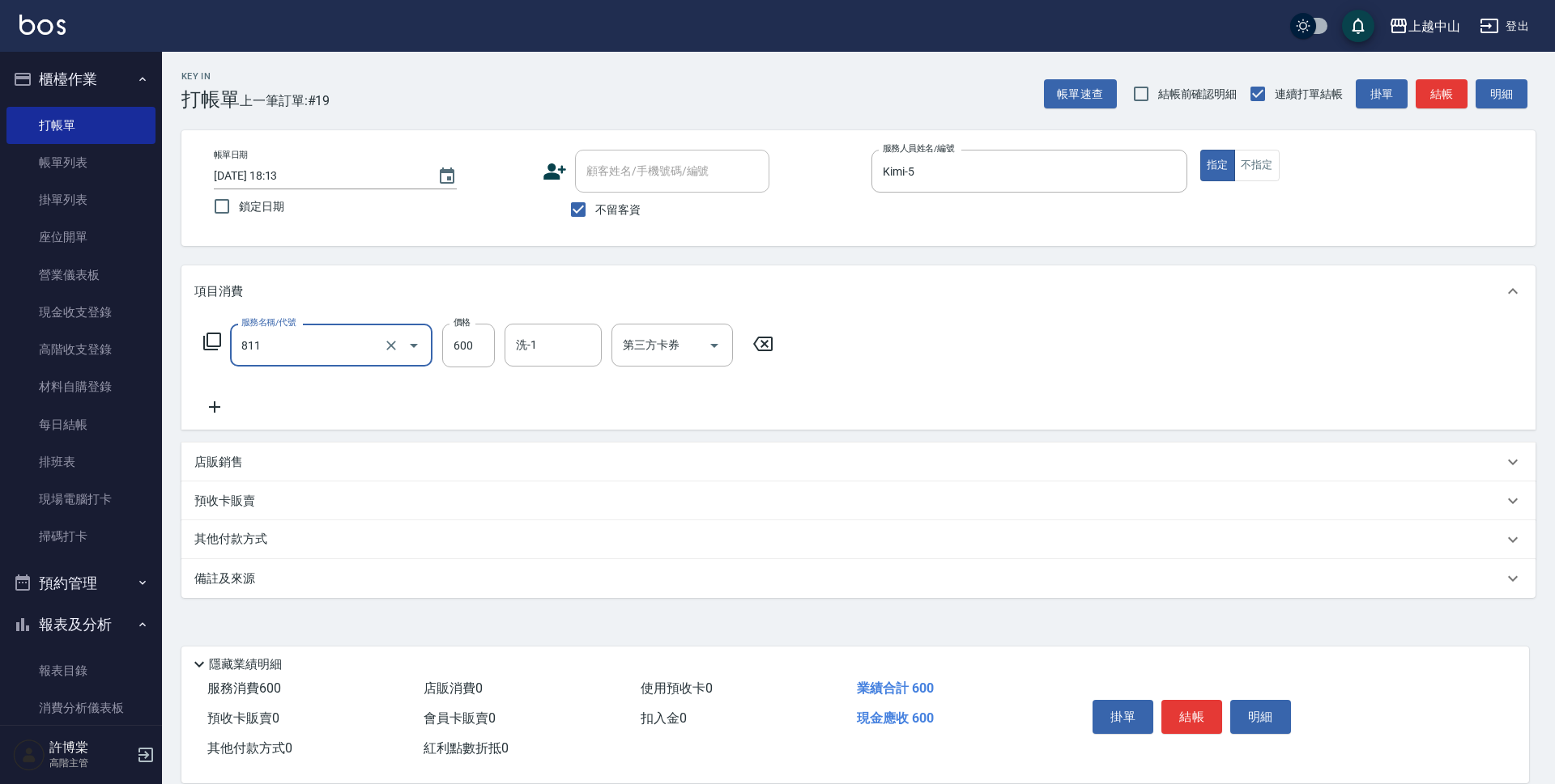
type input "洗+剪(811)"
type input "700"
type input "[PERSON_NAME]-33"
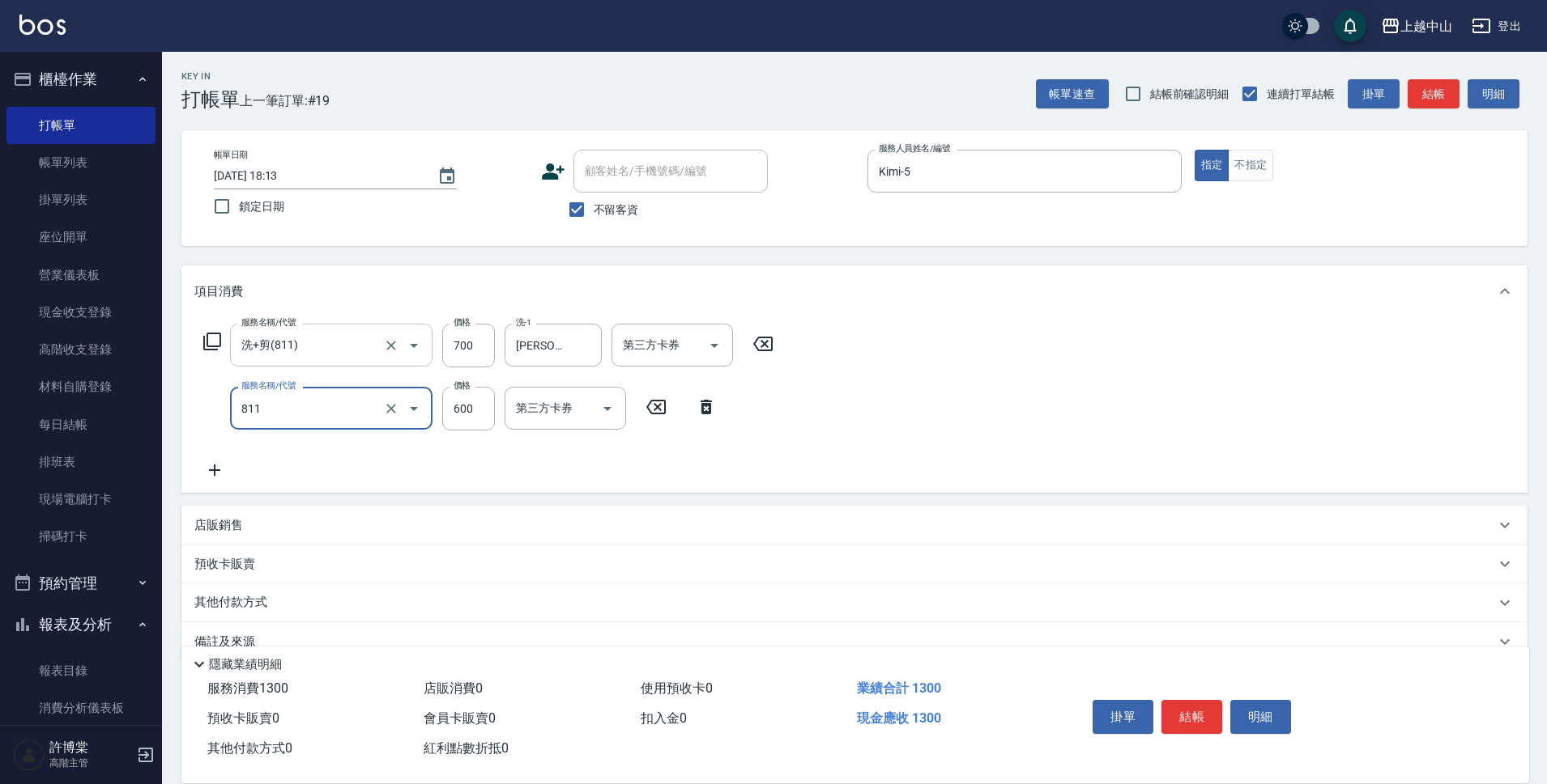
type input "洗+剪(811)"
type input "700"
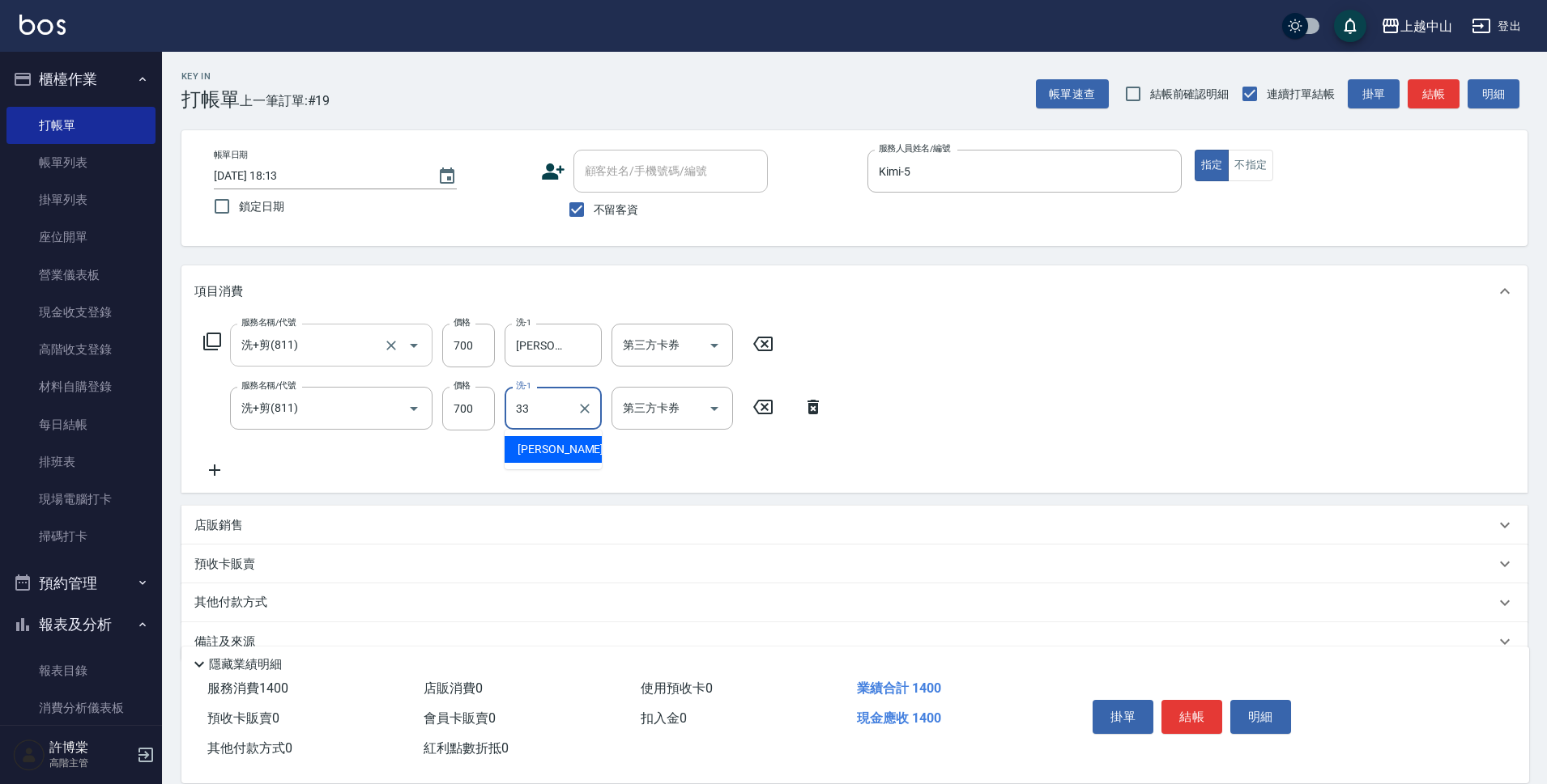
type input "[PERSON_NAME]-33"
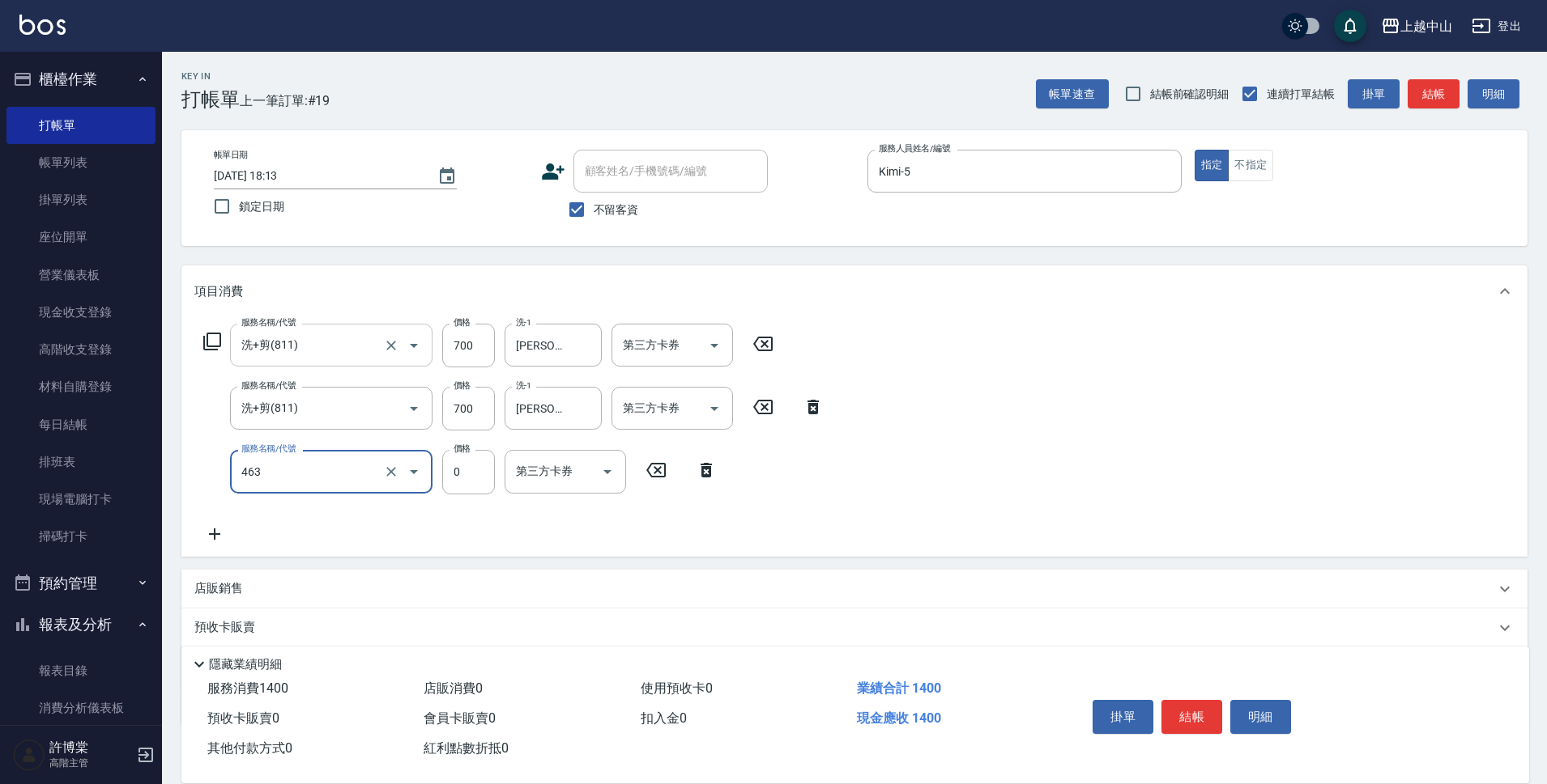
type input "護髮卡使用(463)"
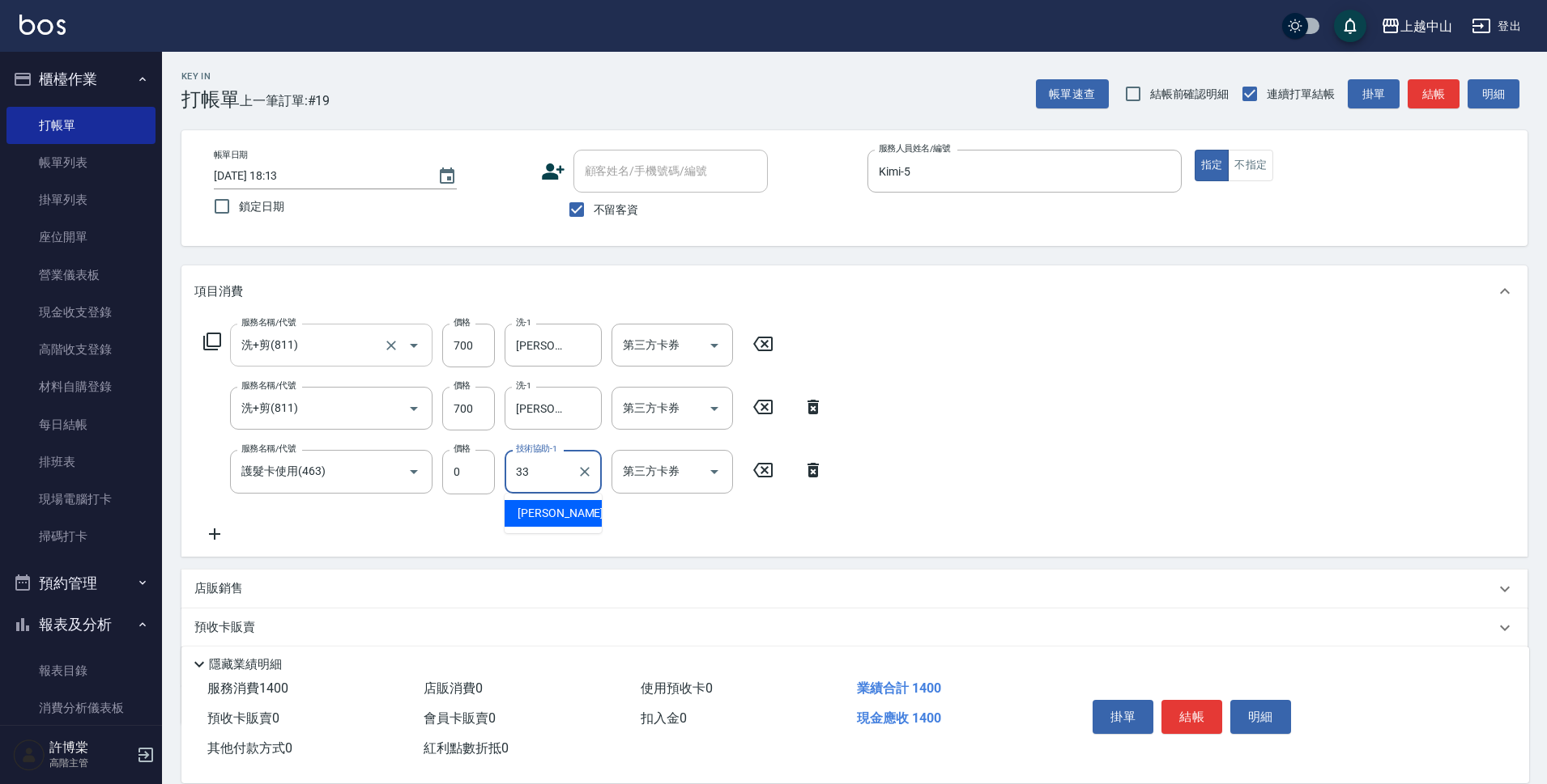
type input "[PERSON_NAME]-33"
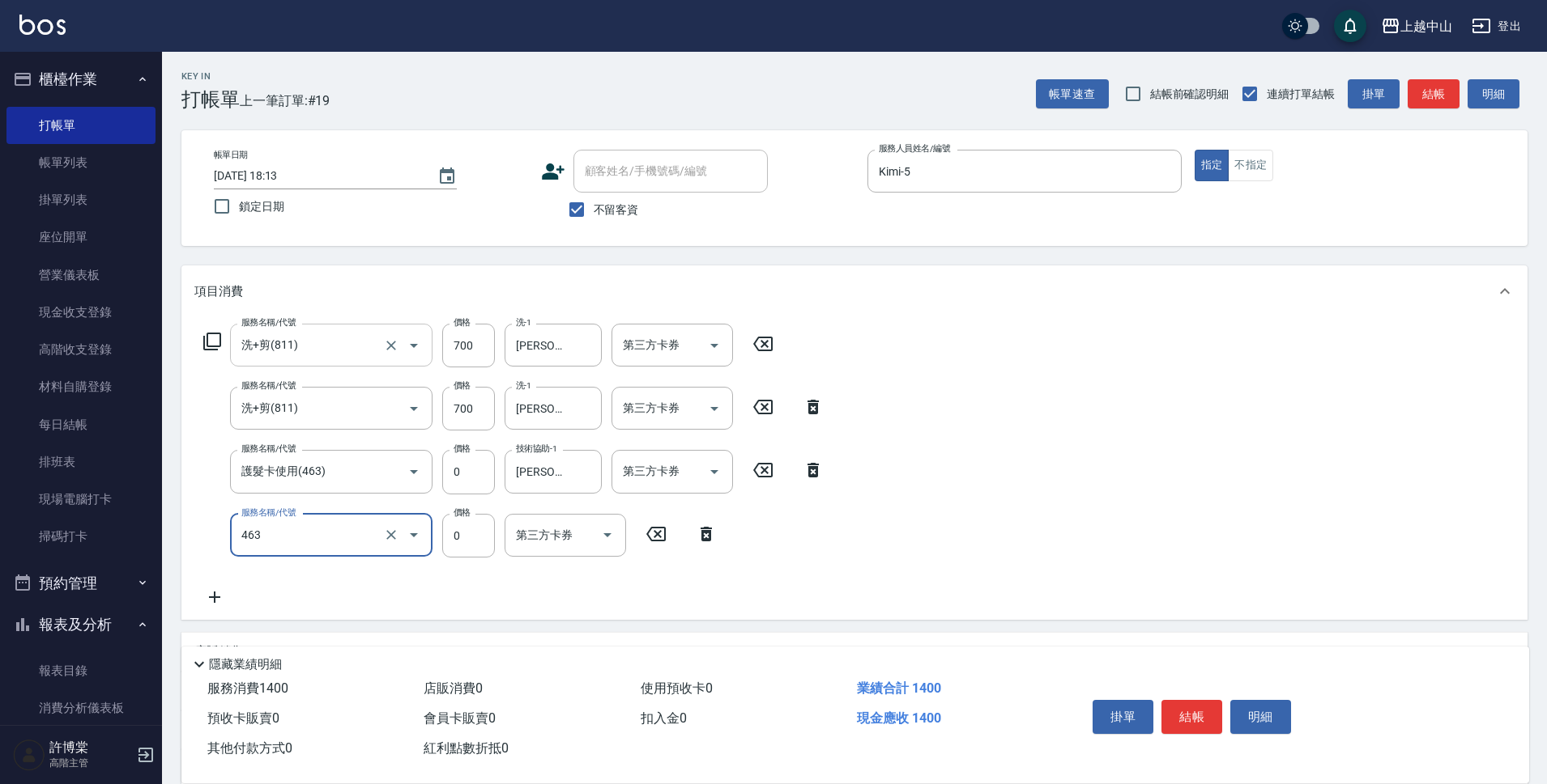
type input "護髮卡使用(463)"
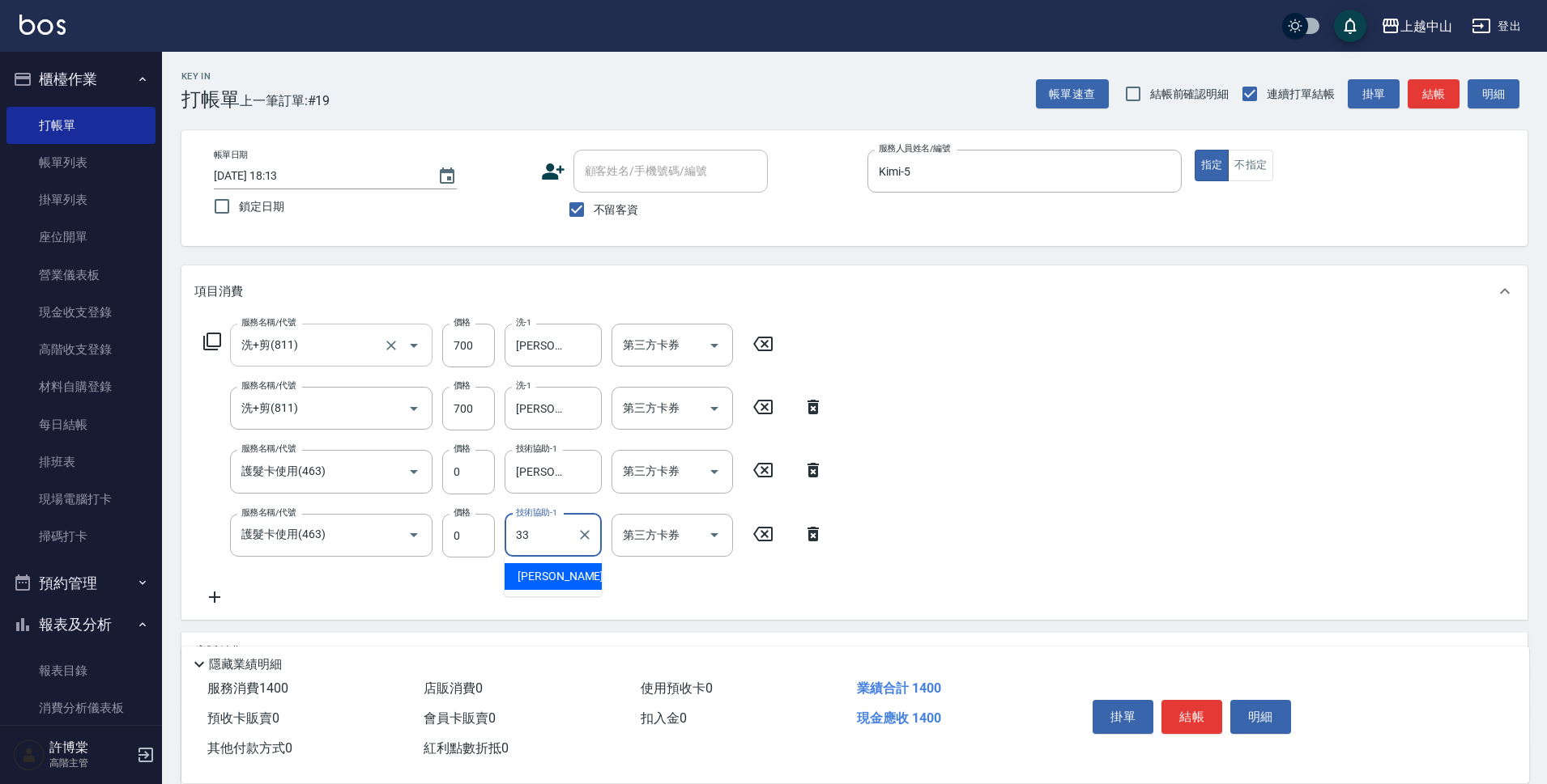
type input "333"
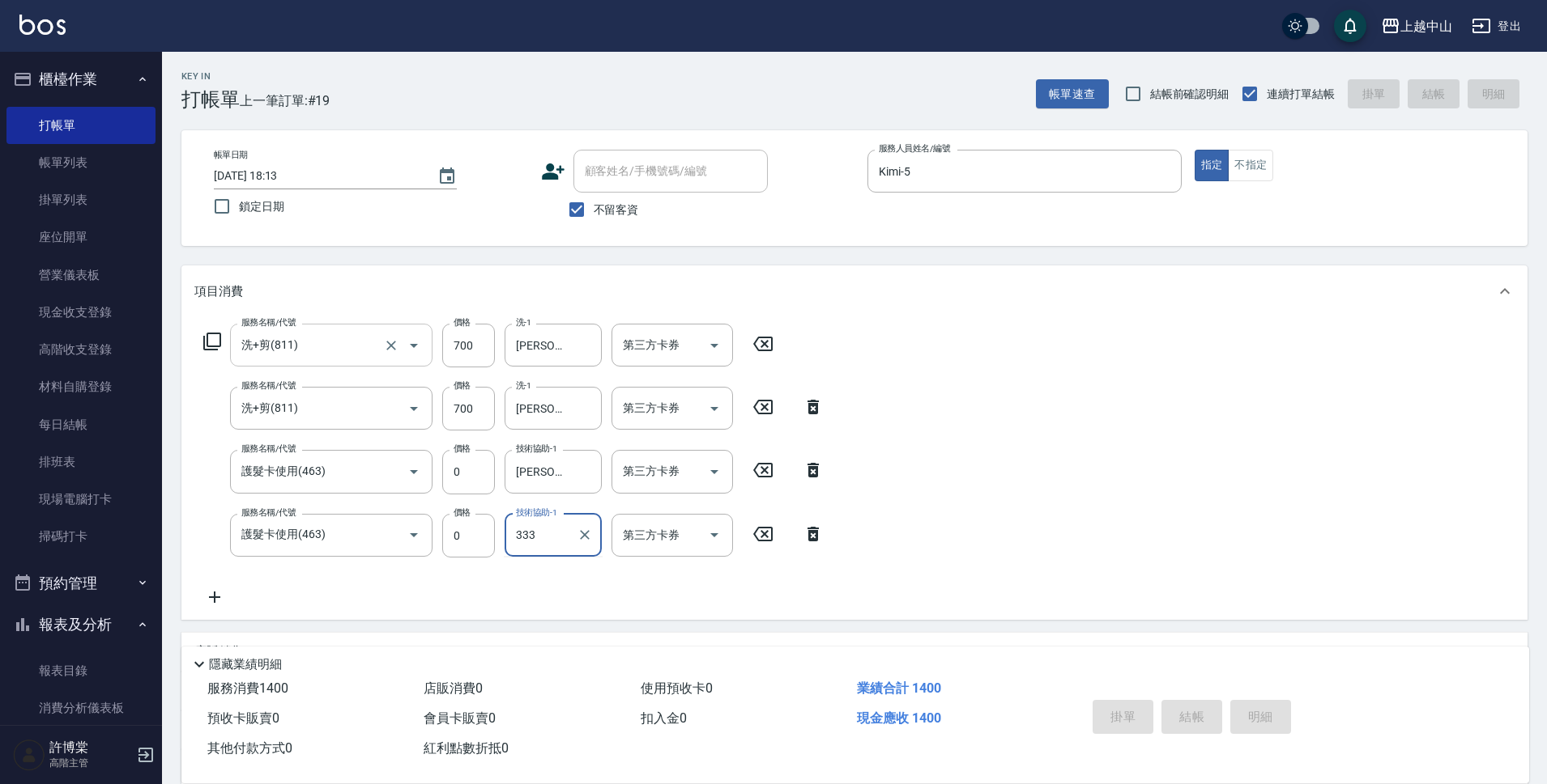
type input "[DATE] 18:14"
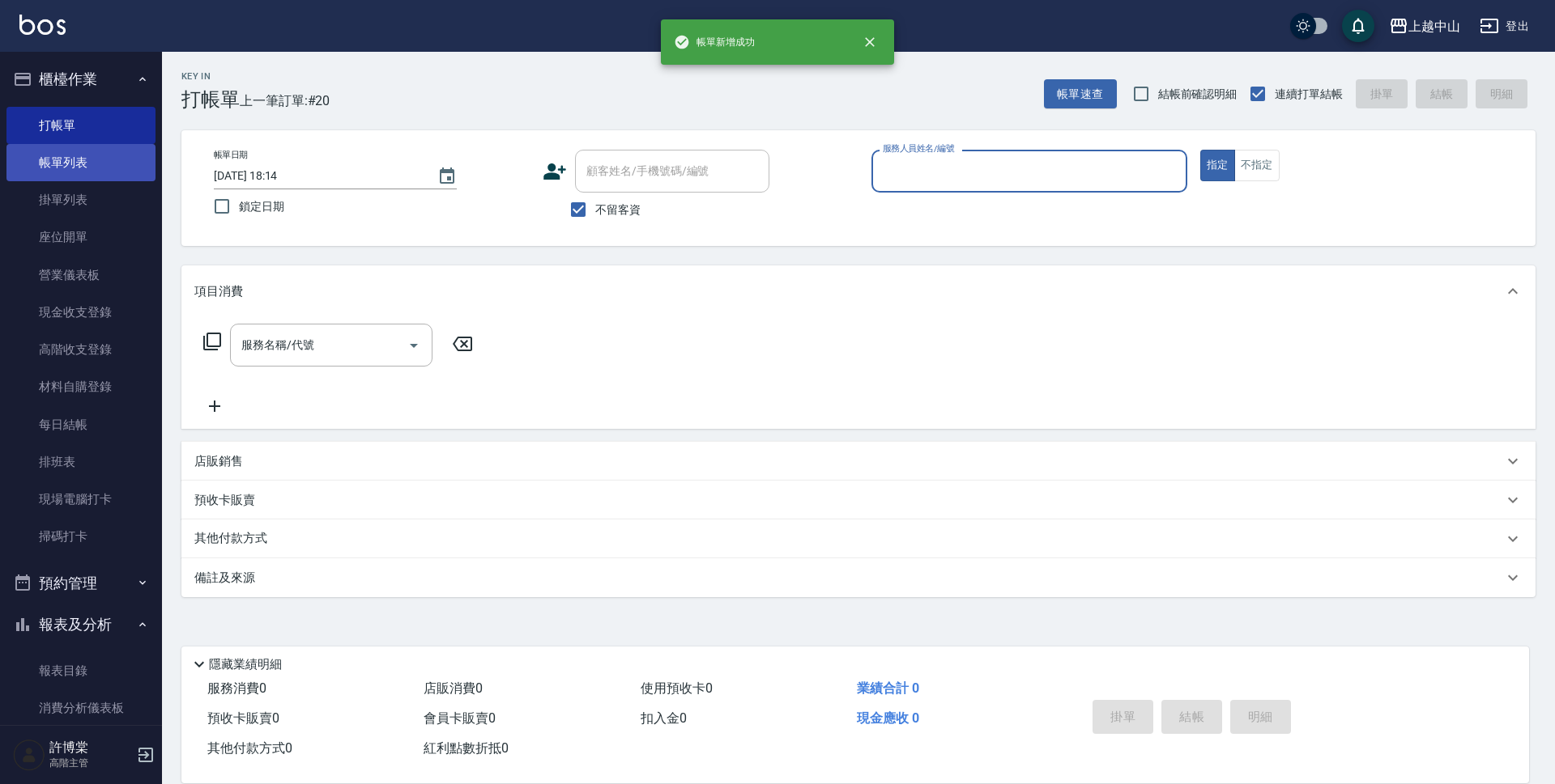
click at [102, 161] on link "帳單列表" at bounding box center [82, 162] width 150 height 37
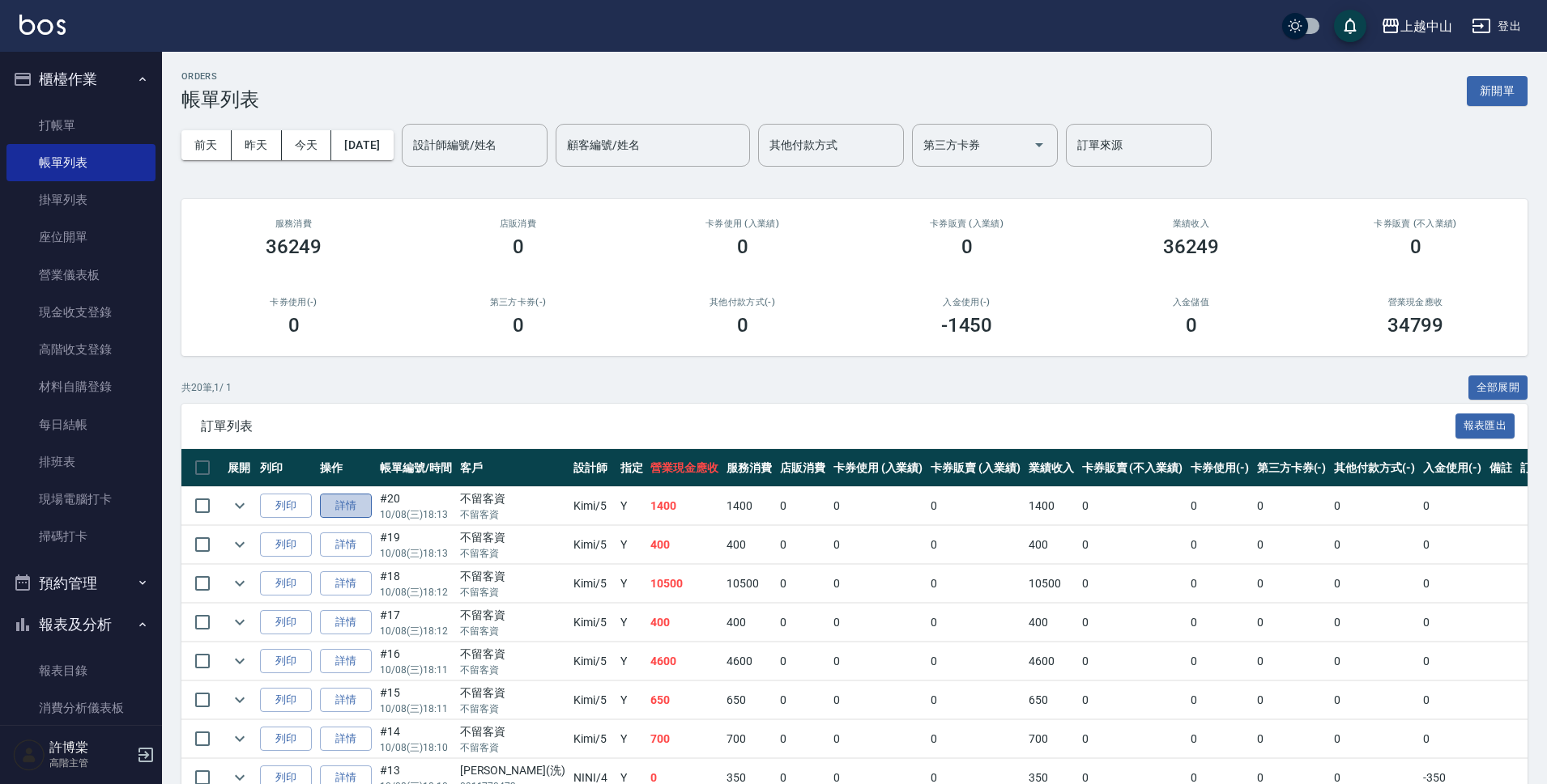
click at [341, 499] on link "詳情" at bounding box center [346, 506] width 52 height 25
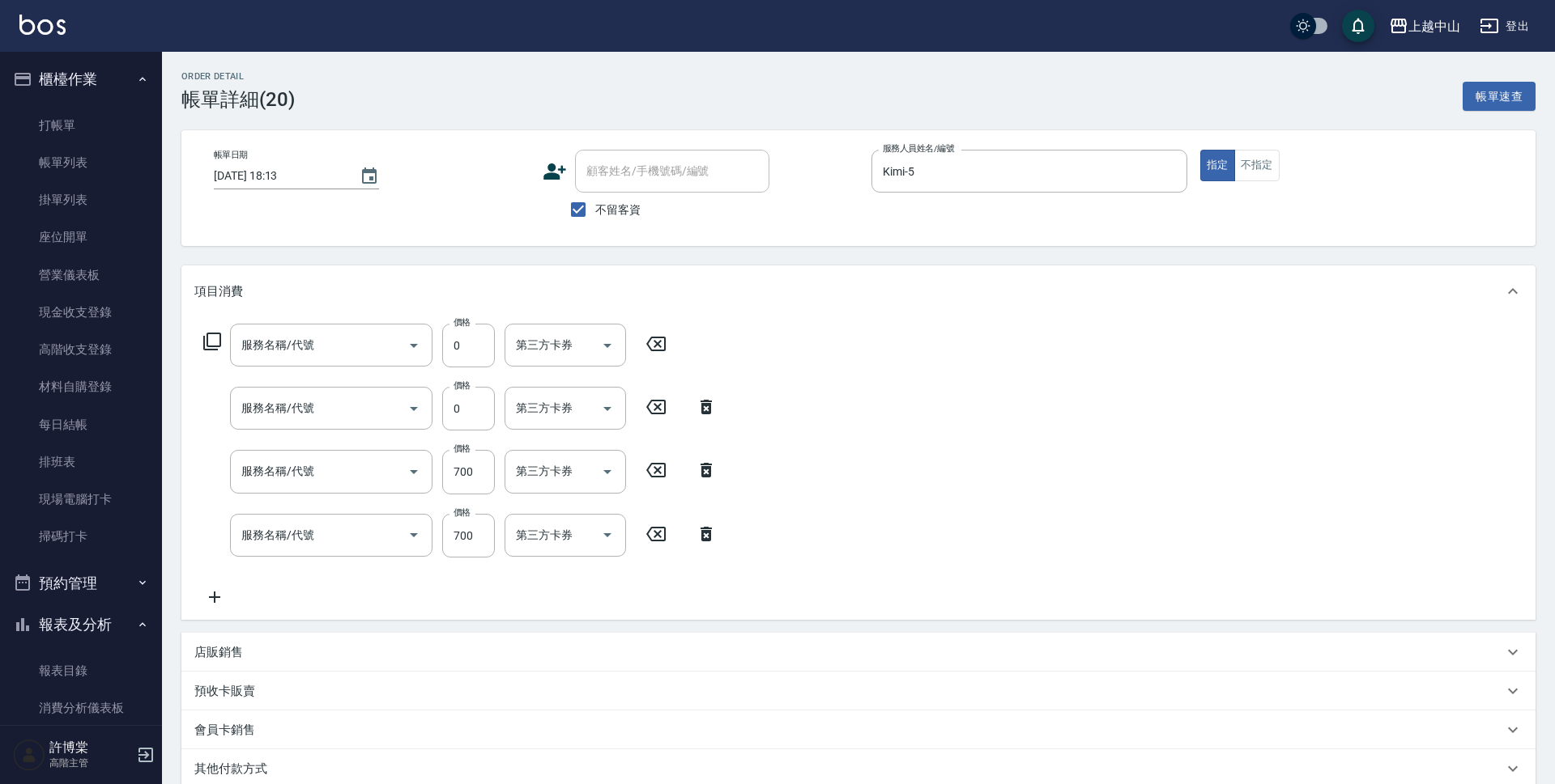
type input "[DATE] 18:13"
checkbox input "true"
type input "Kimi-5"
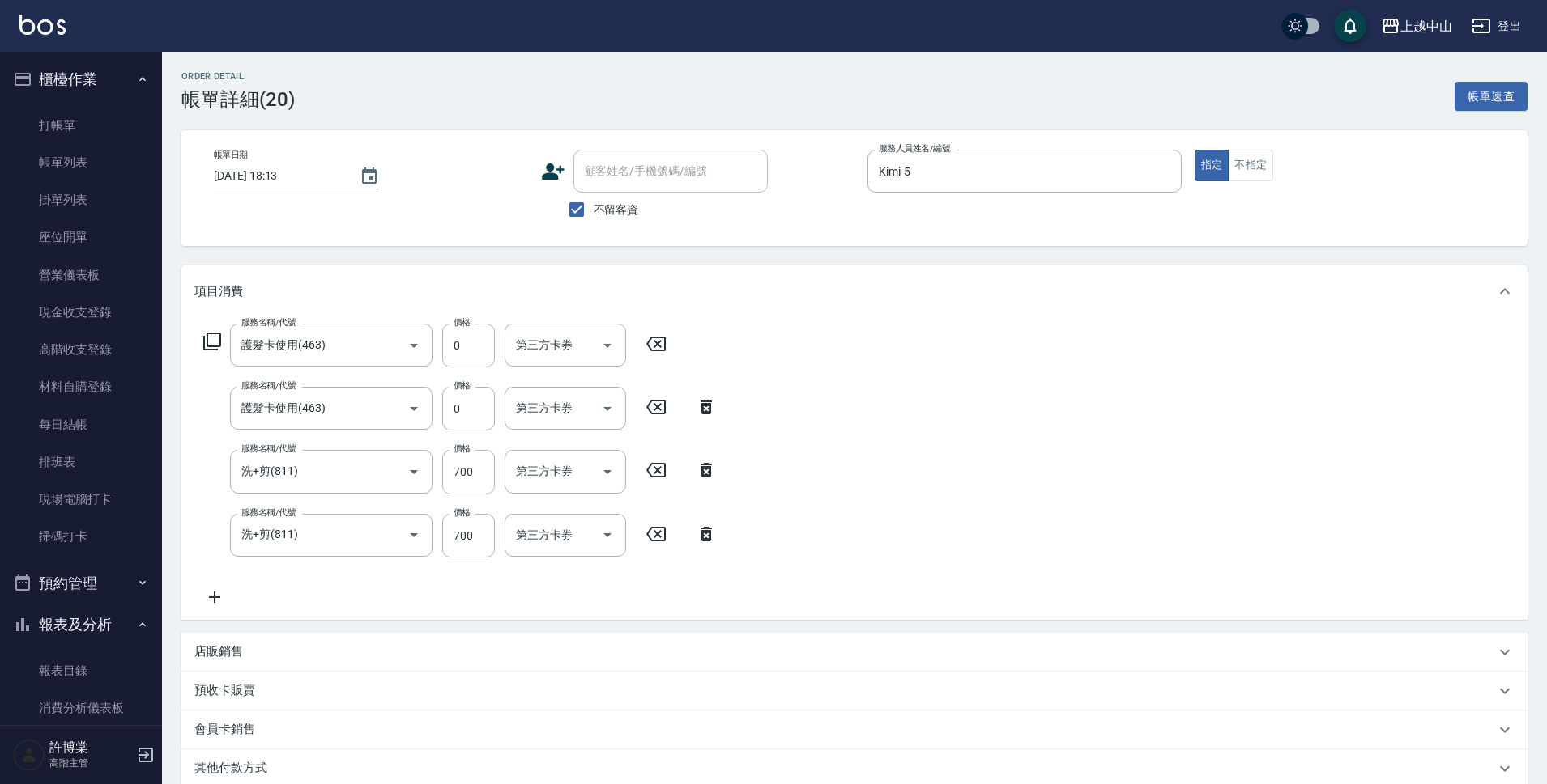
type input "護髮卡使用(463)"
type input "洗+剪(811)"
click at [549, 357] on input "技術協助-1" at bounding box center [553, 345] width 83 height 28
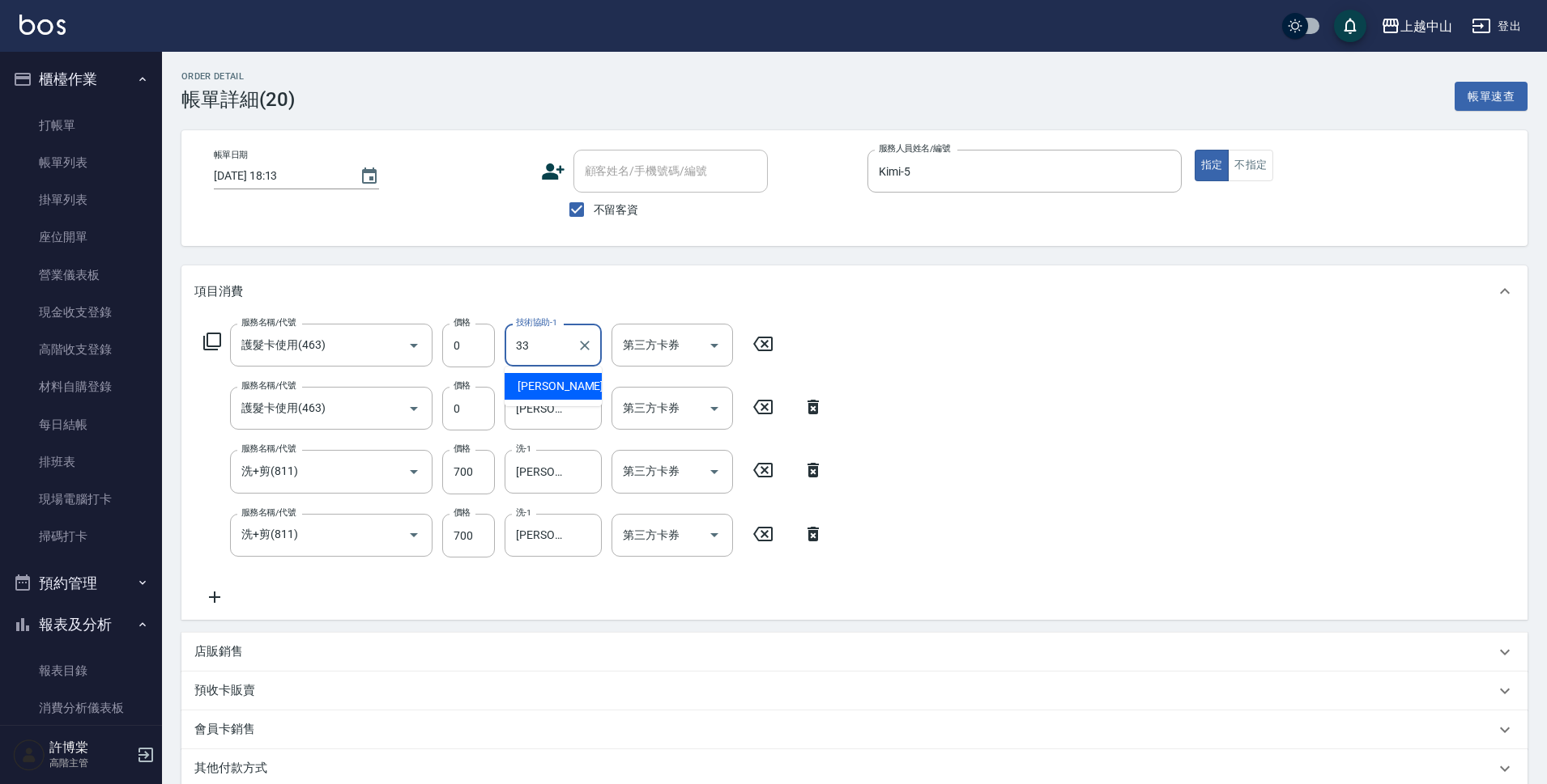
type input "[PERSON_NAME]-33"
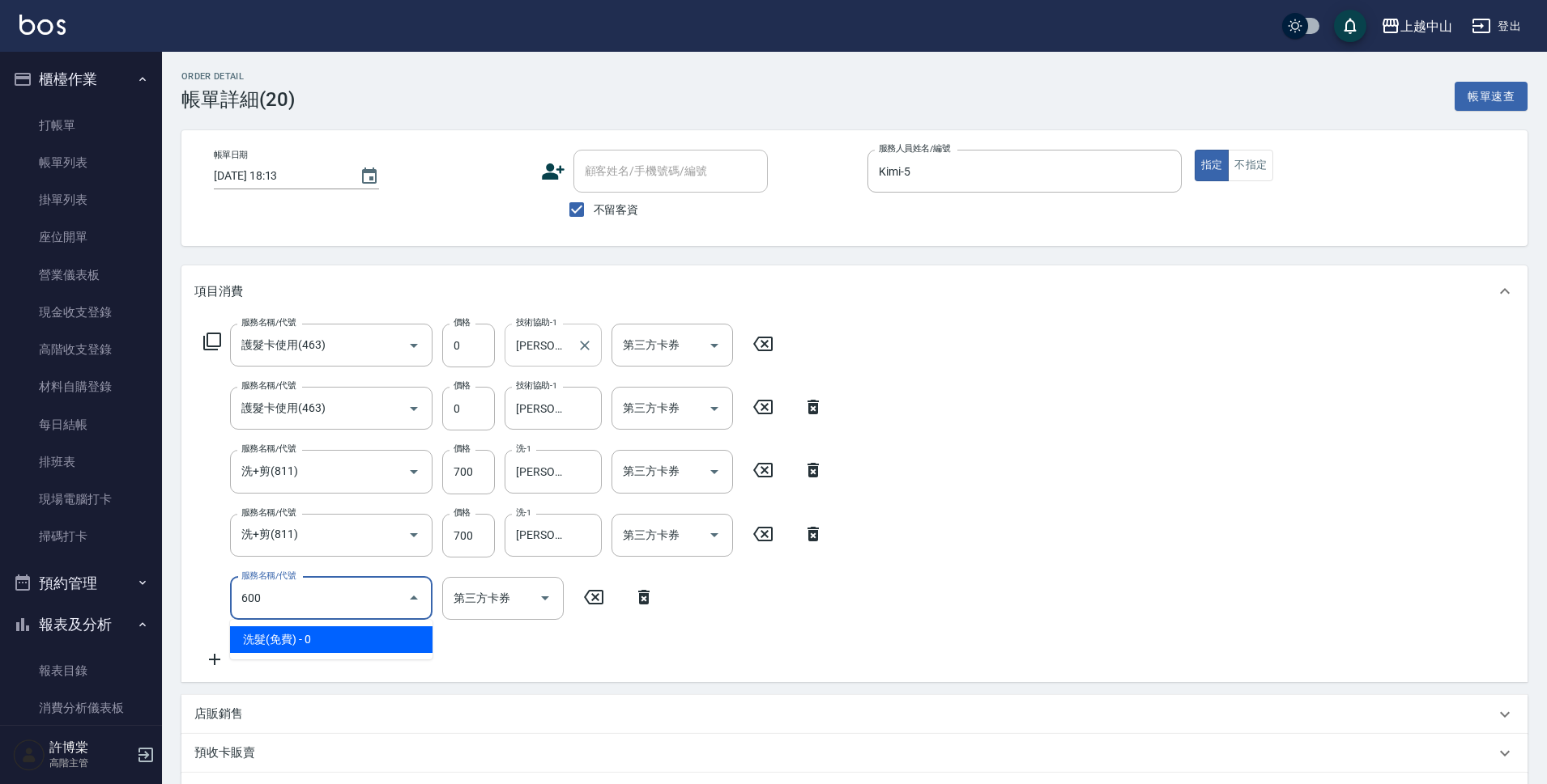
type input "洗髮(免費)(600)"
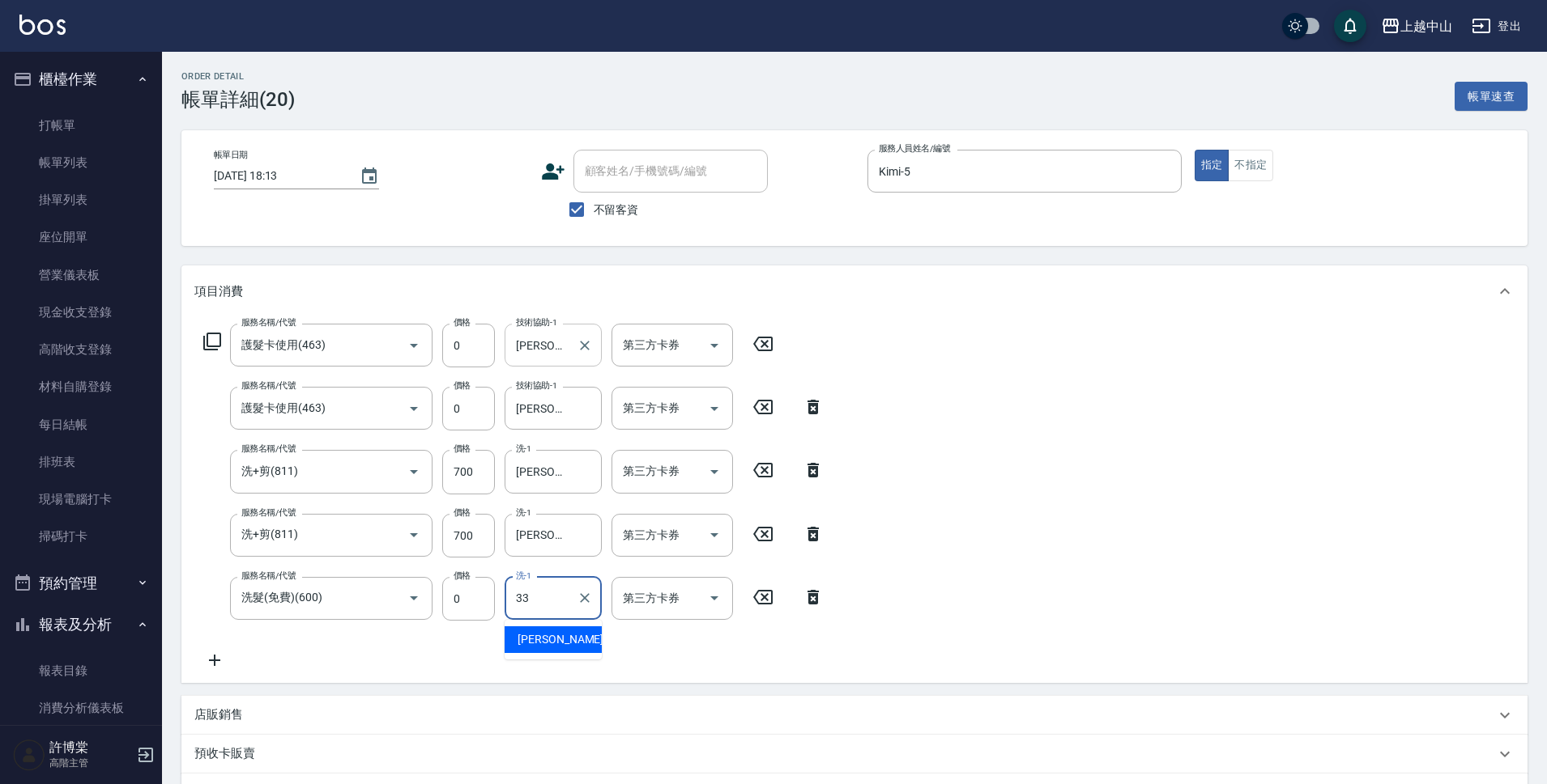
type input "[PERSON_NAME]-33"
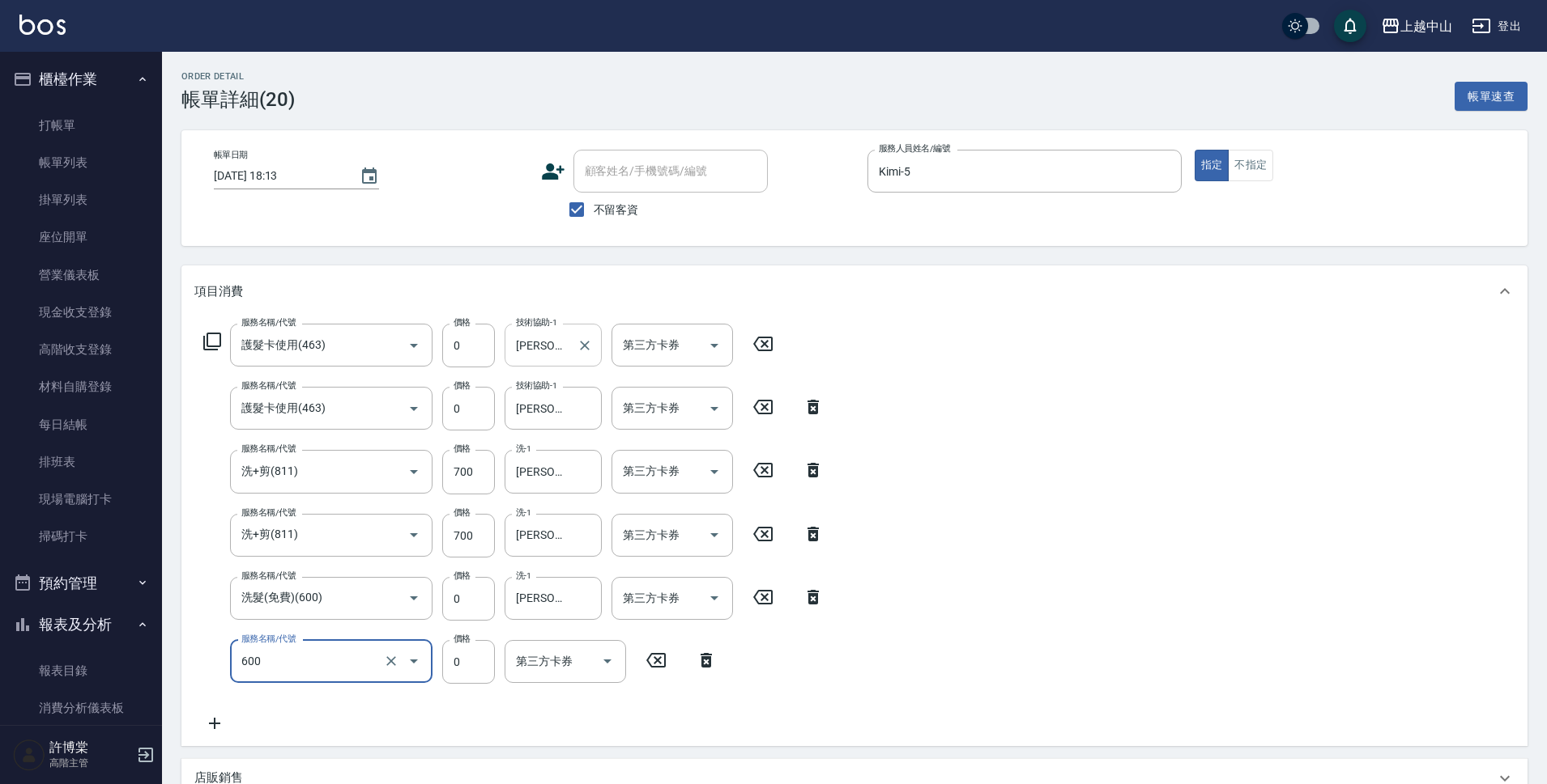
type input "洗髮(免費)(600)"
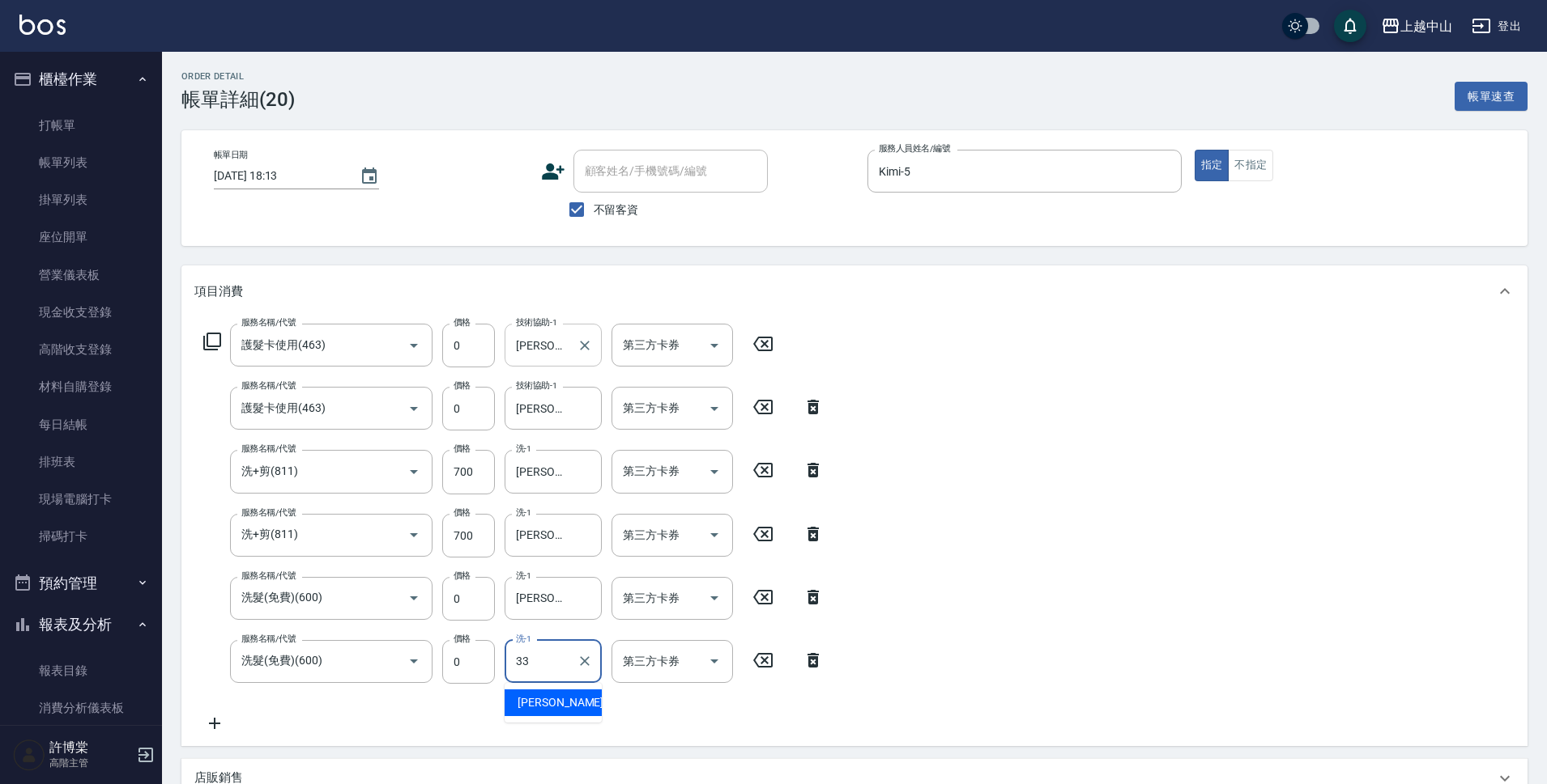
type input "[PERSON_NAME]-33"
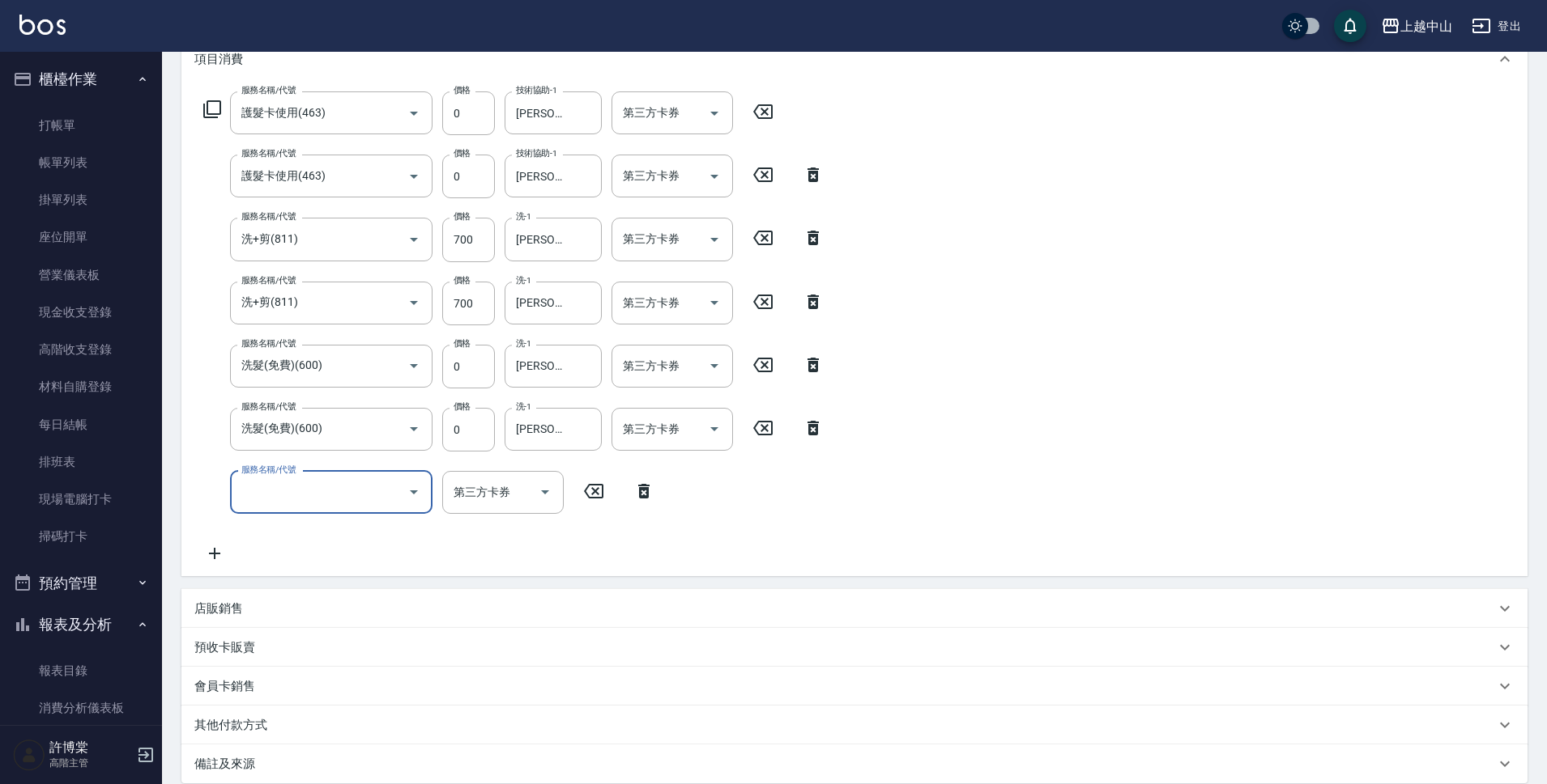
scroll to position [324, 0]
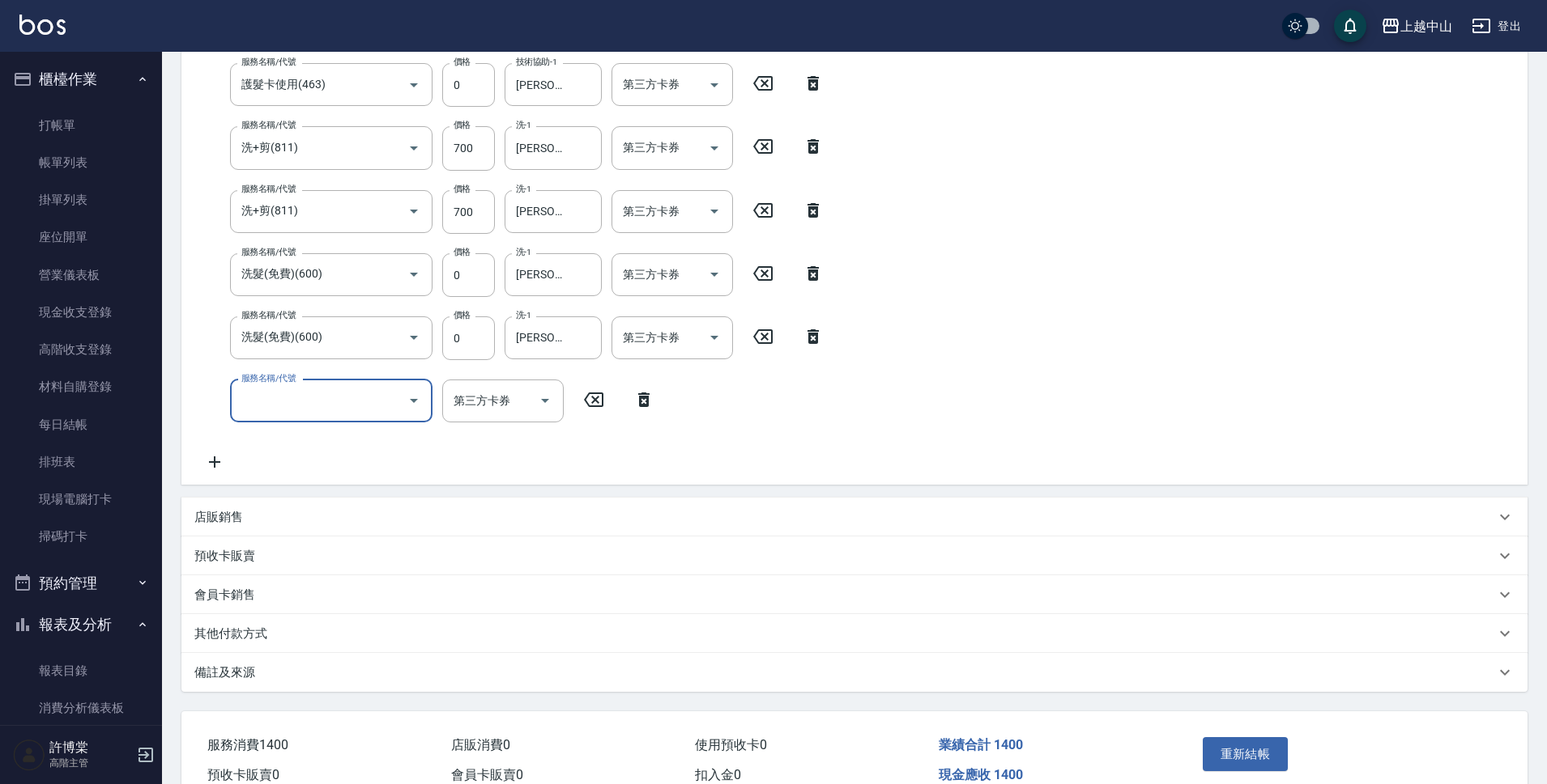
click at [1242, 752] on button "重新結帳" at bounding box center [1246, 754] width 86 height 34
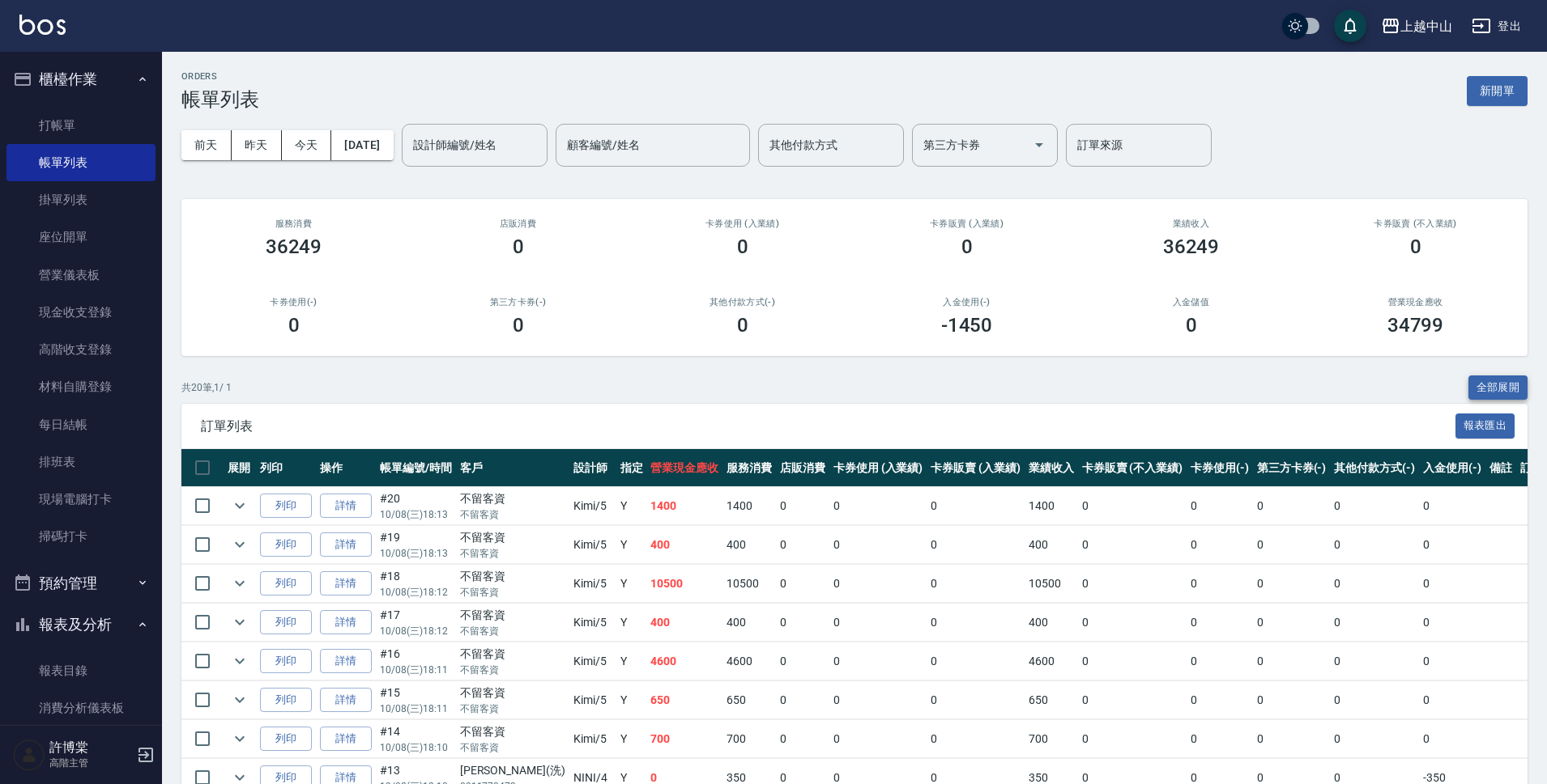
click at [1484, 390] on button "全部展開" at bounding box center [1498, 388] width 60 height 25
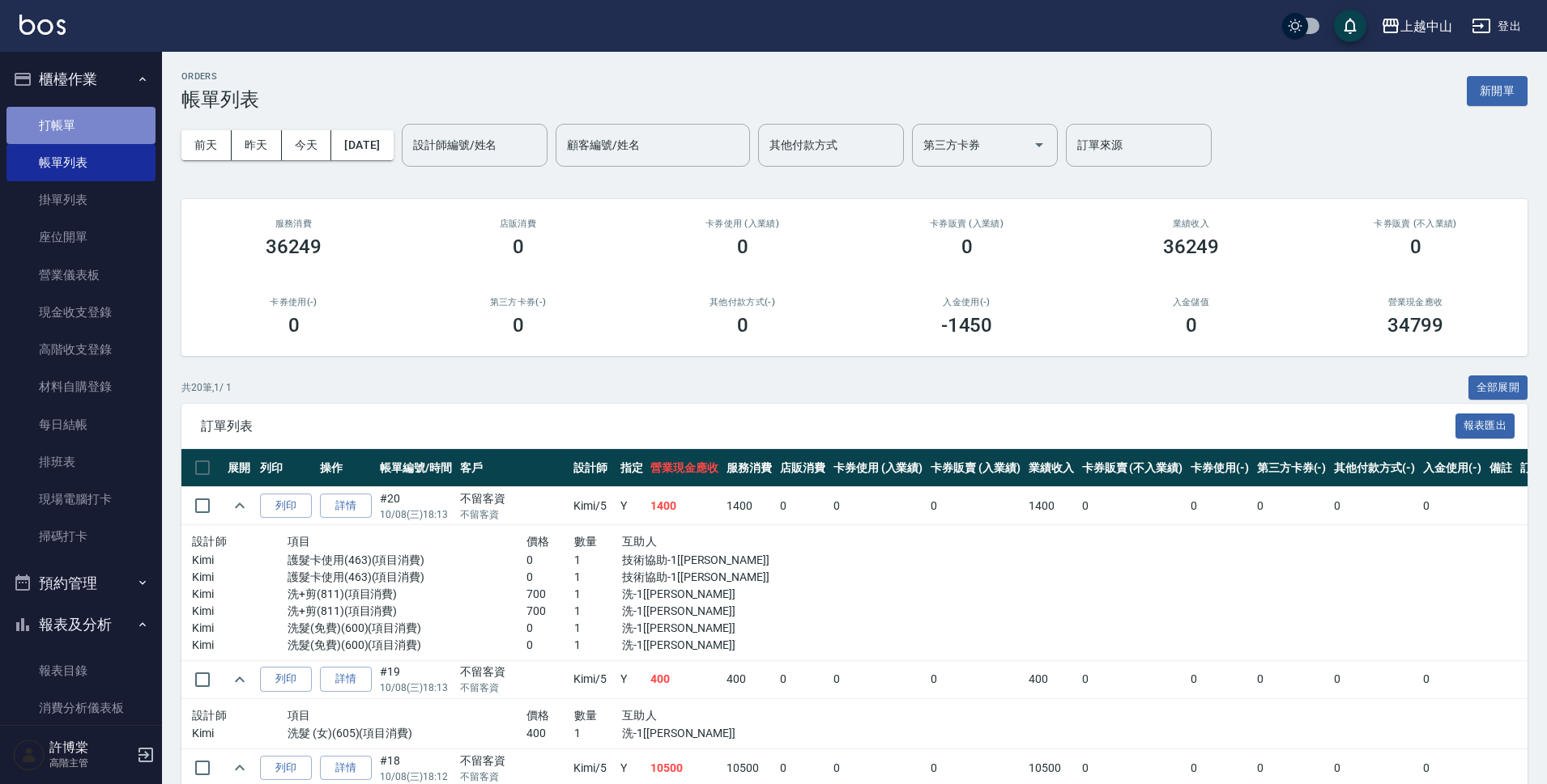
click at [122, 114] on link "打帳單" at bounding box center [82, 125] width 150 height 37
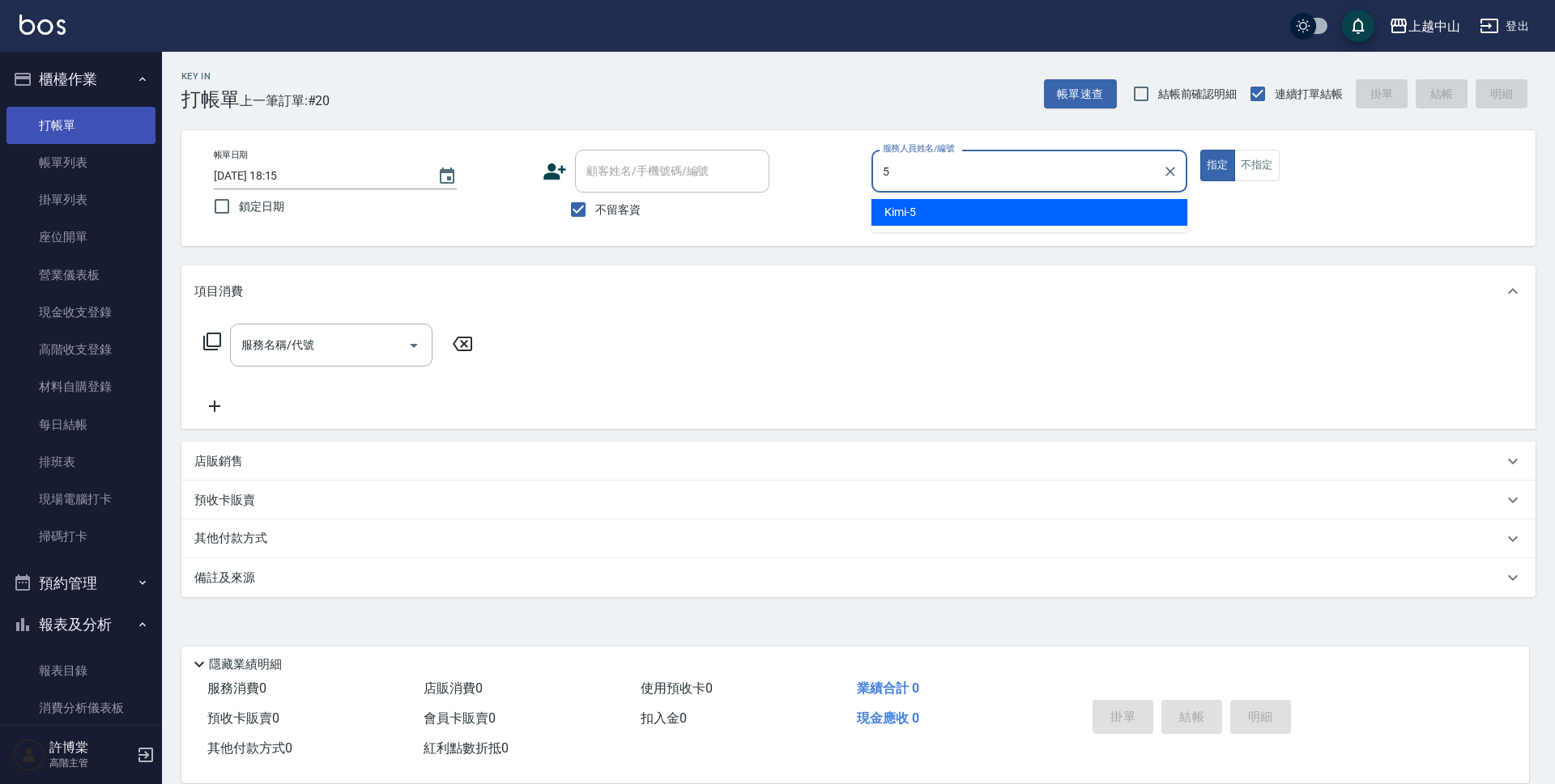
type input "Kimi-5"
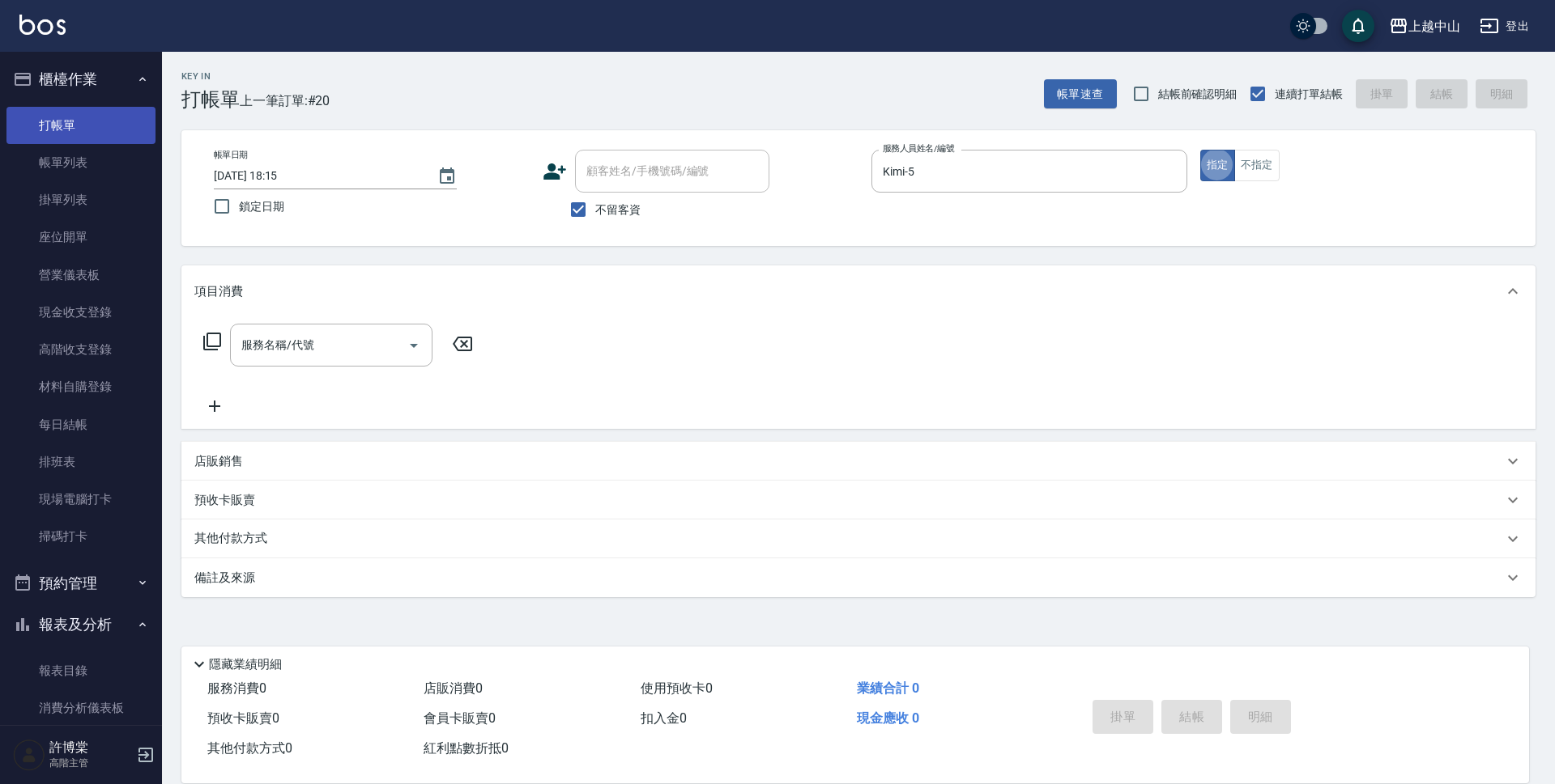
type button "true"
type input "洗髮 (女)(605)"
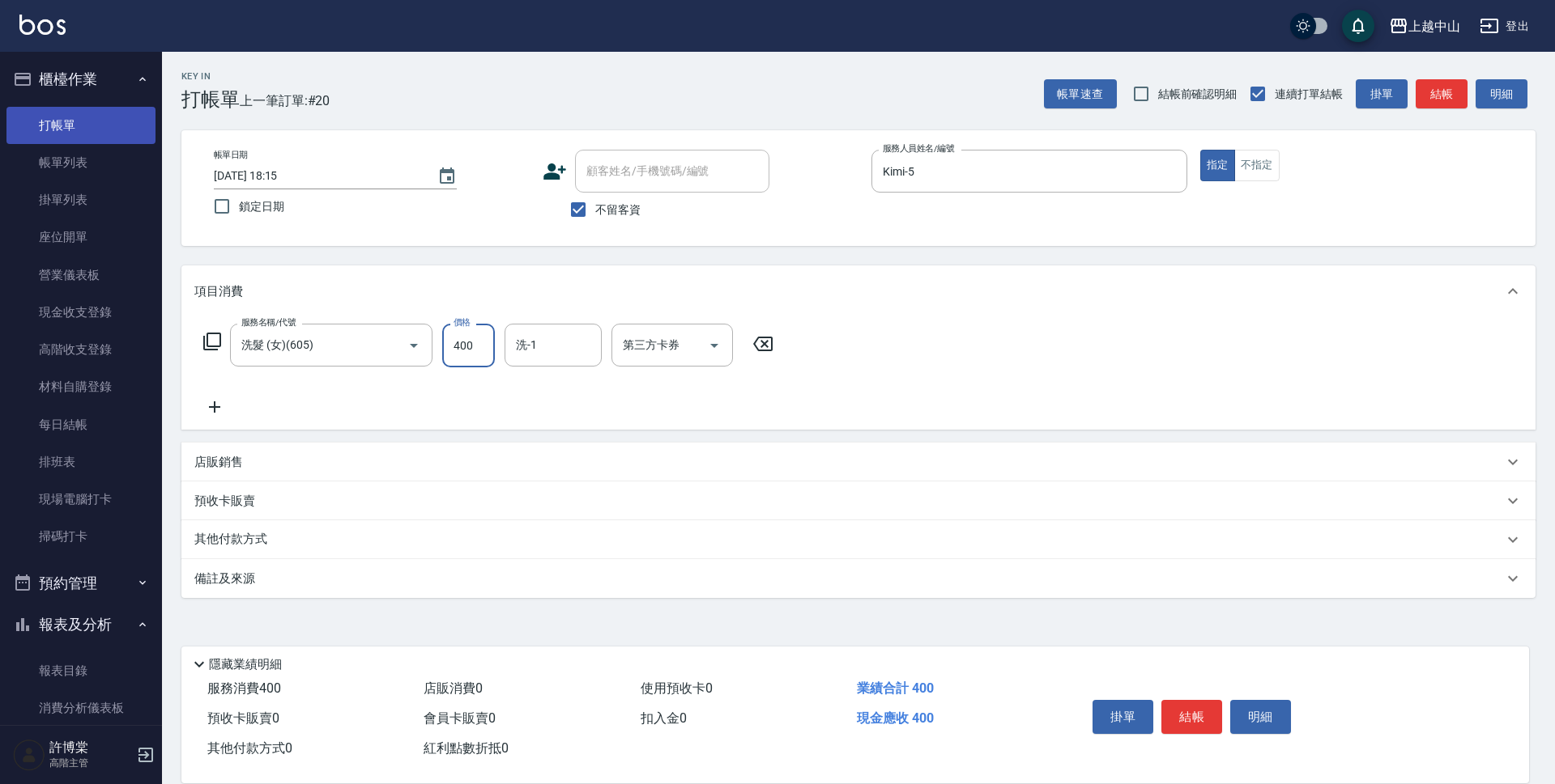
type input "400"
click at [774, 340] on icon at bounding box center [763, 345] width 41 height 20
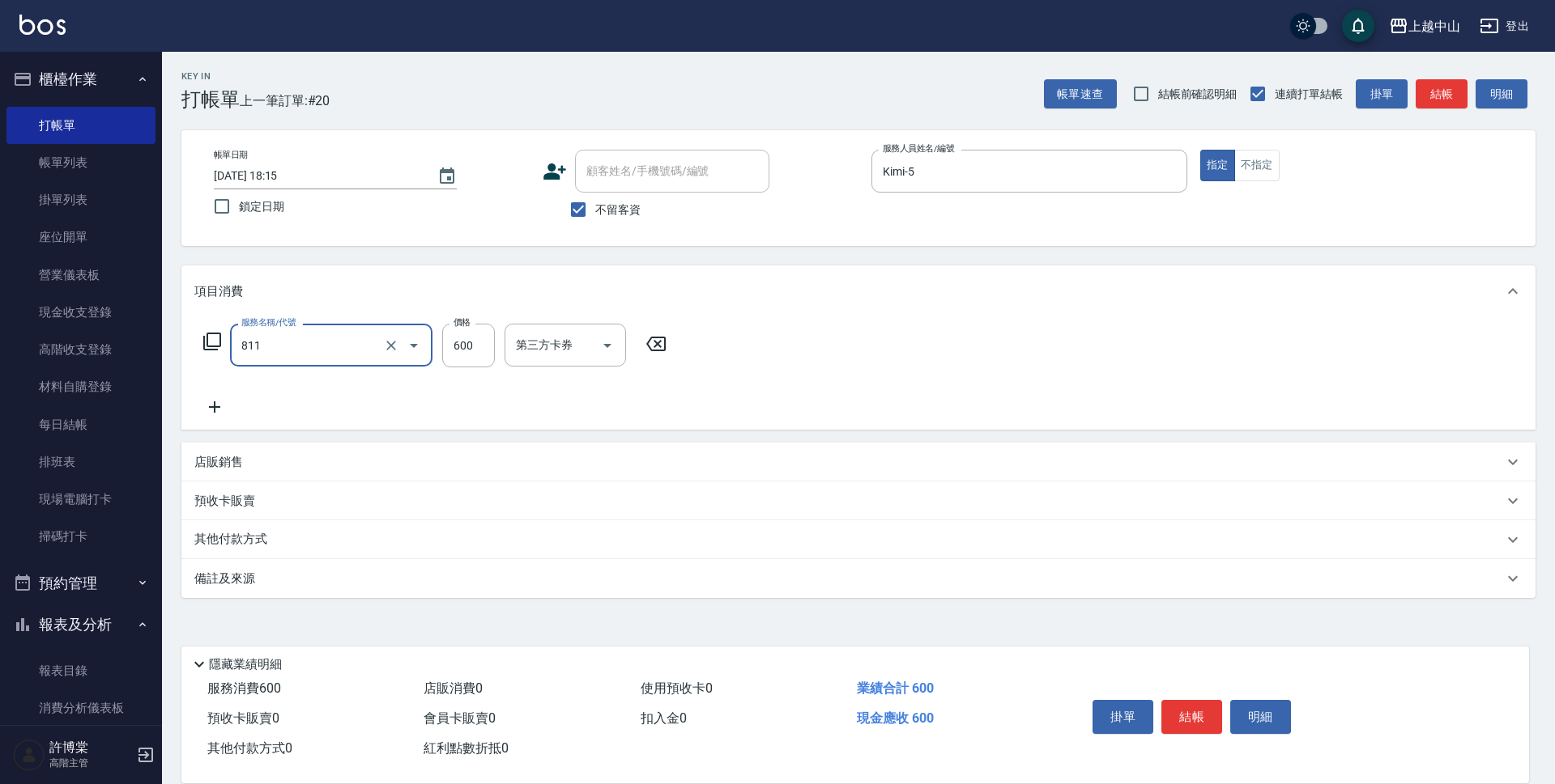
type input "洗+剪(811)"
type input "400"
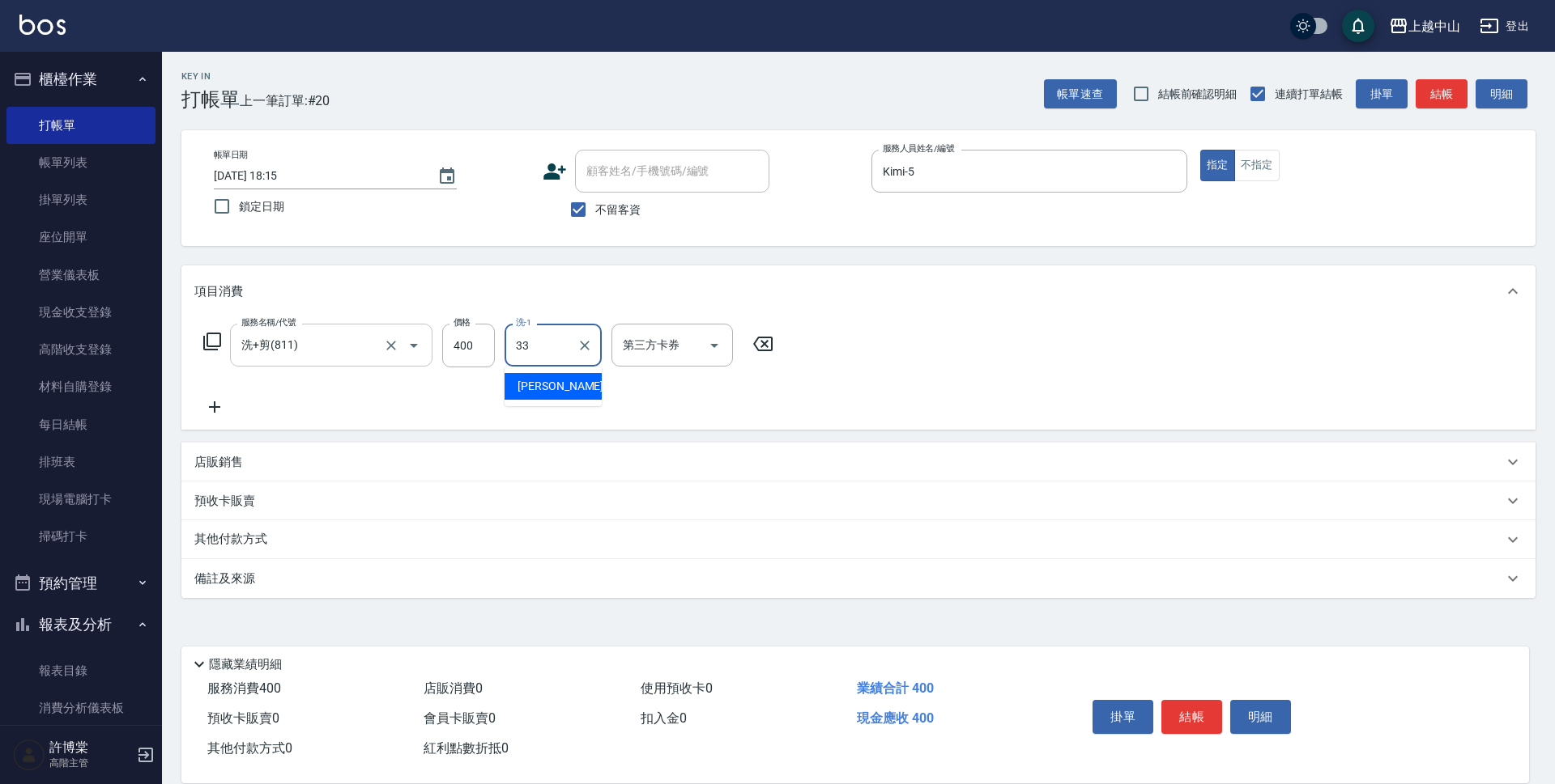
type input "[PERSON_NAME]-33"
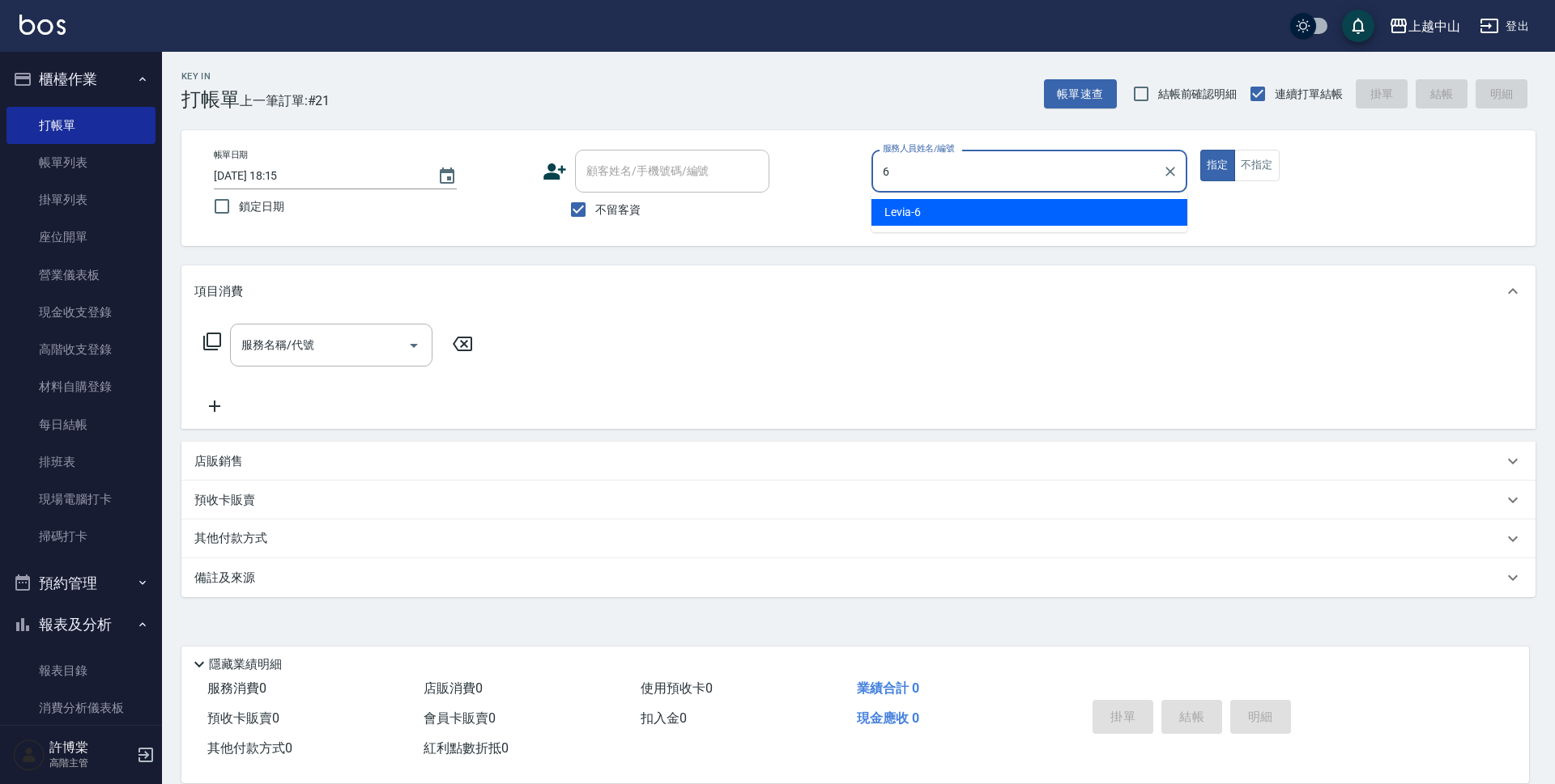
type input "Levia-6"
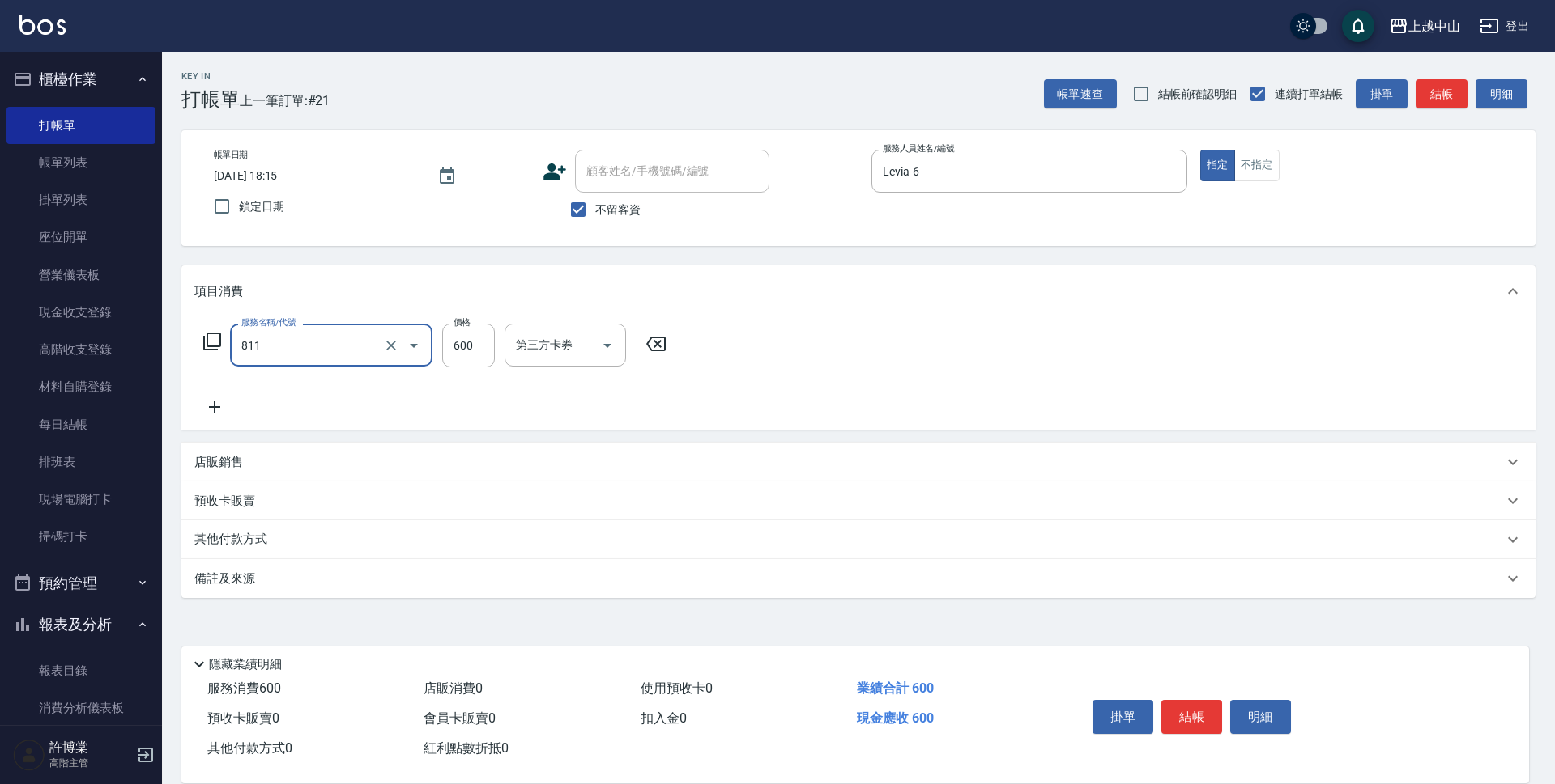
type input "洗+剪(811)"
type input "390"
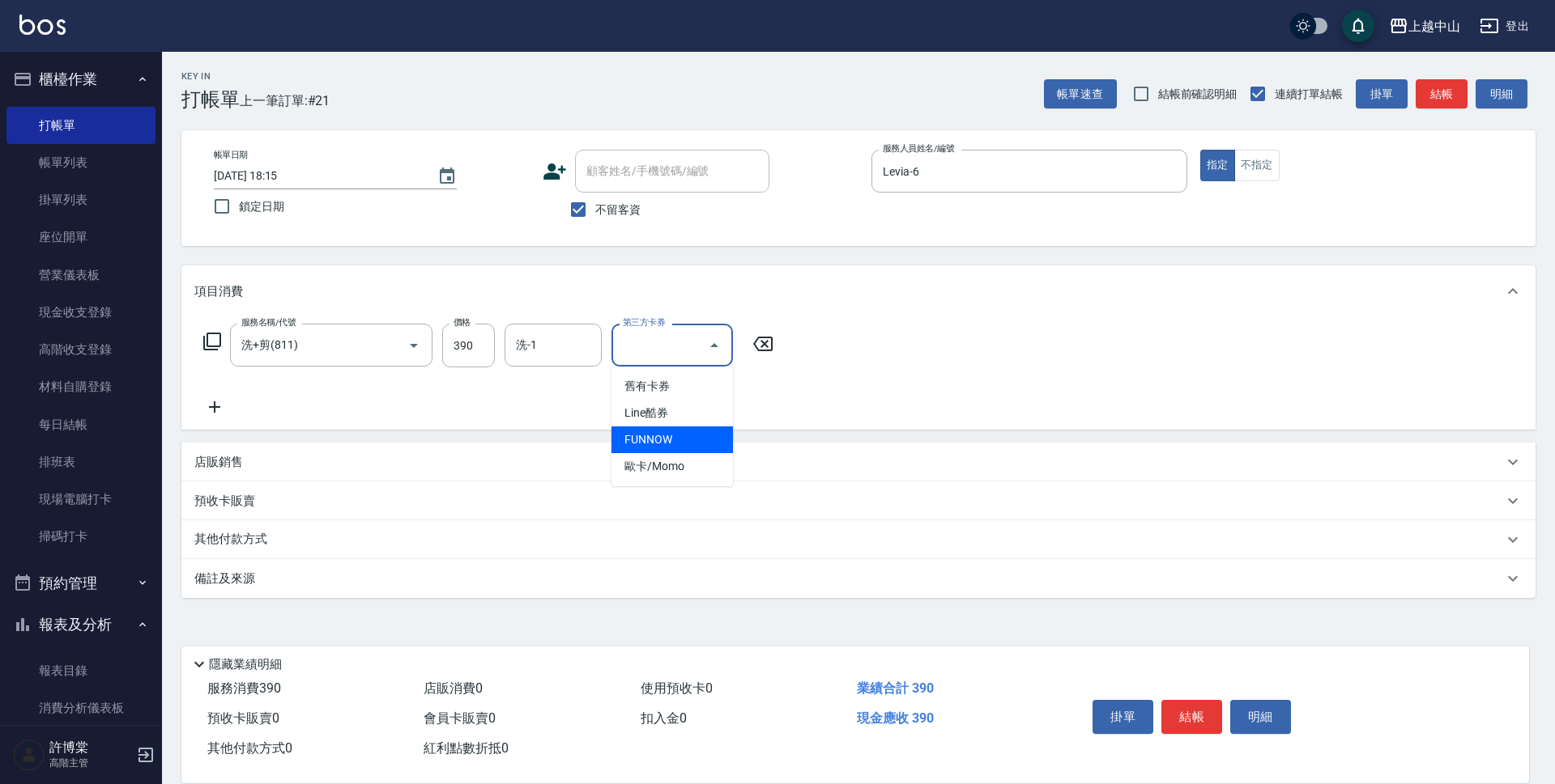
type input "FUNNOW"
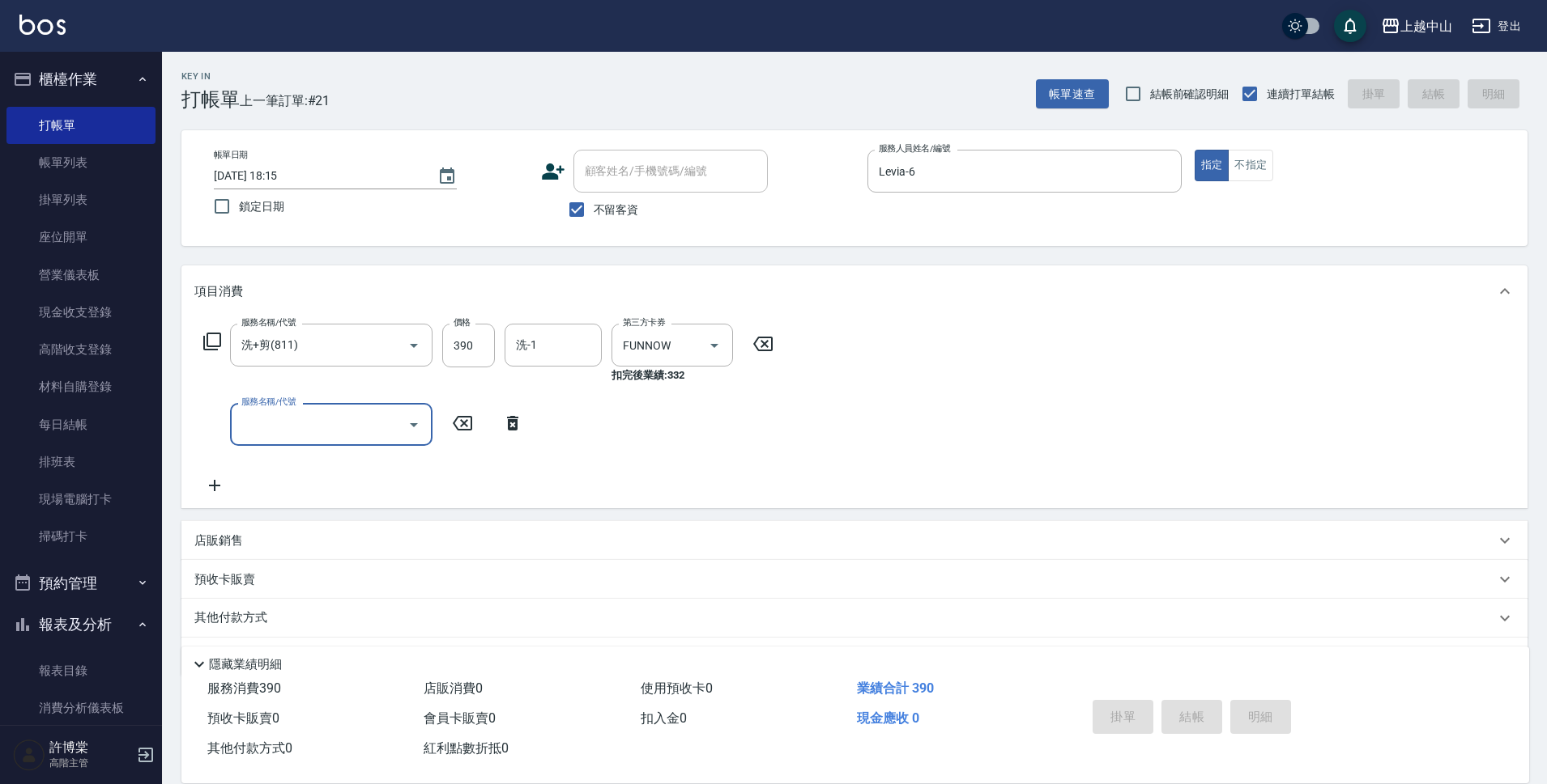
type input "[DATE] 18:16"
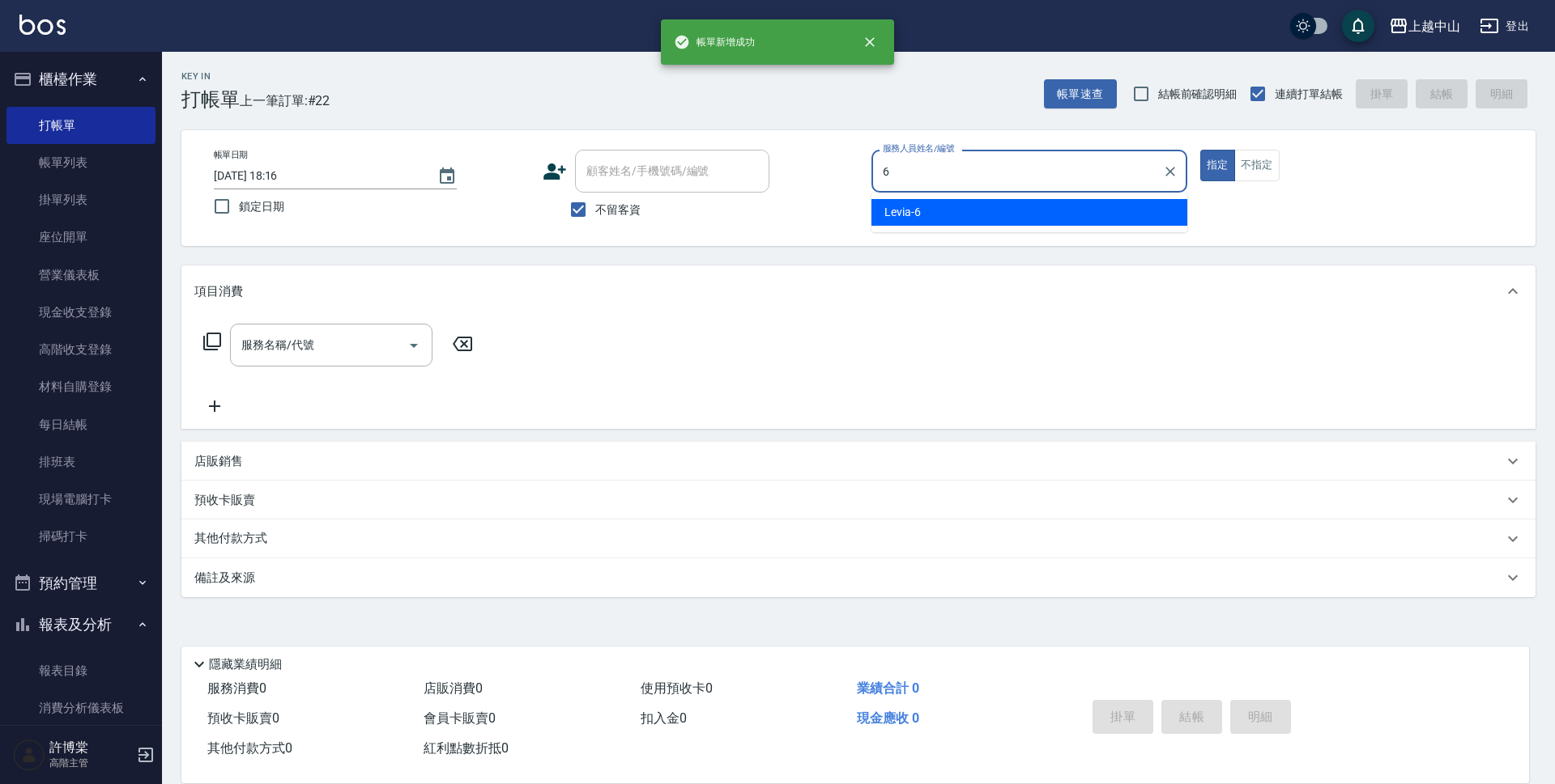
type input "Levia-6"
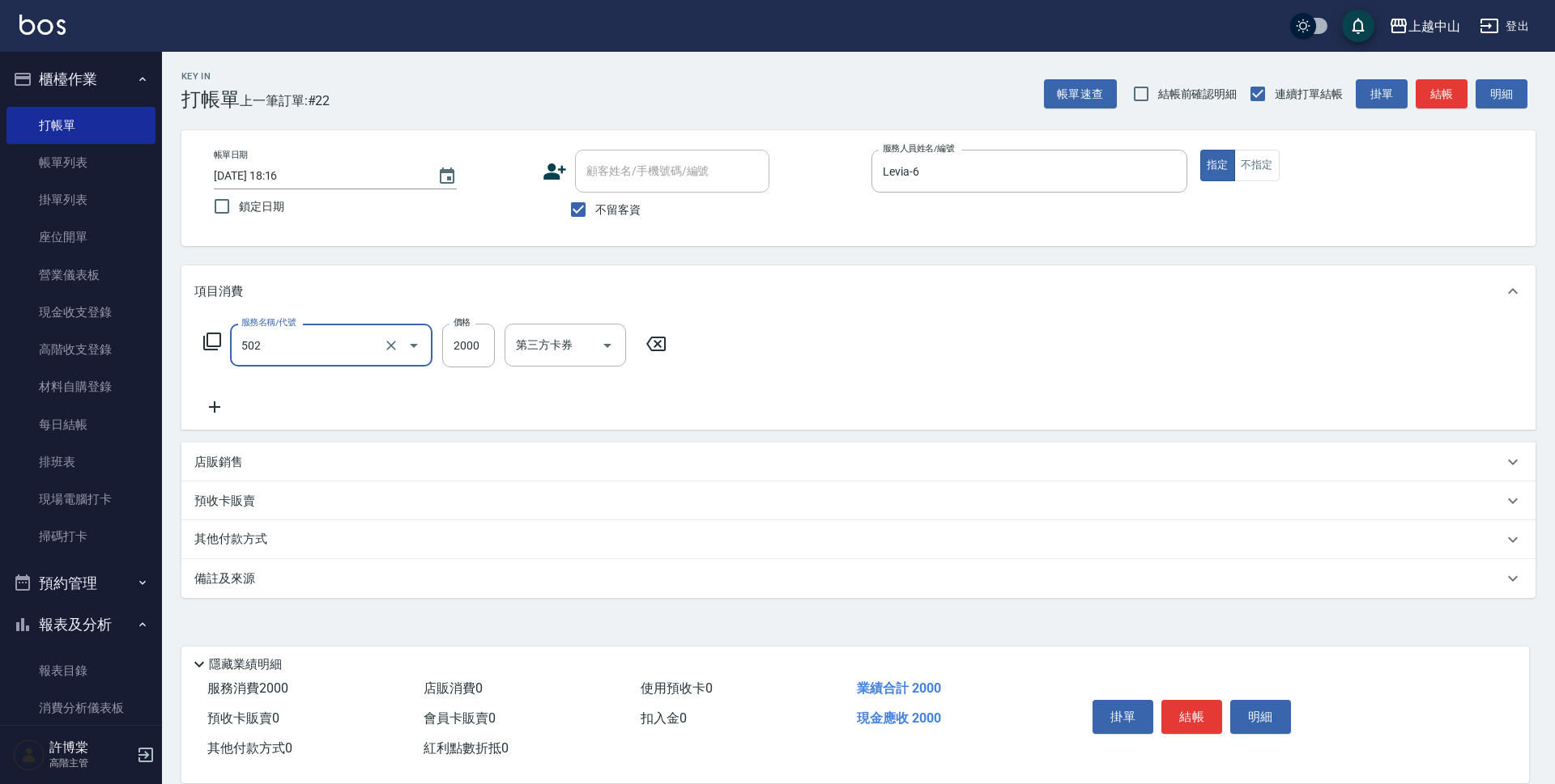
type input "502"
type input "2"
type input "染髮2000以上(502)"
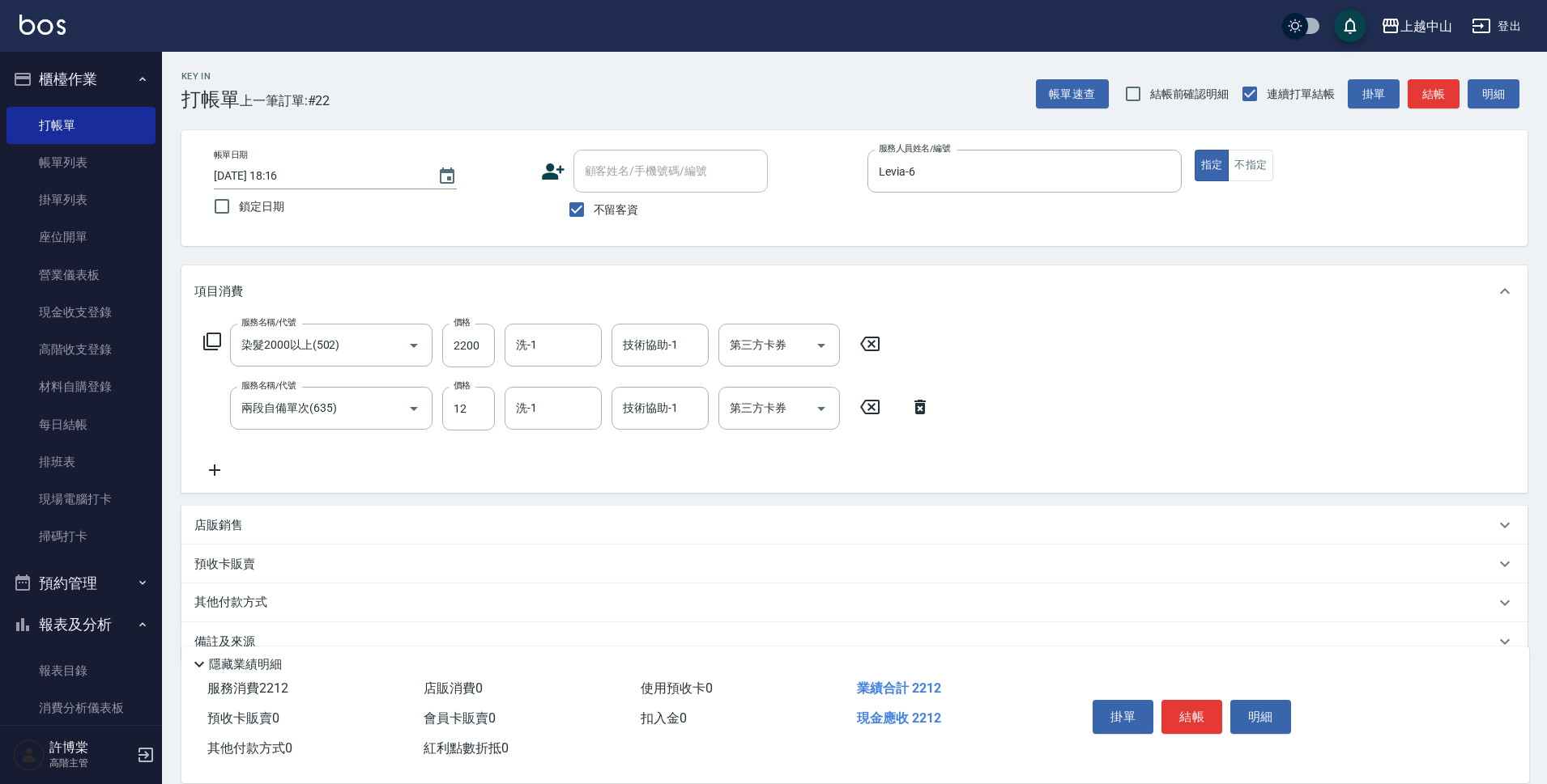
click at [915, 408] on icon at bounding box center [919, 406] width 11 height 15
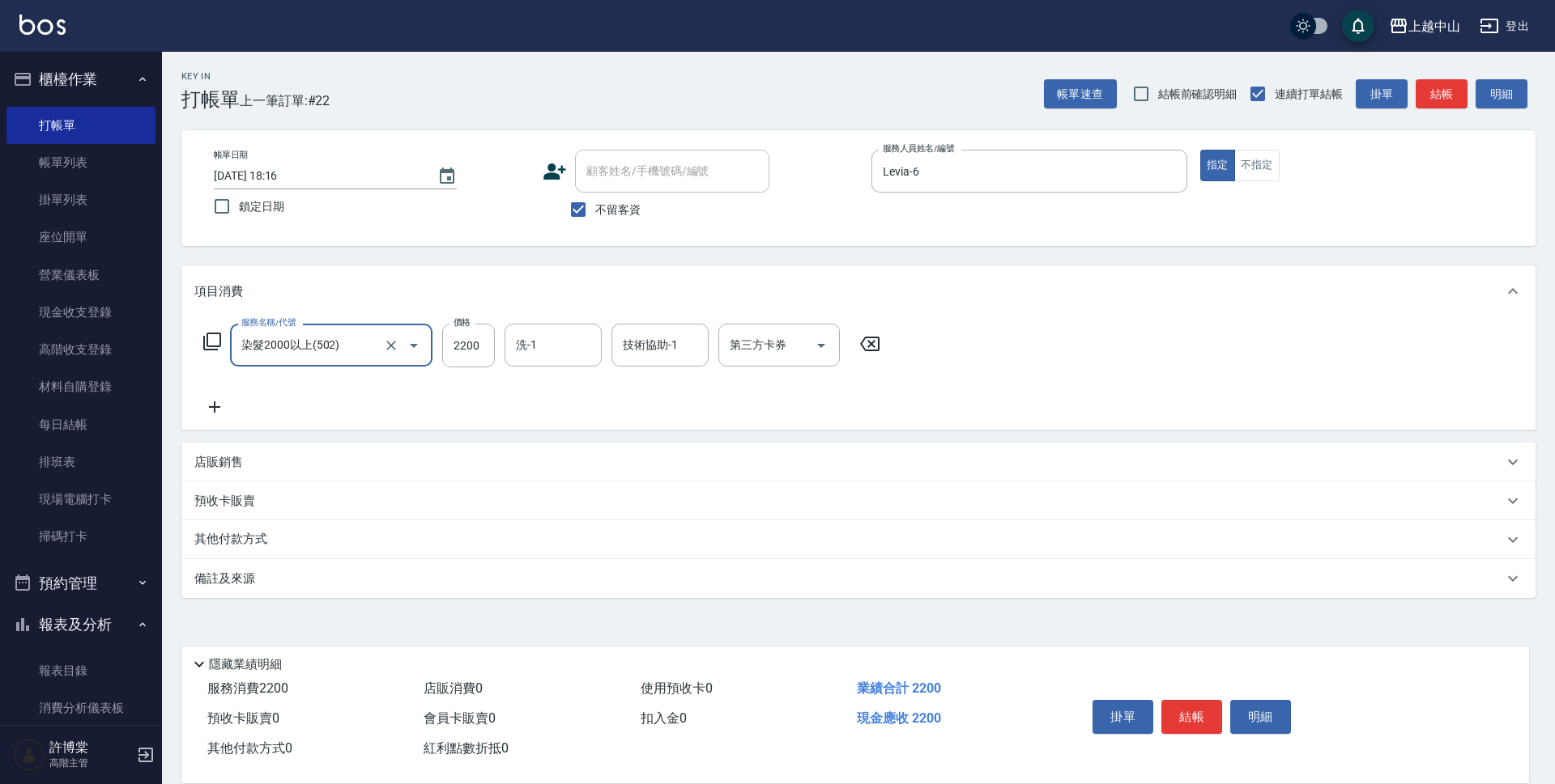
click at [212, 420] on div "服務名稱/代號 染髮2000以上(502) 服務名稱/代號 價格 2200 價格 洗-1 洗-1 技術協助-1 技術協助-1 第三方卡券 第三方卡券" at bounding box center [858, 374] width 1355 height 113
click at [210, 413] on icon at bounding box center [214, 407] width 41 height 20
click at [505, 354] on div "洗-1" at bounding box center [553, 345] width 98 height 43
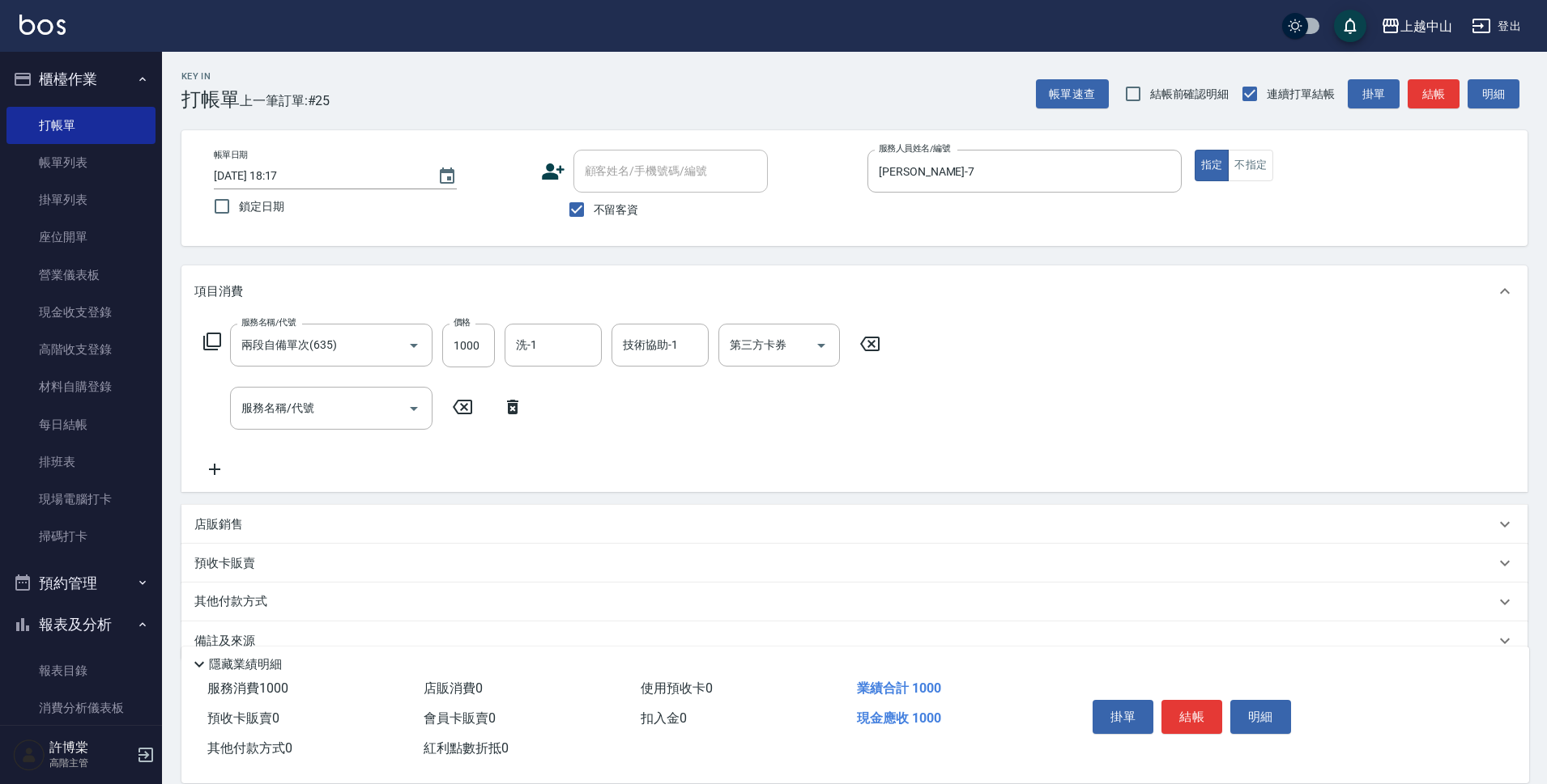
click at [503, 405] on icon at bounding box center [512, 407] width 41 height 20
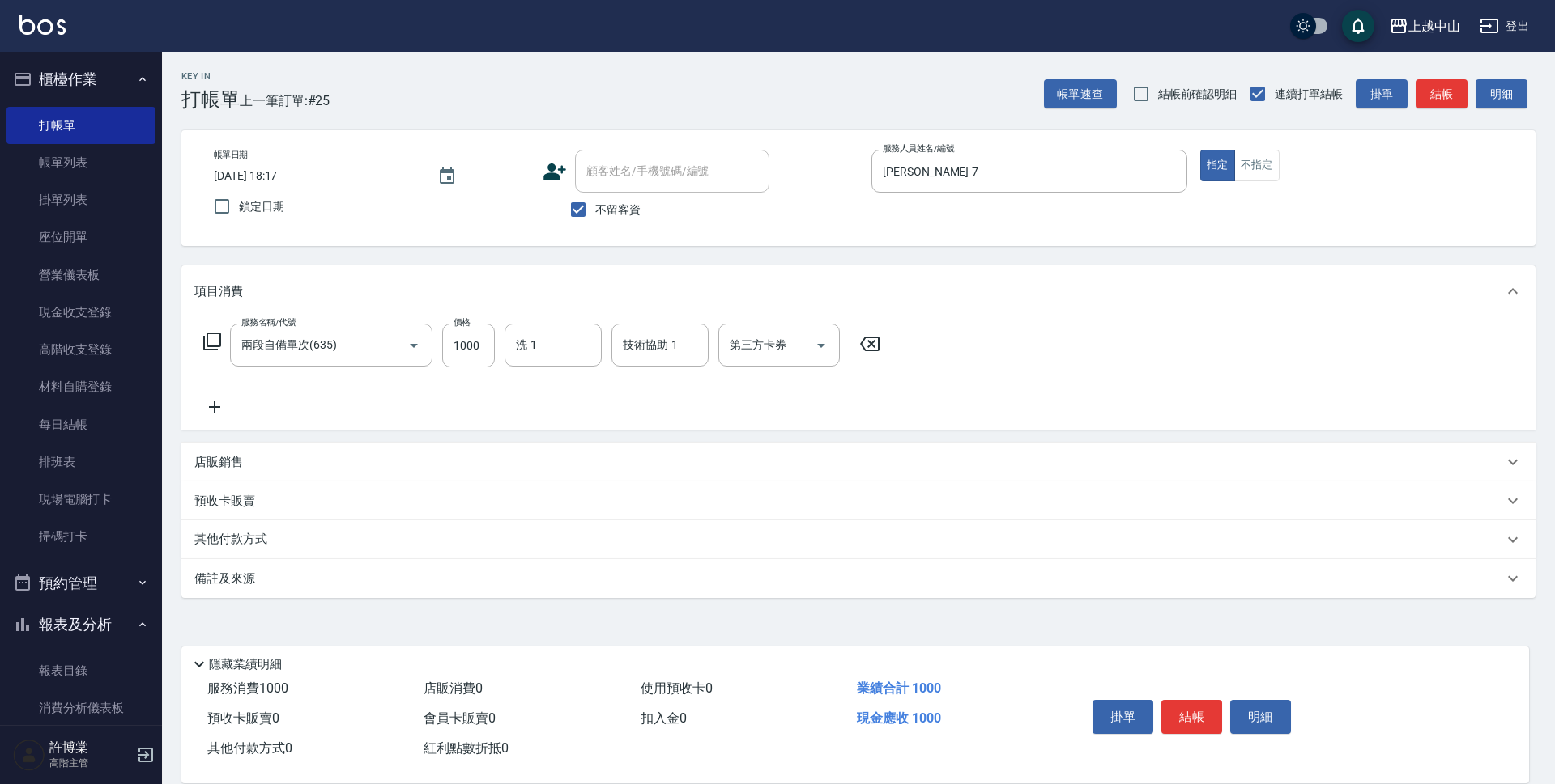
click at [218, 410] on icon at bounding box center [214, 407] width 41 height 20
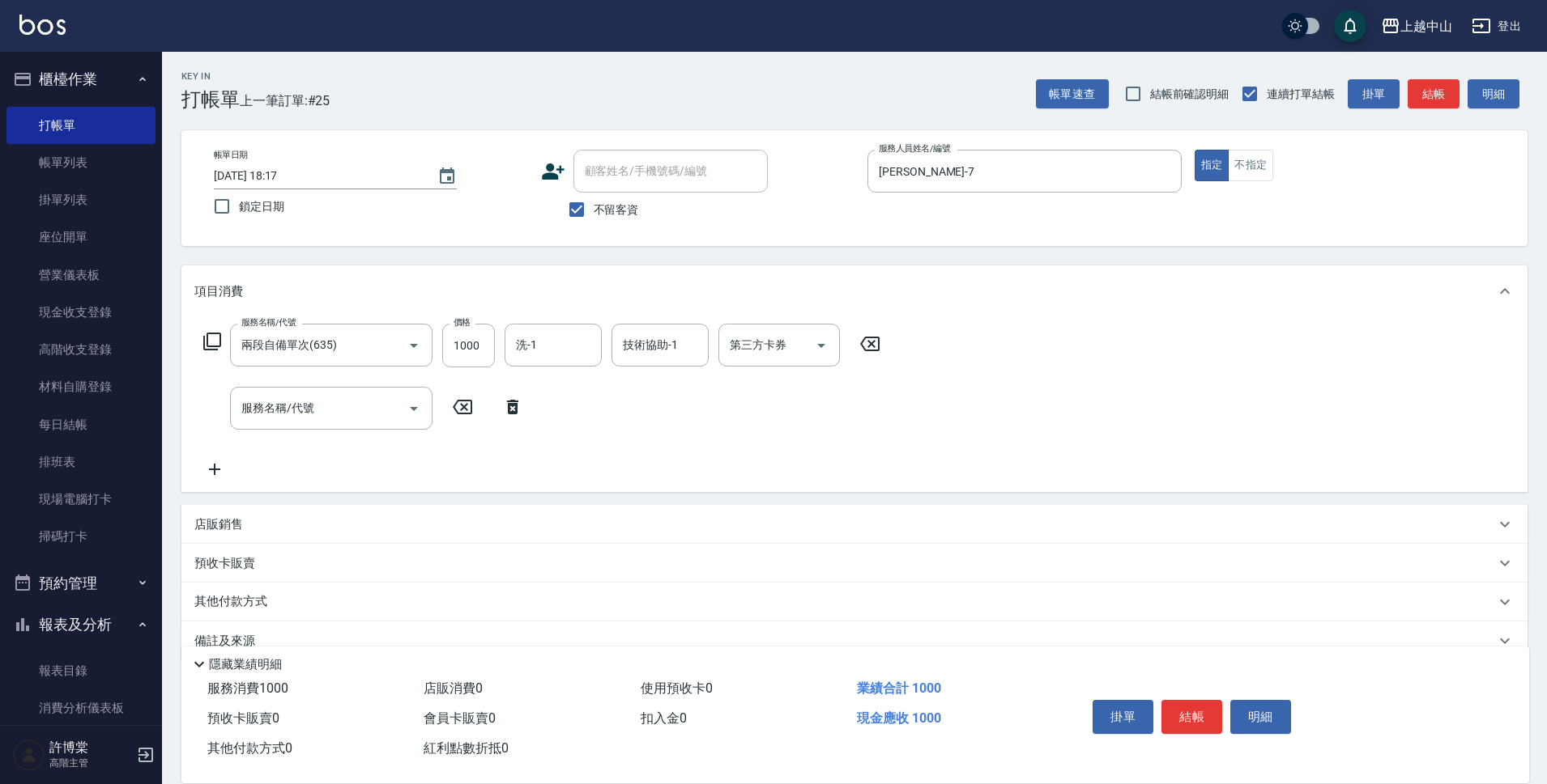
click at [217, 346] on icon at bounding box center [212, 342] width 20 height 20
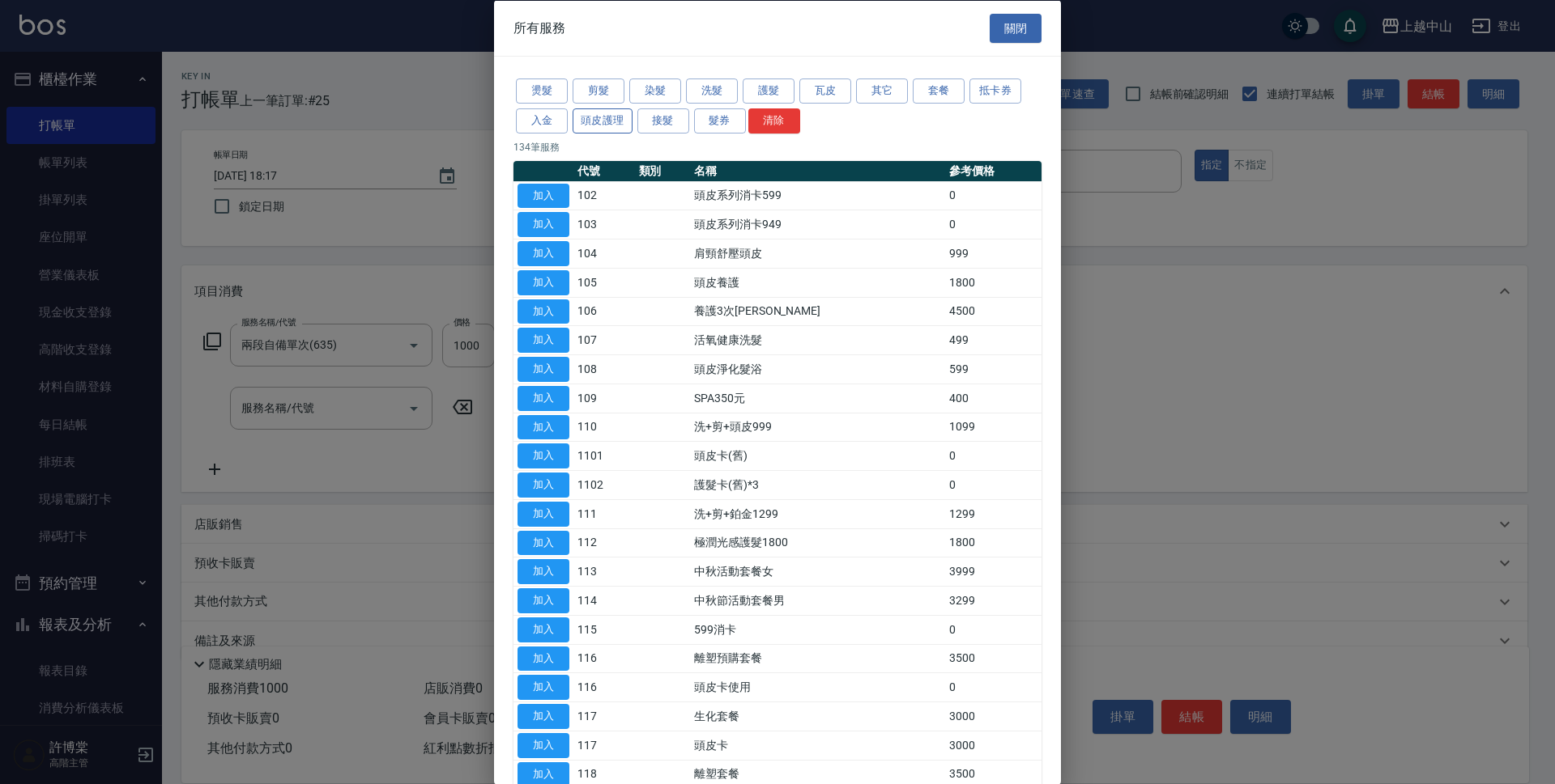
click at [597, 123] on button "頭皮護理" at bounding box center [602, 120] width 60 height 25
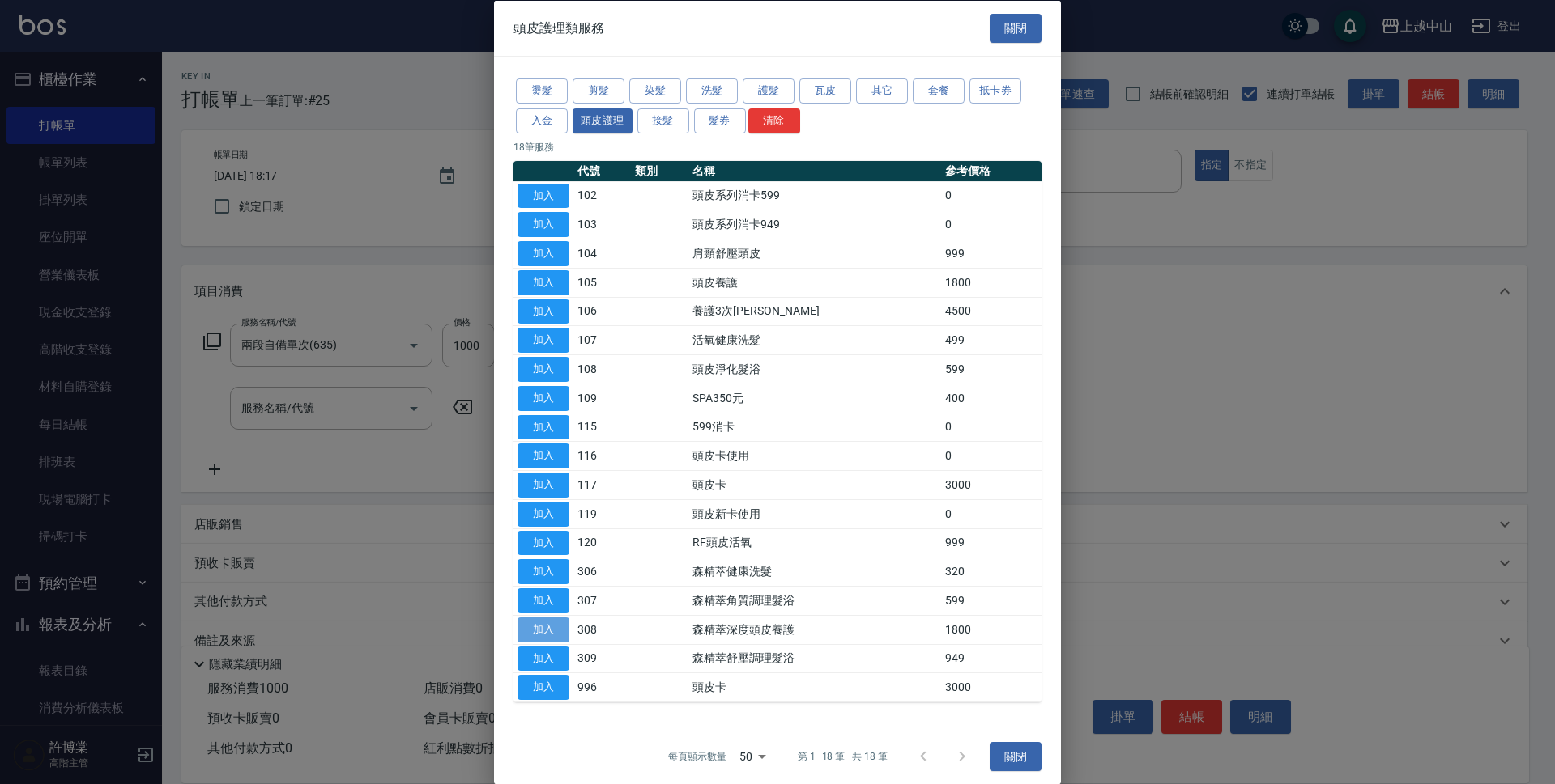
click at [532, 630] on button "加入" at bounding box center [543, 629] width 52 height 25
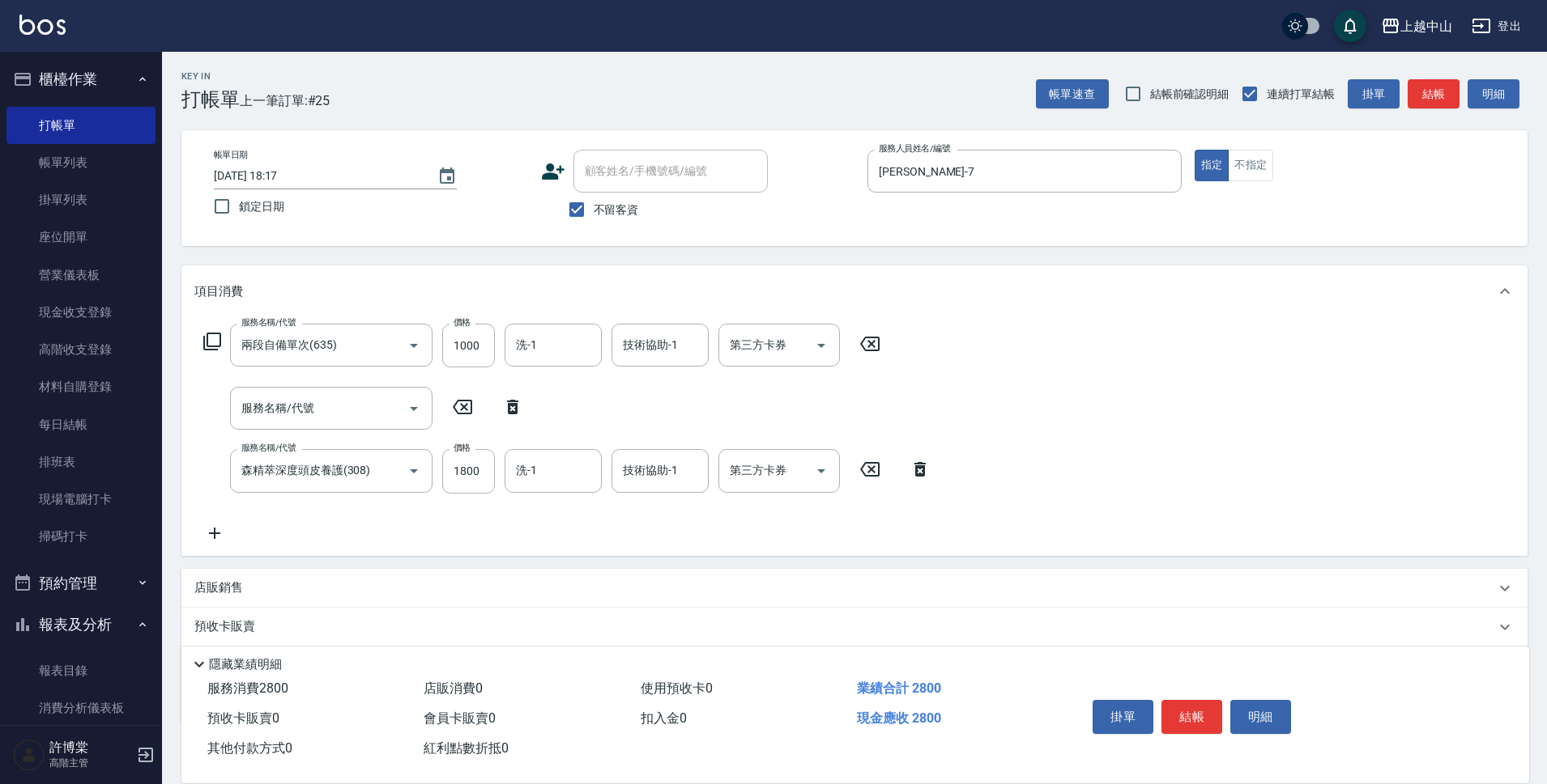
click at [514, 403] on icon at bounding box center [512, 406] width 11 height 15
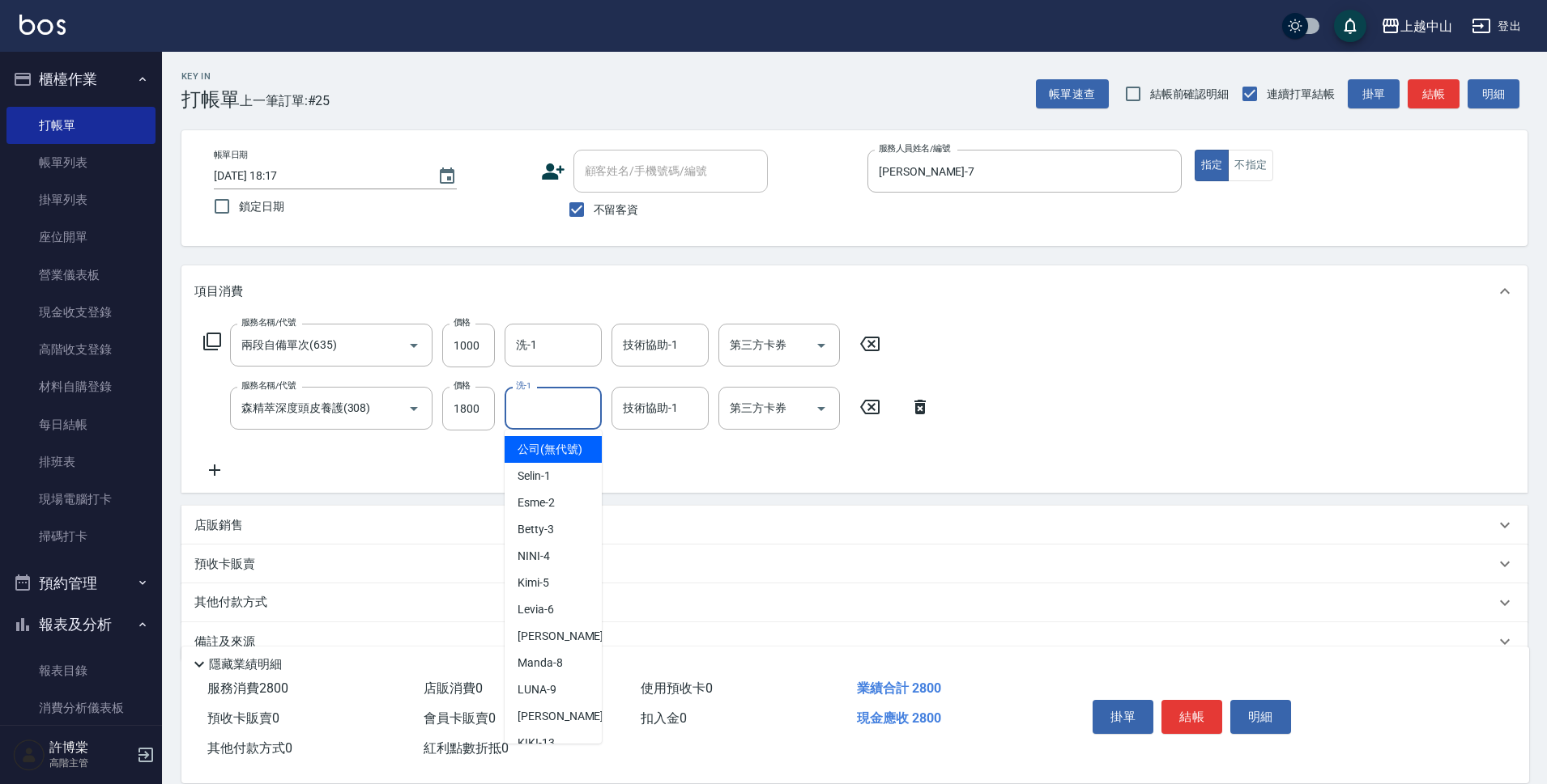
click at [538, 395] on input "洗-1" at bounding box center [553, 408] width 83 height 28
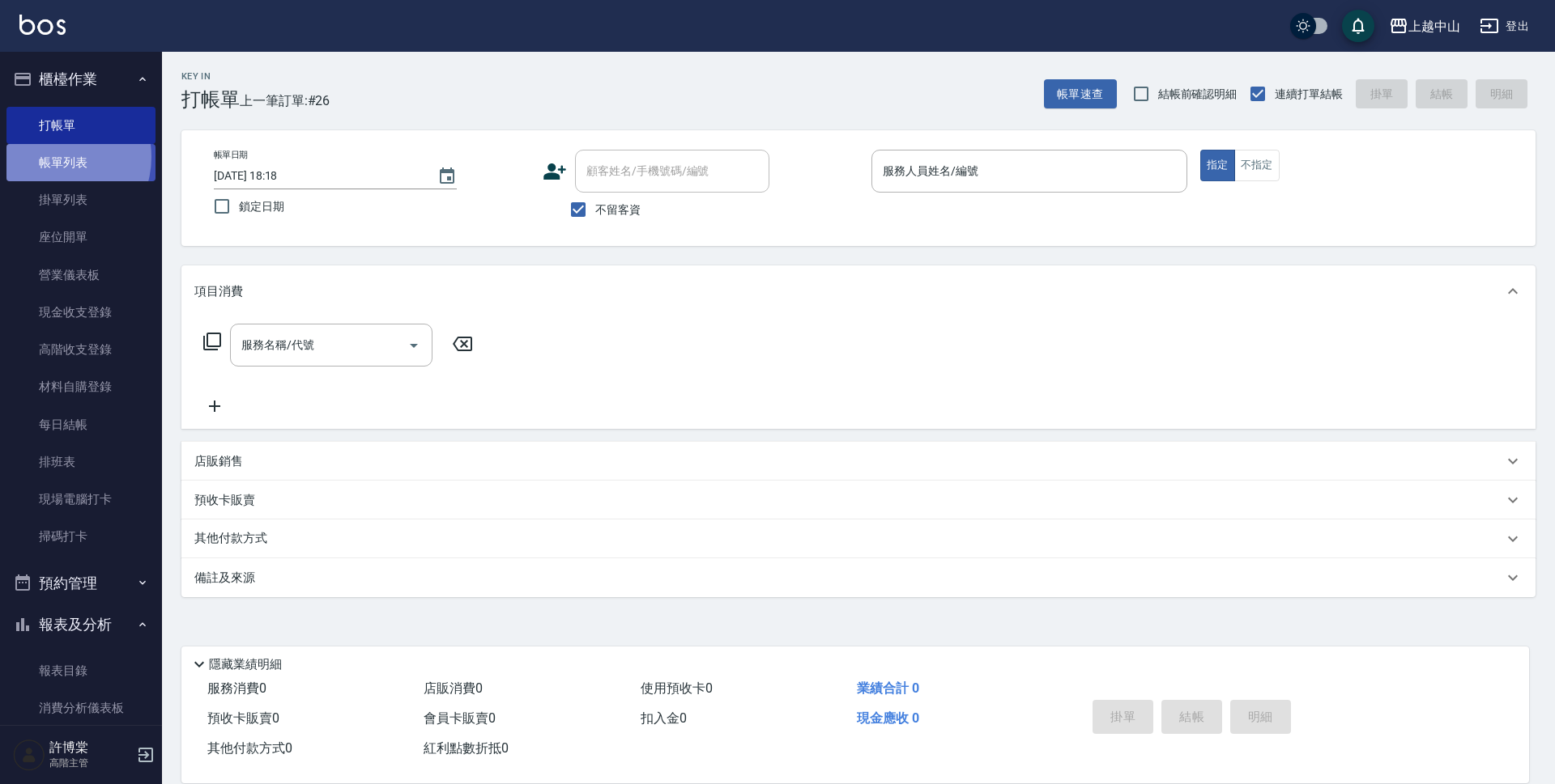
click at [54, 157] on link "帳單列表" at bounding box center [82, 162] width 150 height 37
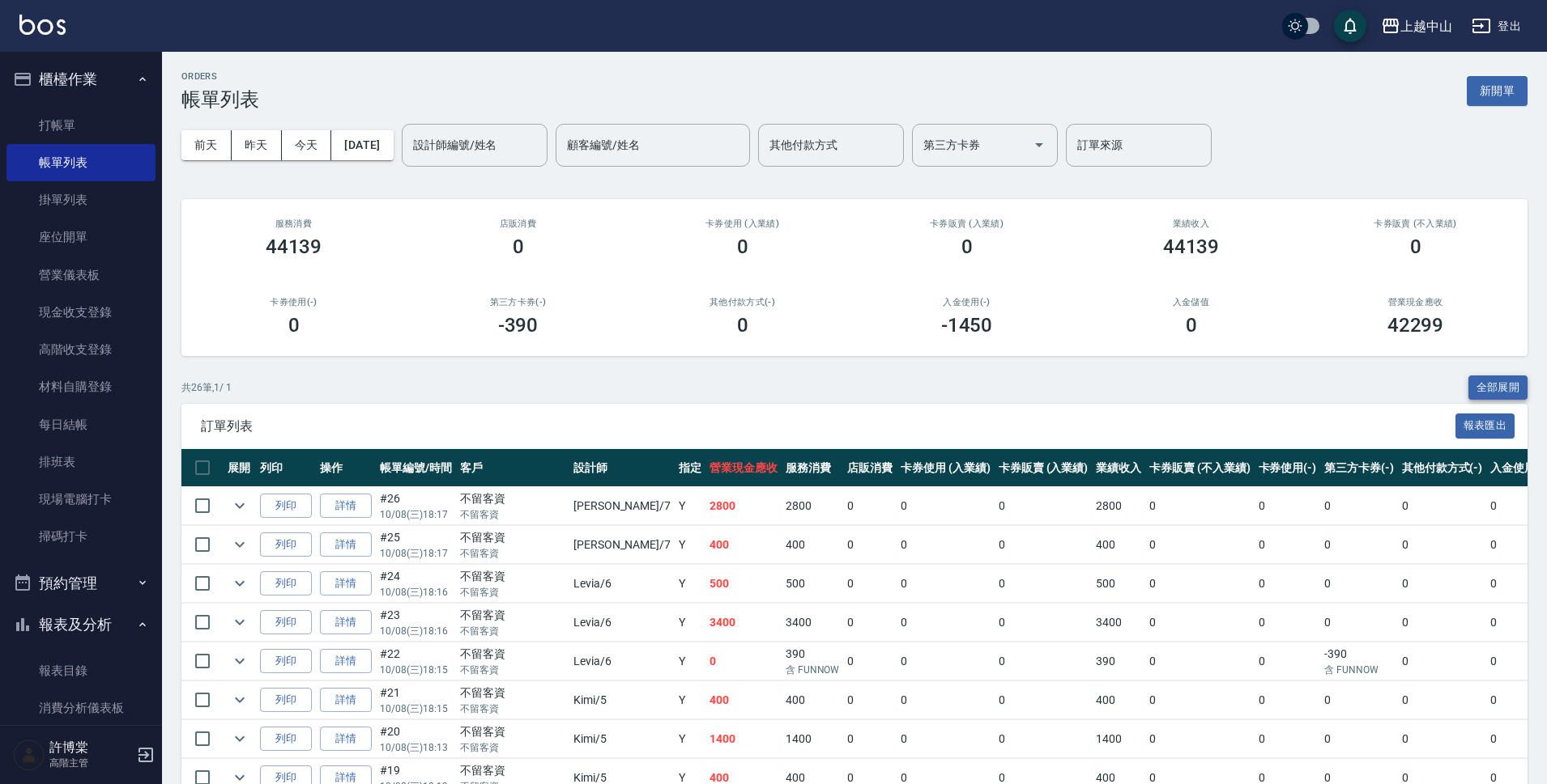
click at [1492, 379] on button "全部展開" at bounding box center [1498, 388] width 60 height 25
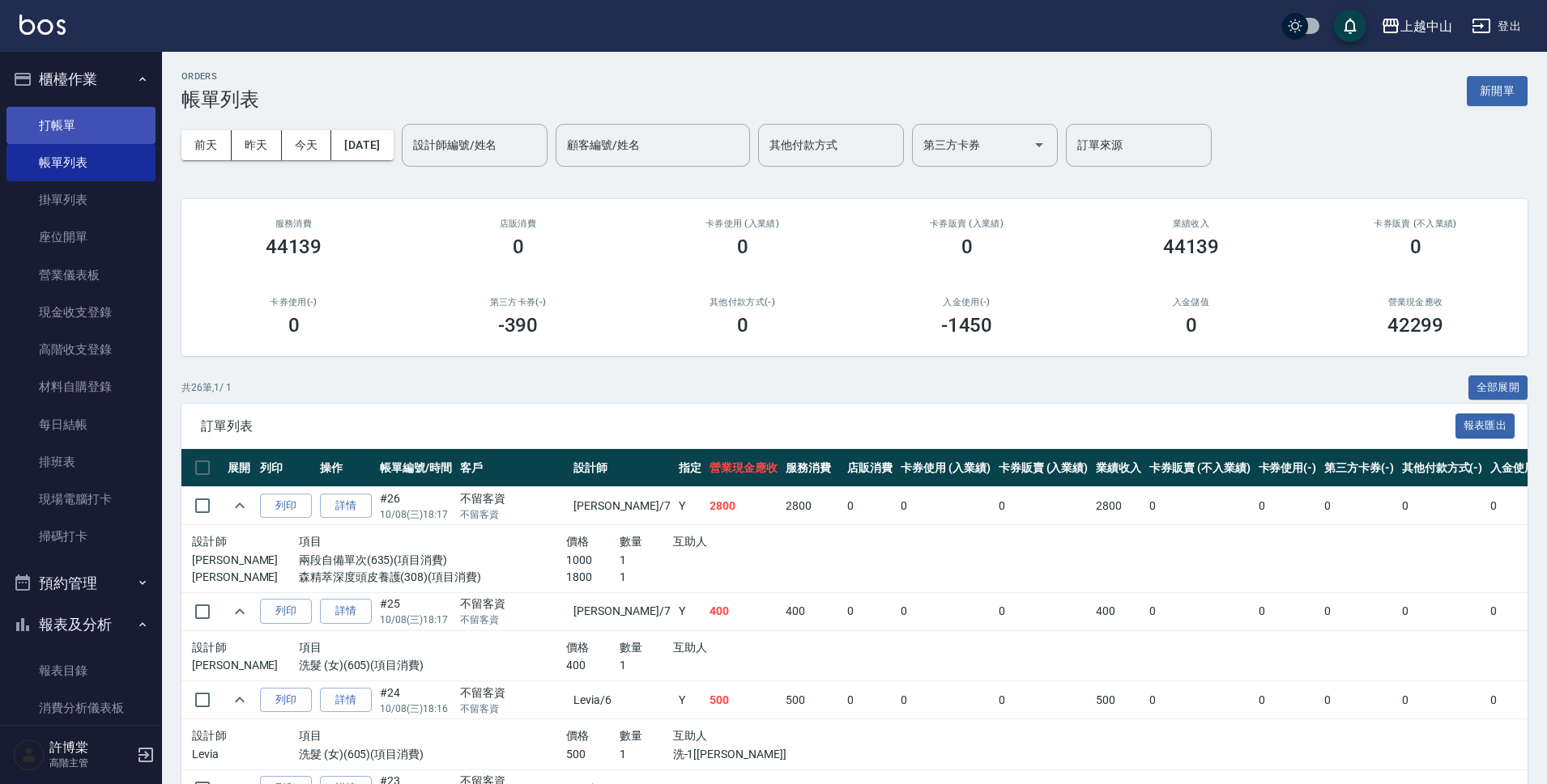
click at [40, 128] on link "打帳單" at bounding box center [82, 125] width 150 height 37
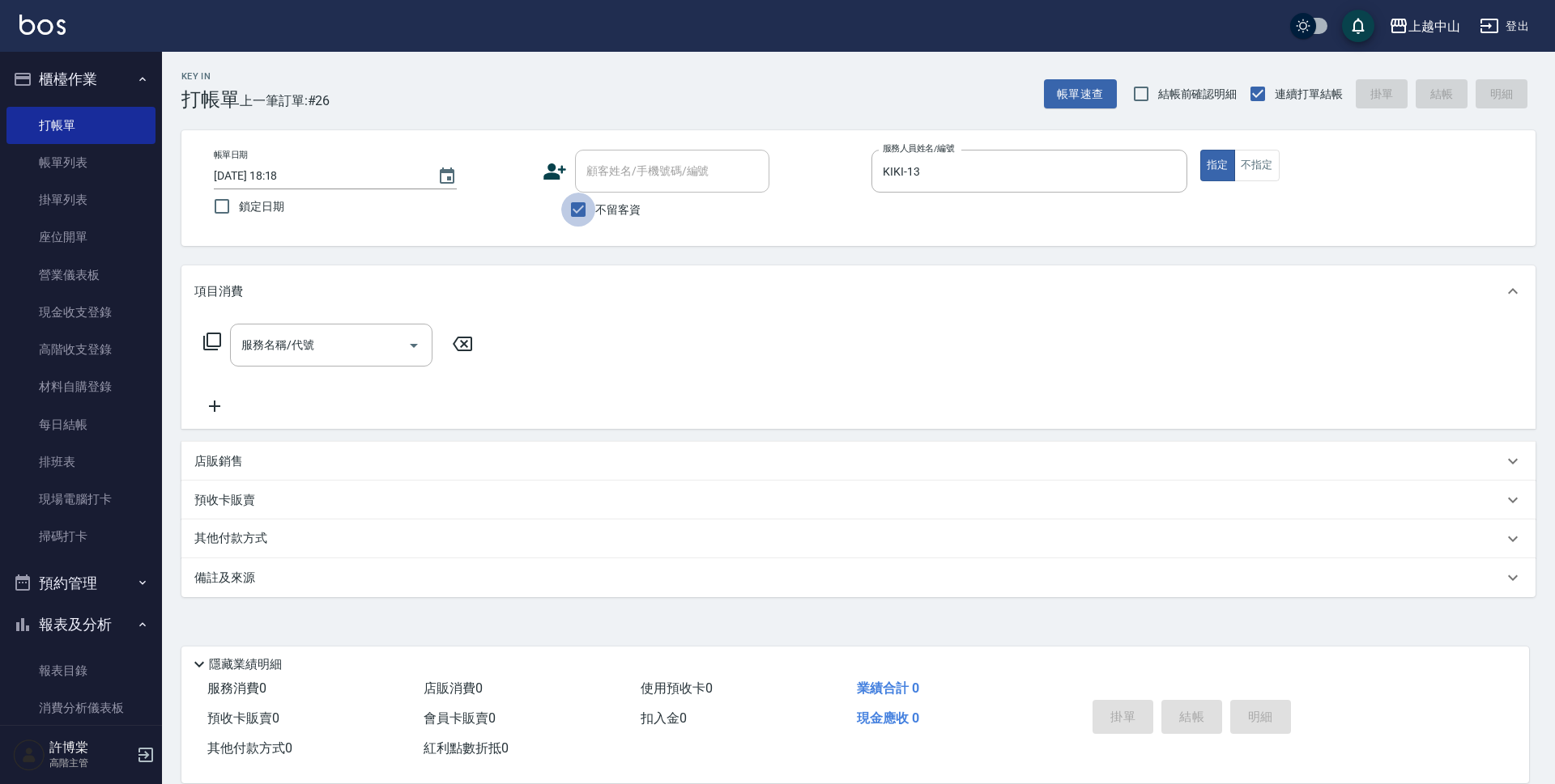
click at [575, 207] on input "不留客資" at bounding box center [578, 209] width 34 height 34
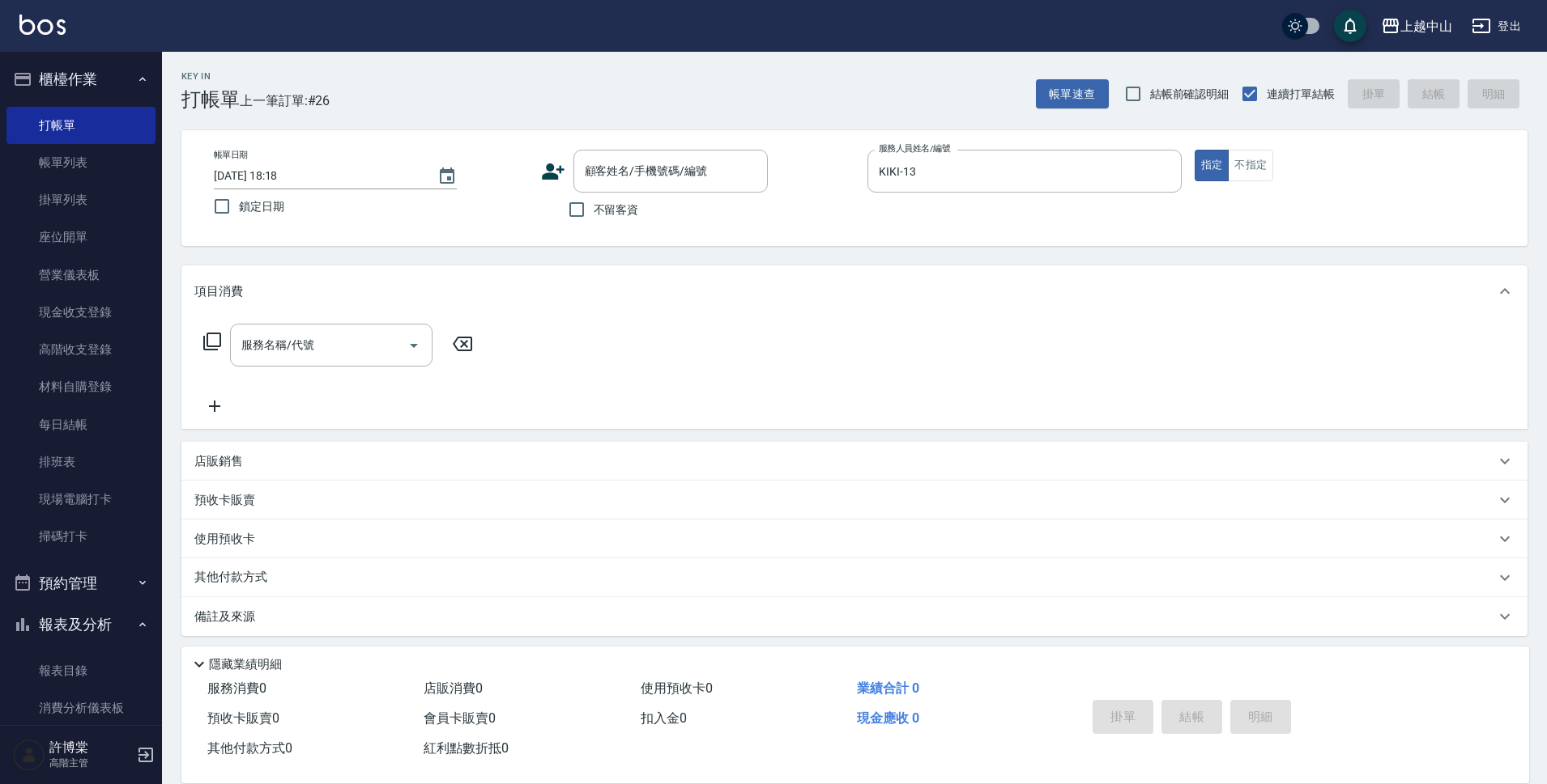
click at [801, 157] on div "顧客姓名/手機號碼/編號 顧客姓名/手機號碼/編號" at bounding box center [698, 170] width 314 height 43
click at [710, 170] on input "顧客姓名/手機號碼/編號" at bounding box center [659, 171] width 155 height 28
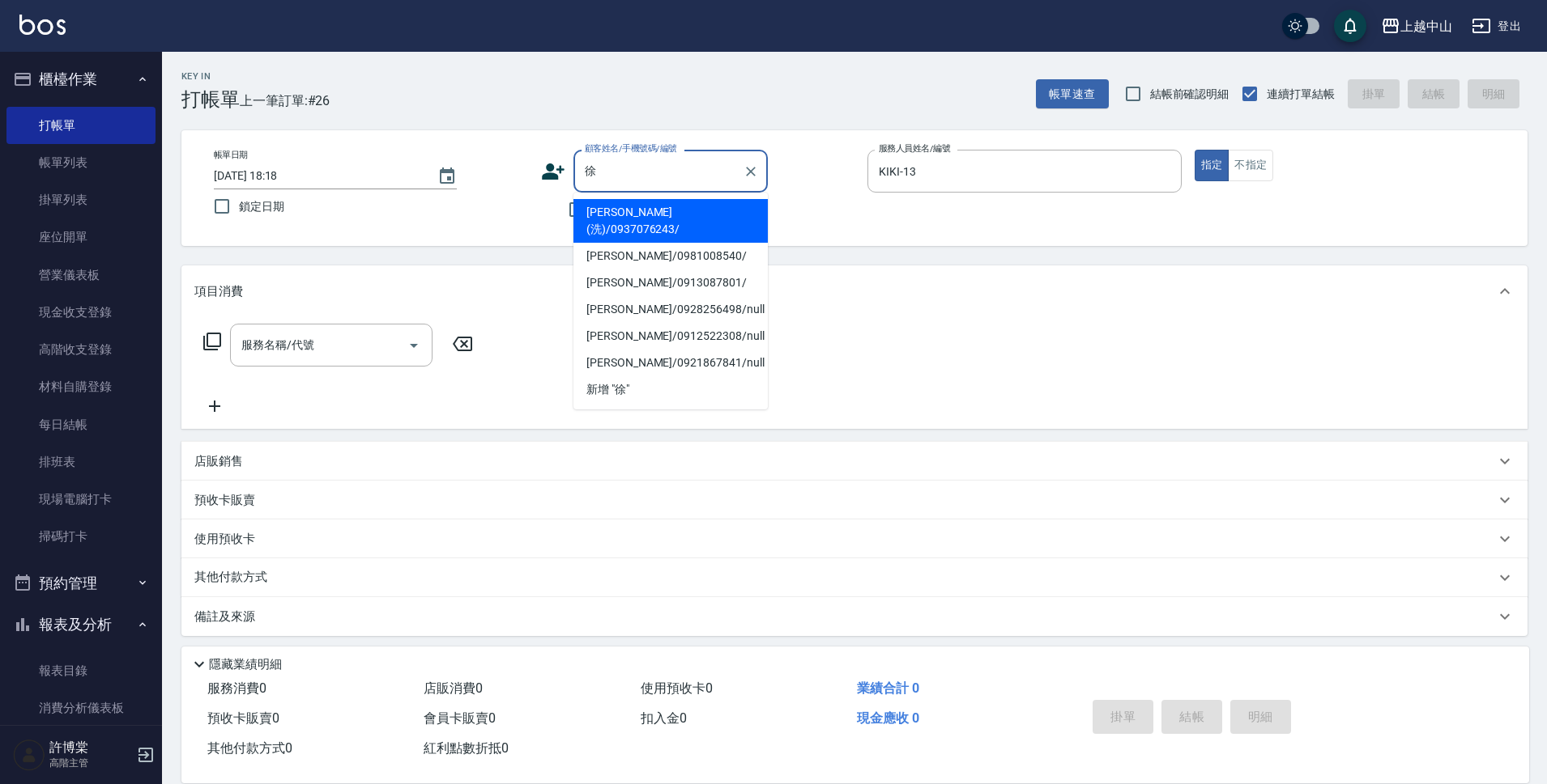
click at [679, 213] on li "[PERSON_NAME](洗)/0937076243/" at bounding box center [670, 221] width 194 height 44
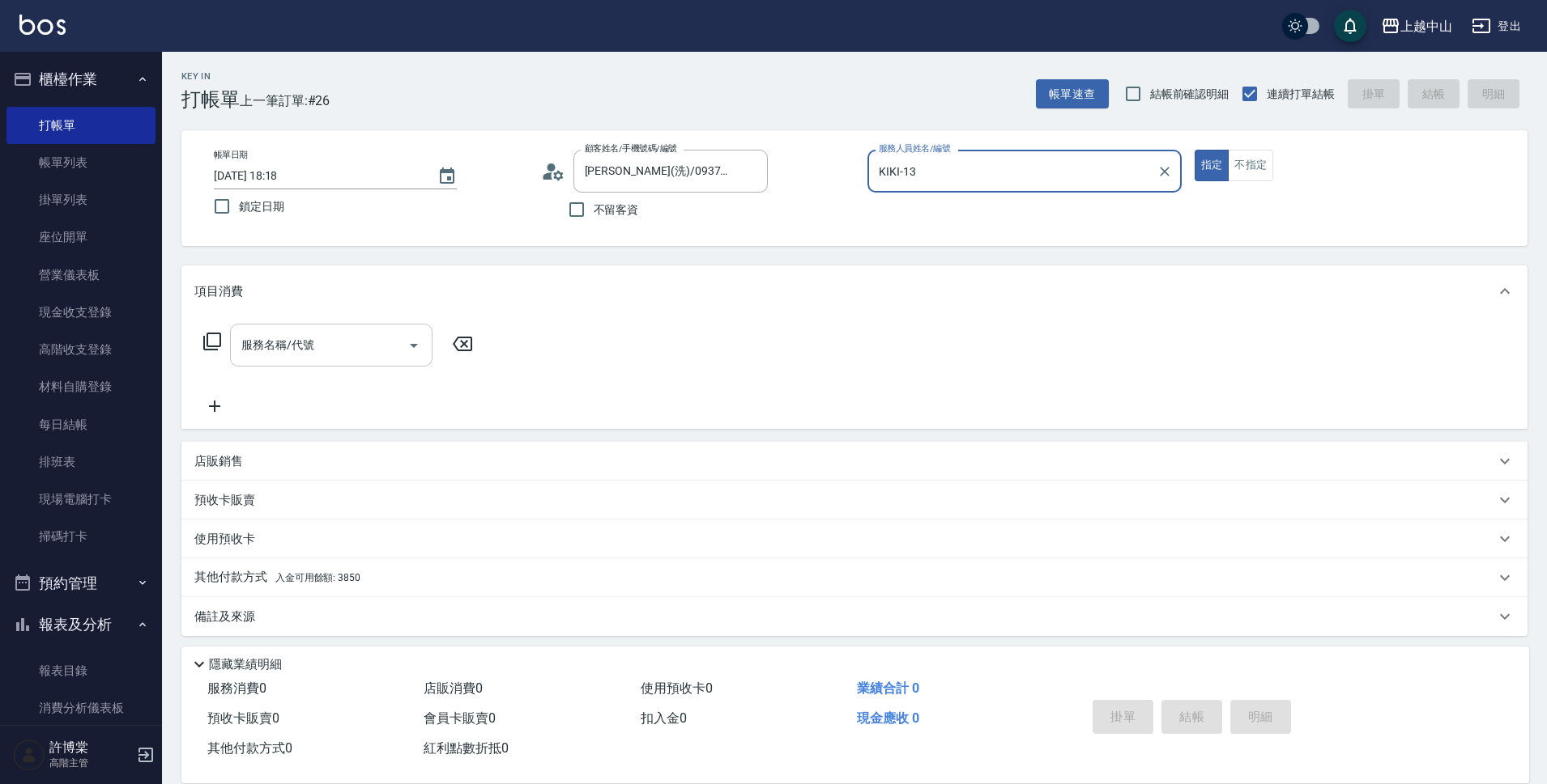
click at [296, 351] on div "服務名稱/代號 服務名稱/代號" at bounding box center [331, 345] width 202 height 43
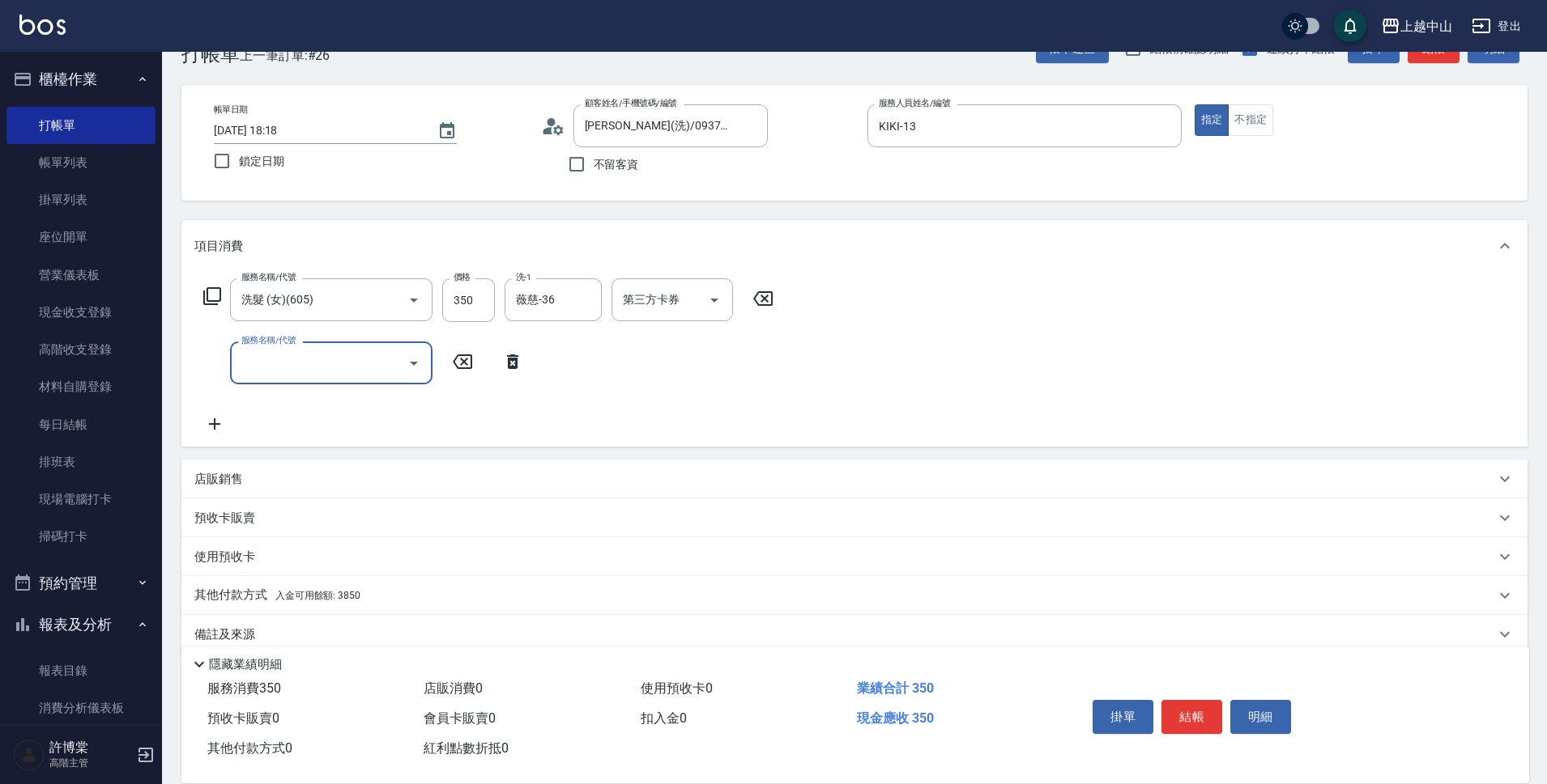
scroll to position [71, 0]
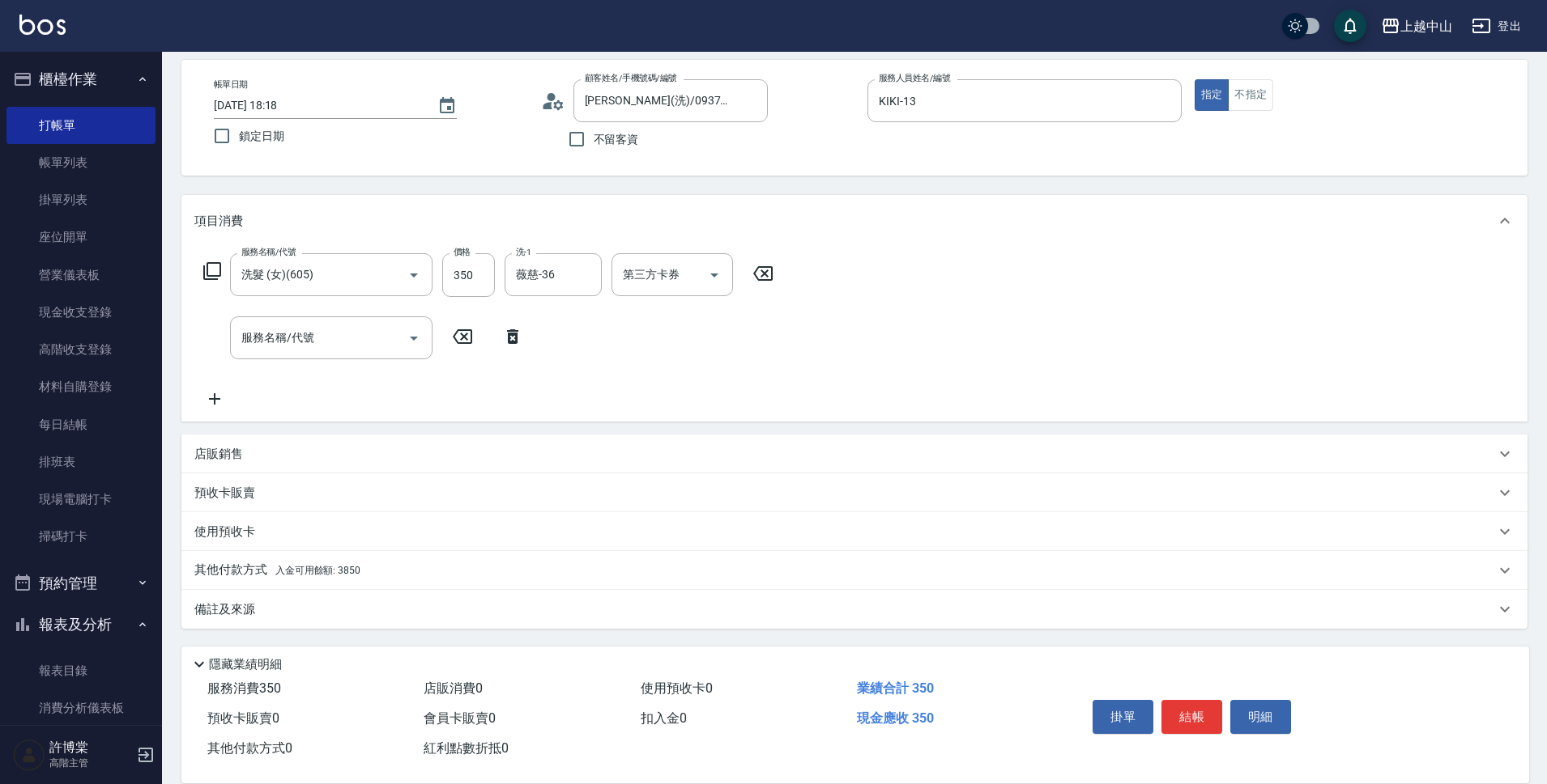
click at [274, 559] on div "其他付款方式 入金可用餘額: 3850" at bounding box center [854, 570] width 1347 height 39
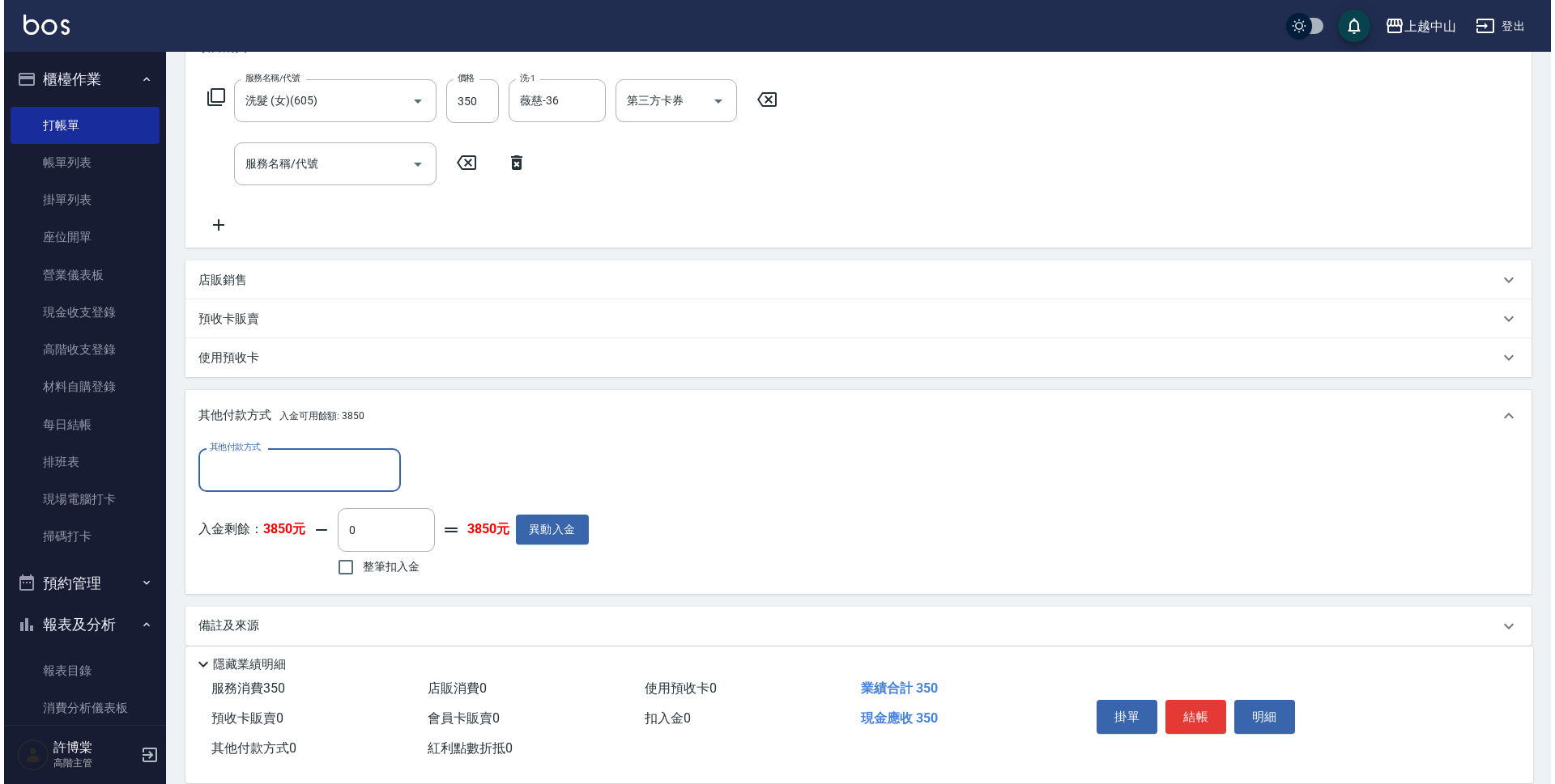
scroll to position [253, 0]
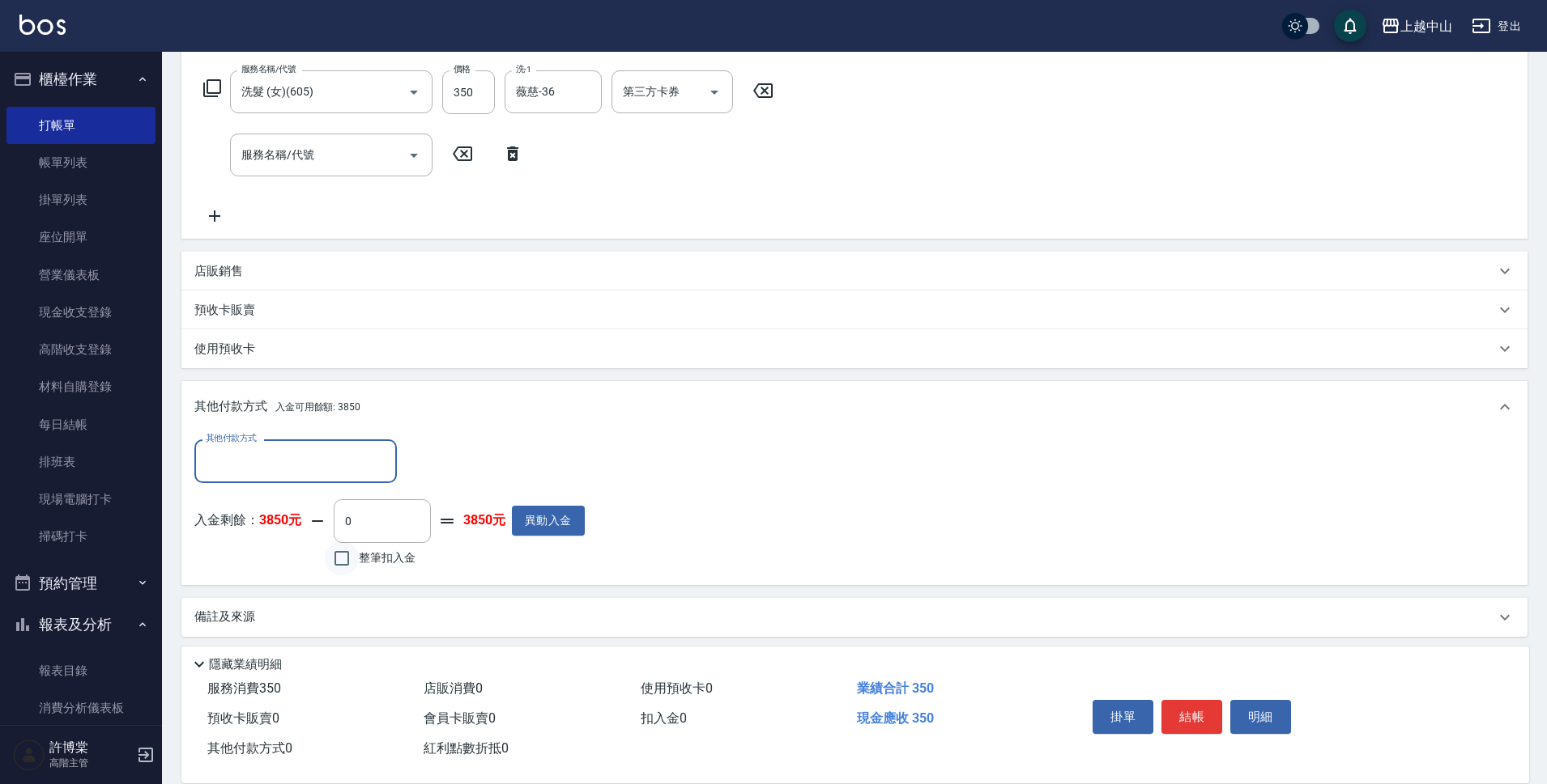
click at [334, 559] on input "整筆扣入金" at bounding box center [342, 559] width 34 height 34
click at [1234, 700] on button "明細" at bounding box center [1260, 717] width 61 height 34
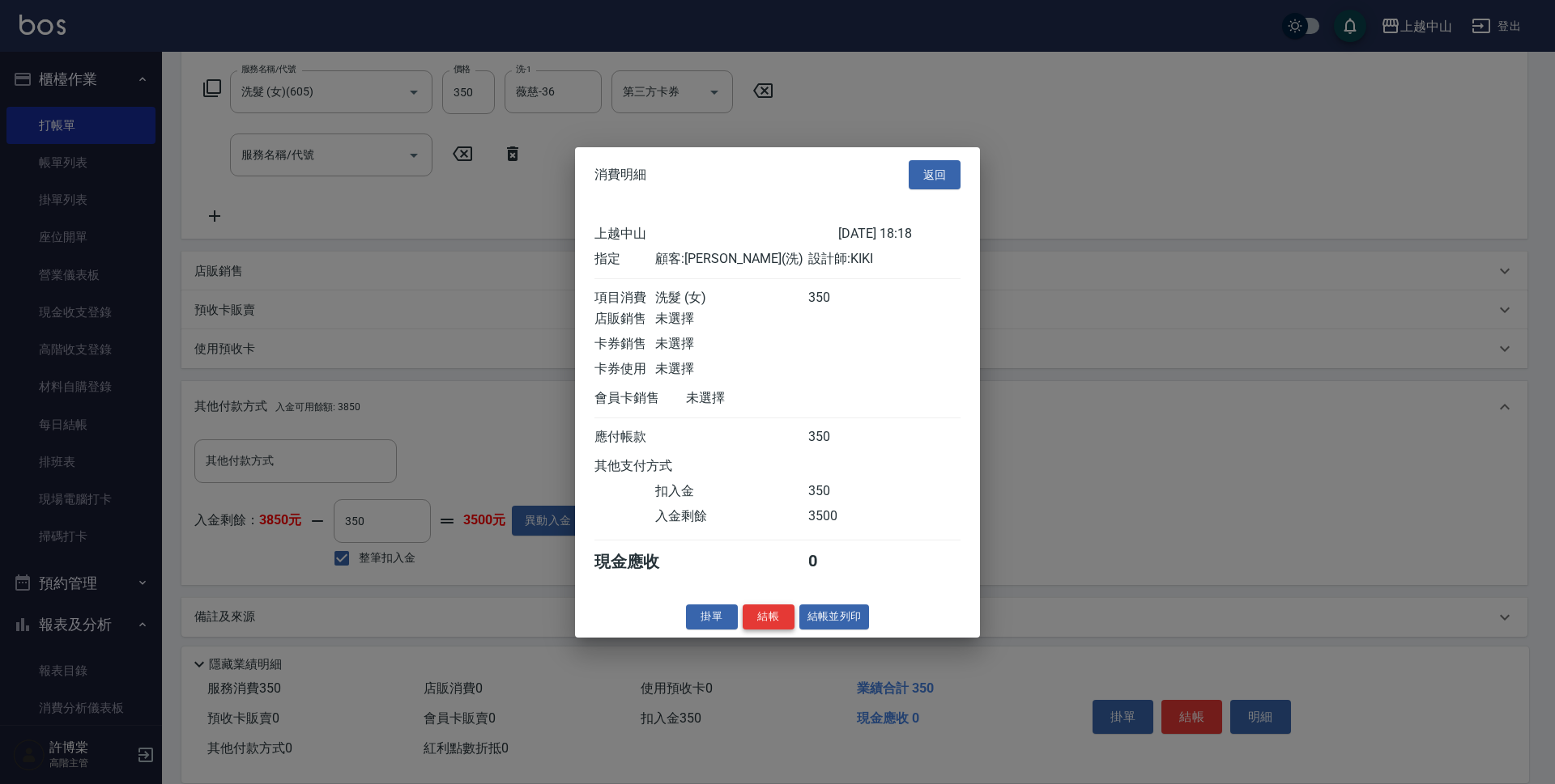
click at [764, 629] on button "結帳" at bounding box center [769, 617] width 52 height 25
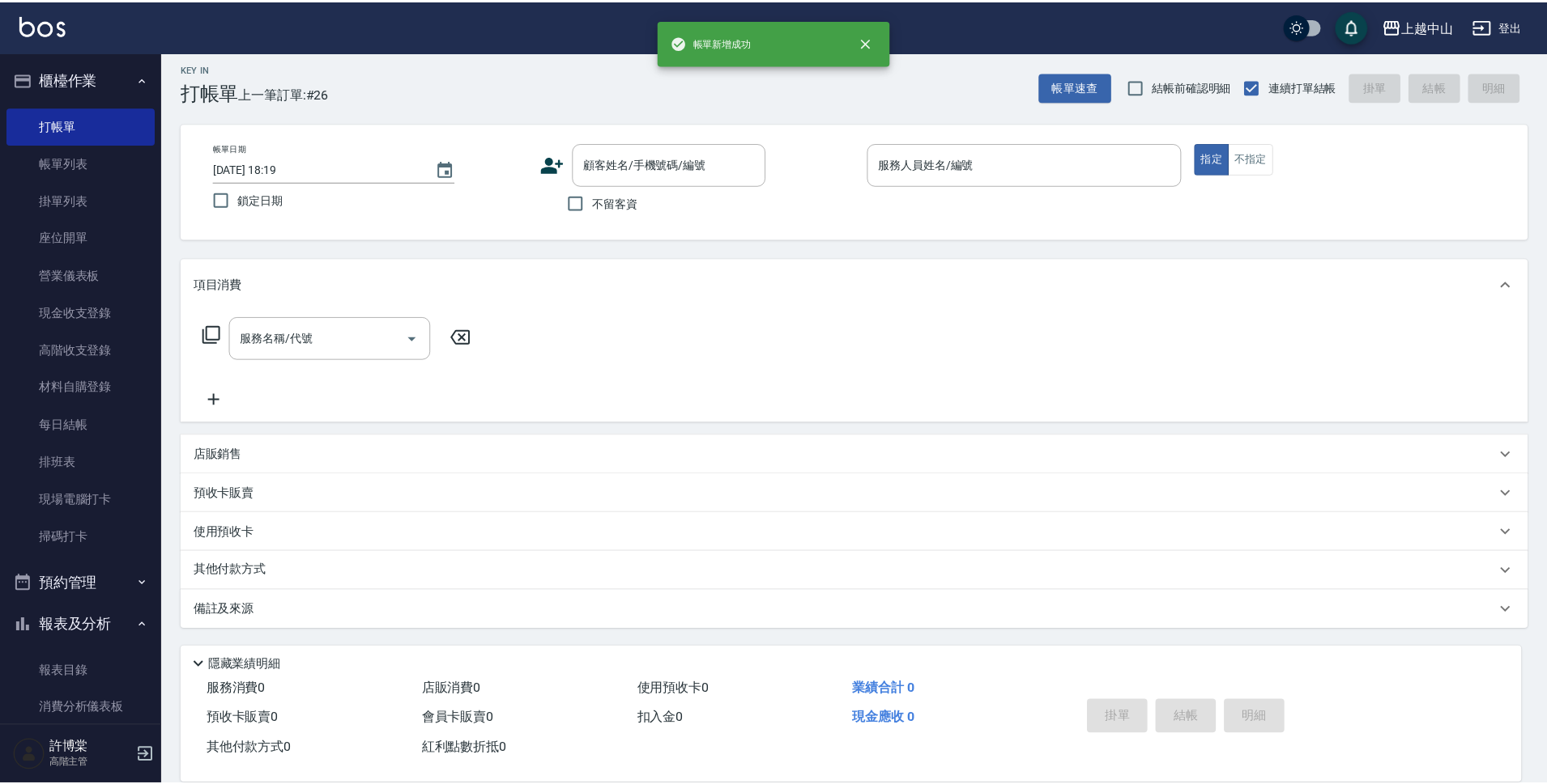
scroll to position [0, 0]
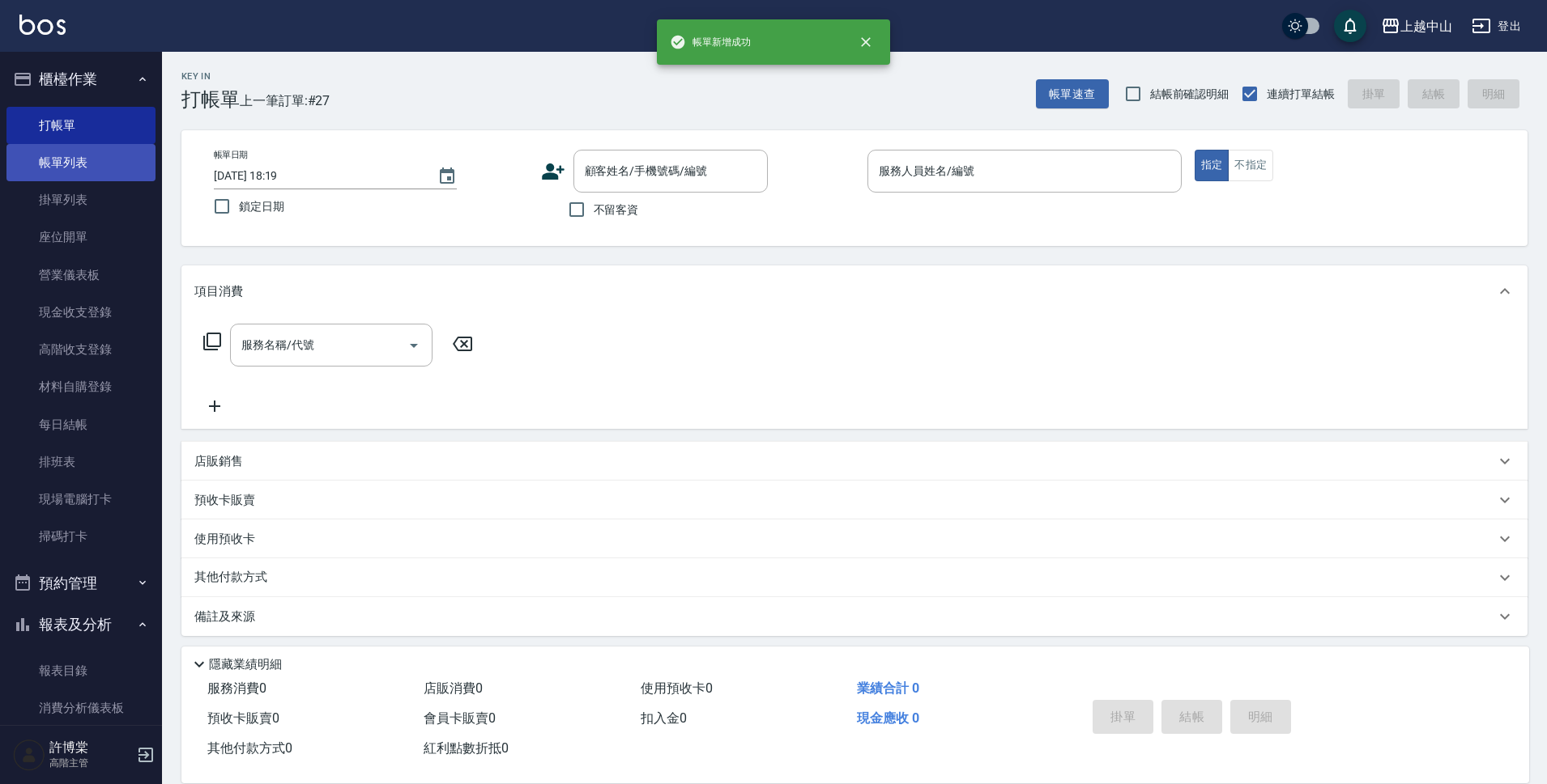
click at [46, 177] on link "帳單列表" at bounding box center [82, 162] width 150 height 37
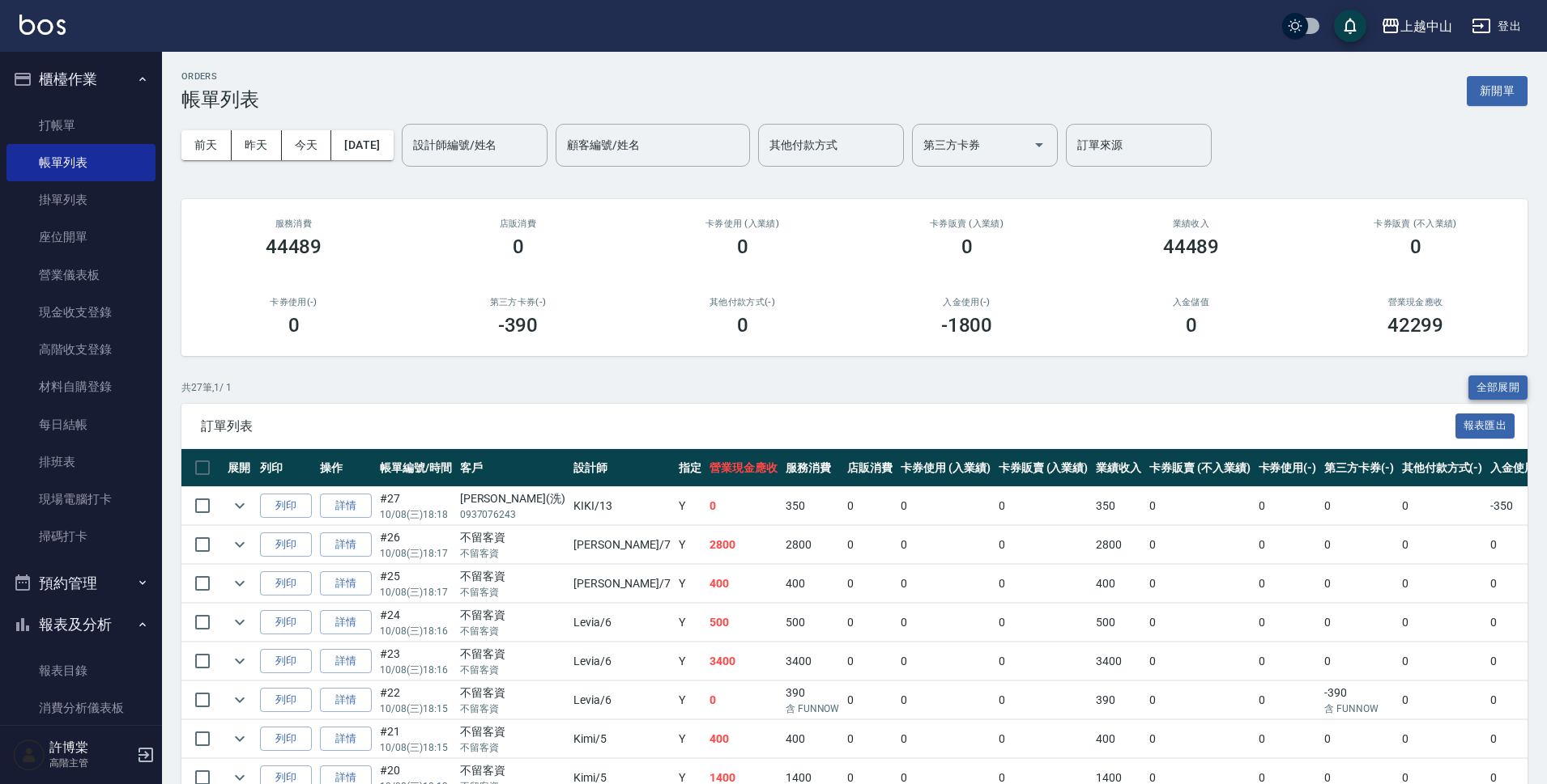
click at [1502, 386] on button "全部展開" at bounding box center [1498, 388] width 60 height 25
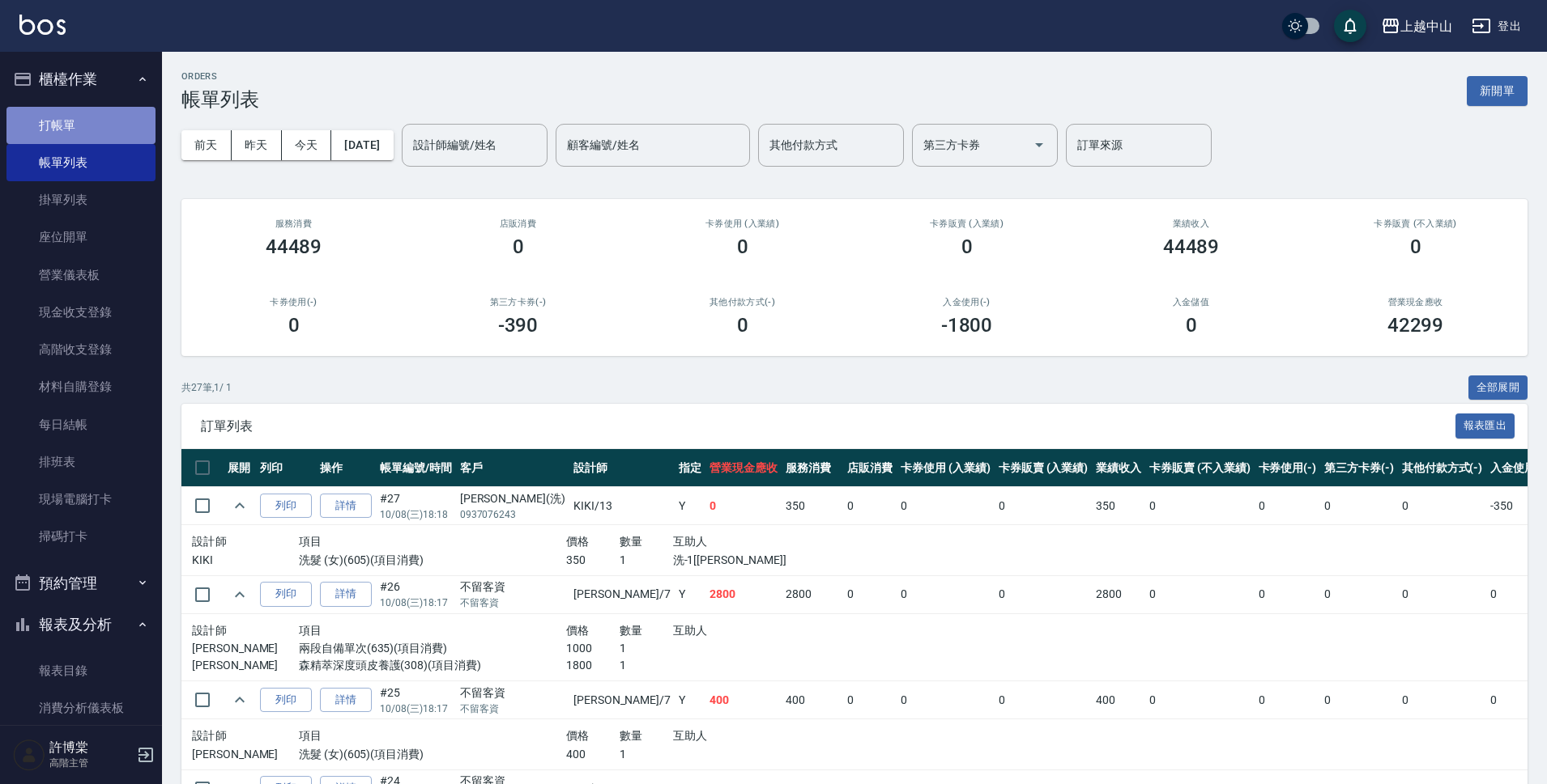
click at [113, 115] on link "打帳單" at bounding box center [82, 125] width 150 height 37
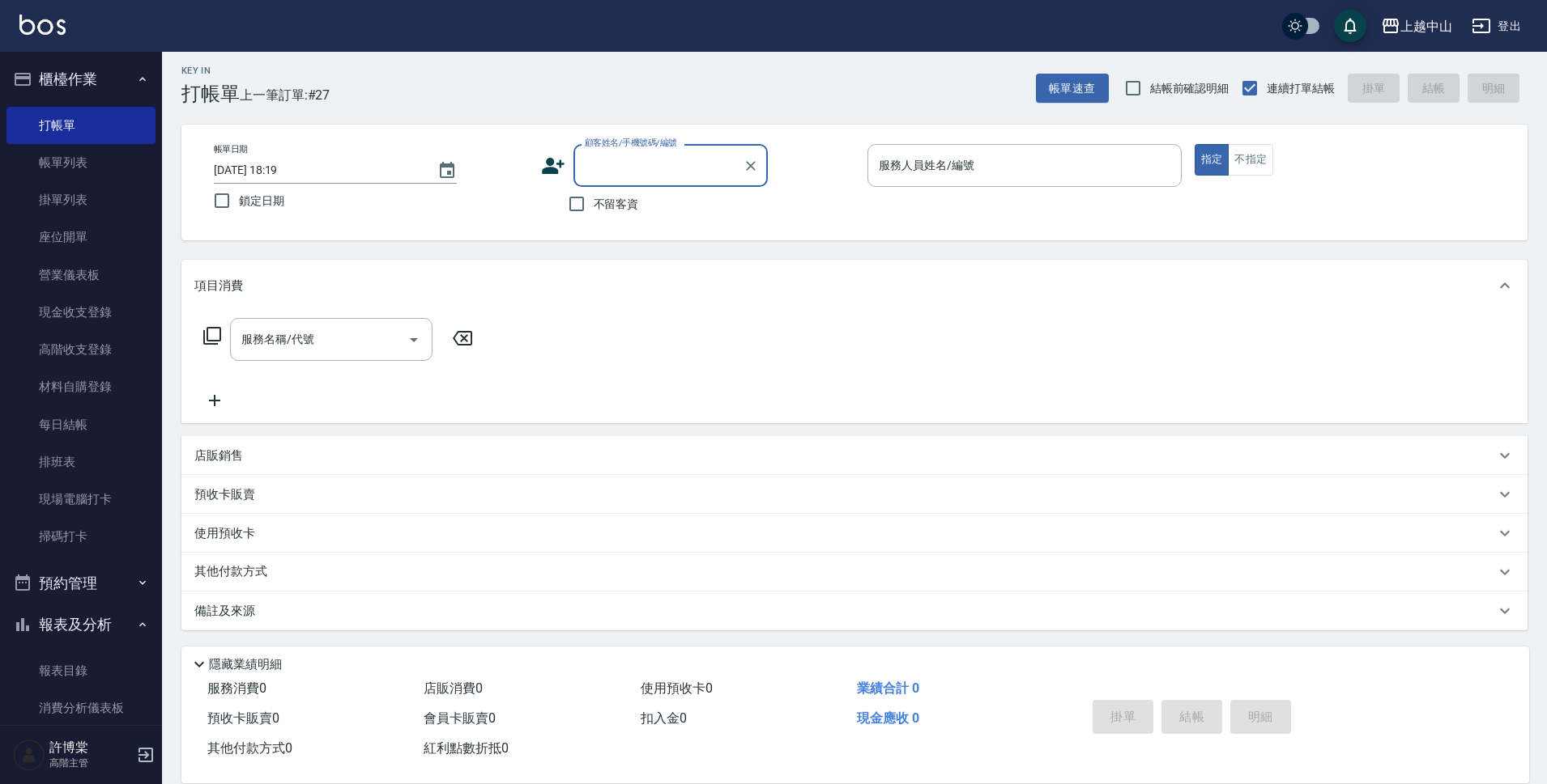
scroll to position [7, 0]
click at [582, 216] on input "不留客資" at bounding box center [576, 202] width 34 height 34
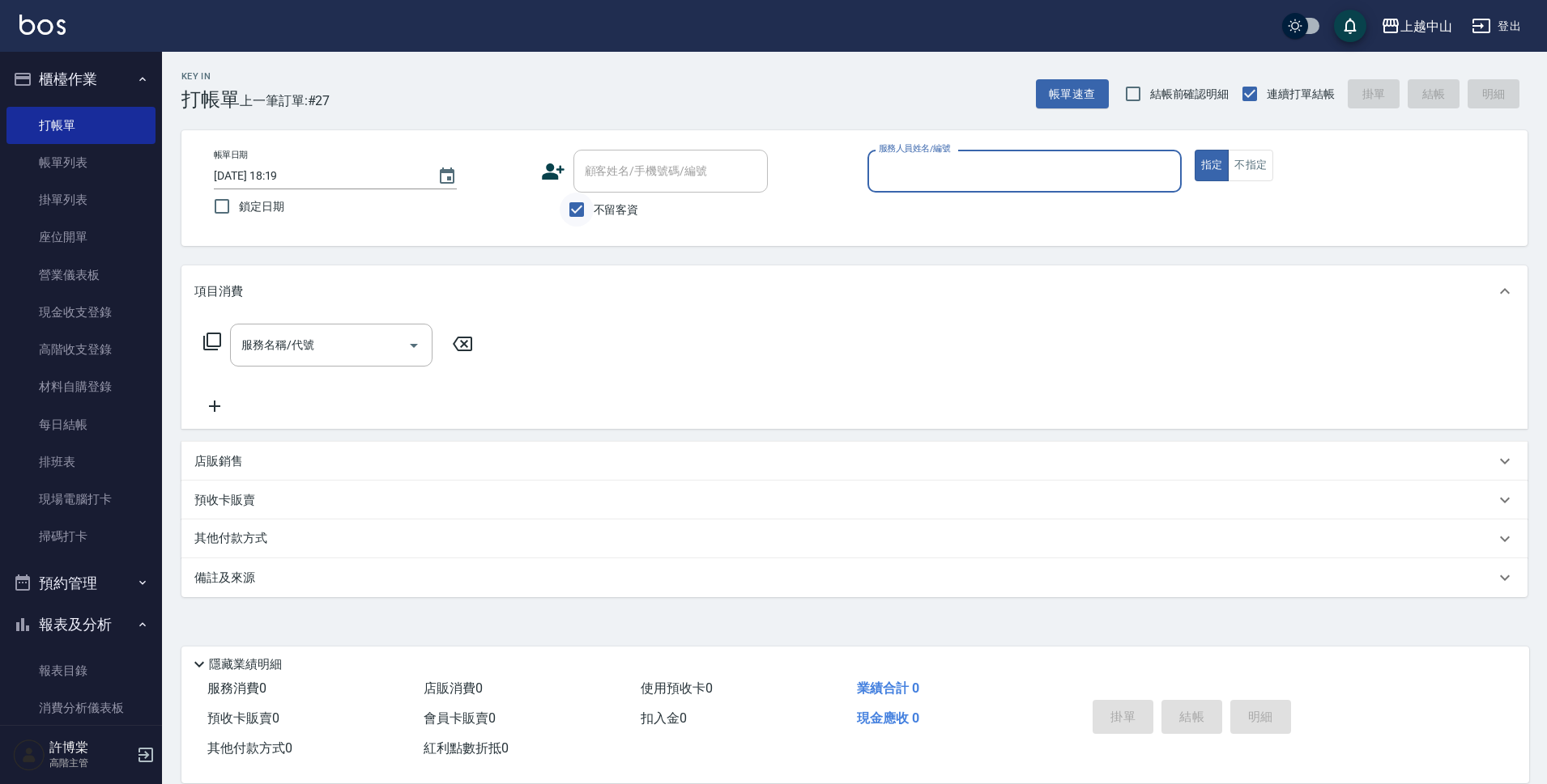
scroll to position [0, 0]
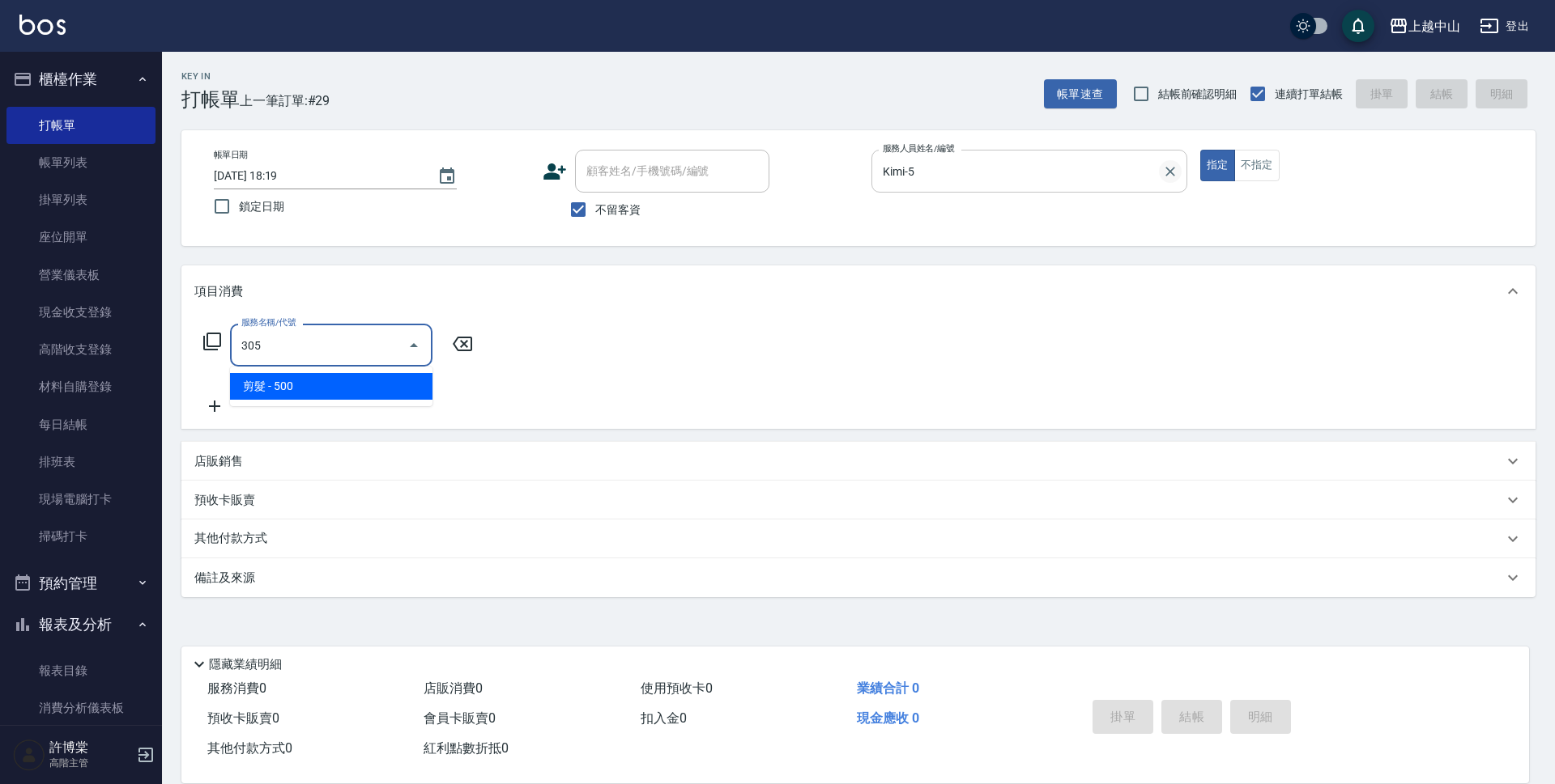
click at [1166, 173] on icon "Clear" at bounding box center [1170, 171] width 16 height 16
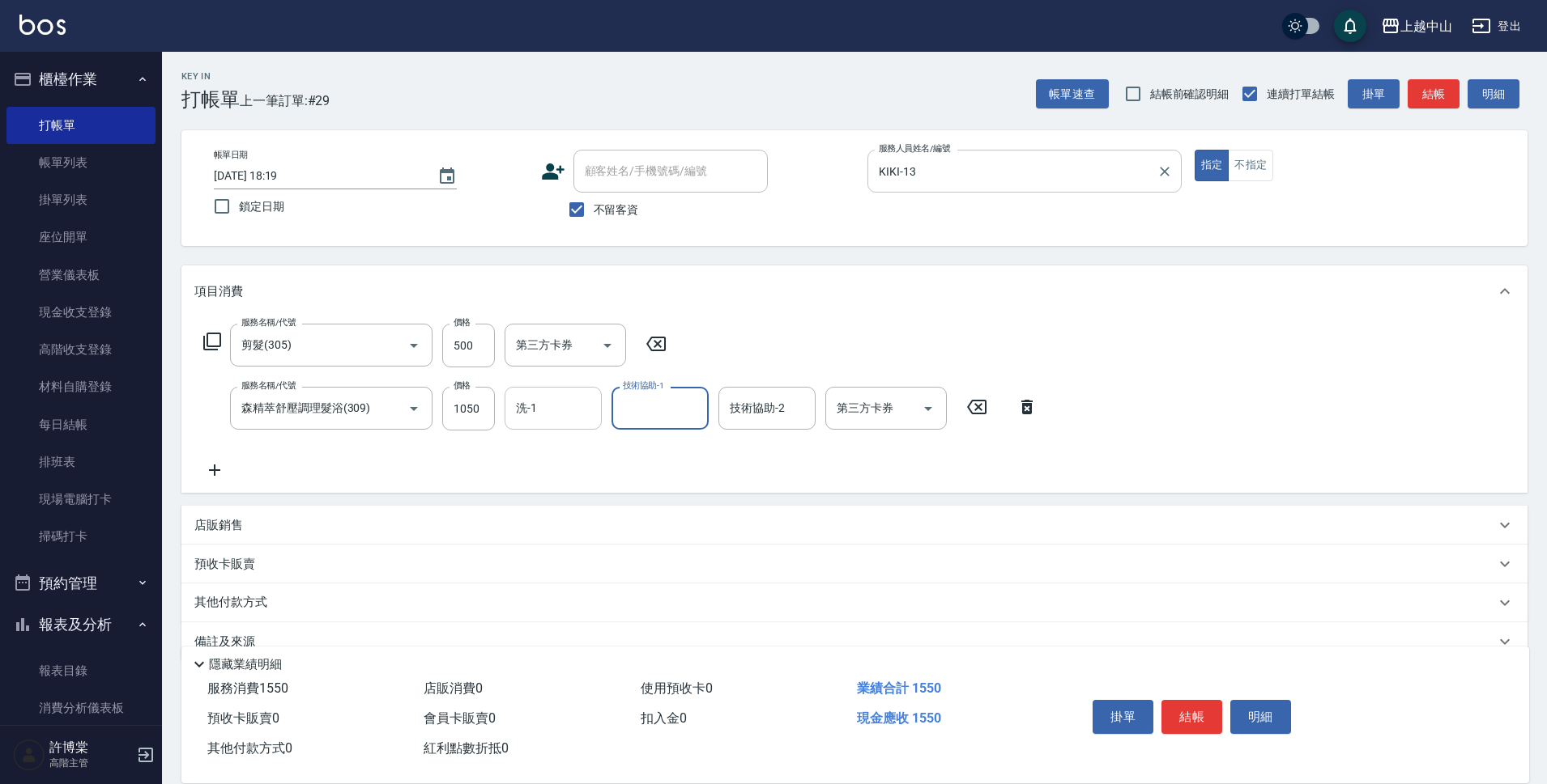
click at [577, 413] on input "洗-1" at bounding box center [553, 408] width 83 height 28
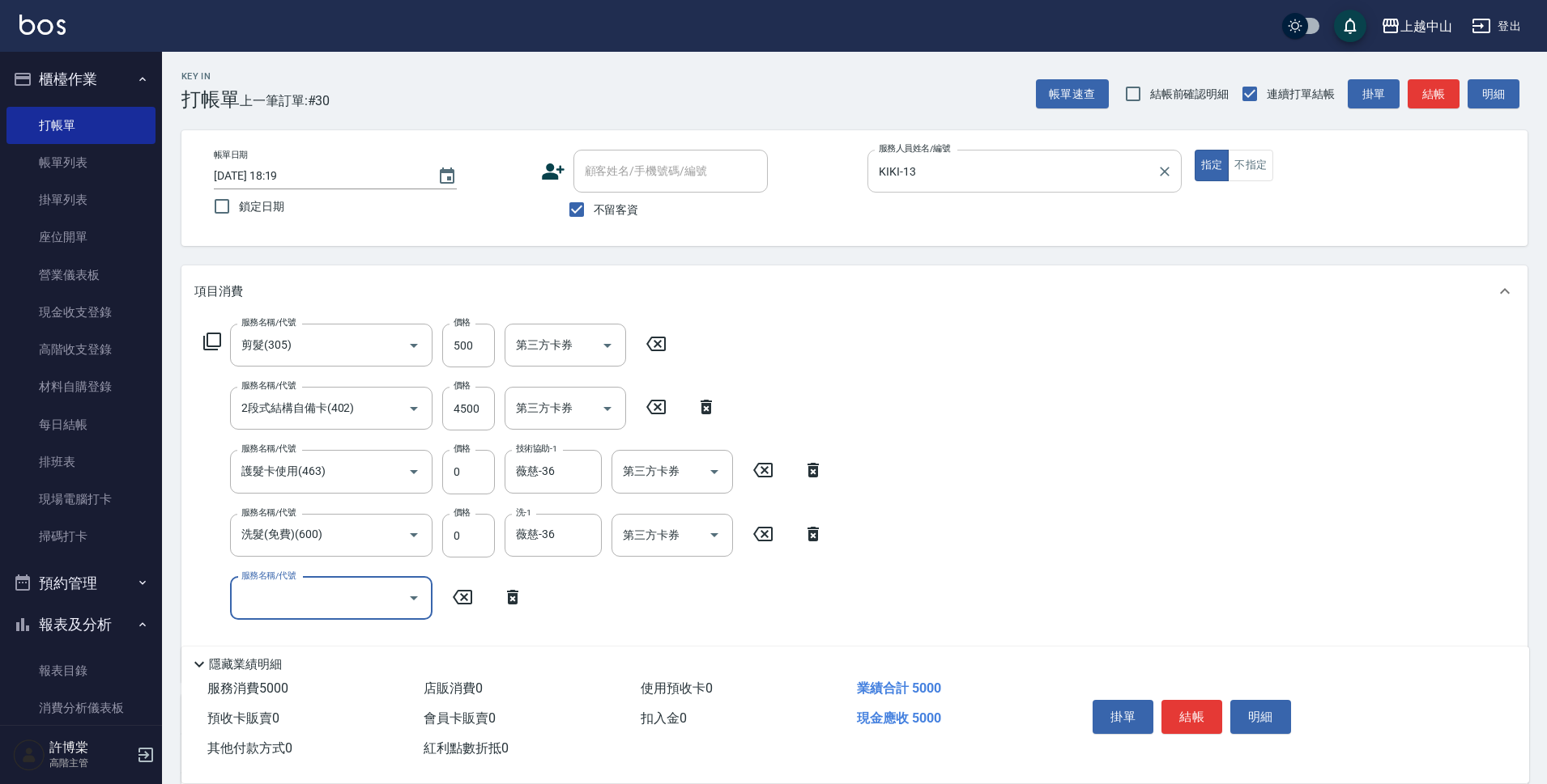
drag, startPoint x: 652, startPoint y: 509, endPoint x: 1063, endPoint y: 511, distance: 411.0
click at [888, 509] on div "服務名稱/代號 剪髮(305) 服務名稱/代號 價格 500 價格 第三方卡券 第三方卡券 服務名稱/代號 2段式結構自備卡(402) 服務名稱/代號 價格 …" at bounding box center [854, 500] width 1347 height 365
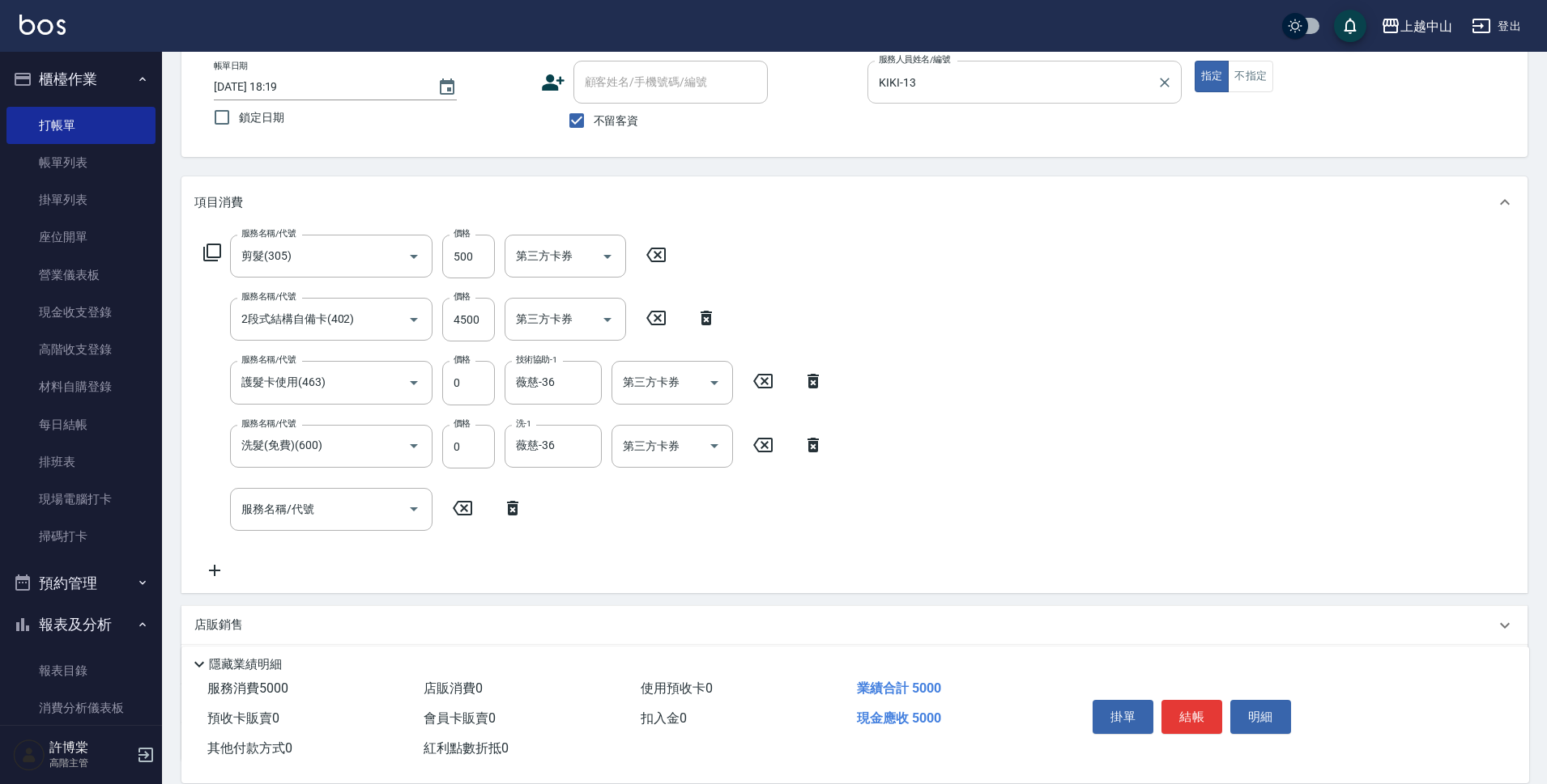
scroll to position [222, 0]
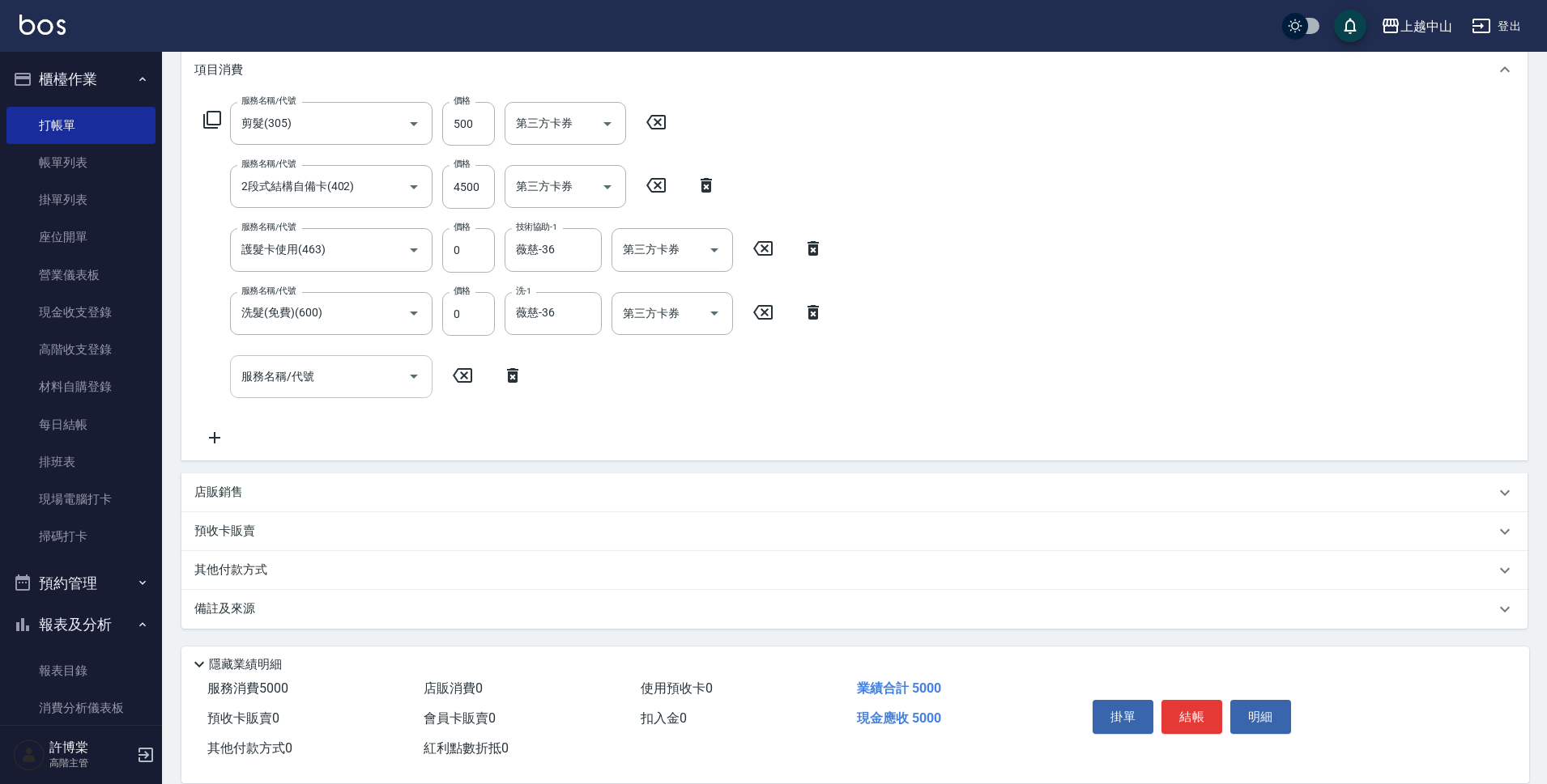
click at [348, 378] on input "服務名稱/代號" at bounding box center [319, 377] width 163 height 28
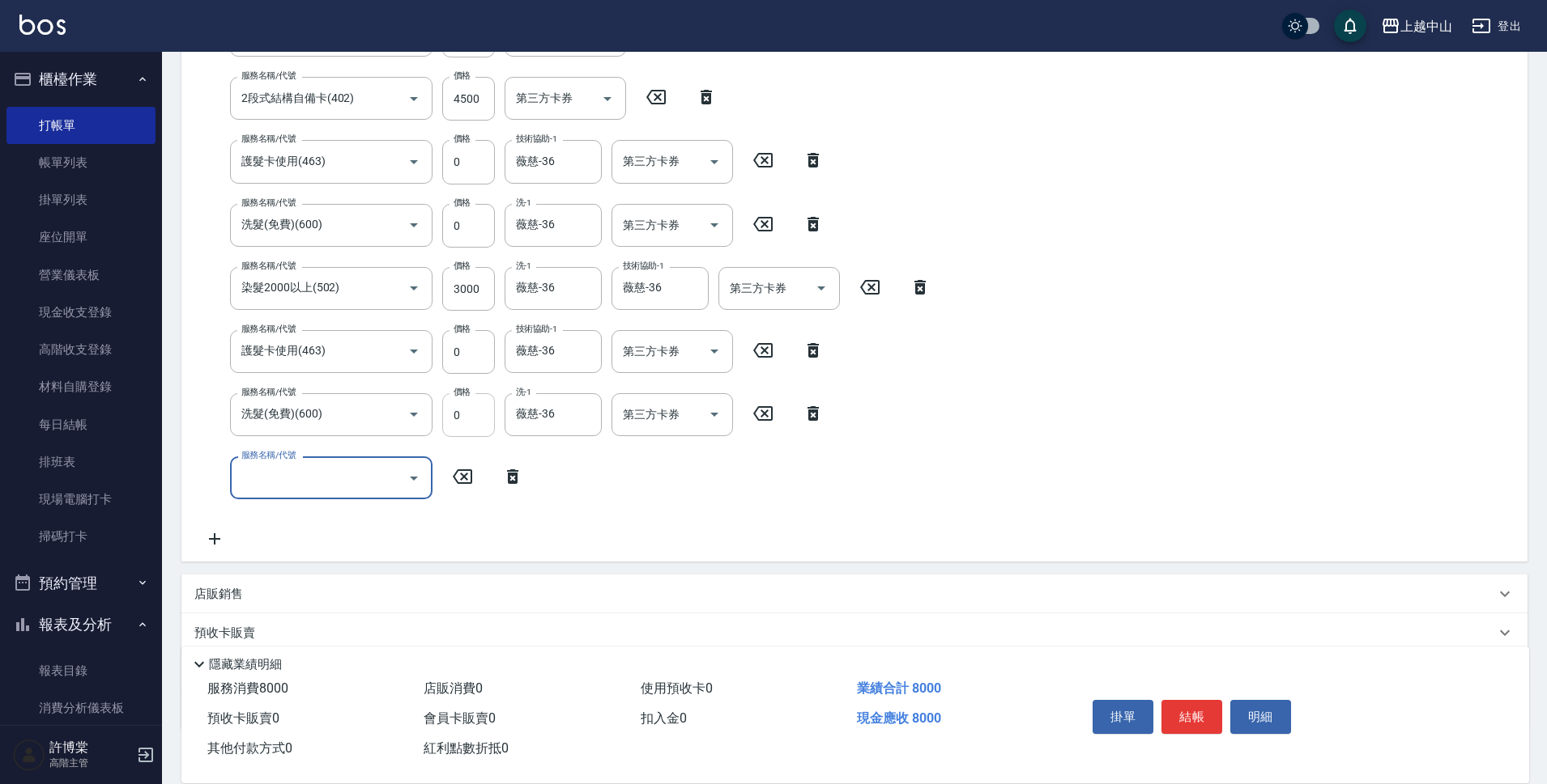
scroll to position [411, 0]
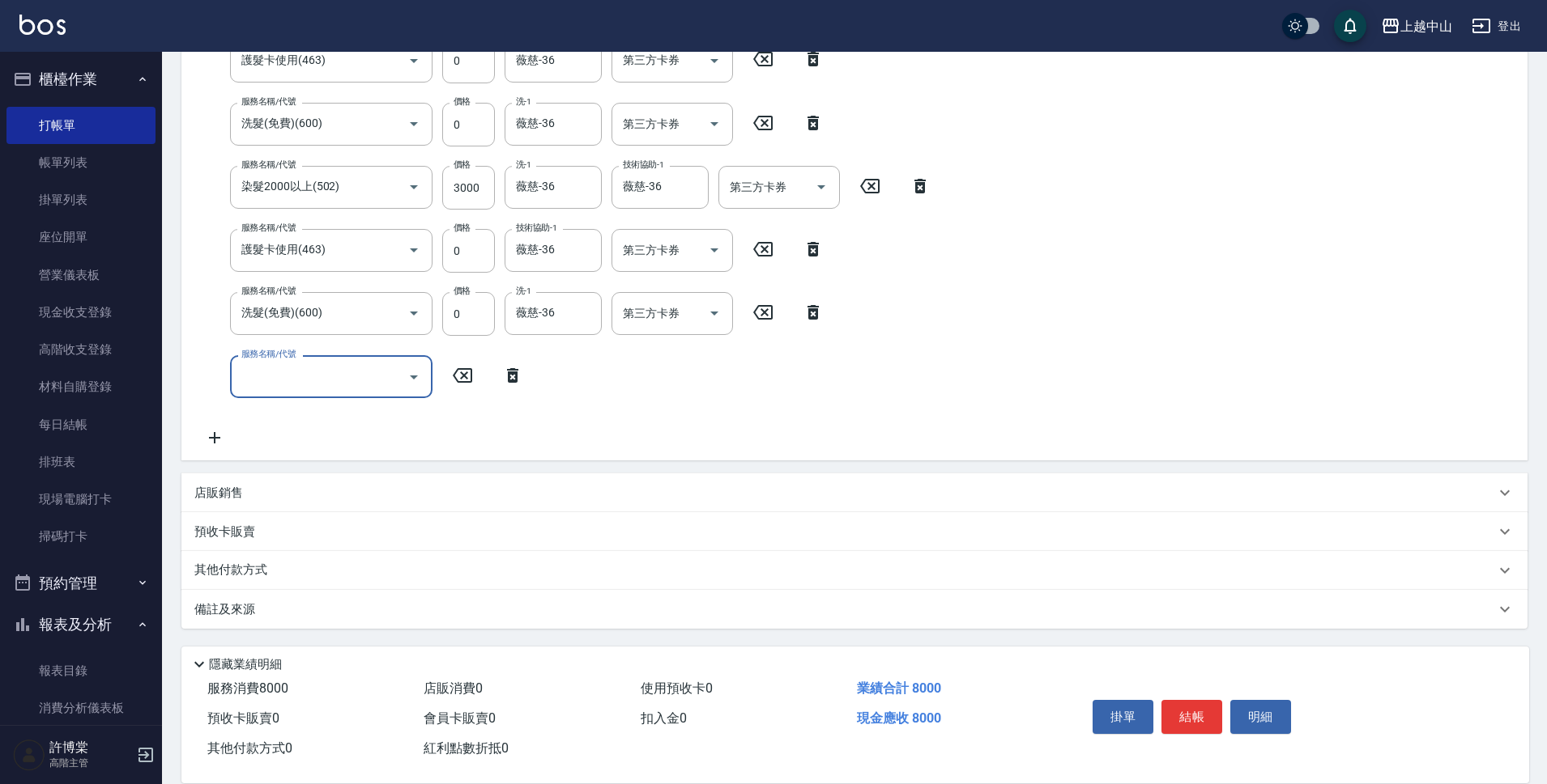
click at [327, 581] on div "其他付款方式" at bounding box center [854, 570] width 1347 height 39
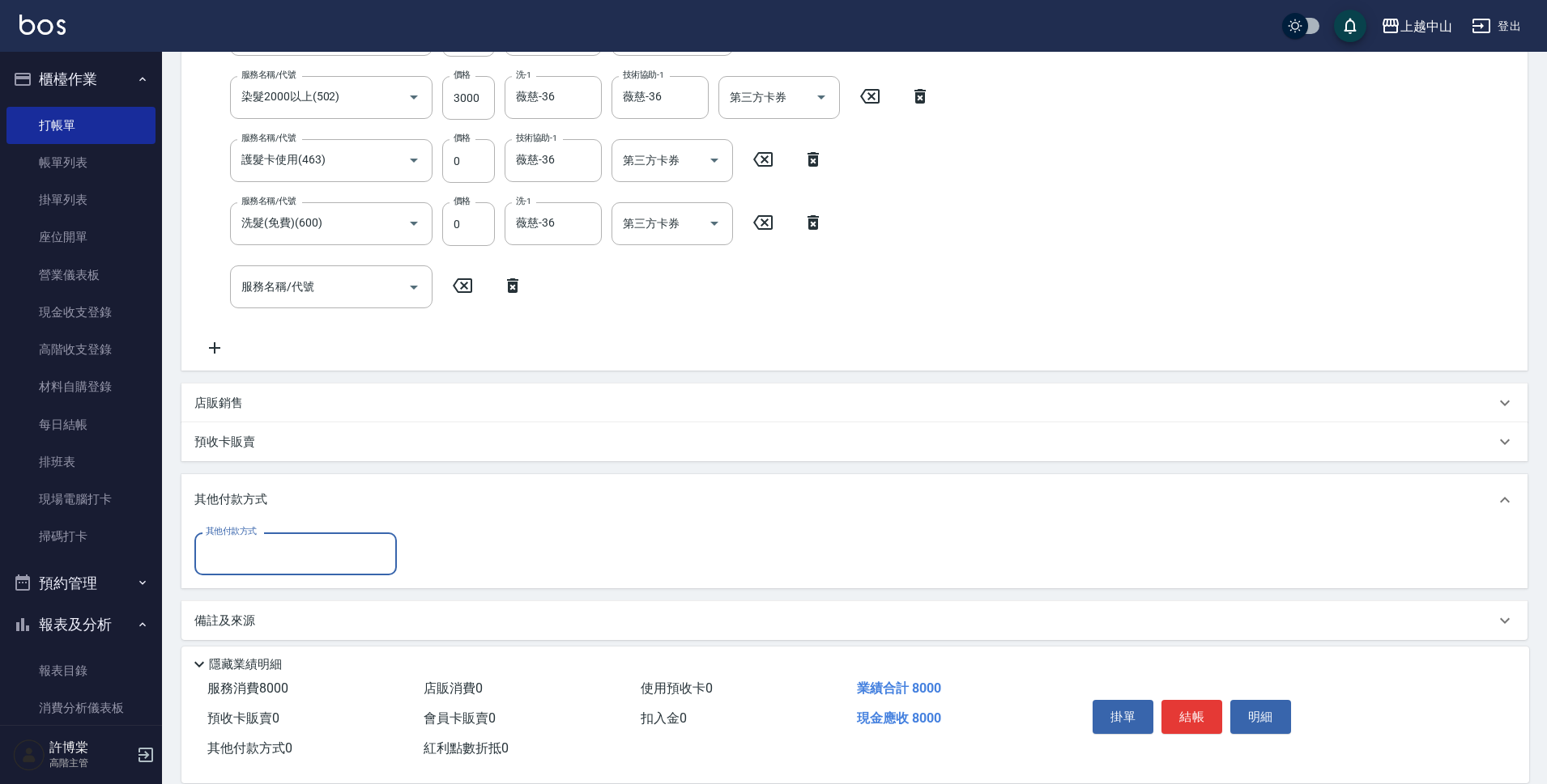
scroll to position [512, 0]
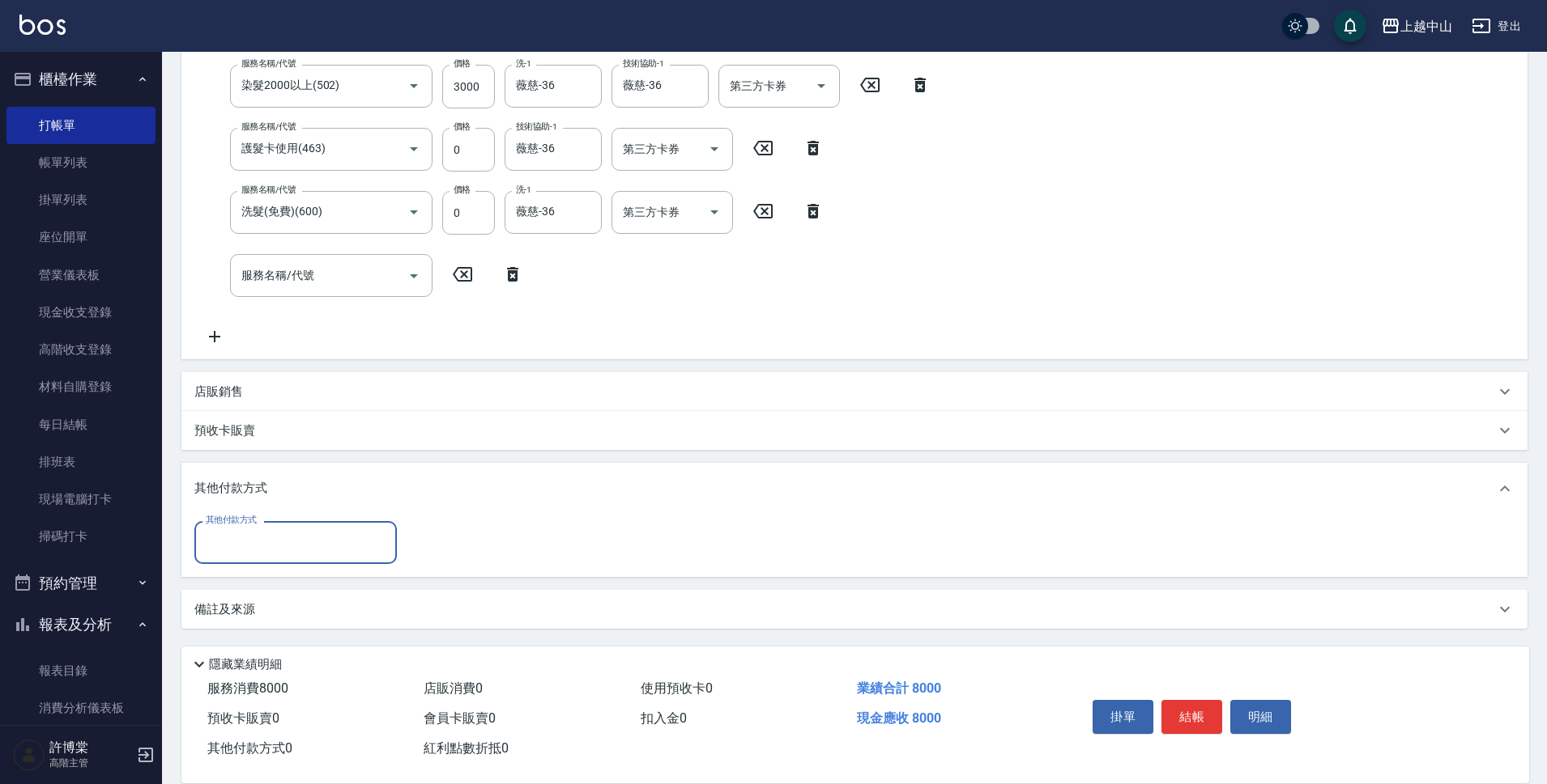
click at [335, 558] on div "其他付款方式" at bounding box center [295, 542] width 202 height 43
click at [320, 654] on span "信用卡" at bounding box center [295, 663] width 202 height 27
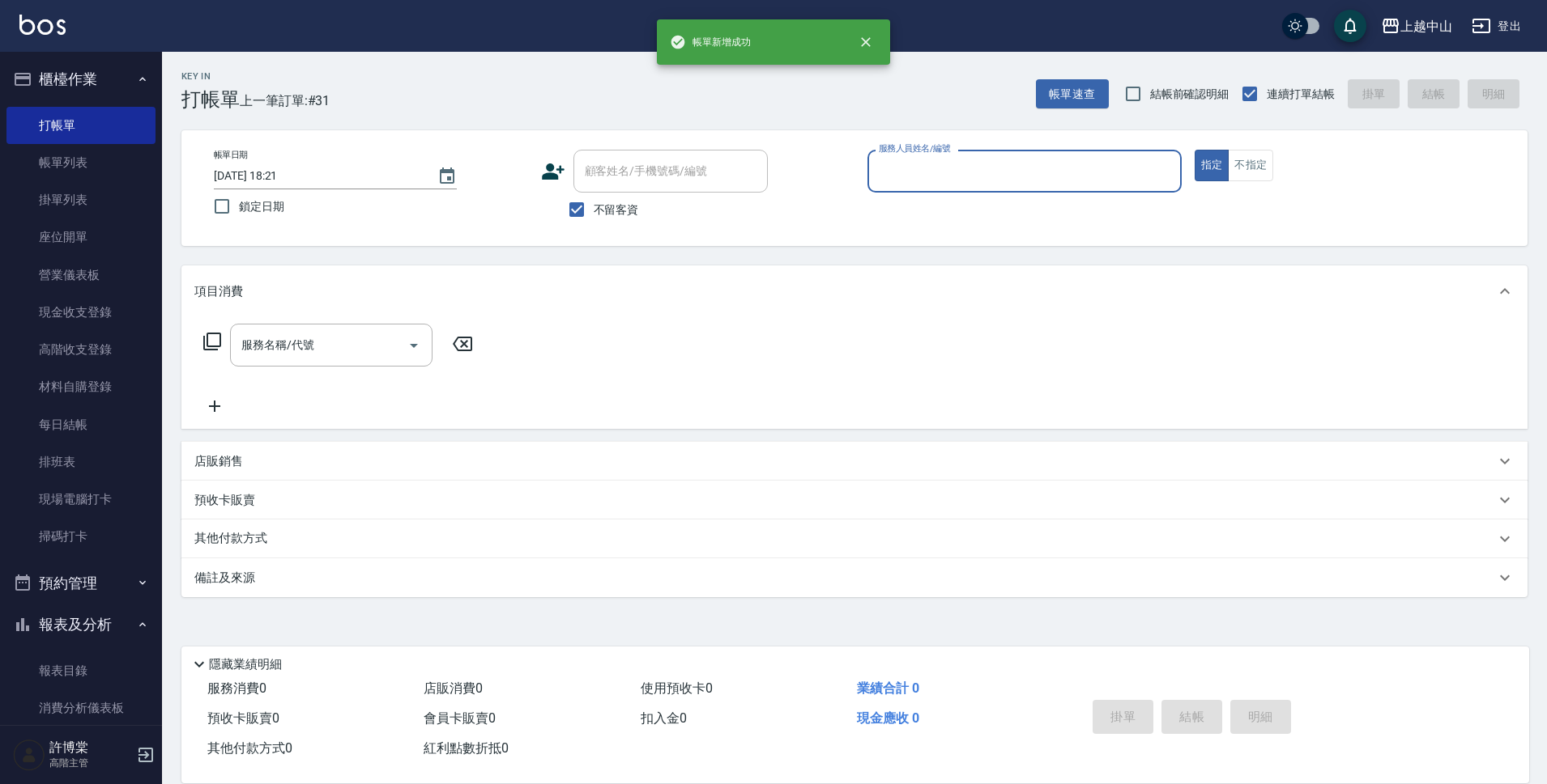
scroll to position [0, 0]
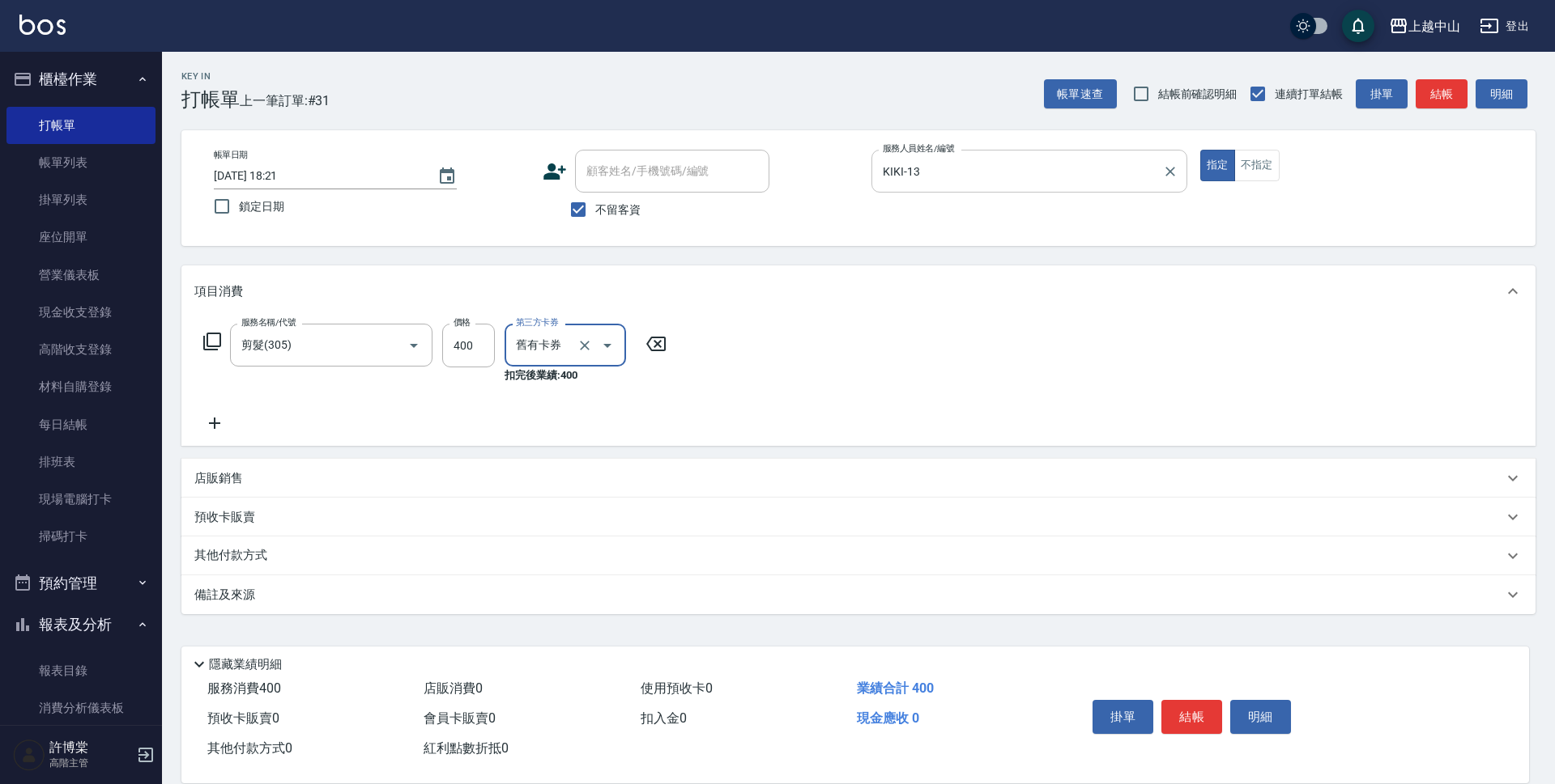
click at [658, 338] on icon at bounding box center [656, 344] width 20 height 15
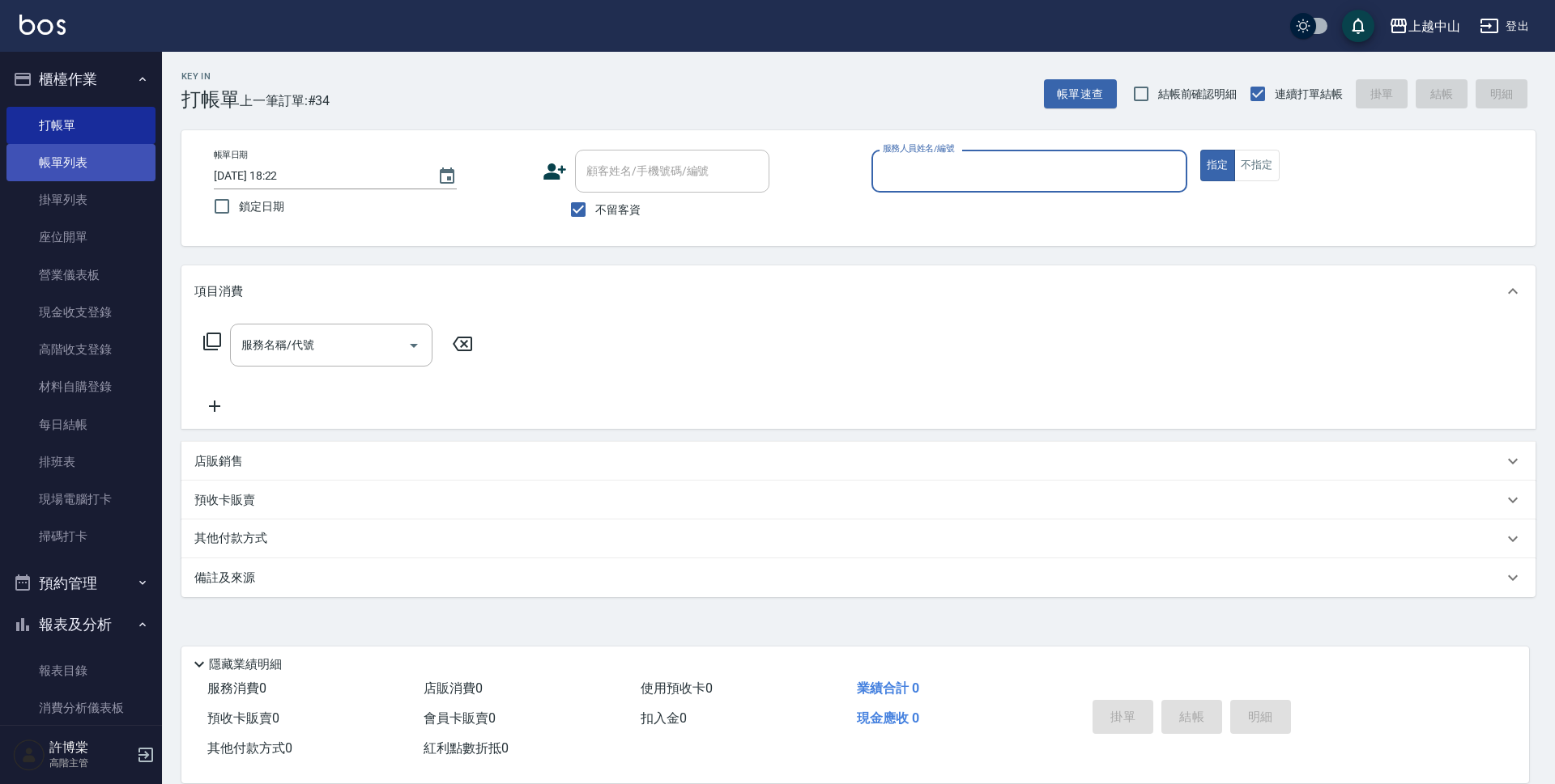
click at [72, 178] on link "帳單列表" at bounding box center [82, 162] width 150 height 37
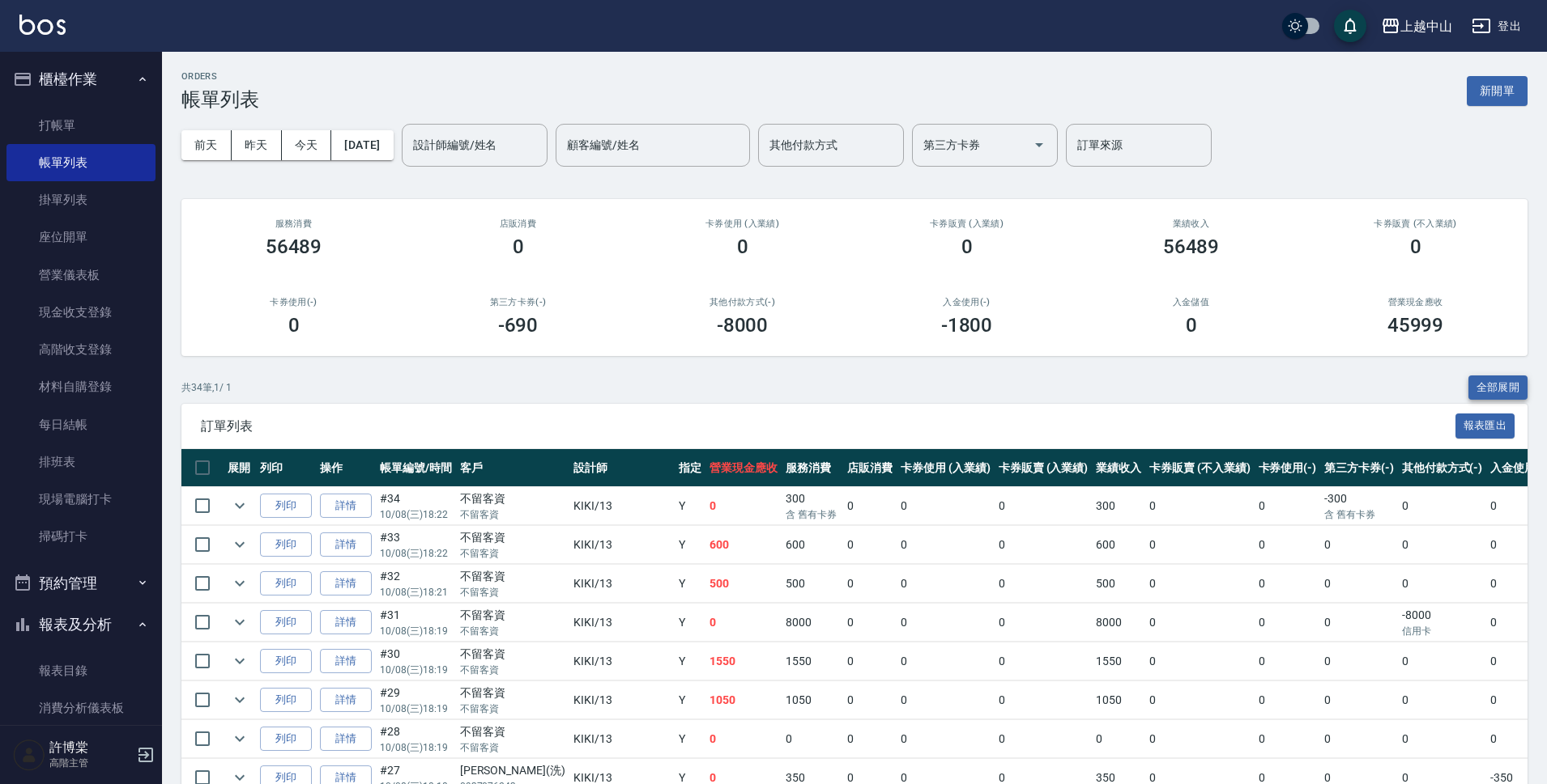
click at [1506, 392] on button "全部展開" at bounding box center [1498, 388] width 60 height 25
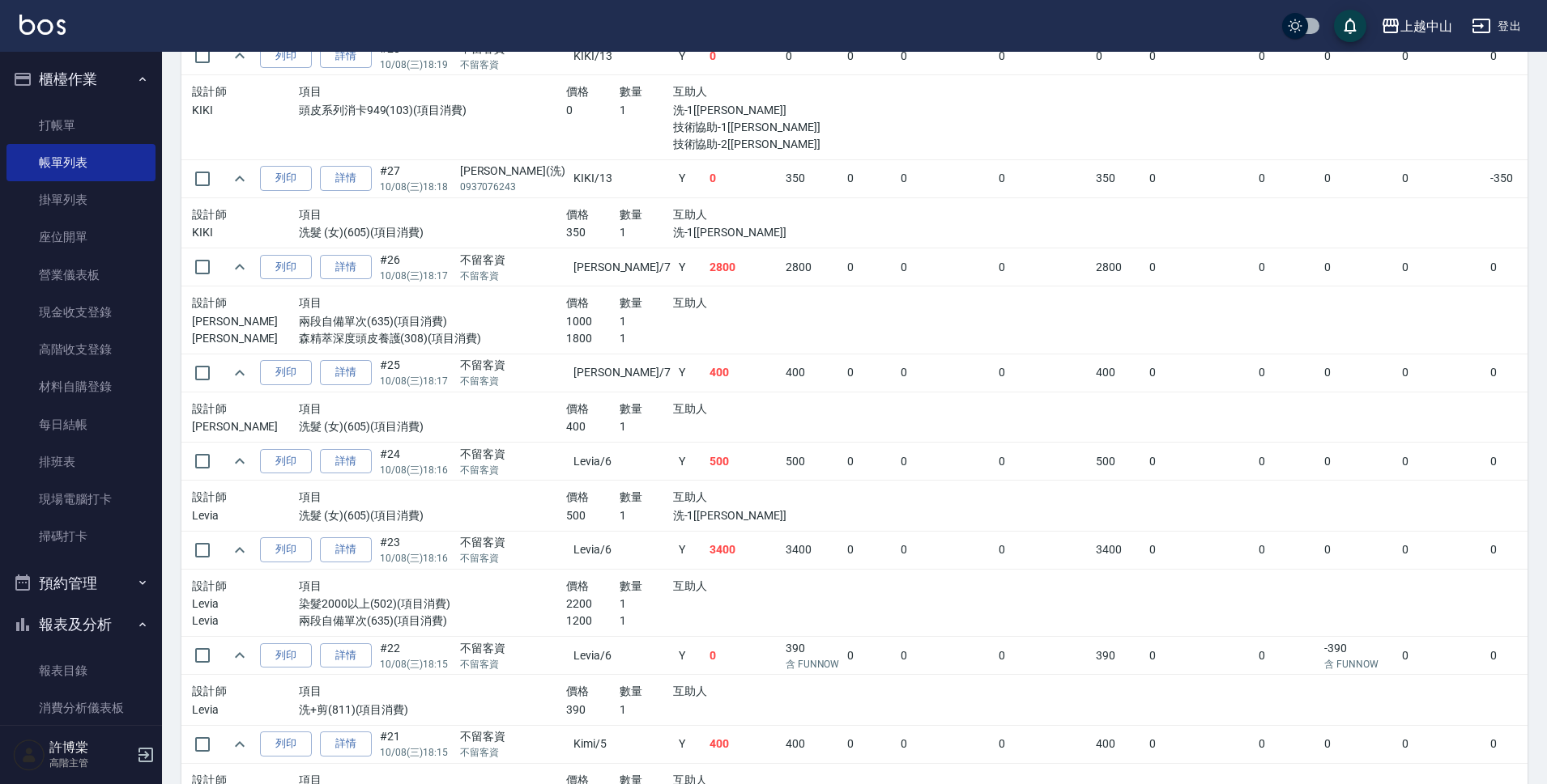
scroll to position [1214, 0]
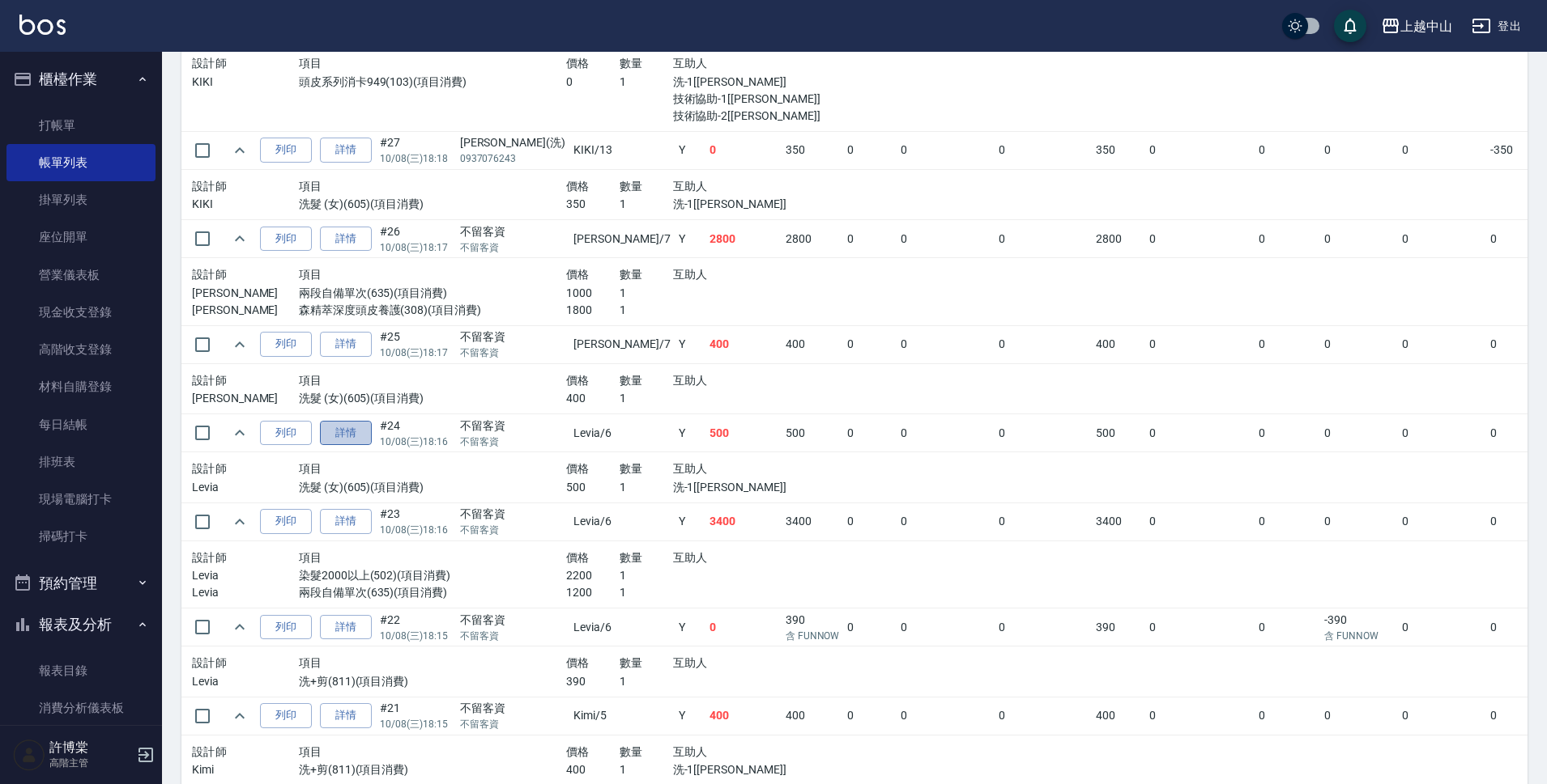
click at [341, 428] on link "詳情" at bounding box center [346, 433] width 52 height 25
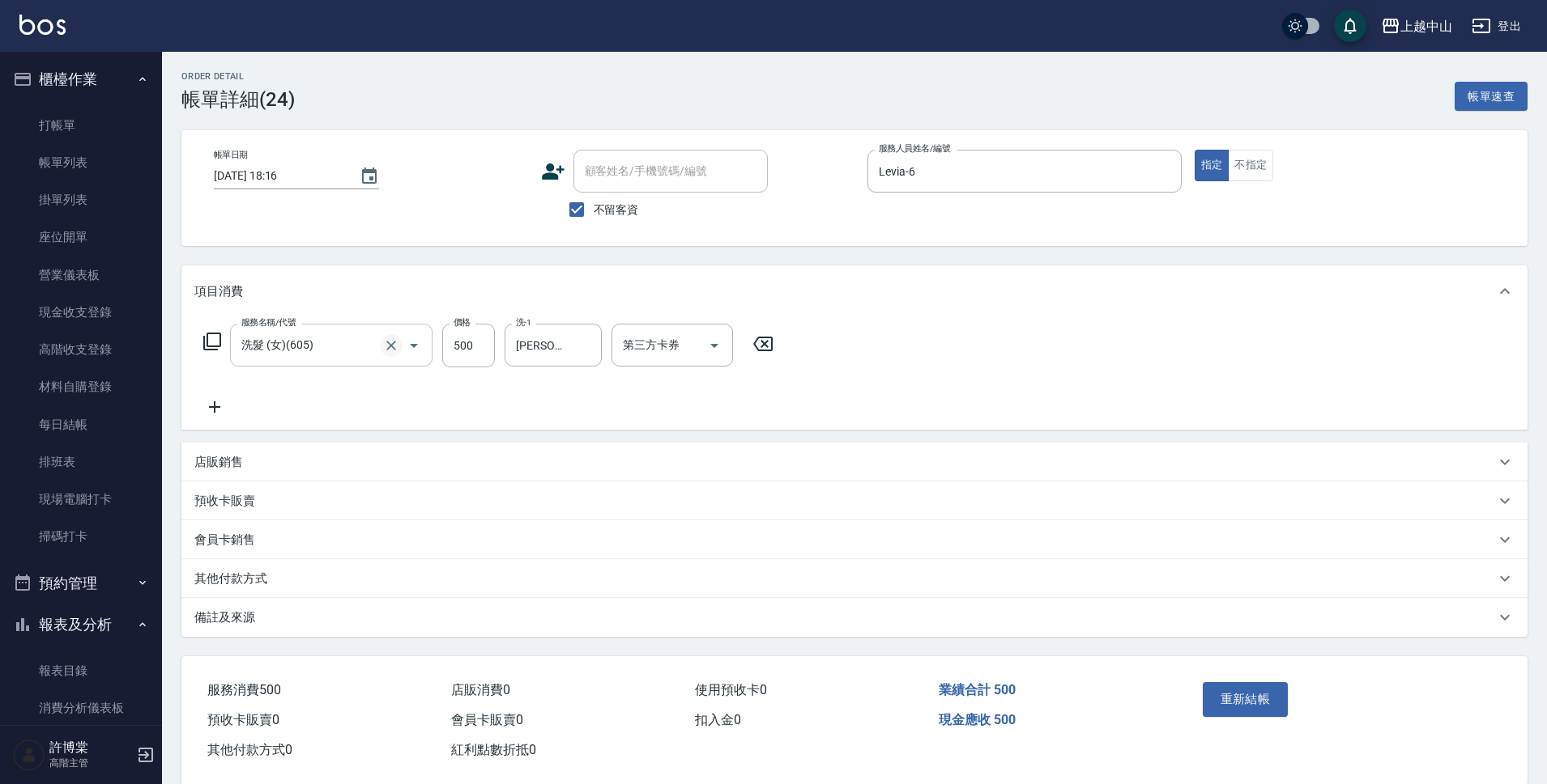
click at [386, 344] on icon "Clear" at bounding box center [391, 346] width 16 height 16
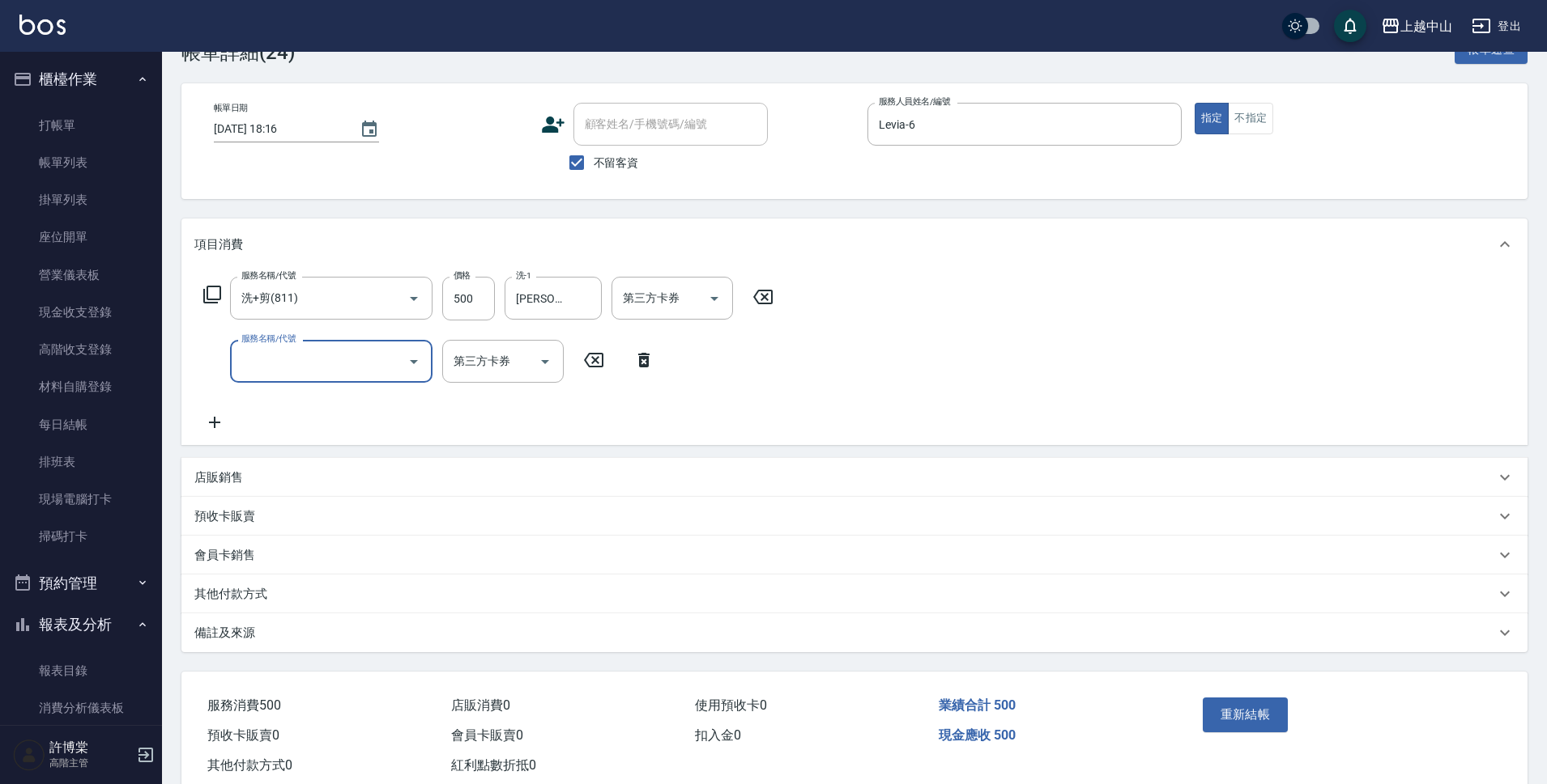
scroll to position [90, 0]
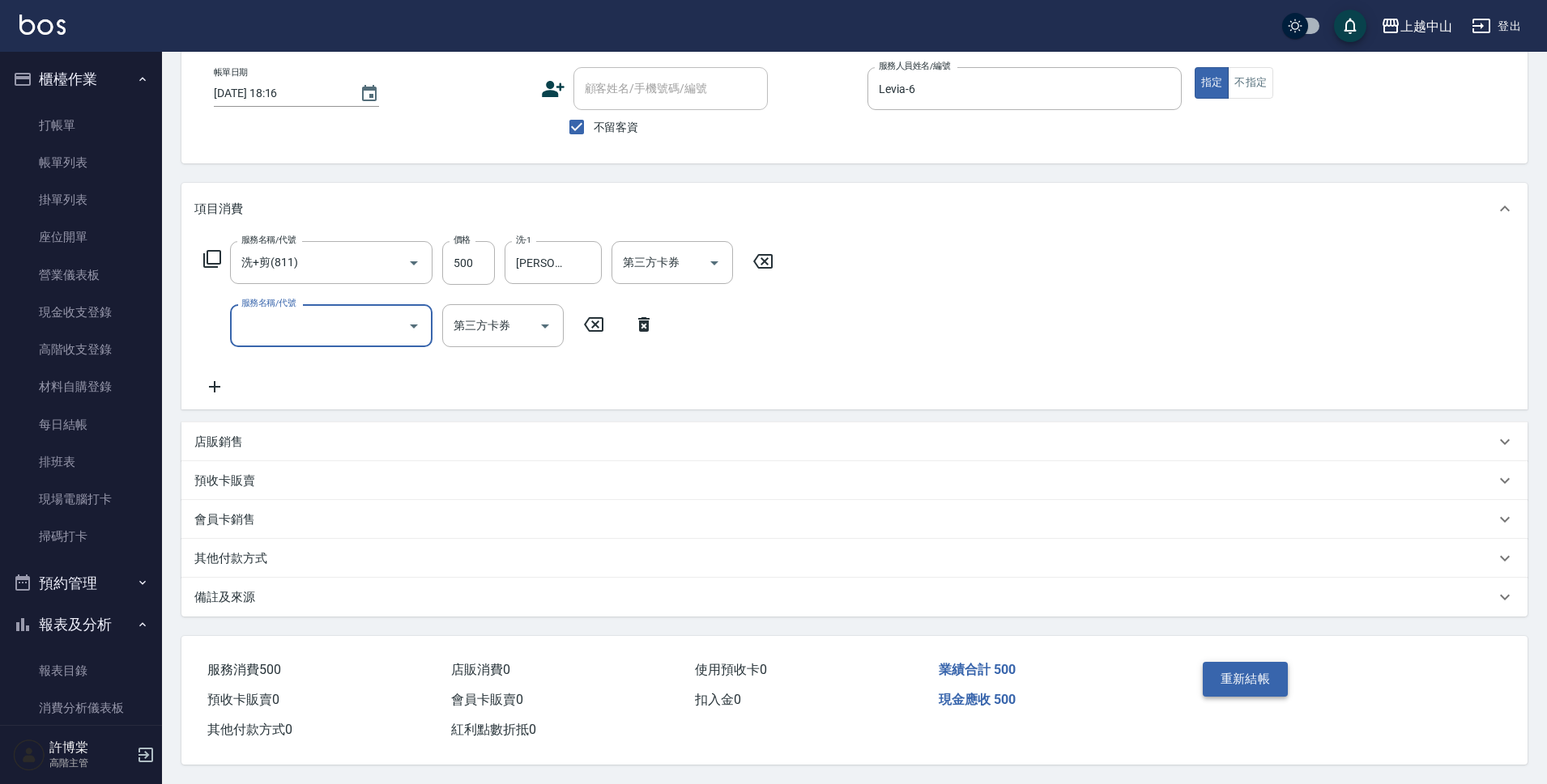
click at [1259, 677] on button "重新結帳" at bounding box center [1246, 679] width 86 height 34
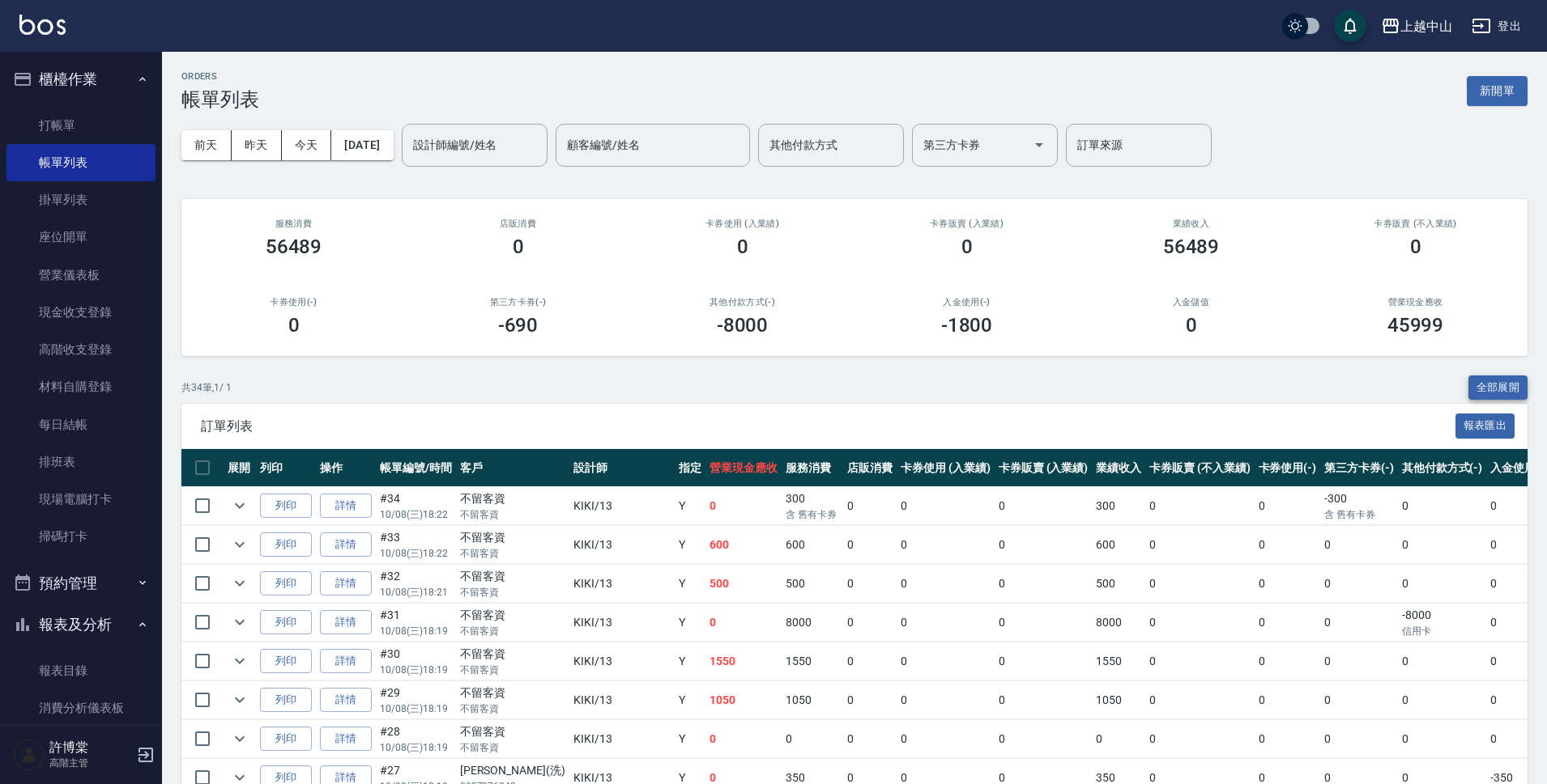
click at [1477, 386] on button "全部展開" at bounding box center [1498, 388] width 60 height 25
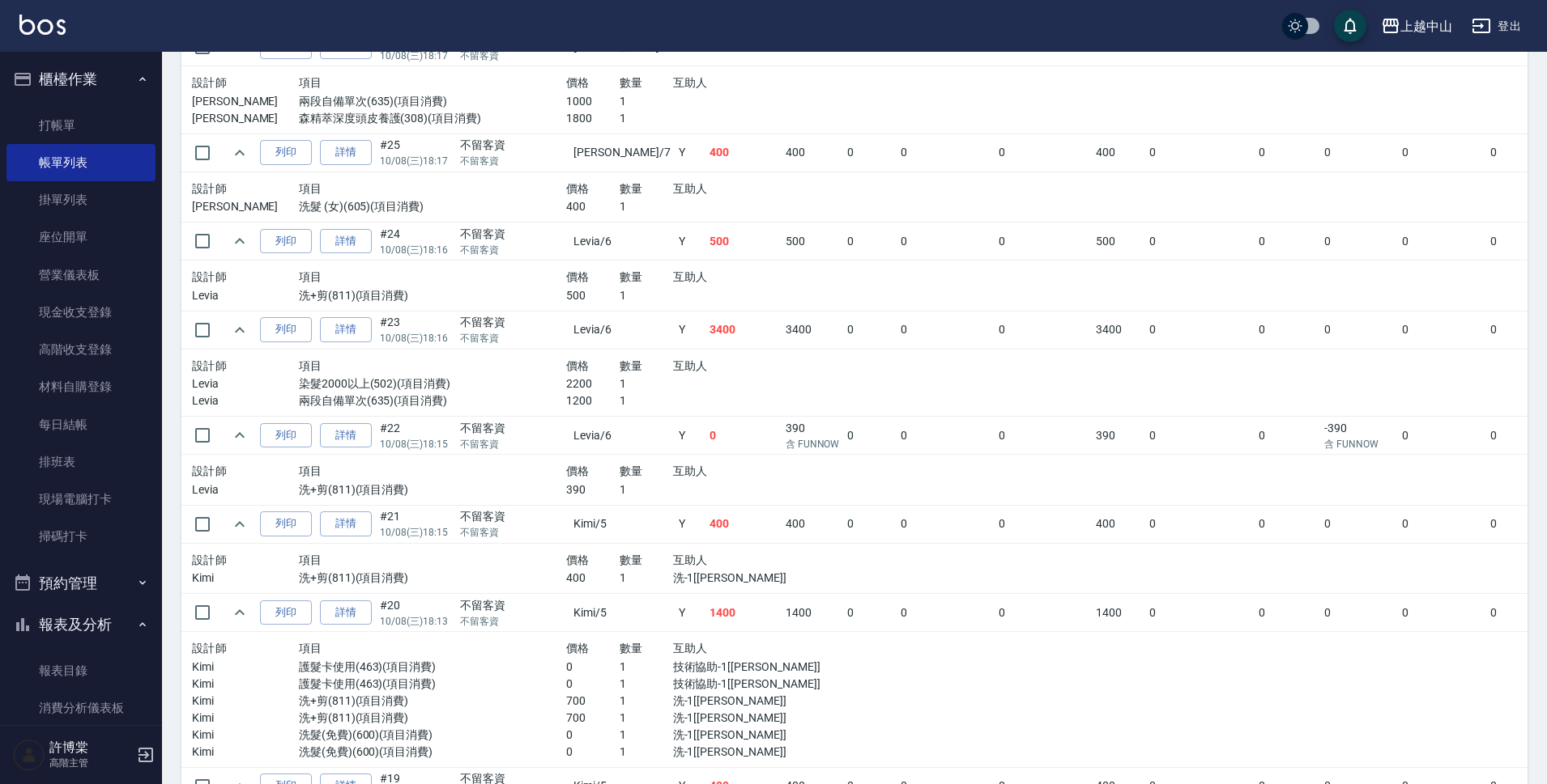
scroll to position [1376, 0]
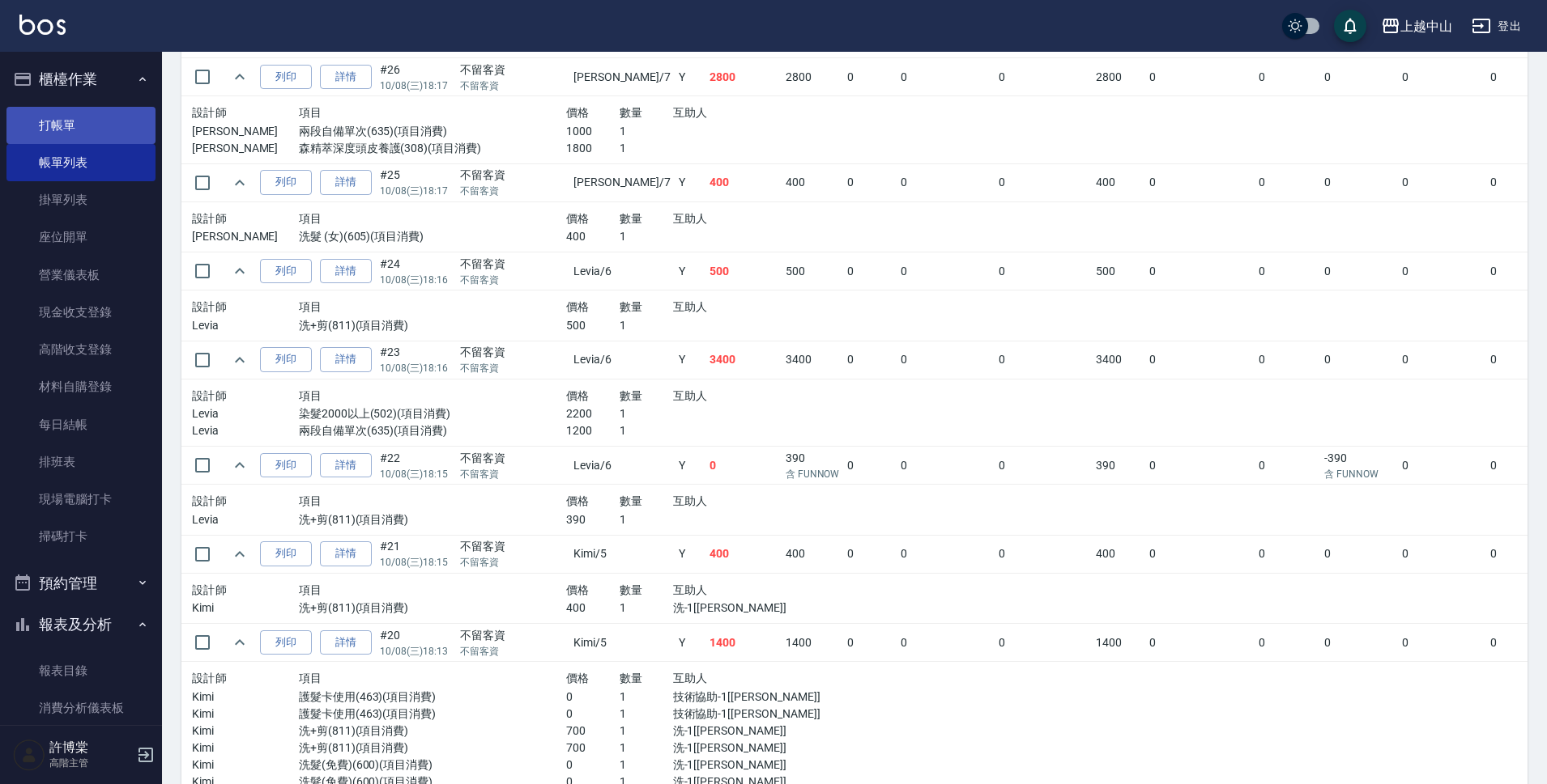
click at [50, 118] on link "打帳單" at bounding box center [82, 125] width 150 height 37
